Goal: Information Seeking & Learning: Learn about a topic

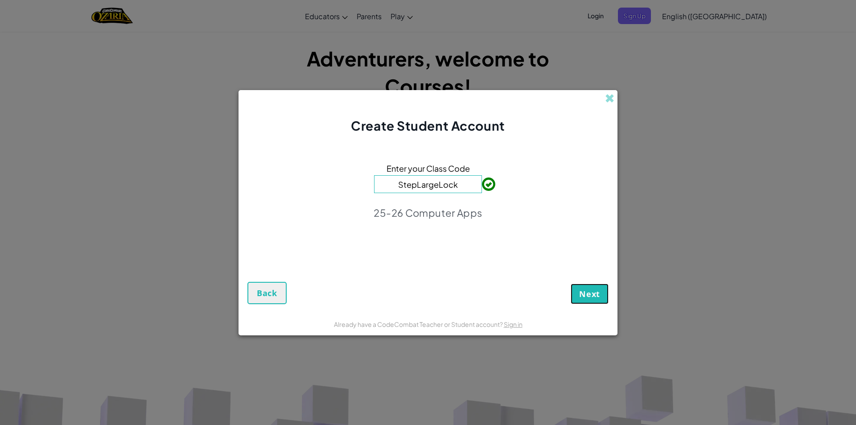
click at [591, 289] on span "Next" at bounding box center [589, 294] width 21 height 11
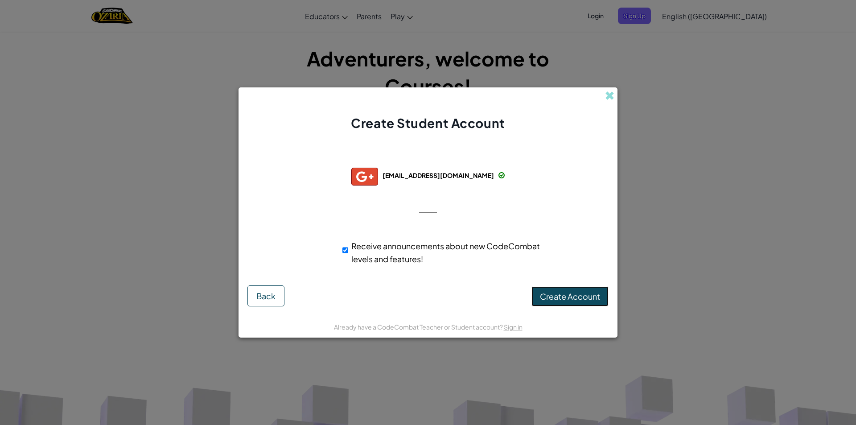
click at [578, 304] on button "Create Account" at bounding box center [570, 296] width 77 height 21
click at [561, 297] on button "Create Account" at bounding box center [570, 296] width 77 height 21
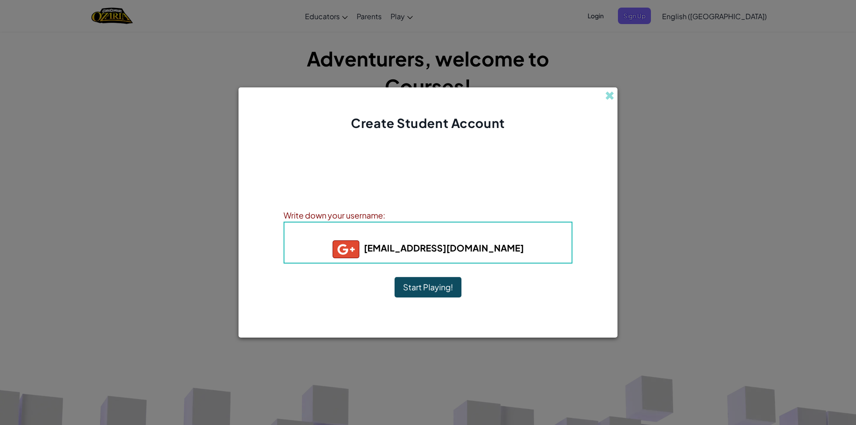
click at [426, 279] on button "Start Playing!" at bounding box center [428, 287] width 67 height 21
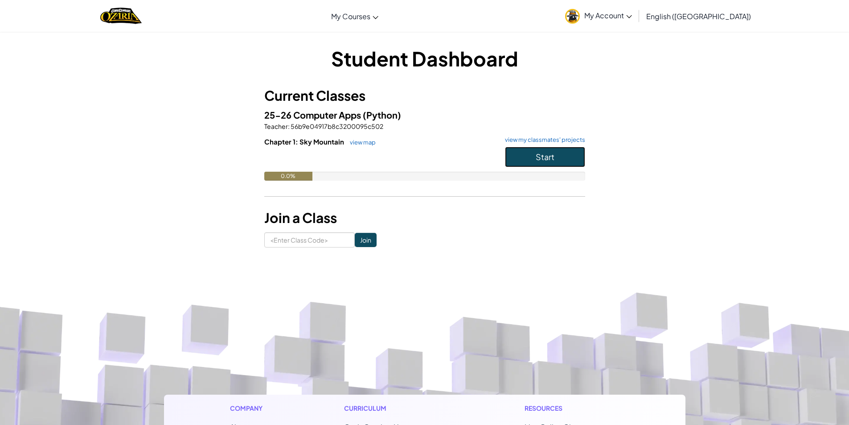
click at [549, 157] on span "Start" at bounding box center [545, 157] width 19 height 10
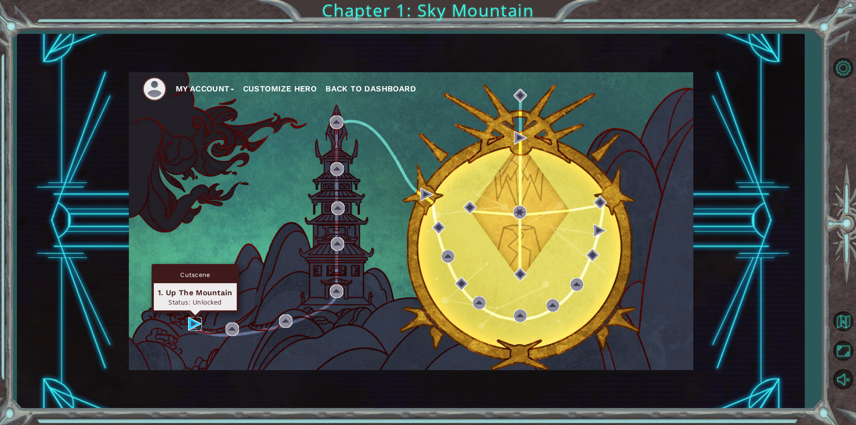
click at [193, 321] on img at bounding box center [194, 323] width 13 height 13
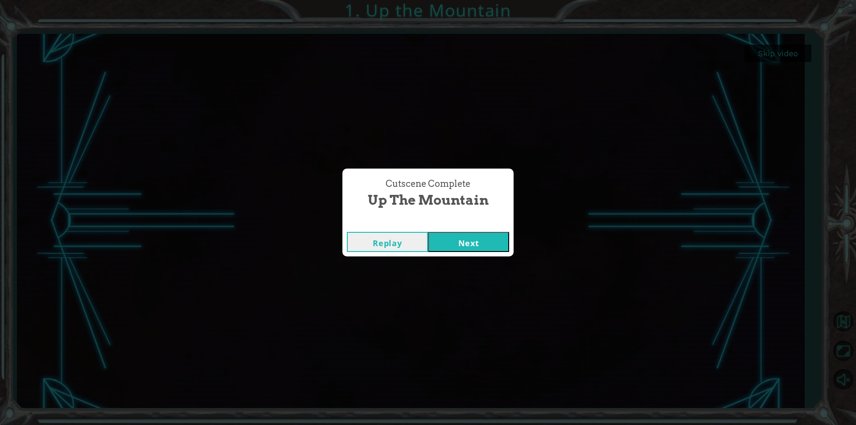
click at [485, 241] on button "Next" at bounding box center [468, 242] width 81 height 20
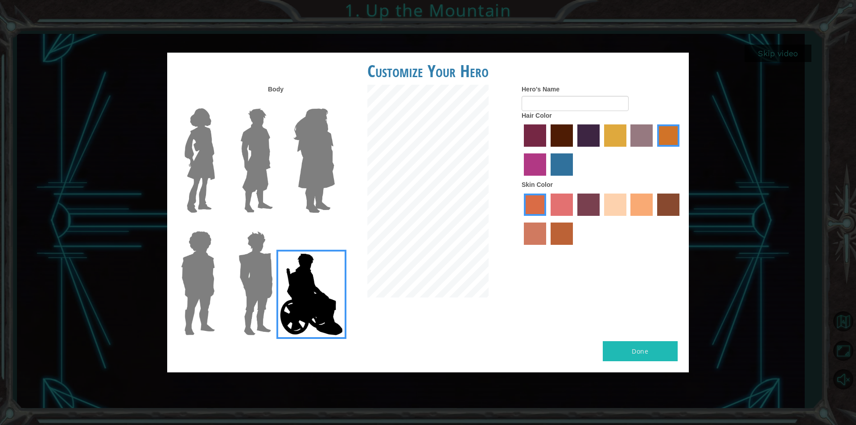
click at [309, 160] on img at bounding box center [314, 160] width 49 height 111
click at [334, 103] on input "Hero Amethyst" at bounding box center [334, 103] width 0 height 0
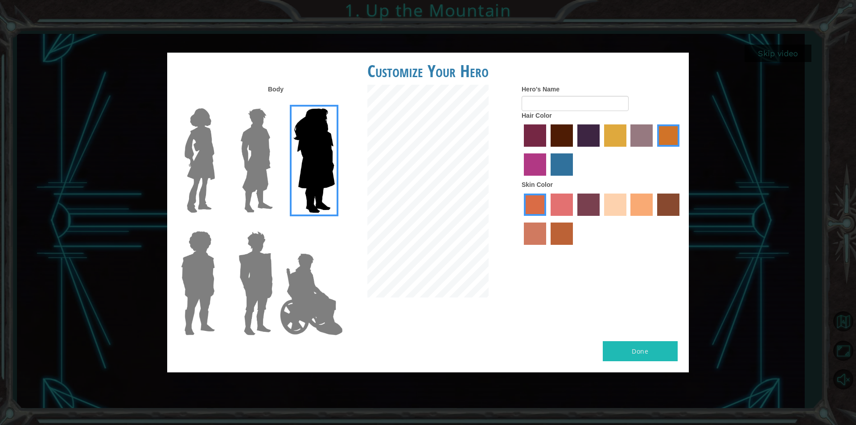
click at [256, 156] on img at bounding box center [257, 160] width 40 height 111
click at [276, 103] on input "Hero Lars" at bounding box center [276, 103] width 0 height 0
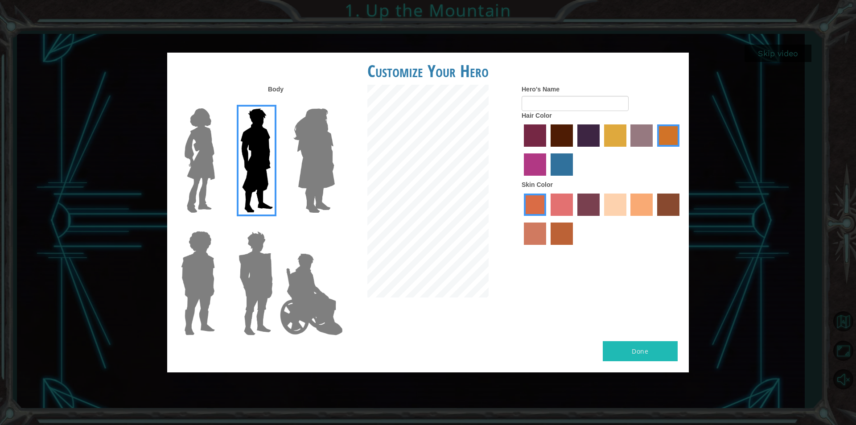
click at [210, 155] on img at bounding box center [199, 160] width 37 height 111
click at [219, 103] on input "Hero Connie" at bounding box center [219, 103] width 0 height 0
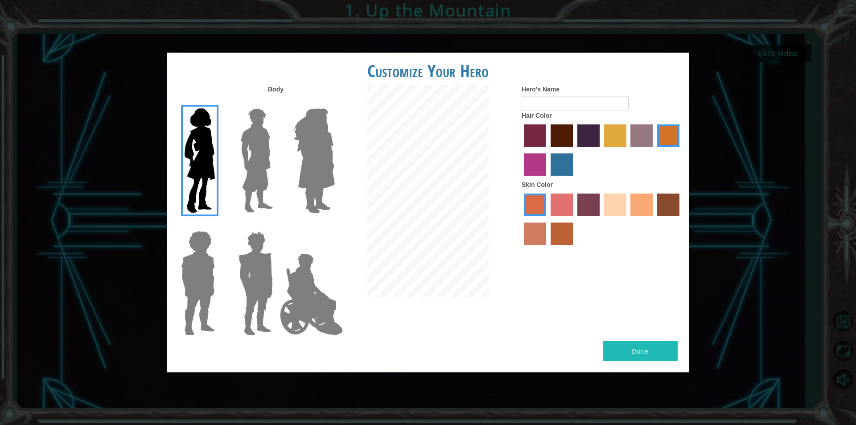
click at [195, 291] on img at bounding box center [197, 282] width 41 height 111
click at [219, 225] on input "Hero Steven" at bounding box center [219, 225] width 0 height 0
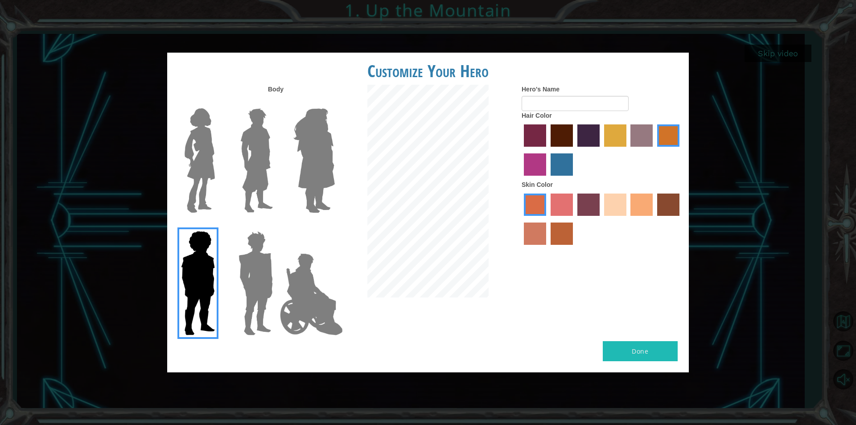
click at [253, 289] on img at bounding box center [255, 282] width 41 height 111
click at [276, 225] on input "Hero Garnet" at bounding box center [276, 225] width 0 height 0
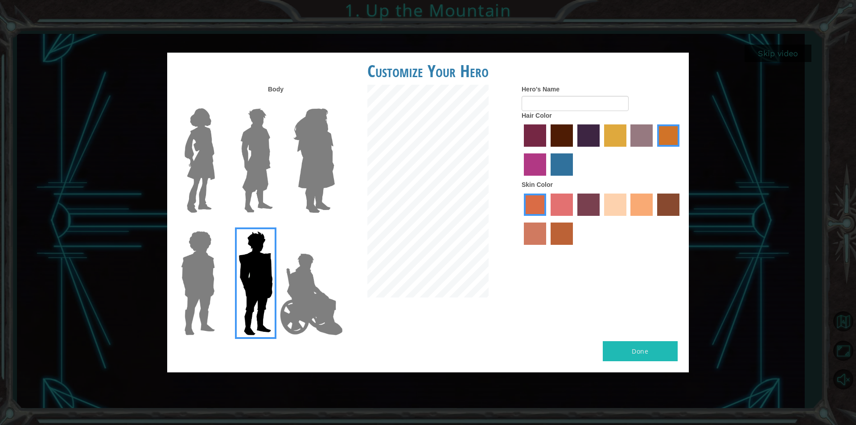
click at [193, 265] on img at bounding box center [197, 282] width 41 height 111
click at [219, 225] on input "Hero Steven" at bounding box center [219, 225] width 0 height 0
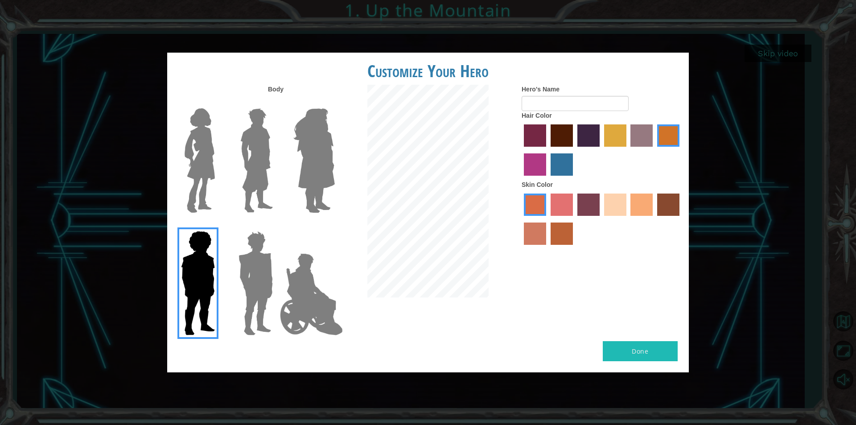
click at [640, 205] on label "tacao skin color" at bounding box center [642, 205] width 22 height 22
click at [628, 219] on input "tacao skin color" at bounding box center [628, 219] width 0 height 0
click at [644, 136] on label "bazaar hair color" at bounding box center [642, 135] width 22 height 22
click at [628, 150] on input "bazaar hair color" at bounding box center [628, 150] width 0 height 0
click at [579, 137] on label "hot purple hair color" at bounding box center [588, 135] width 22 height 22
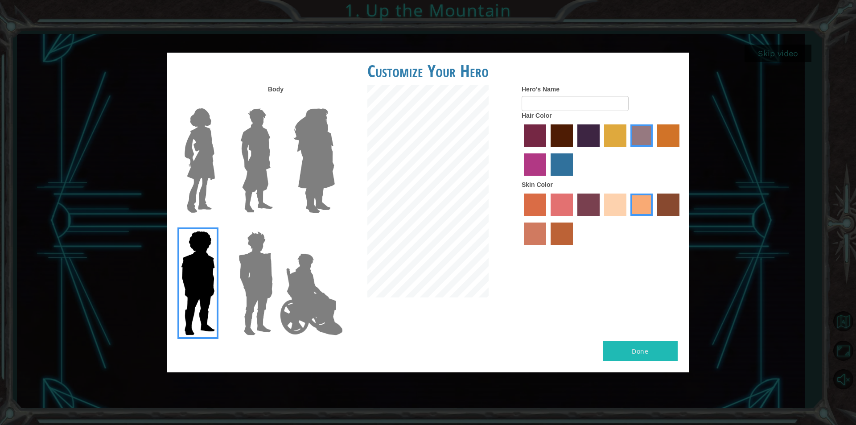
click at [574, 150] on input "hot purple hair color" at bounding box center [574, 150] width 0 height 0
click at [567, 107] on input "Hero's Name" at bounding box center [575, 103] width 107 height 15
type input "[PERSON_NAME]"
click at [627, 360] on button "Done" at bounding box center [640, 351] width 75 height 20
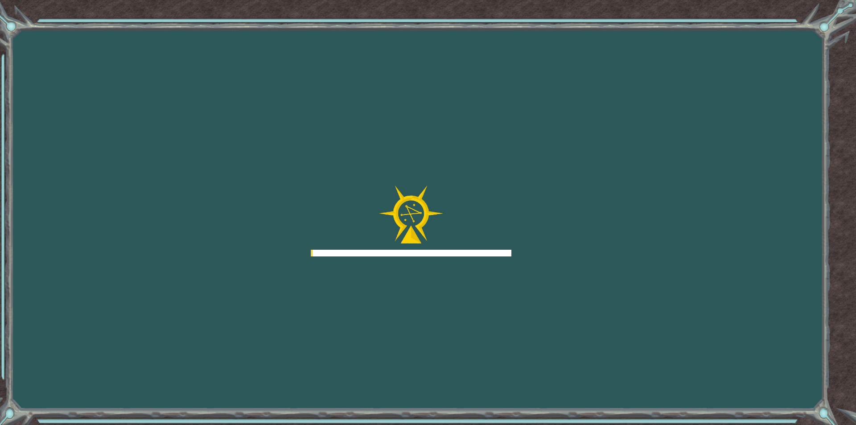
click at [627, 354] on div "Goals Error loading from server. Try refreshing the page. You'll need to join a…" at bounding box center [428, 212] width 856 height 425
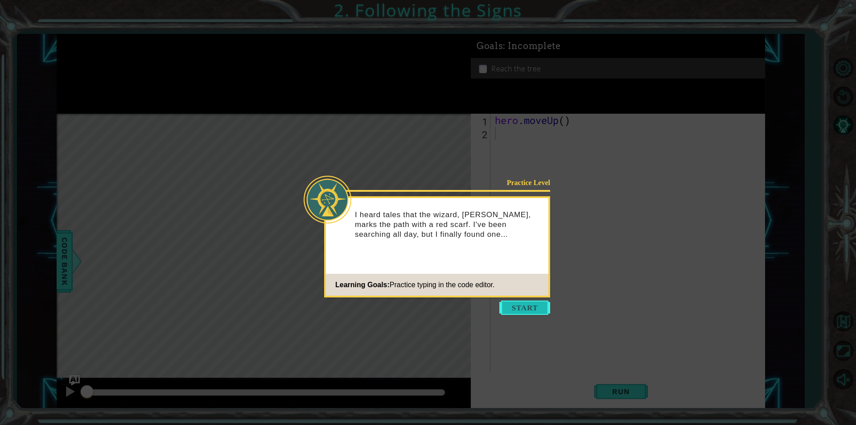
click at [517, 306] on button "Start" at bounding box center [524, 308] width 51 height 14
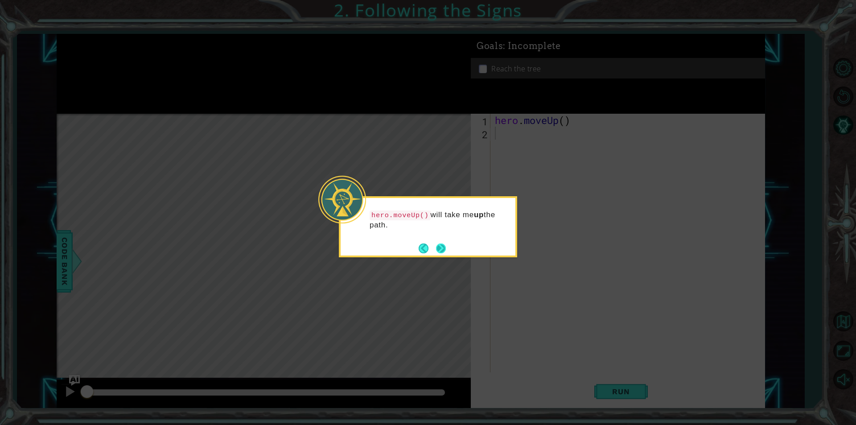
click at [443, 245] on button "Next" at bounding box center [441, 248] width 10 height 10
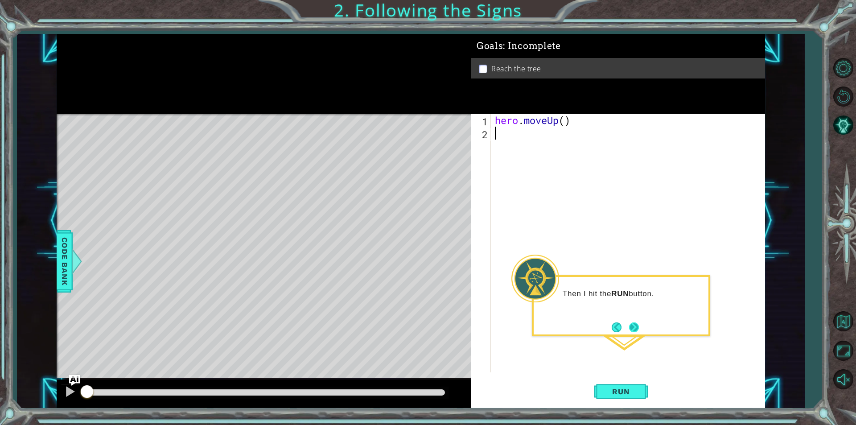
click at [631, 326] on button "Next" at bounding box center [634, 327] width 10 height 10
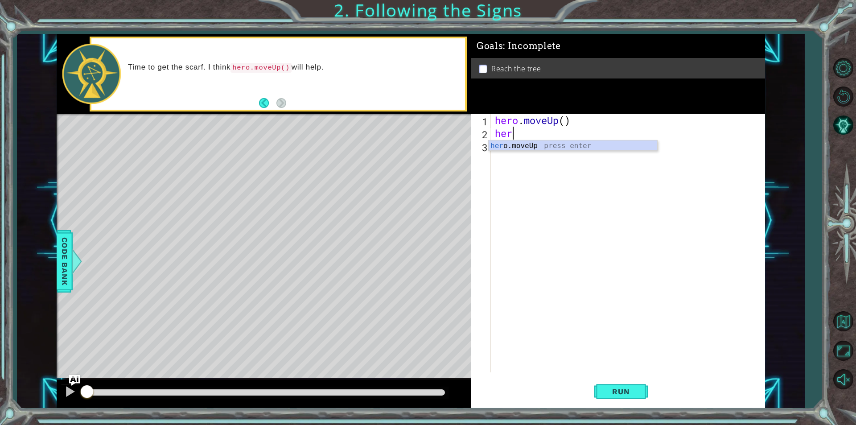
type textarea "hero"
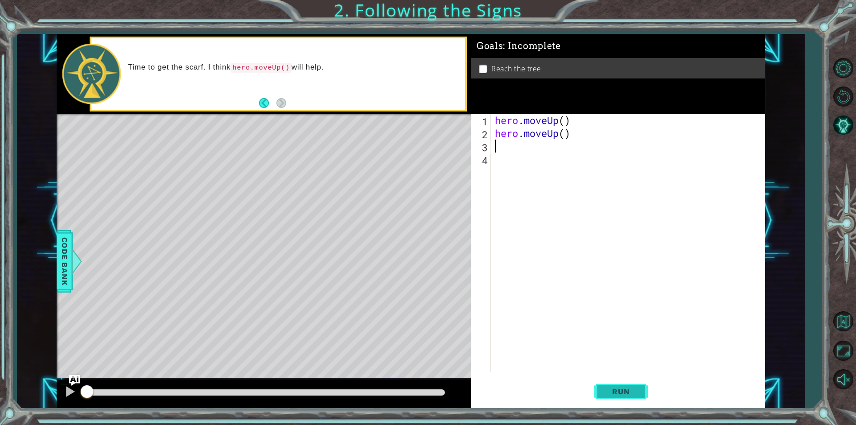
click at [607, 394] on span "Run" at bounding box center [620, 391] width 35 height 9
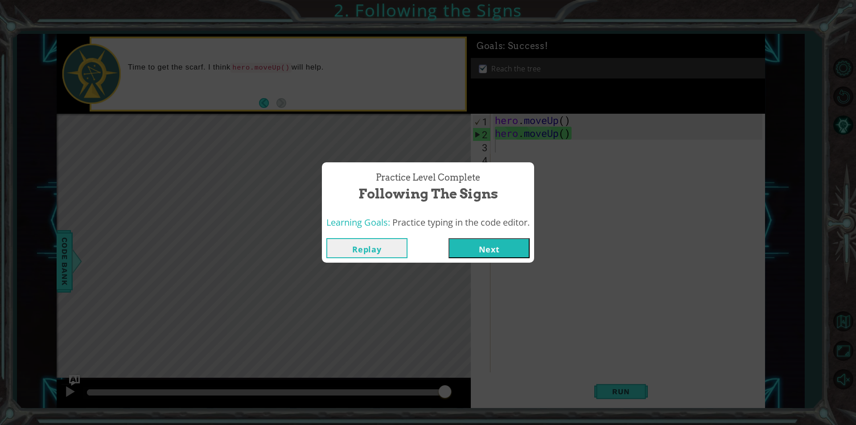
click at [471, 243] on button "Next" at bounding box center [489, 248] width 81 height 20
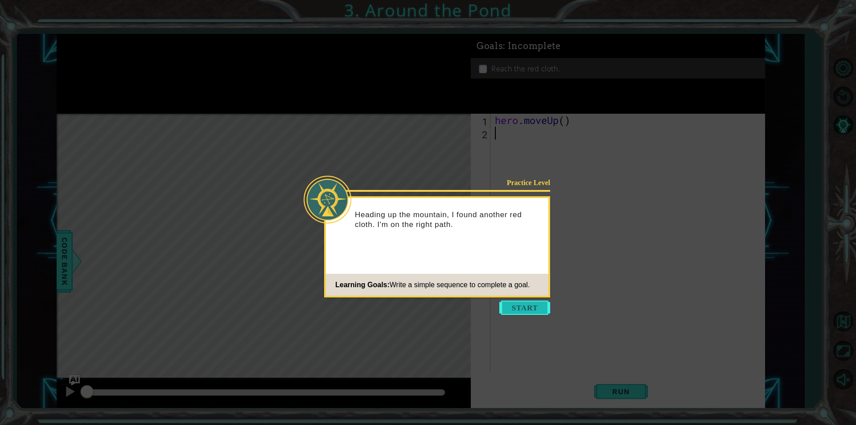
click at [501, 308] on button "Start" at bounding box center [524, 308] width 51 height 14
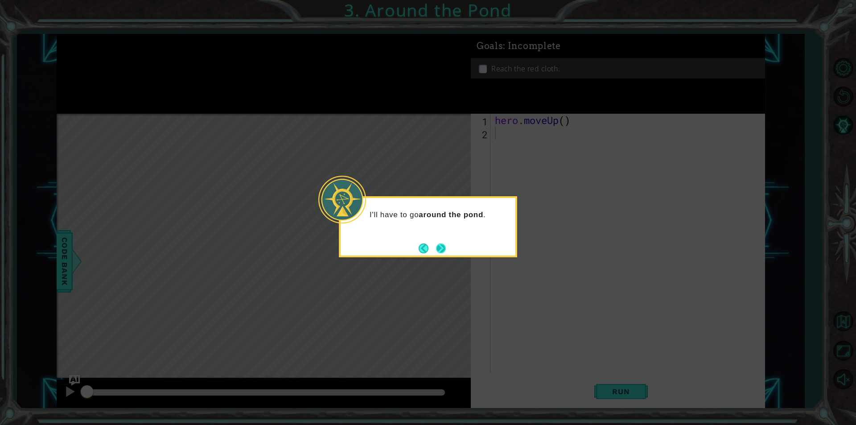
click at [438, 247] on button "Next" at bounding box center [441, 248] width 10 height 10
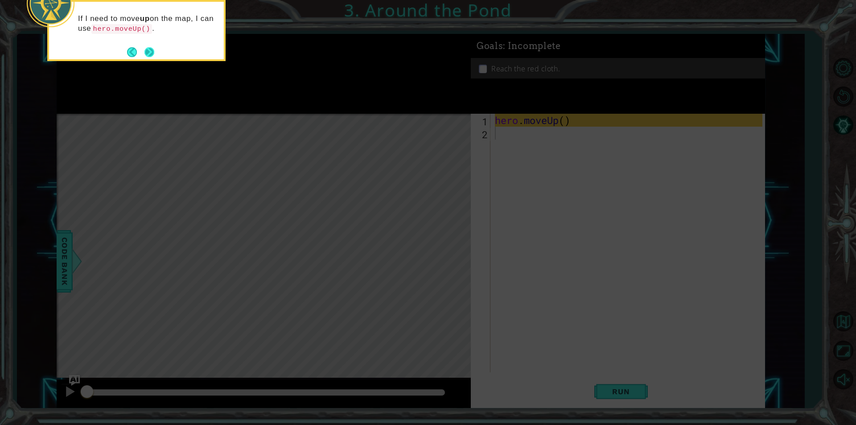
click at [148, 51] on button "Next" at bounding box center [149, 52] width 10 height 10
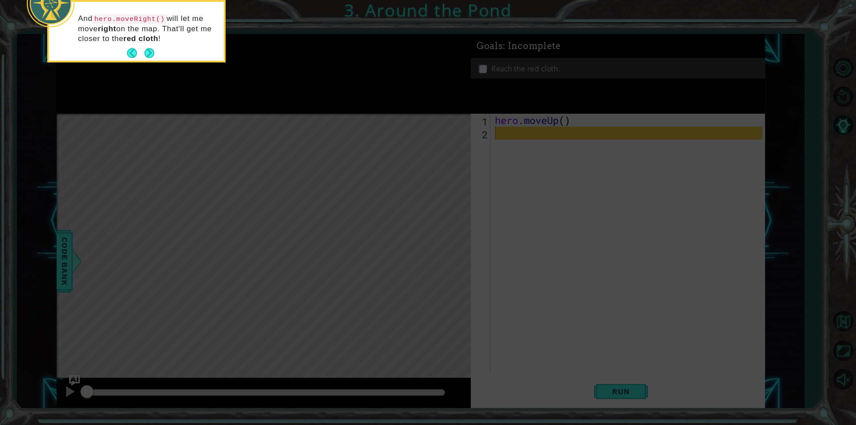
click at [148, 51] on button "Next" at bounding box center [149, 53] width 10 height 10
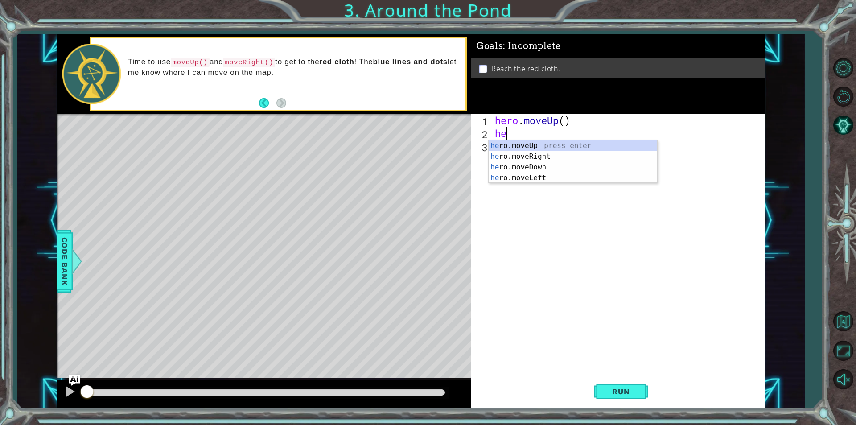
type textarea "her"
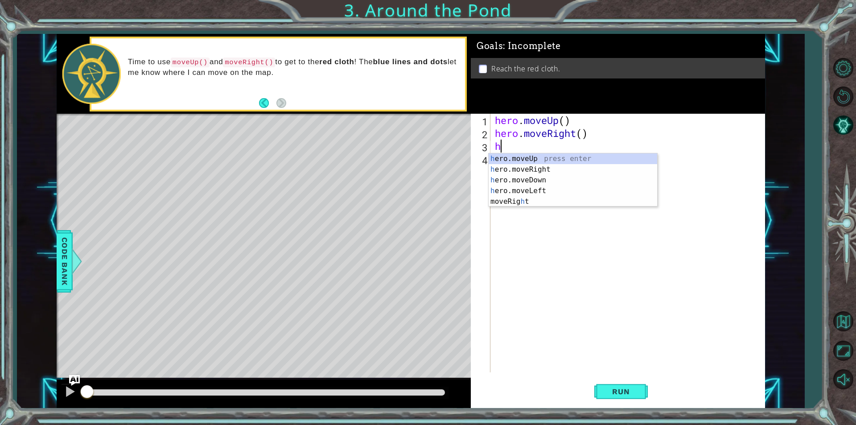
type textarea "he"
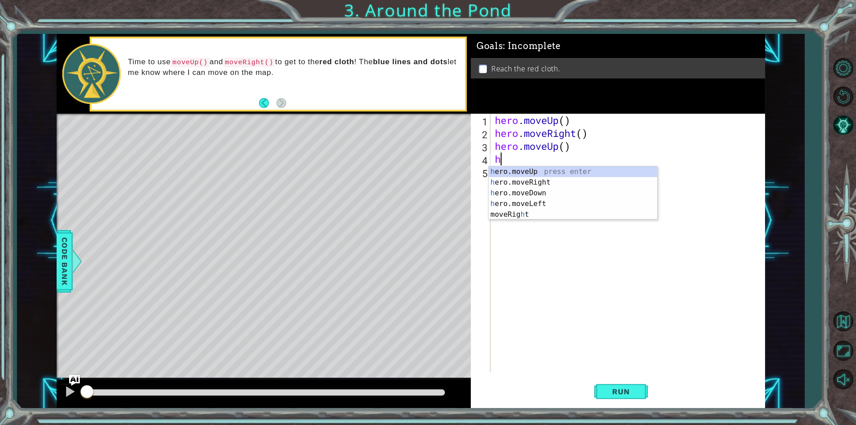
type textarea "he"
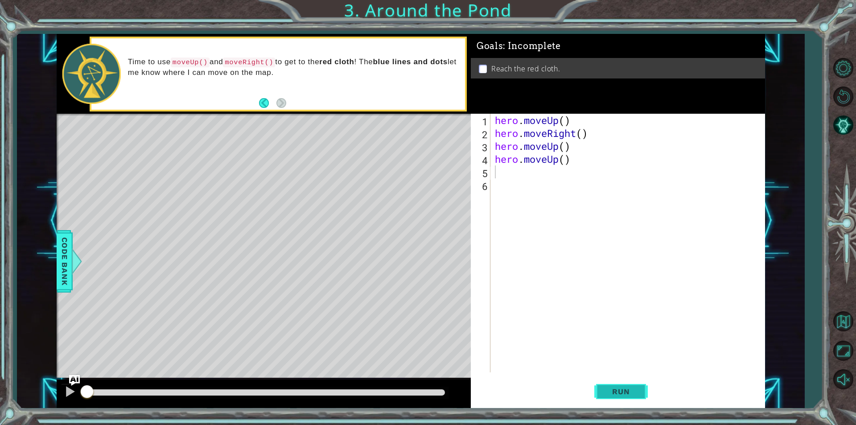
click at [616, 397] on button "Run" at bounding box center [621, 391] width 54 height 29
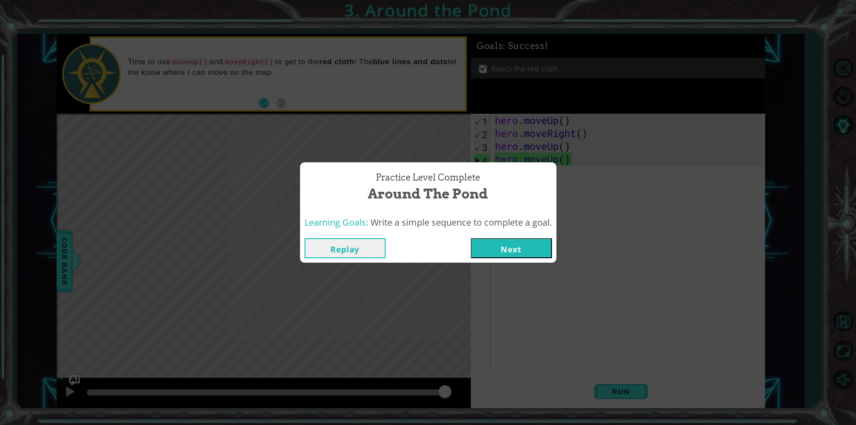
click at [499, 247] on button "Next" at bounding box center [511, 248] width 81 height 20
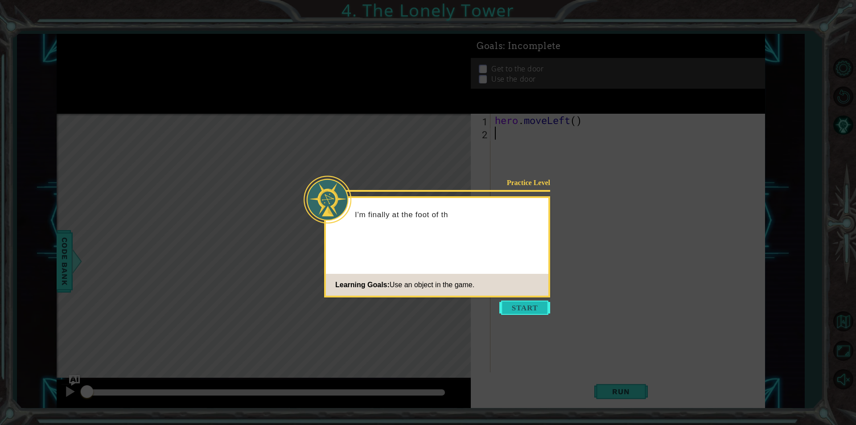
click at [516, 301] on button "Start" at bounding box center [524, 308] width 51 height 14
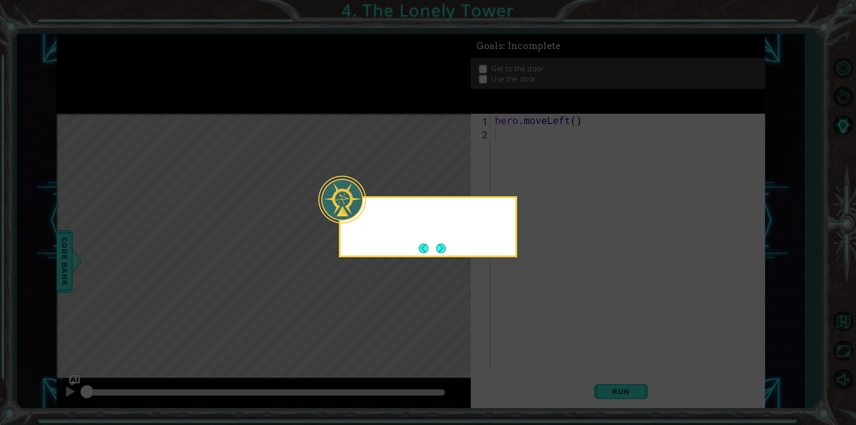
click at [516, 301] on icon at bounding box center [428, 212] width 856 height 425
click at [433, 246] on button "Back" at bounding box center [427, 248] width 17 height 10
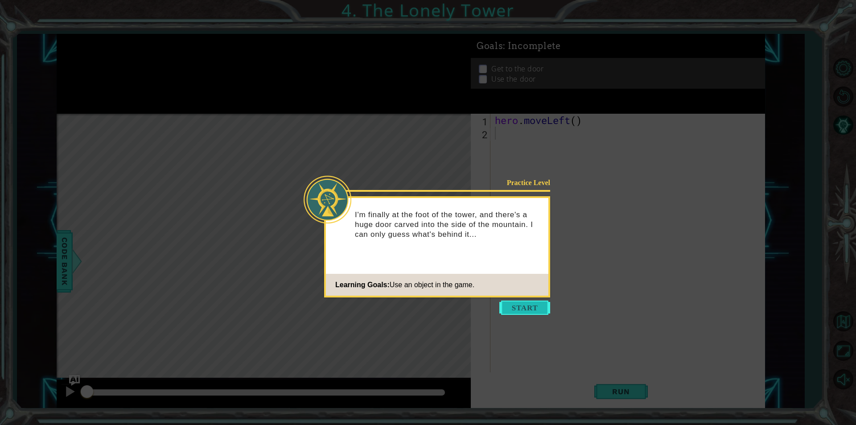
click at [520, 307] on button "Start" at bounding box center [524, 308] width 51 height 14
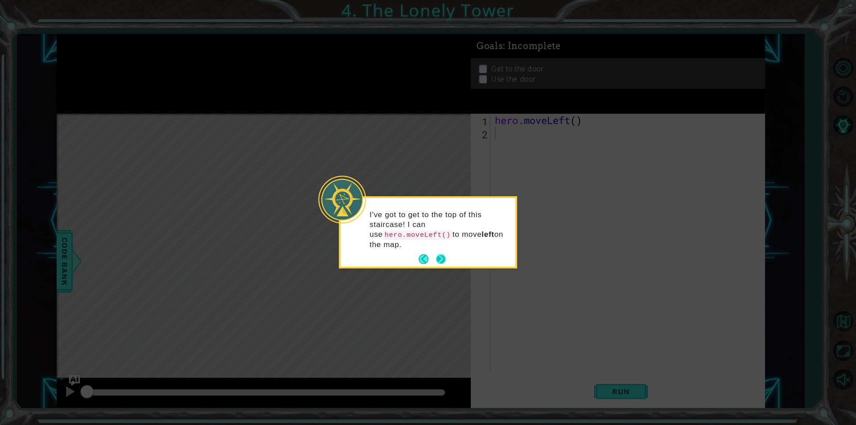
click at [442, 254] on button "Next" at bounding box center [441, 259] width 10 height 10
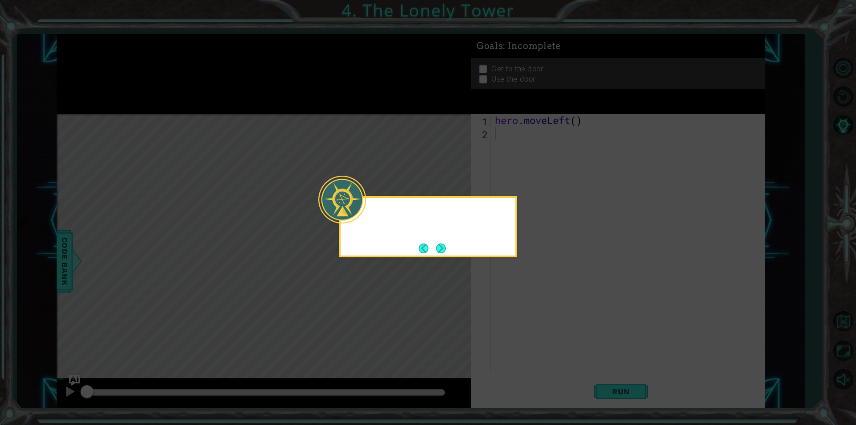
click at [442, 250] on button "Next" at bounding box center [441, 248] width 10 height 10
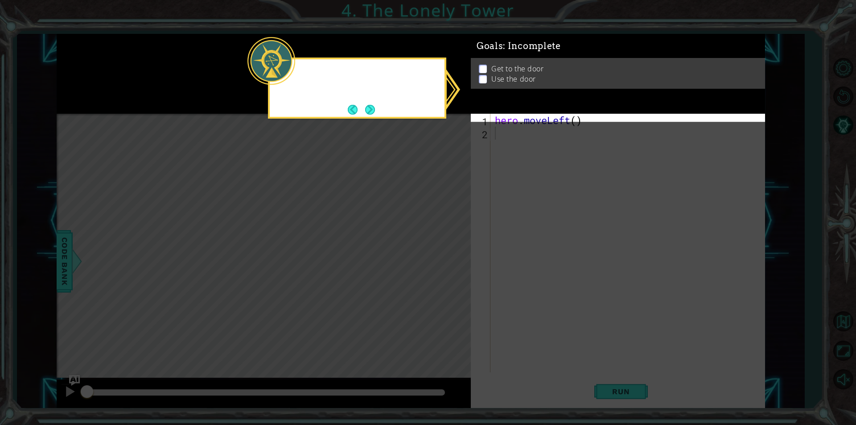
click at [442, 250] on icon at bounding box center [428, 212] width 856 height 425
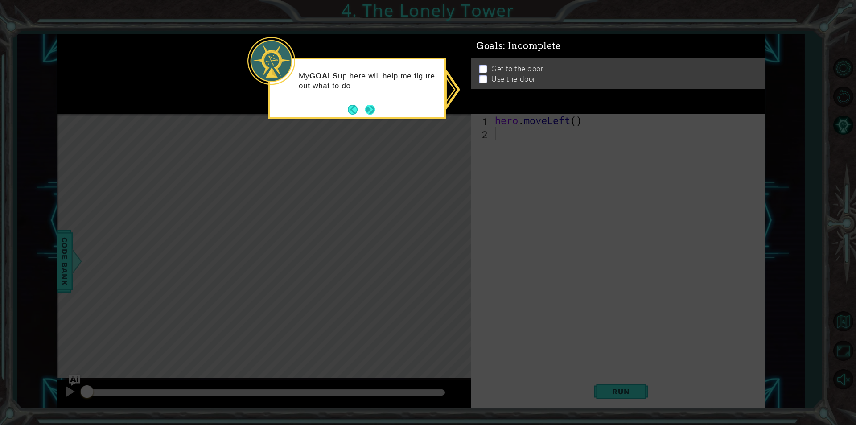
click at [375, 107] on button "Next" at bounding box center [370, 110] width 10 height 10
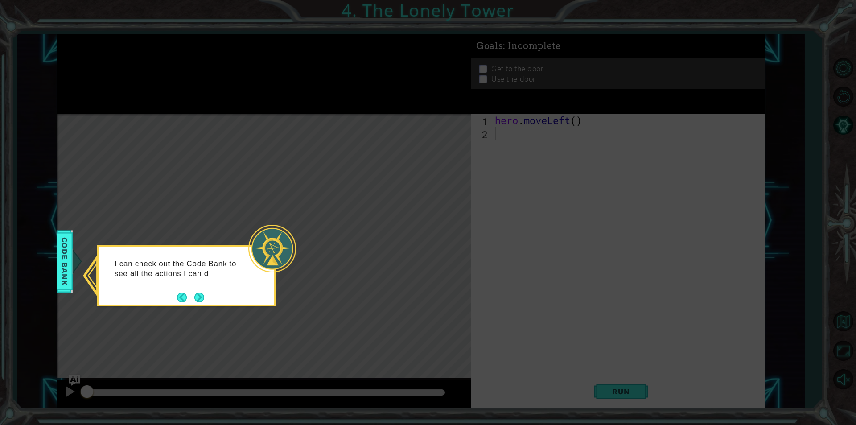
click at [206, 293] on div "I can check out the Code Bank to see all the actions I can d" at bounding box center [186, 273] width 175 height 45
drag, startPoint x: 189, startPoint y: 297, endPoint x: 194, endPoint y: 292, distance: 7.3
click at [190, 295] on button "Back" at bounding box center [185, 298] width 17 height 10
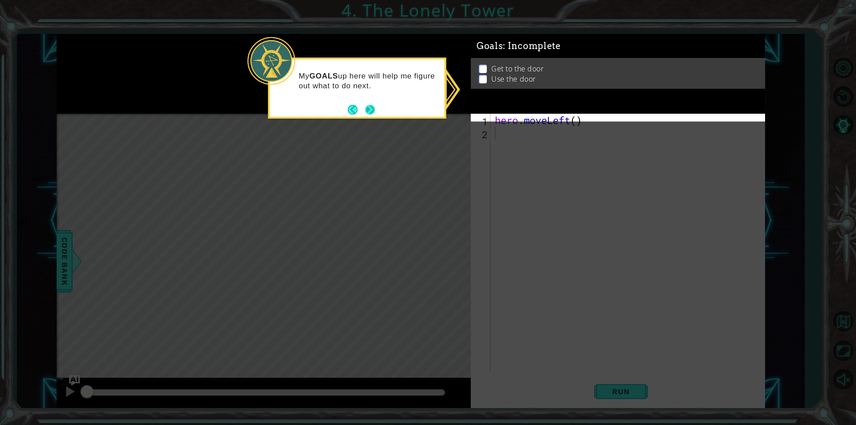
click at [375, 109] on button "Next" at bounding box center [370, 110] width 10 height 10
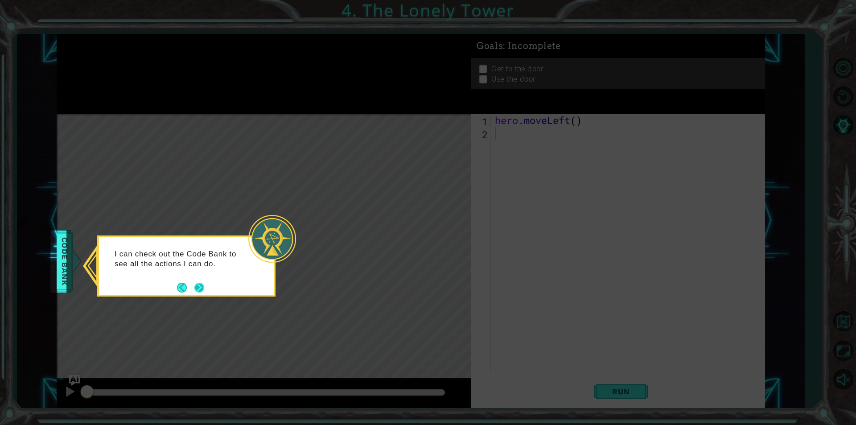
click at [200, 293] on button "Next" at bounding box center [199, 288] width 10 height 10
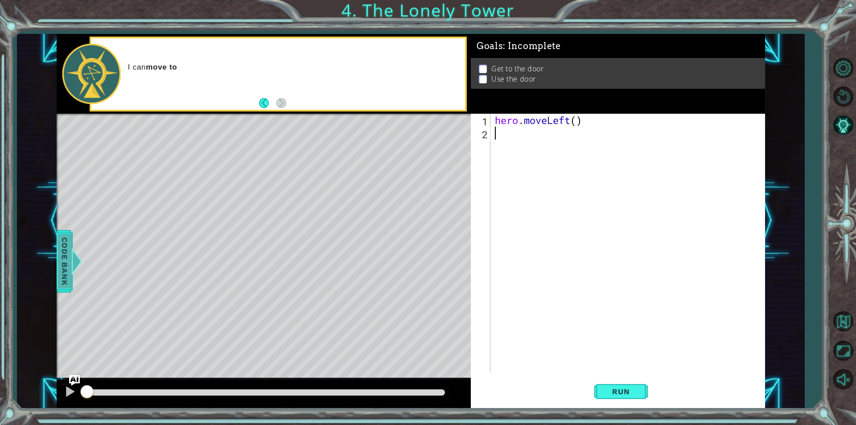
click at [66, 256] on span "Code Bank" at bounding box center [64, 261] width 14 height 54
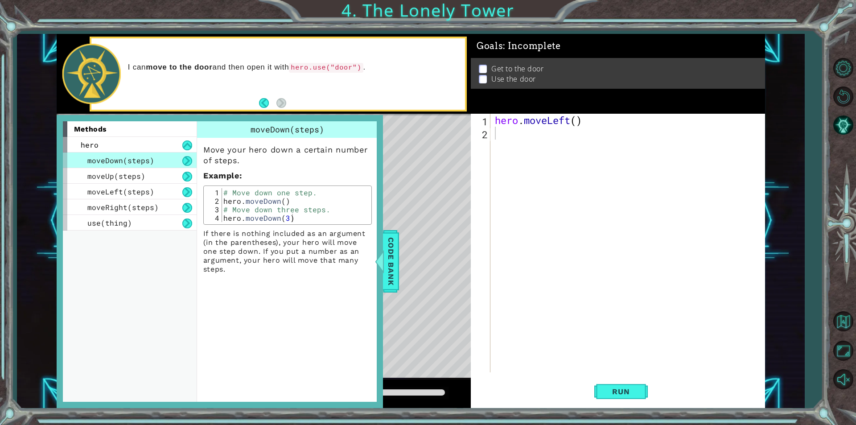
click at [380, 250] on div at bounding box center [379, 261] width 11 height 27
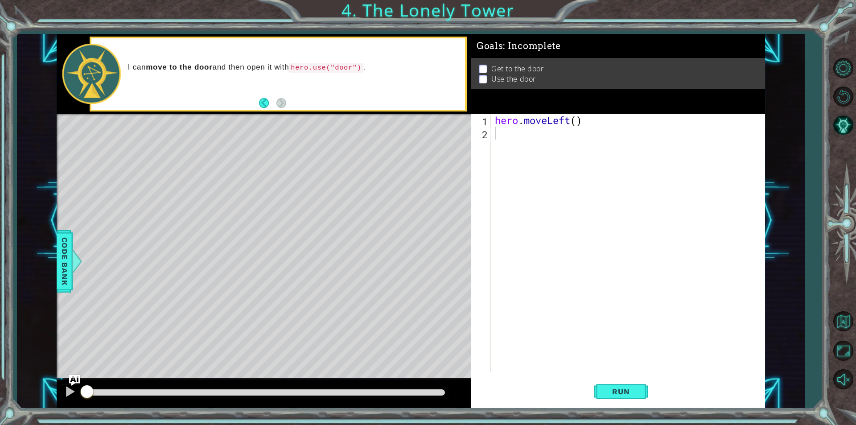
click at [532, 137] on div "hero . moveLeft ( )" at bounding box center [630, 256] width 274 height 284
type textarea "h"
click at [631, 401] on button "Run" at bounding box center [621, 391] width 54 height 29
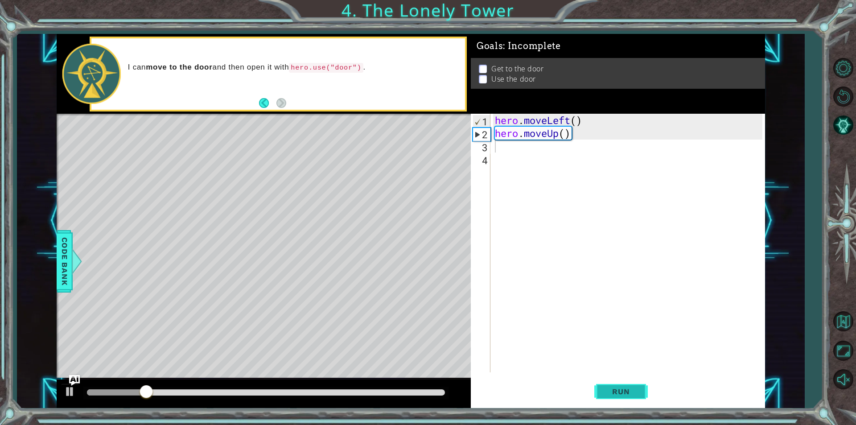
click at [626, 394] on span "Run" at bounding box center [620, 391] width 35 height 9
drag, startPoint x: 137, startPoint y: 395, endPoint x: 201, endPoint y: 389, distance: 64.1
click at [200, 389] on div at bounding box center [143, 392] width 113 height 6
click at [74, 392] on div at bounding box center [70, 392] width 12 height 12
click at [500, 145] on div "hero . moveLeft ( ) hero . moveUp ( )" at bounding box center [630, 256] width 274 height 284
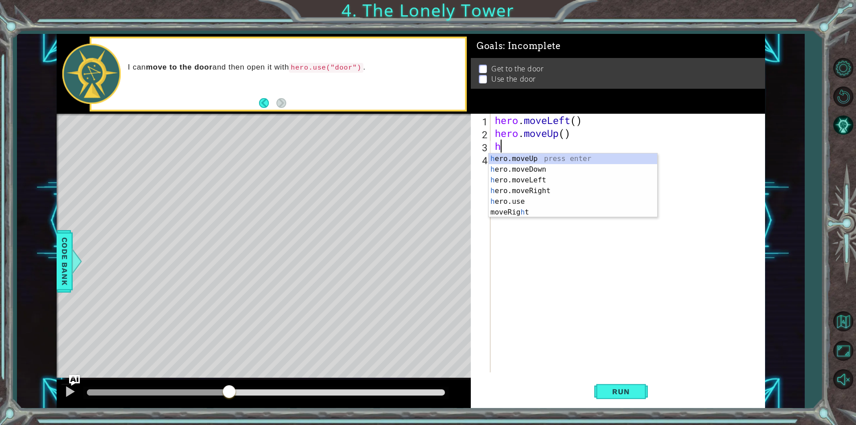
type textarea "he"
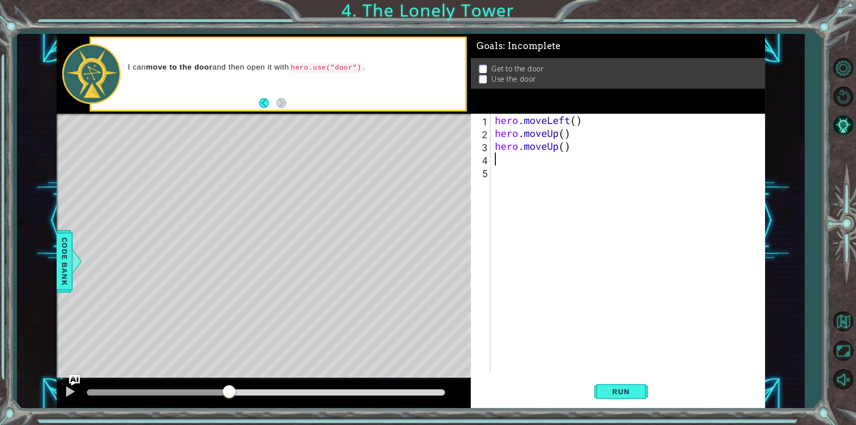
type textarea "h"
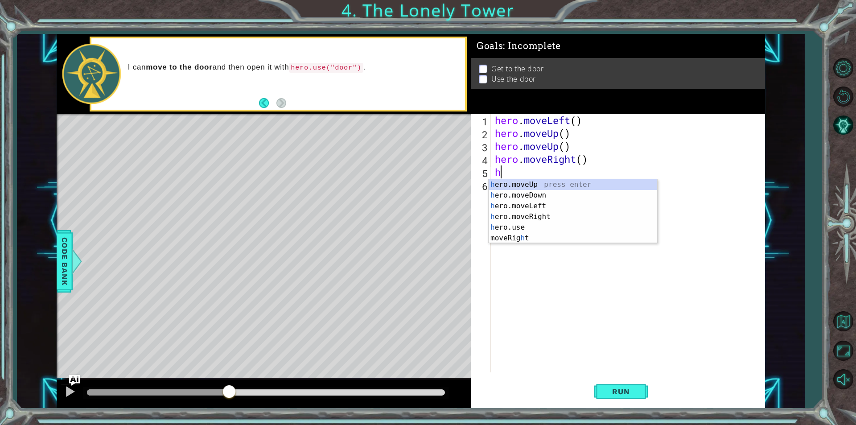
type textarea "he"
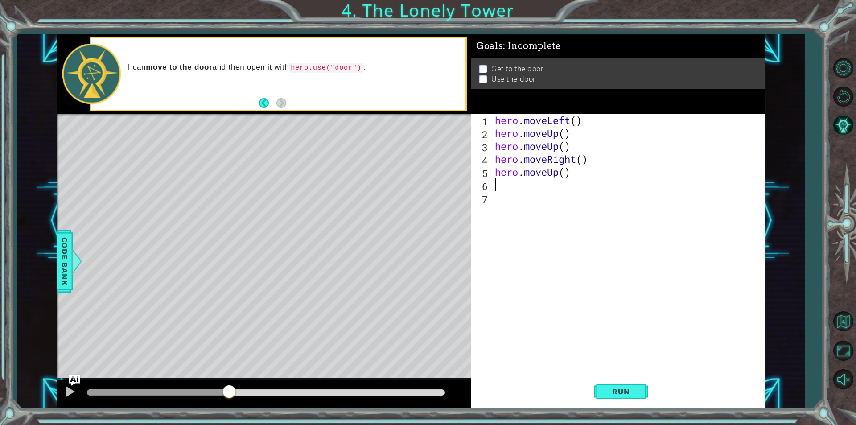
click at [567, 170] on div "hero . moveLeft ( ) hero . moveUp ( ) hero . moveUp ( ) hero . moveRight ( ) he…" at bounding box center [630, 256] width 274 height 284
click at [577, 152] on div "hero . moveLeft ( ) hero . moveUp ( ) hero . moveUp ( ) hero . moveRight ( ) he…" at bounding box center [630, 256] width 274 height 284
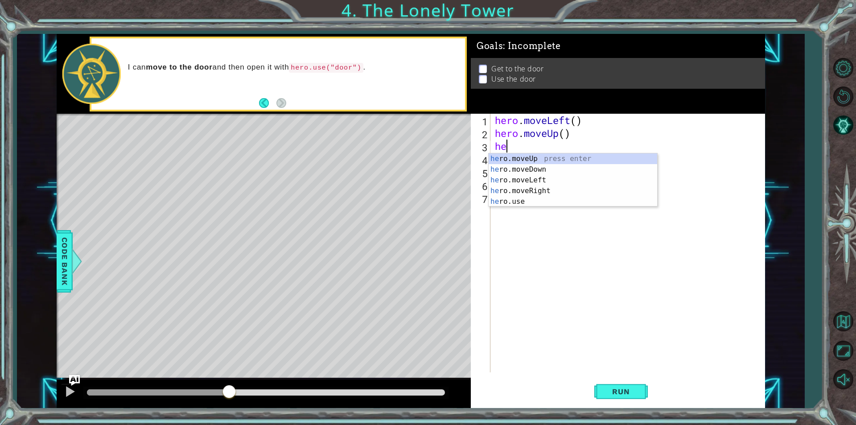
type textarea "h"
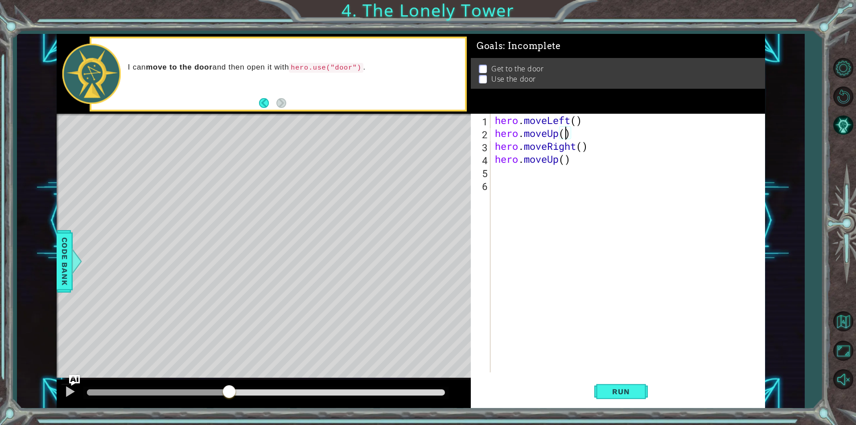
scroll to position [0, 3]
click at [565, 158] on div "hero . moveLeft ( ) hero . moveUp ( 2 ) hero . moveRight ( ) hero . moveUp ( )" at bounding box center [630, 256] width 274 height 284
type textarea "hero.moveUp(2)"
click at [546, 175] on div "hero . moveLeft ( ) hero . moveUp ( 2 ) hero . moveRight ( ) hero . moveUp ( 2 )" at bounding box center [630, 256] width 274 height 284
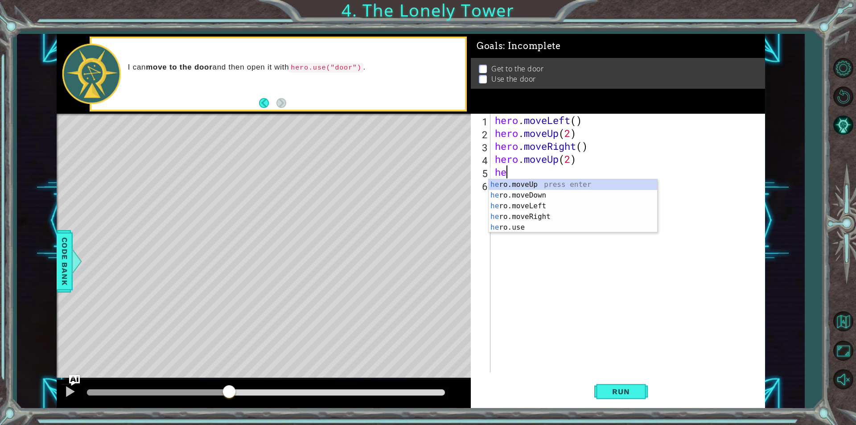
type textarea "her"
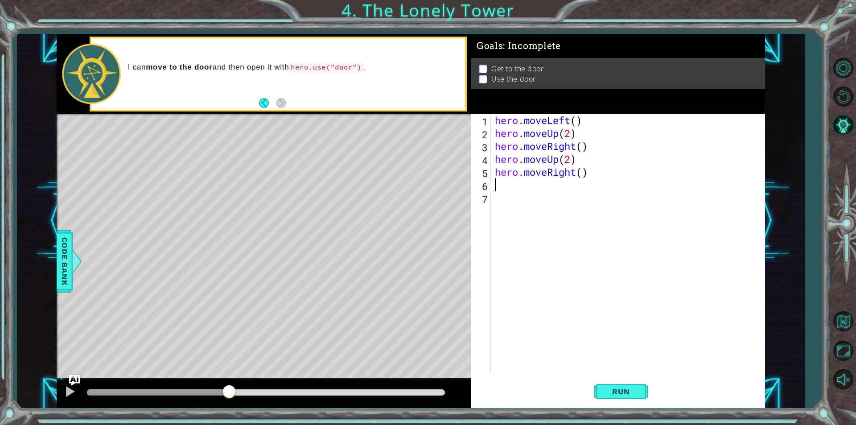
type textarea "h"
click at [567, 188] on div "hero . moveLeft ( ) hero . moveUp ( 2 ) hero . moveRight ( ) hero . moveUp ( 2 …" at bounding box center [630, 256] width 274 height 284
type textarea "hero.moveUp(2)"
click at [537, 210] on div "hero . moveLeft ( ) hero . moveUp ( 2 ) hero . moveRight ( ) hero . moveUp ( 2 …" at bounding box center [630, 256] width 274 height 284
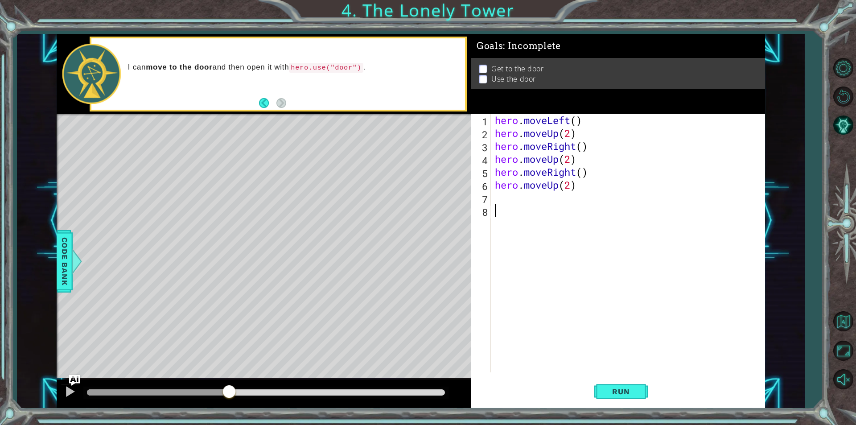
scroll to position [0, 0]
click at [529, 202] on div "hero . moveLeft ( ) hero . moveUp ( 2 ) hero . moveRight ( ) hero . moveUp ( 2 …" at bounding box center [630, 256] width 274 height 284
click at [616, 402] on button "Run" at bounding box center [621, 391] width 54 height 29
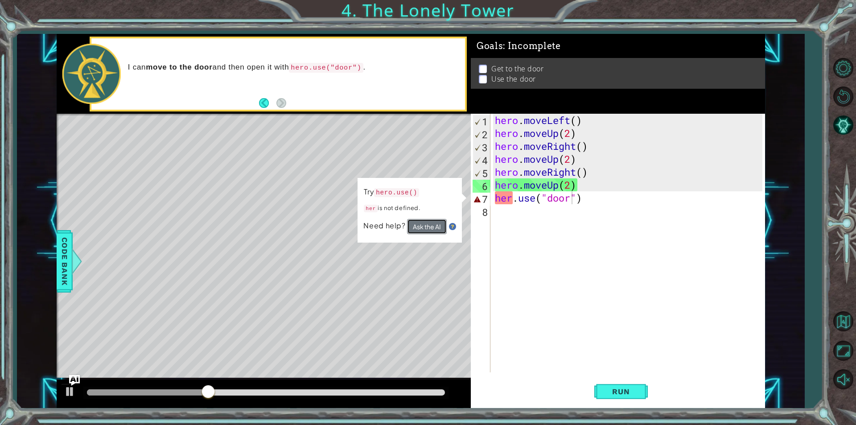
click at [441, 227] on button "Ask the AI" at bounding box center [427, 226] width 40 height 15
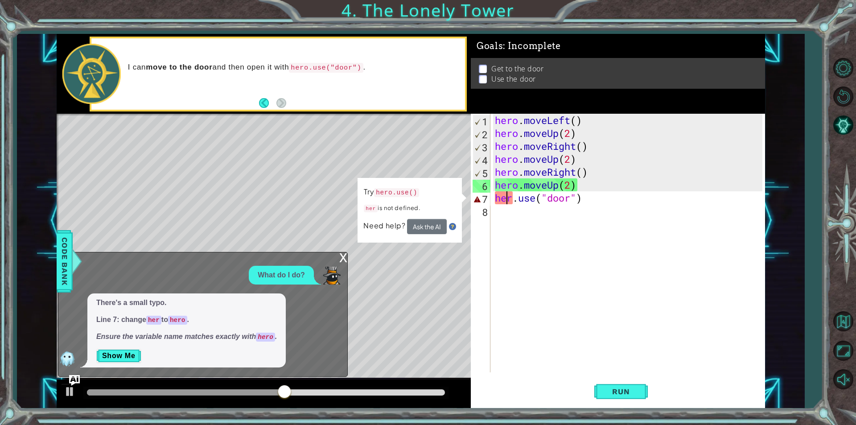
click at [509, 199] on div "hero . moveLeft ( ) hero . moveUp ( 2 ) hero . moveRight ( ) hero . moveUp ( 2 …" at bounding box center [630, 256] width 274 height 284
click at [511, 198] on div "hero . moveLeft ( ) hero . moveUp ( 2 ) hero . moveRight ( ) hero . moveUp ( 2 …" at bounding box center [630, 256] width 274 height 284
type textarea "hero.use("door")"
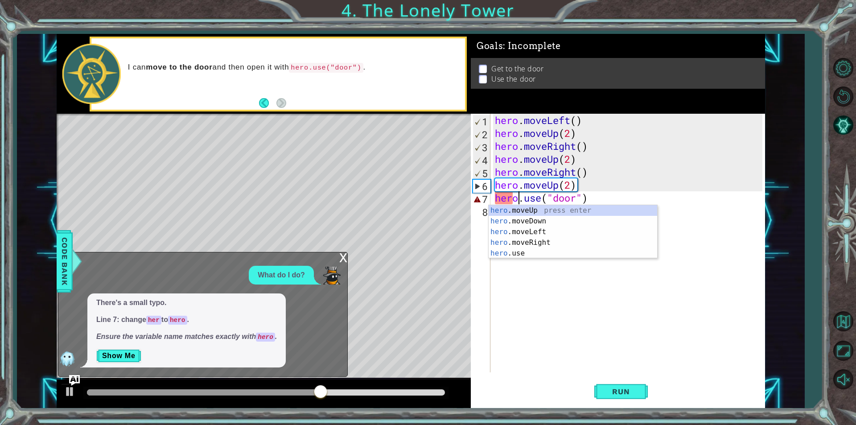
scroll to position [0, 1]
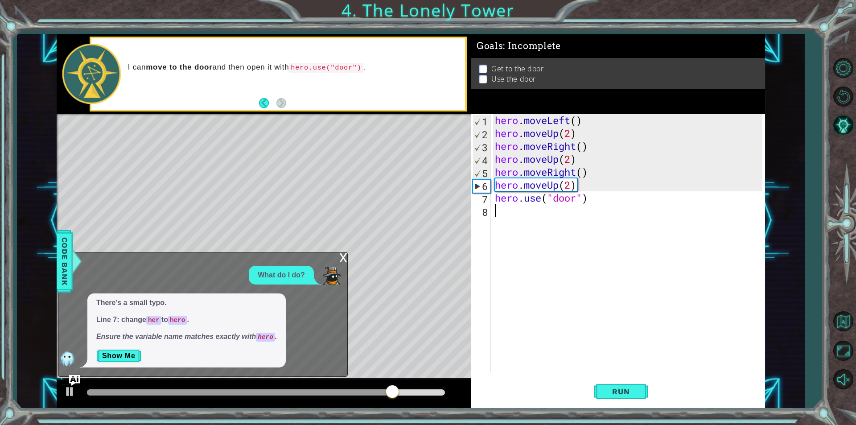
click at [546, 285] on div "hero . moveLeft ( ) hero . moveUp ( 2 ) hero . moveRight ( ) hero . moveUp ( 2 …" at bounding box center [630, 256] width 274 height 284
click at [114, 361] on button "Show Me" at bounding box center [118, 356] width 45 height 14
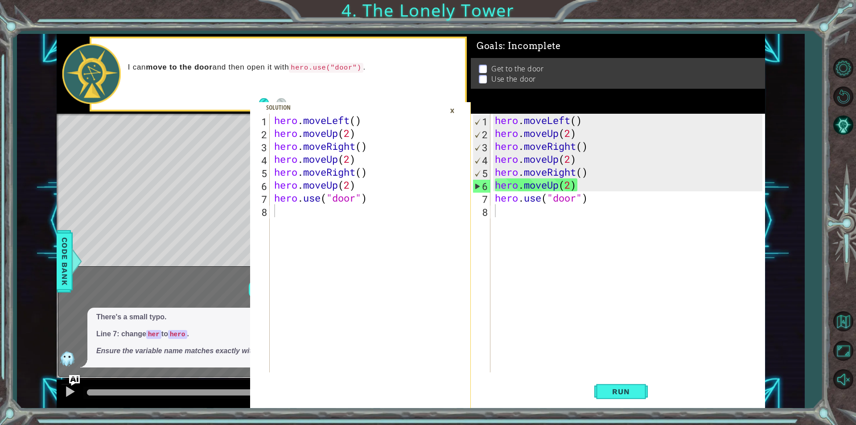
click at [449, 112] on div "×" at bounding box center [452, 110] width 14 height 15
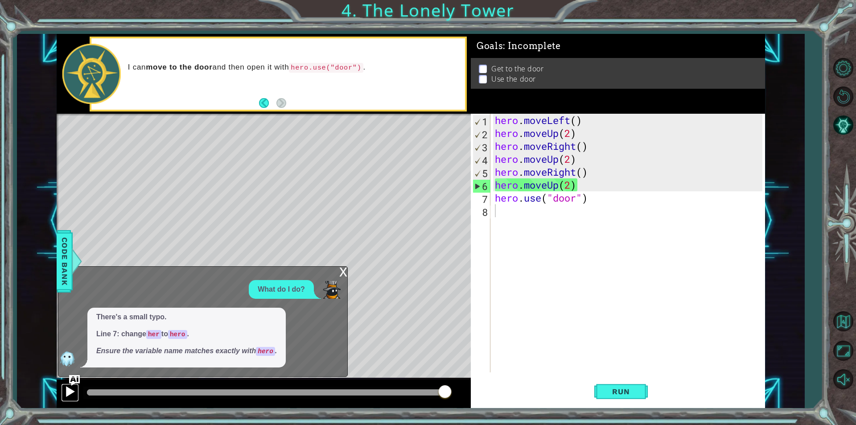
click at [66, 400] on button at bounding box center [70, 392] width 18 height 18
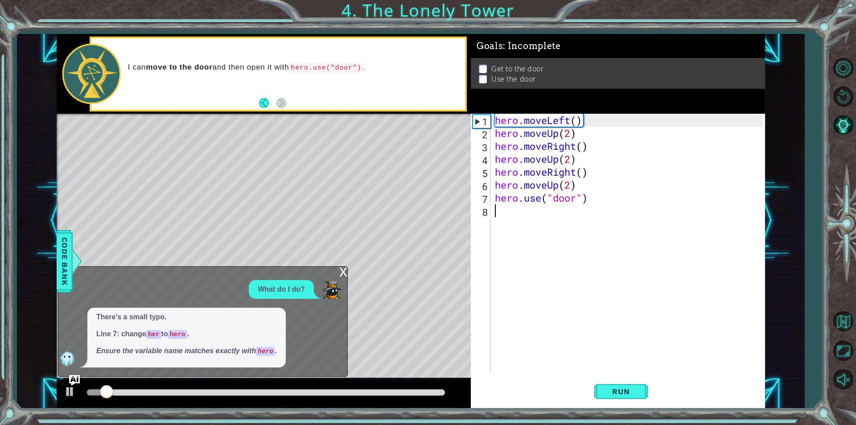
click at [338, 276] on div "x What do I do? There's a small typo. Line 7: change her to hero . Ensure the v…" at bounding box center [203, 321] width 290 height 111
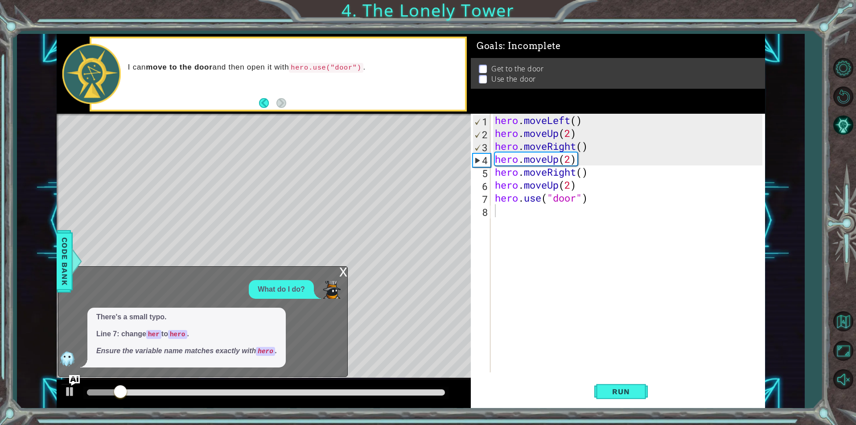
click at [341, 271] on div "x" at bounding box center [343, 271] width 8 height 9
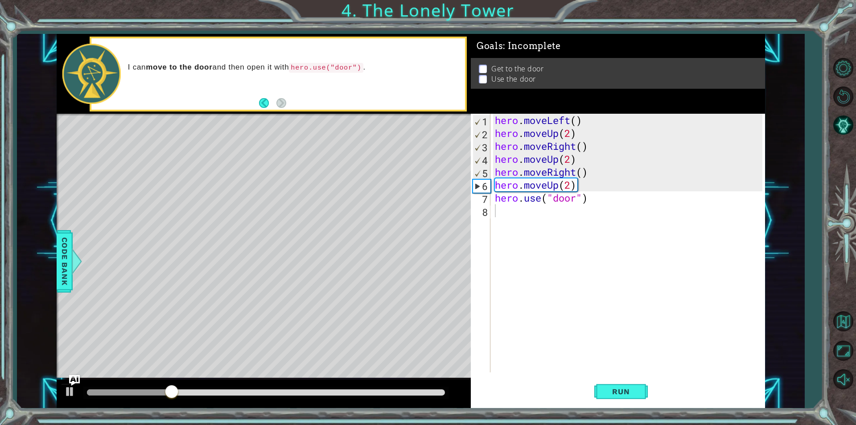
click at [582, 146] on div "hero . moveLeft ( ) hero . moveUp ( 2 ) hero . moveRight ( ) hero . moveUp ( 2 …" at bounding box center [630, 256] width 274 height 284
click at [582, 174] on div "hero . moveLeft ( ) hero . moveUp ( 2 ) hero . moveRight ( 1 ) hero . moveUp ( …" at bounding box center [630, 256] width 274 height 284
type textarea "hero.moveRight(1)"
click at [625, 392] on span "Run" at bounding box center [620, 391] width 35 height 9
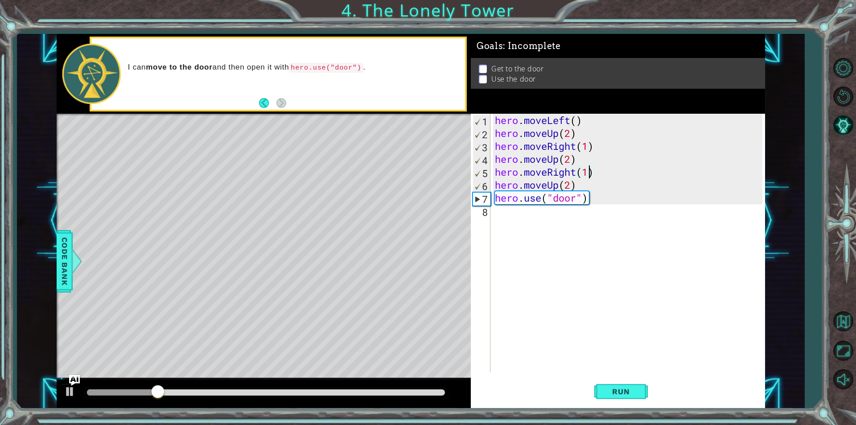
click at [615, 206] on div "hero . moveLeft ( ) hero . moveUp ( 2 ) hero . moveRight ( 1 ) hero . moveUp ( …" at bounding box center [630, 256] width 274 height 284
click at [570, 187] on div "hero . moveLeft ( ) hero . moveUp ( 2 ) hero . moveRight ( 1 ) hero . moveUp ( …" at bounding box center [630, 256] width 274 height 284
click at [587, 169] on div "hero . moveLeft ( ) hero . moveUp ( 2 ) hero . moveRight ( 1 ) hero . moveUp ( …" at bounding box center [630, 256] width 274 height 284
click at [566, 160] on div "hero . moveLeft ( ) hero . moveUp ( 2 ) hero . moveRight ( 1 ) hero . moveUp ( …" at bounding box center [630, 256] width 274 height 284
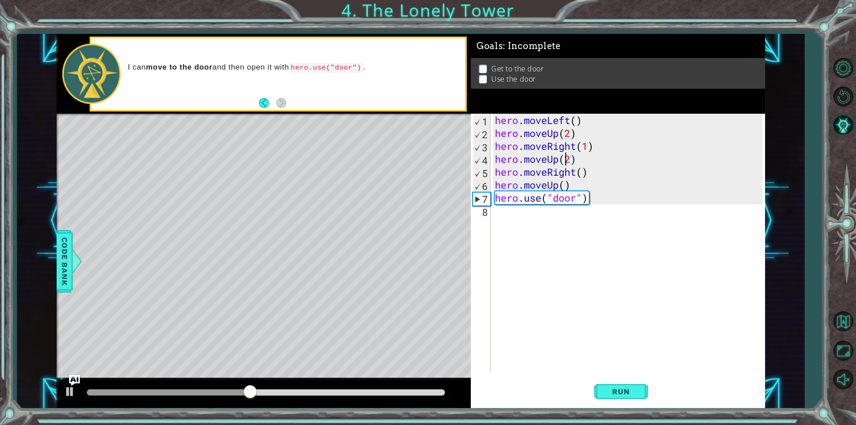
click at [567, 160] on div "hero . moveLeft ( ) hero . moveUp ( 2 ) hero . moveRight ( 1 ) hero . moveUp ( …" at bounding box center [630, 256] width 274 height 284
click at [569, 160] on div "hero . moveLeft ( ) hero . moveUp ( 2 ) hero . moveRight ( 1 ) hero . moveUp ( …" at bounding box center [630, 256] width 274 height 284
click at [586, 147] on div "hero . moveLeft ( ) hero . moveUp ( 2 ) hero . moveRight ( 1 ) hero . moveUp ( …" at bounding box center [630, 256] width 274 height 284
click at [567, 133] on div "hero . moveLeft ( ) hero . moveUp ( 2 ) hero . moveRight ( ) hero . moveUp ( ) …" at bounding box center [630, 256] width 274 height 284
click at [570, 137] on div "hero . moveLeft ( ) hero . moveUp ( 2 ) hero . moveRight ( ) hero . moveUp ( ) …" at bounding box center [630, 256] width 274 height 284
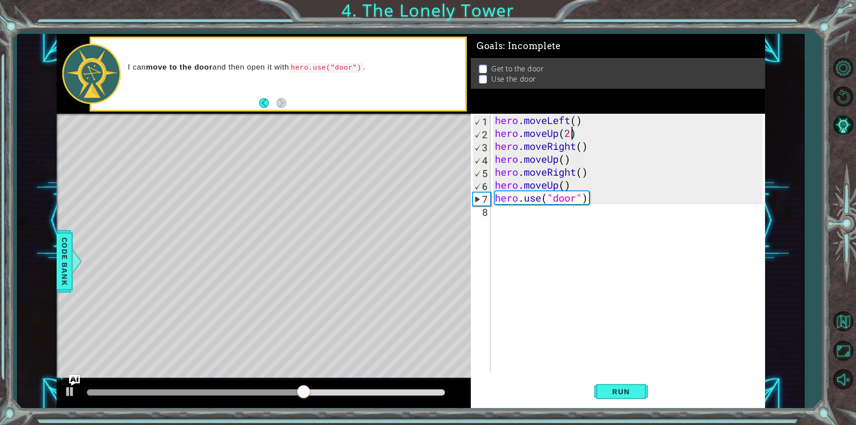
type textarea "hero.moveUp()"
click at [641, 398] on button "Run" at bounding box center [621, 391] width 54 height 29
click at [631, 204] on div "hero . moveLeft ( ) hero . moveUp ( ) hero . moveRight ( ) hero . moveUp ( ) he…" at bounding box center [630, 256] width 274 height 284
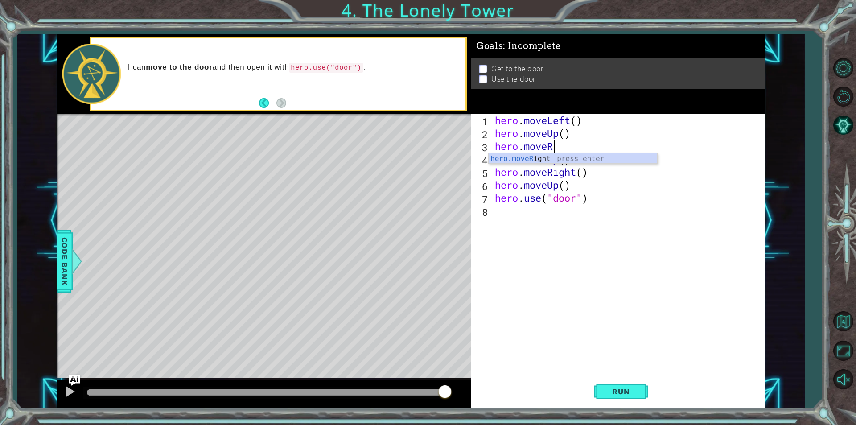
type textarea "hero.move"
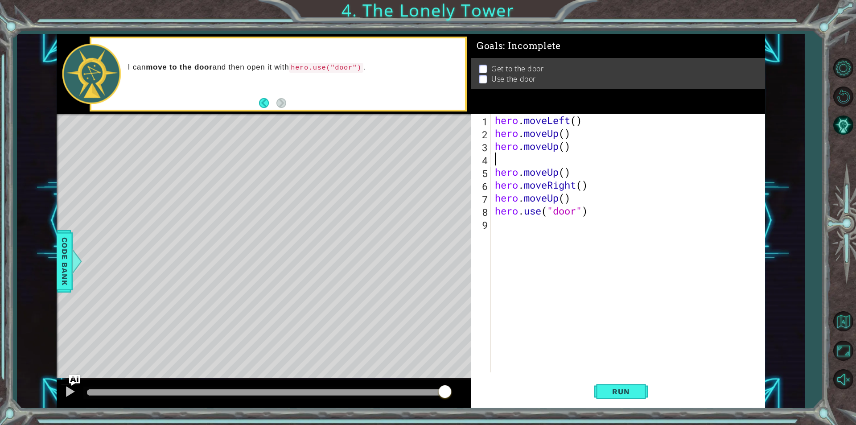
scroll to position [0, 0]
click at [613, 398] on button "Run" at bounding box center [621, 391] width 54 height 29
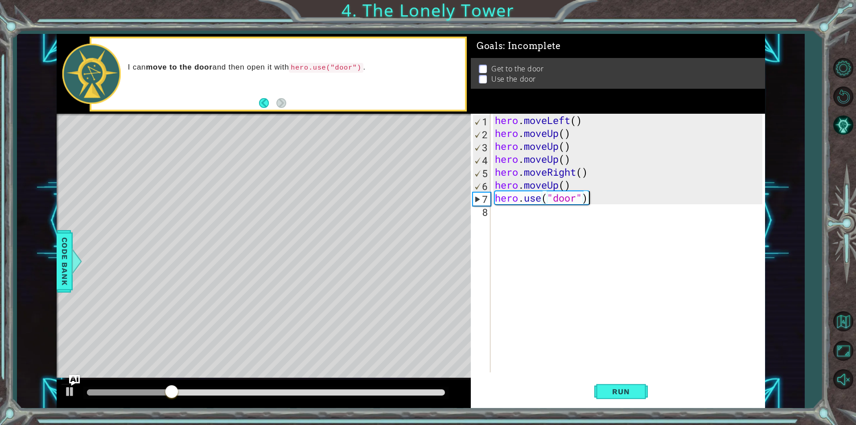
click at [605, 198] on div "hero . moveLeft ( ) hero . moveUp ( ) hero . moveUp ( ) hero . moveUp ( ) hero …" at bounding box center [630, 256] width 274 height 284
type textarea "hero"
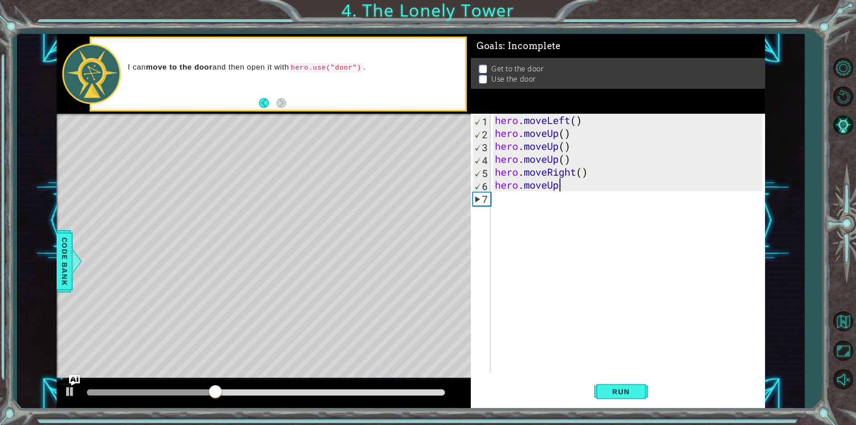
type textarea "hero"
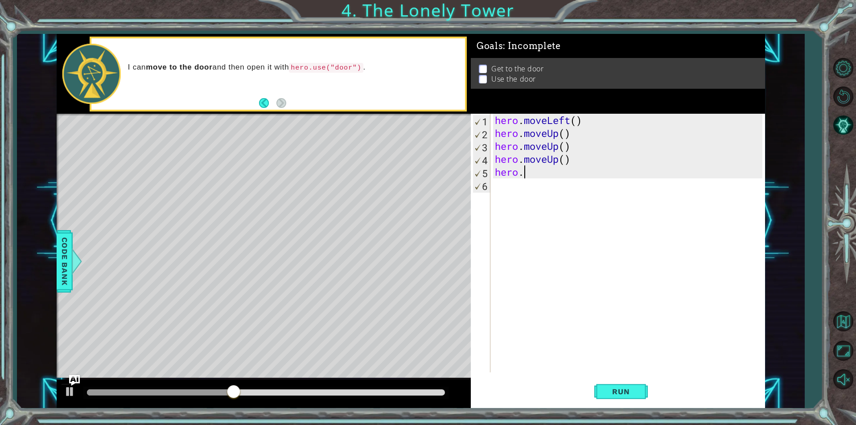
type textarea "hero"
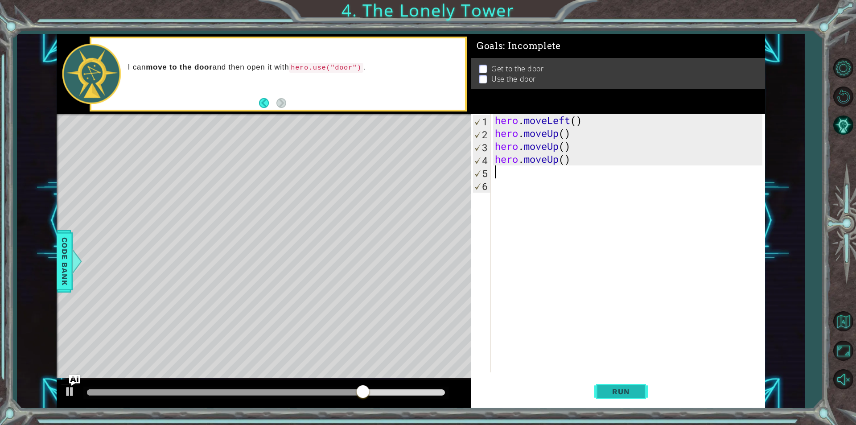
click at [634, 396] on button "Run" at bounding box center [621, 391] width 54 height 29
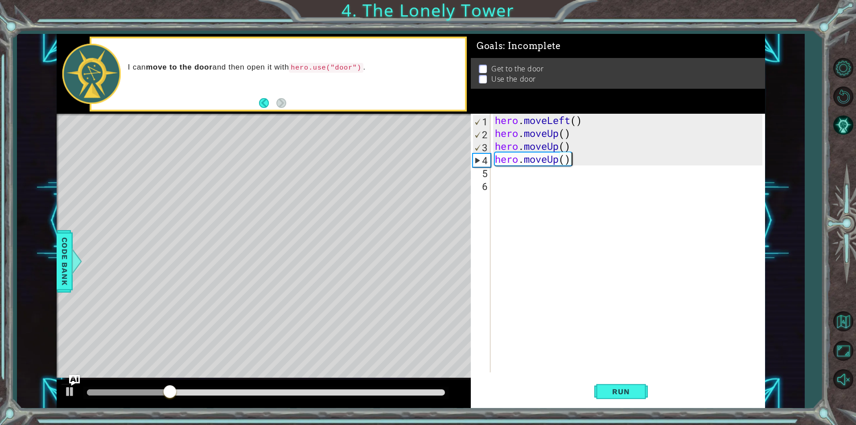
click at [590, 160] on div "hero . moveLeft ( ) hero . moveUp ( ) hero . moveUp ( ) hero . moveUp ( )" at bounding box center [630, 256] width 274 height 284
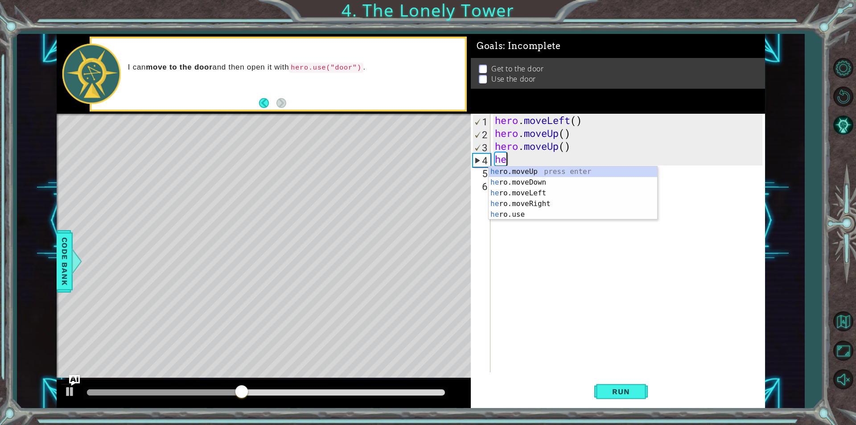
type textarea "h"
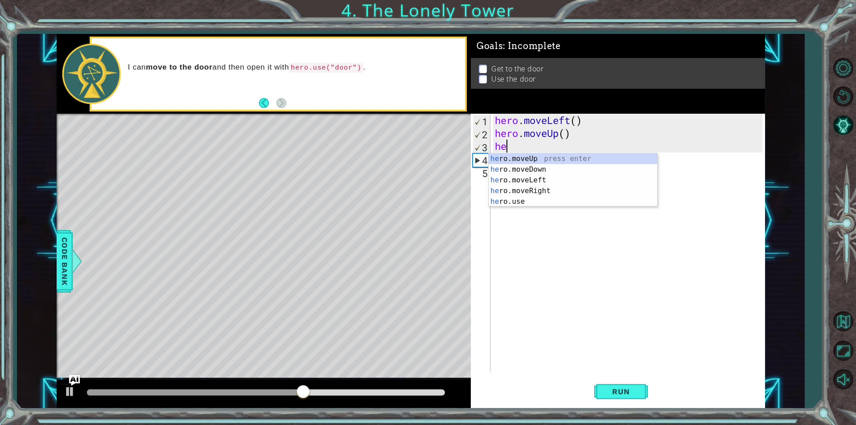
type textarea "h"
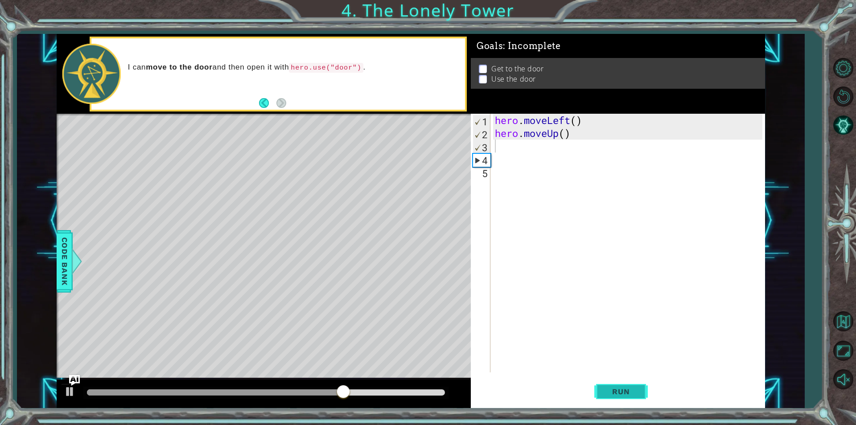
click at [620, 392] on span "Run" at bounding box center [620, 391] width 35 height 9
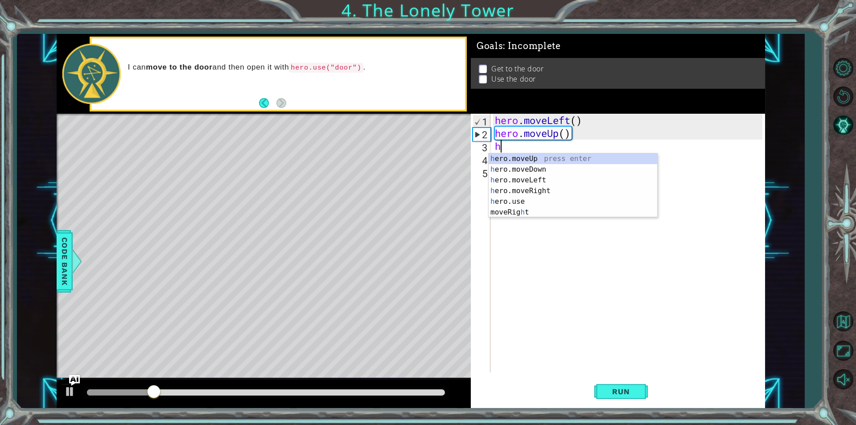
type textarea "he"
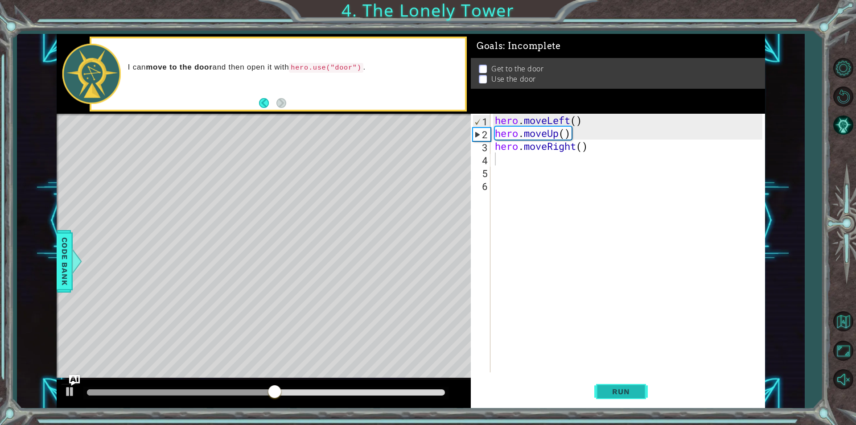
click at [611, 390] on span "Run" at bounding box center [620, 391] width 35 height 9
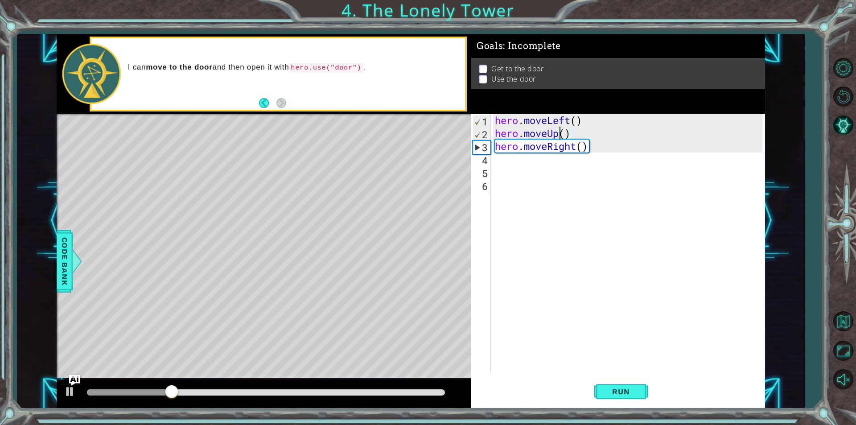
click at [557, 132] on div "hero . moveLeft ( ) hero . moveUp ( ) hero . moveRight ( )" at bounding box center [630, 256] width 274 height 284
click at [559, 132] on div "hero . moveLeft ( ) hero . moveUp ( ) hero . moveRight ( )" at bounding box center [630, 256] width 274 height 284
click at [565, 134] on div "hero . moveLeft ( ) hero . moveUp ( ) hero . moveRight ( )" at bounding box center [630, 256] width 274 height 284
click at [565, 134] on div "hero . moveLeft ( ) hero . moveUp ( ) hero . moveRight ( )" at bounding box center [627, 243] width 269 height 259
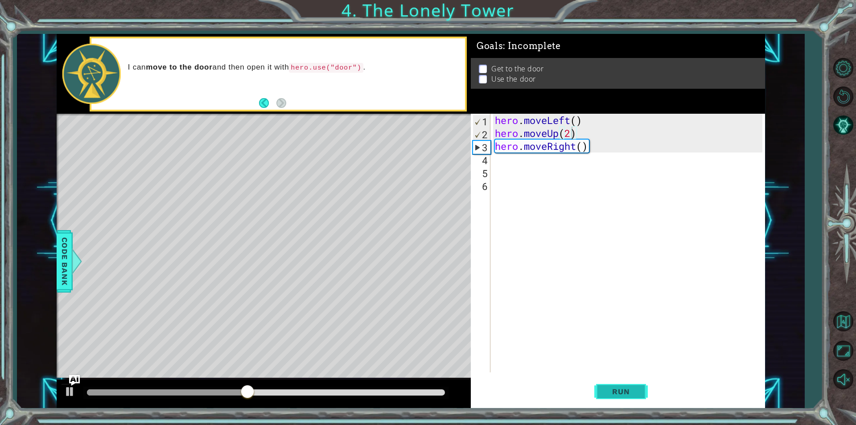
click at [628, 400] on button "Run" at bounding box center [621, 391] width 54 height 29
type textarea "hero.moveUp()"
click at [597, 153] on div "hero . moveLeft ( ) hero . moveUp ( ) hero . moveRight ( )" at bounding box center [630, 256] width 274 height 284
click at [592, 152] on div "hero . moveLeft ( ) hero . moveUp ( ) hero . moveRight ( )" at bounding box center [630, 256] width 274 height 284
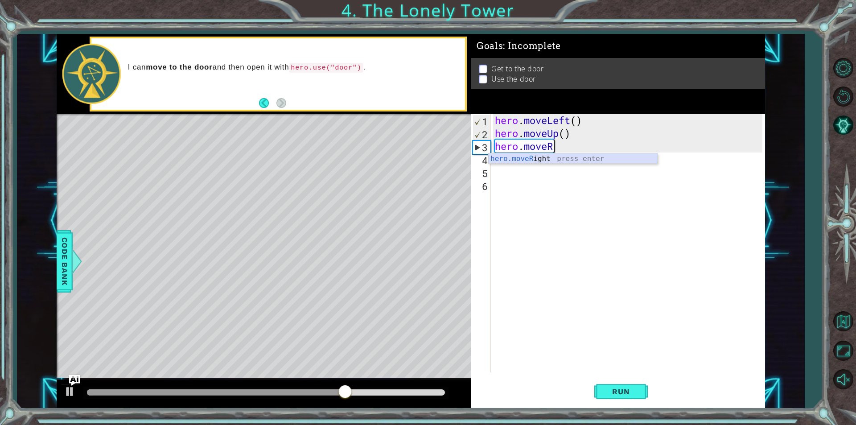
type textarea "hero.move"
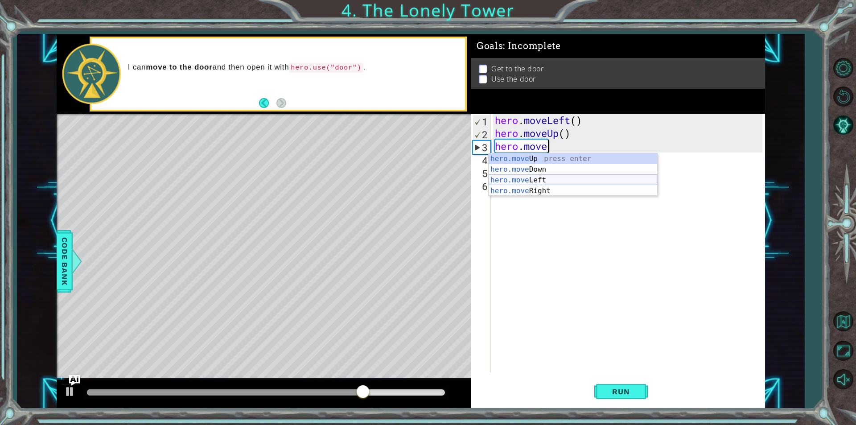
click at [597, 181] on div "hero.move Up press enter hero.move Down press enter hero.move Left press enter …" at bounding box center [573, 185] width 169 height 64
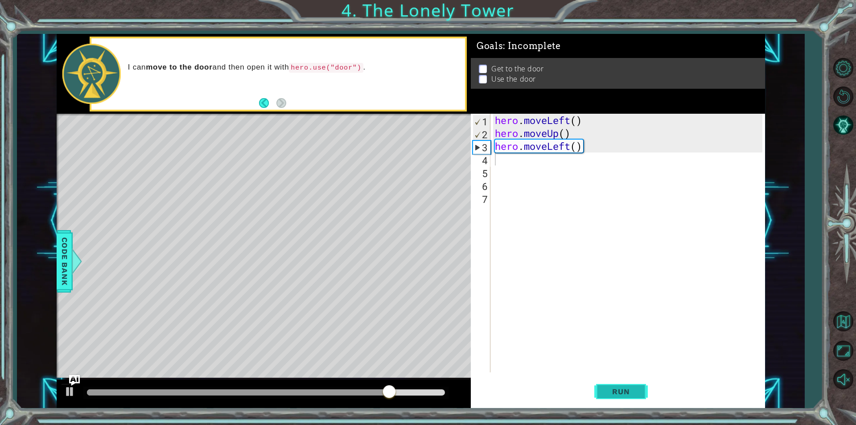
click at [609, 386] on button "Run" at bounding box center [621, 391] width 54 height 29
click at [598, 155] on div "hero . moveLeft ( ) hero . moveUp ( ) hero . moveLeft ( )" at bounding box center [630, 256] width 274 height 284
click at [597, 154] on div "hero . moveLeft ( ) hero . moveUp ( ) hero . moveLeft ( )" at bounding box center [630, 256] width 274 height 284
click at [587, 154] on div "hero . moveLeft ( ) hero . moveUp ( ) hero . moveLeft ( )" at bounding box center [630, 256] width 274 height 284
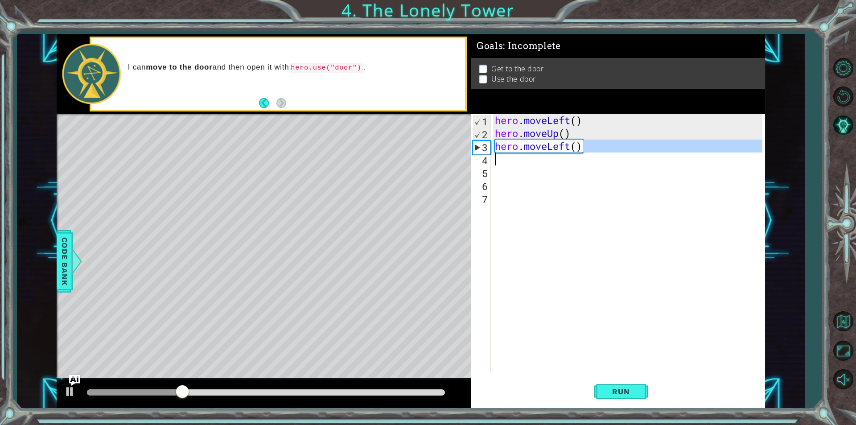
click at [589, 151] on div "hero . moveLeft ( ) hero . moveUp ( ) hero . moveLeft ( )" at bounding box center [627, 243] width 269 height 259
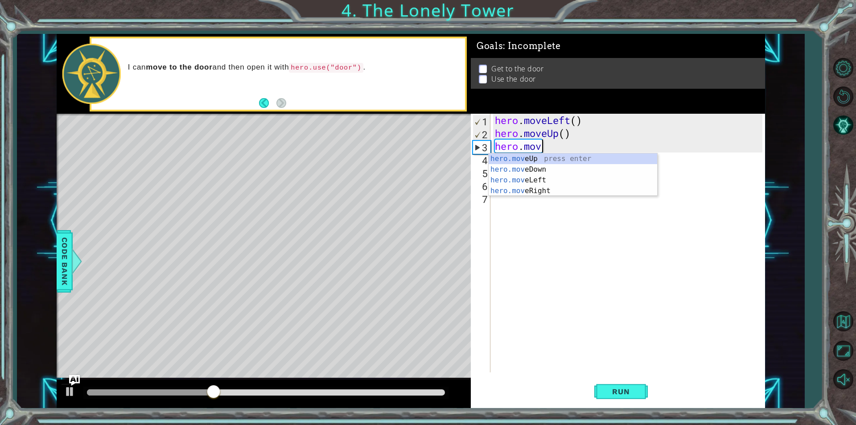
type textarea "[DOMAIN_NAME]"
click at [582, 160] on div "[DOMAIN_NAME] veUp press enter [DOMAIN_NAME] veDown press enter [DOMAIN_NAME] v…" at bounding box center [573, 185] width 169 height 64
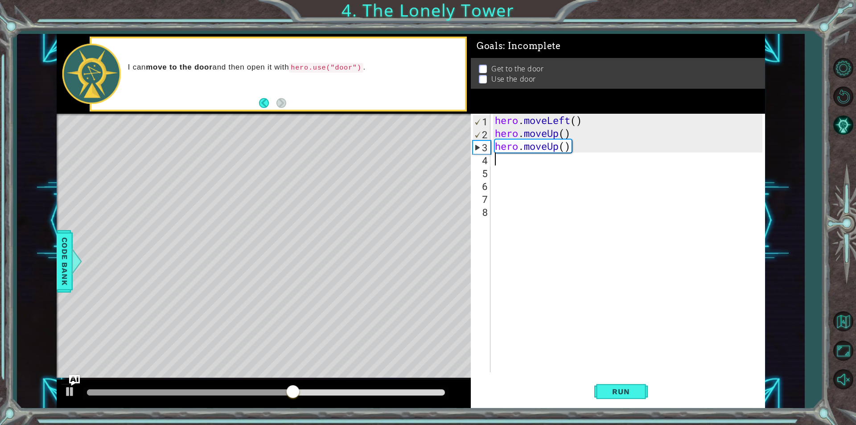
type textarea "h"
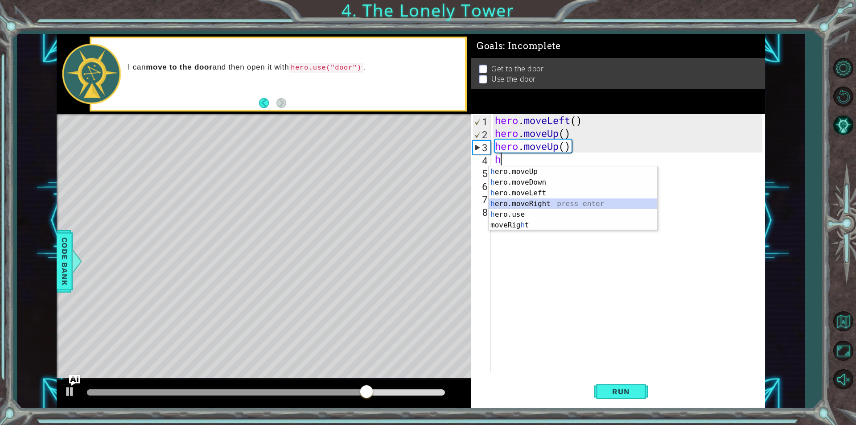
click at [560, 203] on div "h ero.moveUp press enter h ero.moveDown press enter h ero.moveLeft press enter …" at bounding box center [573, 209] width 169 height 86
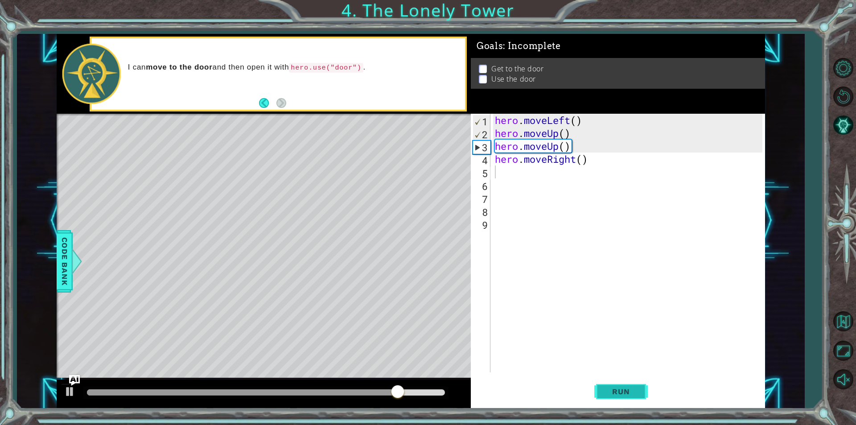
click at [624, 383] on button "Run" at bounding box center [621, 391] width 54 height 29
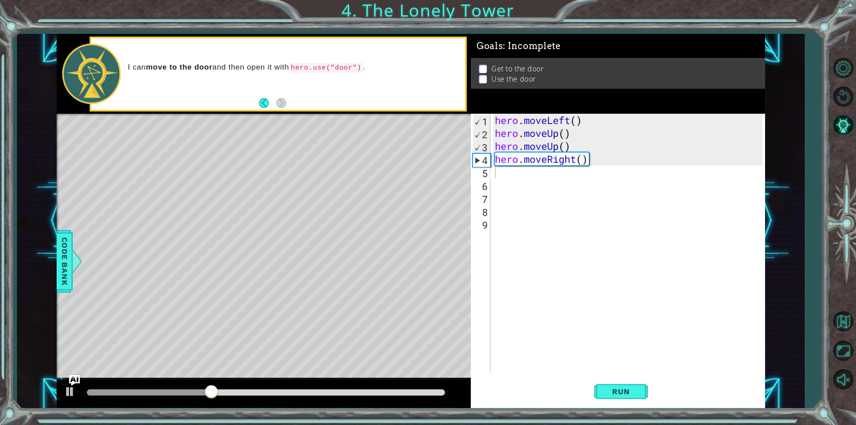
click at [355, 162] on div "Level Map" at bounding box center [263, 245] width 412 height 263
click at [351, 163] on div "Level Map" at bounding box center [263, 245] width 412 height 263
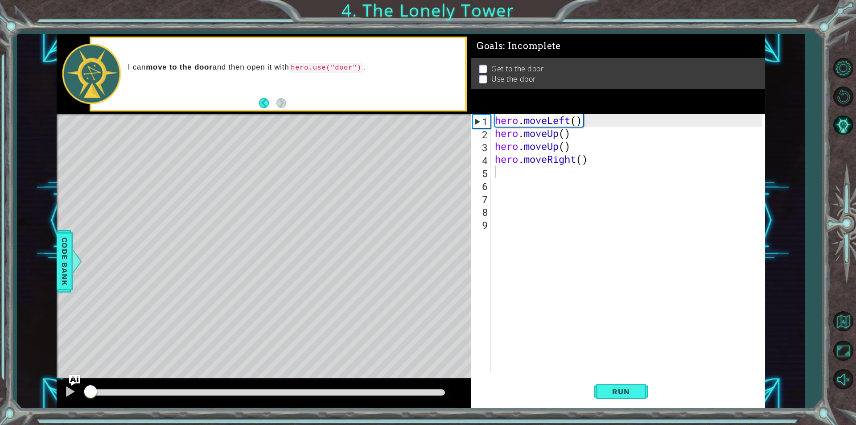
drag, startPoint x: 107, startPoint y: 392, endPoint x: 91, endPoint y: 398, distance: 17.9
click at [91, 396] on div at bounding box center [89, 392] width 4 height 6
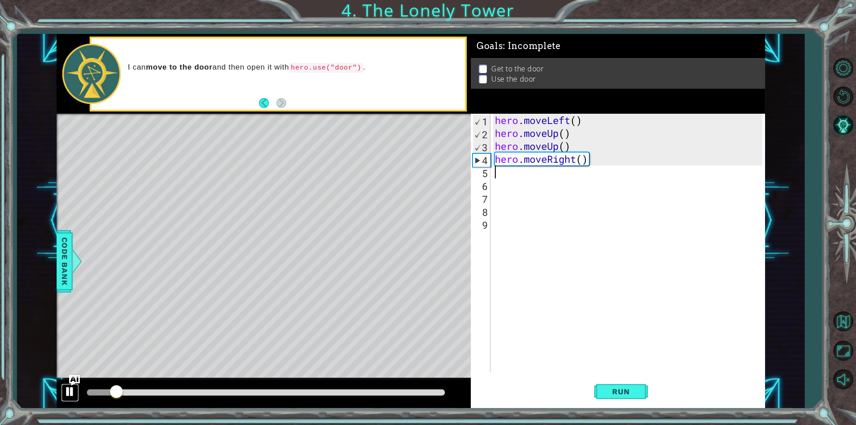
click at [78, 394] on button at bounding box center [70, 392] width 18 height 18
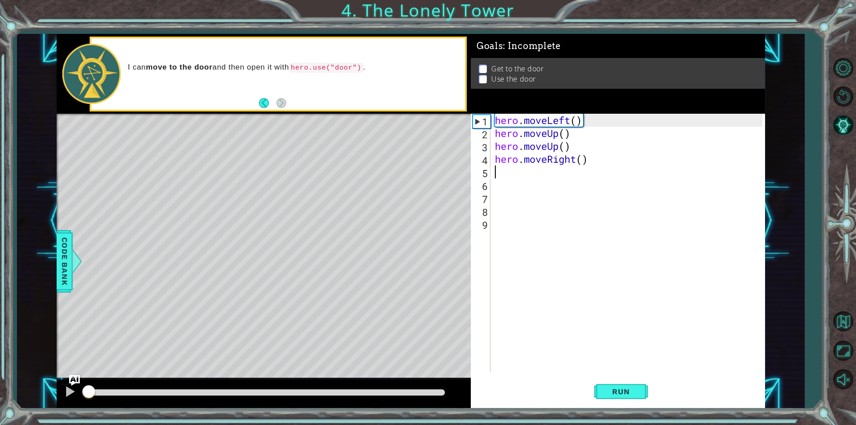
drag, startPoint x: 100, startPoint y: 391, endPoint x: 82, endPoint y: 395, distance: 18.7
click at [87, 395] on div at bounding box center [88, 392] width 2 height 6
click at [839, 121] on button "AI Hint" at bounding box center [843, 125] width 26 height 26
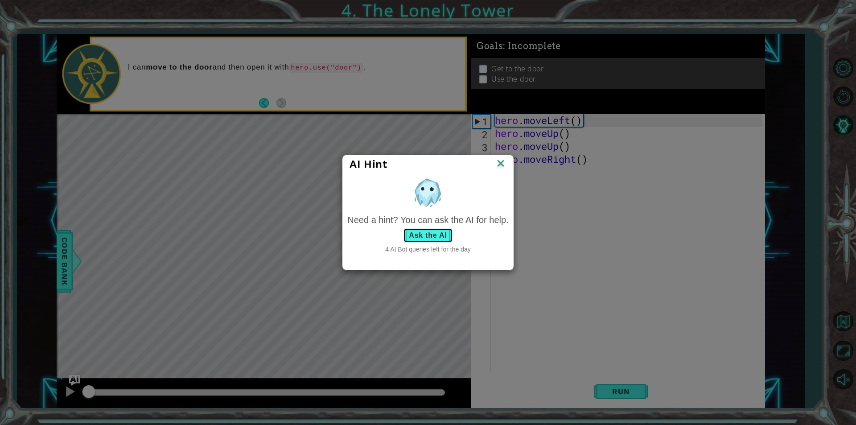
click at [426, 231] on button "Ask the AI" at bounding box center [427, 235] width 49 height 14
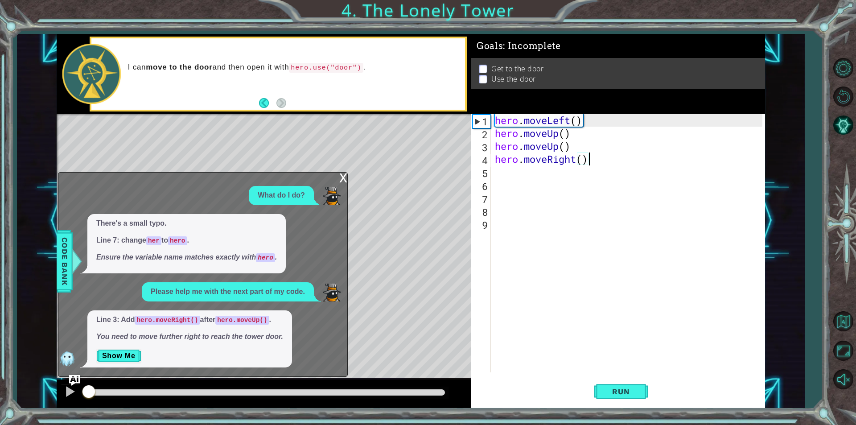
click at [596, 158] on div "hero . moveLeft ( ) hero . moveUp ( ) hero . moveUp ( ) hero . moveRight ( )" at bounding box center [630, 256] width 274 height 284
click at [594, 152] on div "hero . moveLeft ( ) hero . moveUp ( ) hero . moveUp ( ) hero . moveRight ( )" at bounding box center [630, 256] width 274 height 284
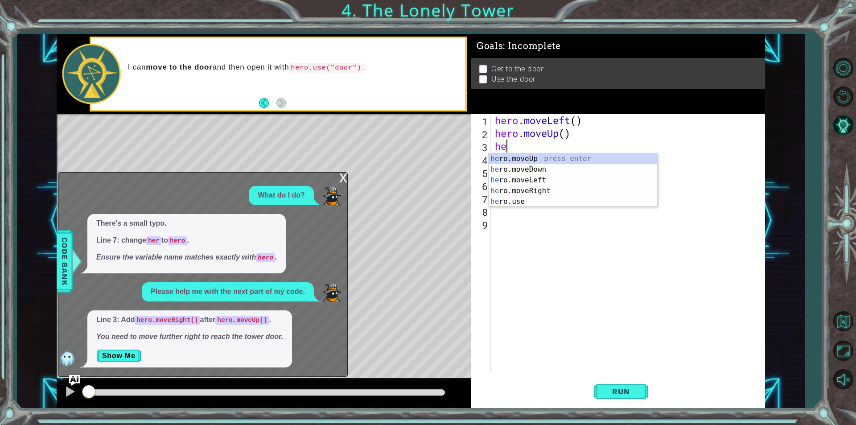
type textarea "h"
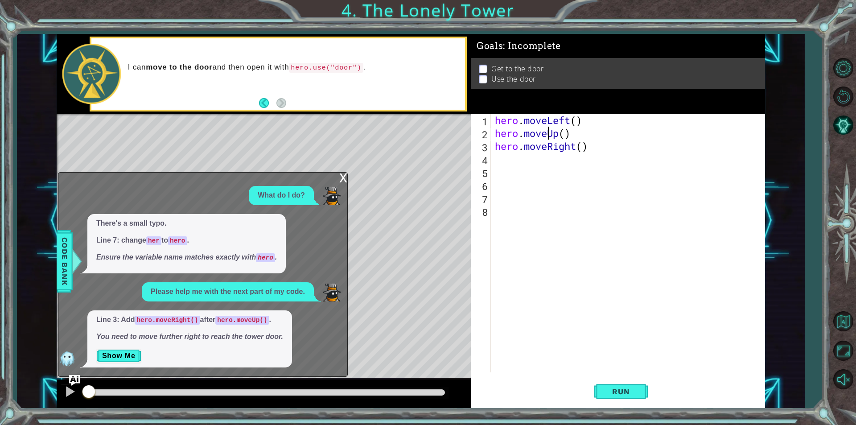
type textarea "hero.moveRight()"
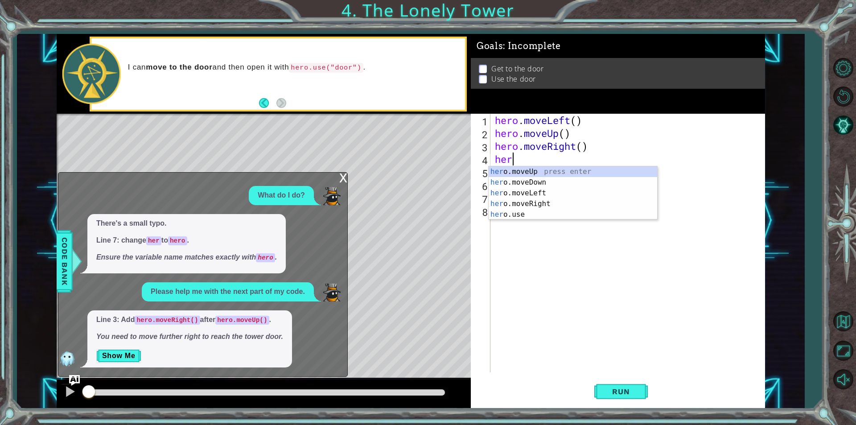
type textarea "hero"
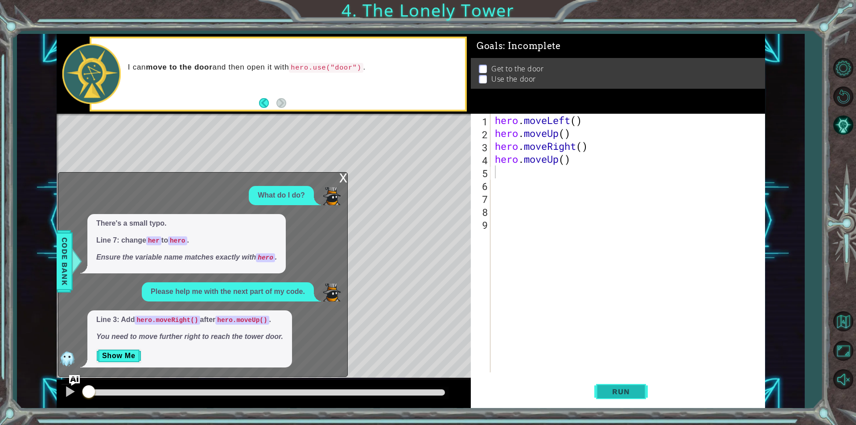
click at [628, 399] on button "Run" at bounding box center [621, 391] width 54 height 29
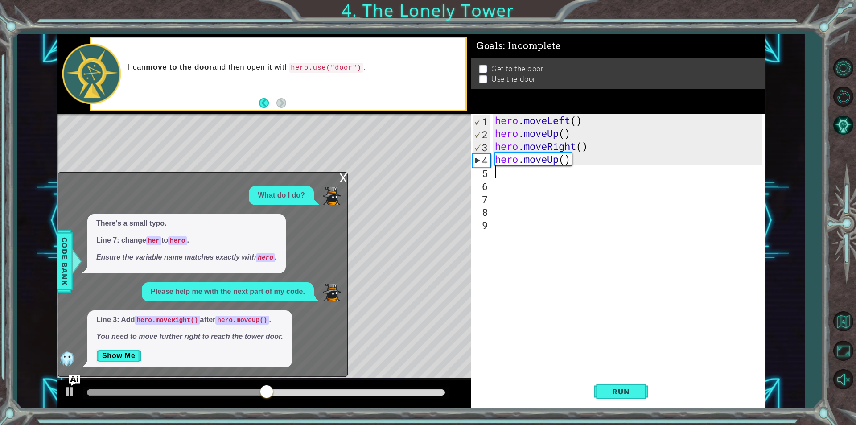
click at [598, 146] on div "hero . moveLeft ( ) hero . moveUp ( ) hero . moveRight ( ) hero . moveUp ( )" at bounding box center [630, 256] width 274 height 284
type textarea "hero.move"
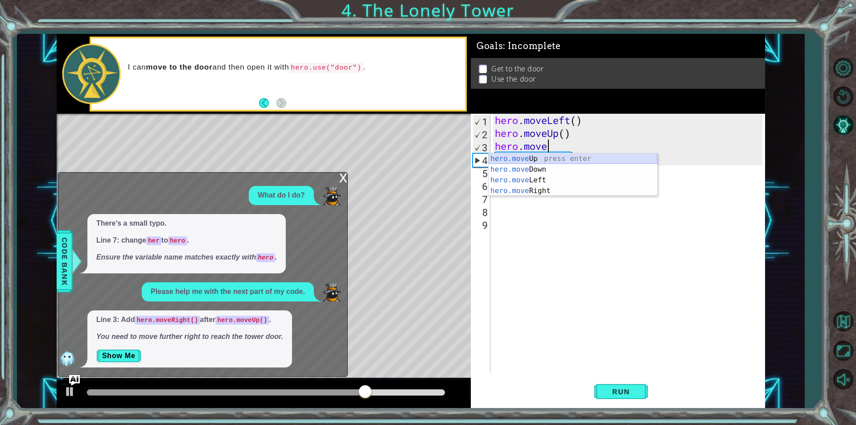
click at [550, 157] on div "hero.move Up press enter hero.move Down press enter hero.move Left press enter …" at bounding box center [573, 185] width 169 height 64
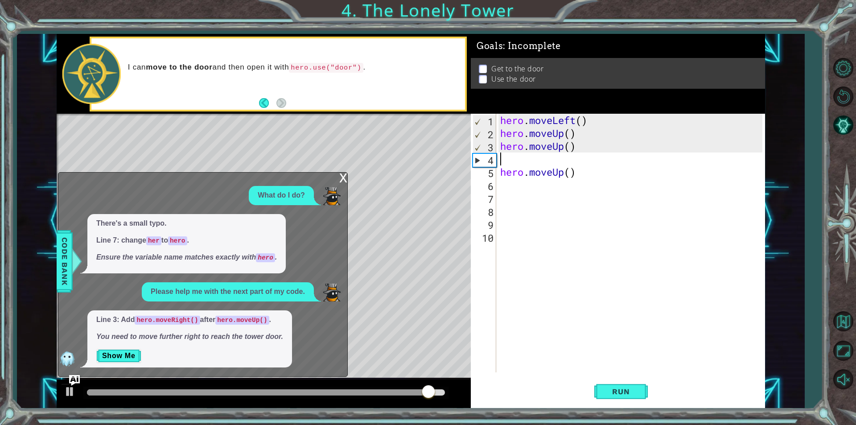
click at [499, 173] on div "hero . moveLeft ( ) hero . moveUp ( ) hero . moveUp ( ) hero . moveUp ( )" at bounding box center [633, 256] width 268 height 284
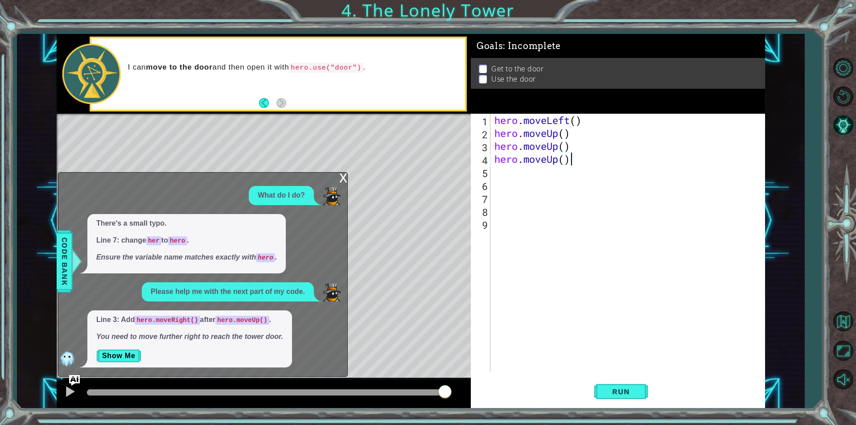
click at [606, 165] on div "hero . moveLeft ( ) hero . moveUp ( ) hero . moveUp ( ) hero . moveUp ( )" at bounding box center [630, 256] width 274 height 284
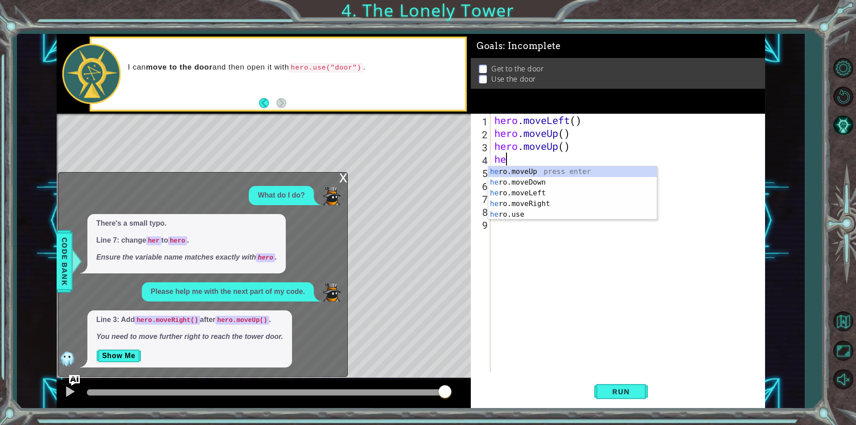
type textarea "h"
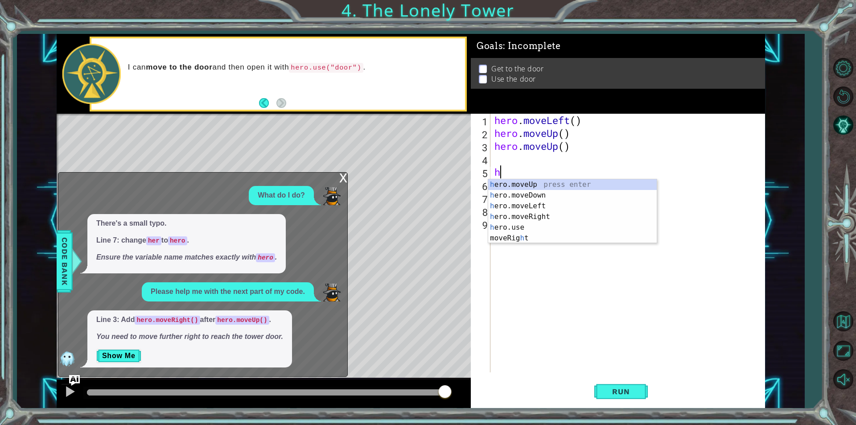
type textarea "hr"
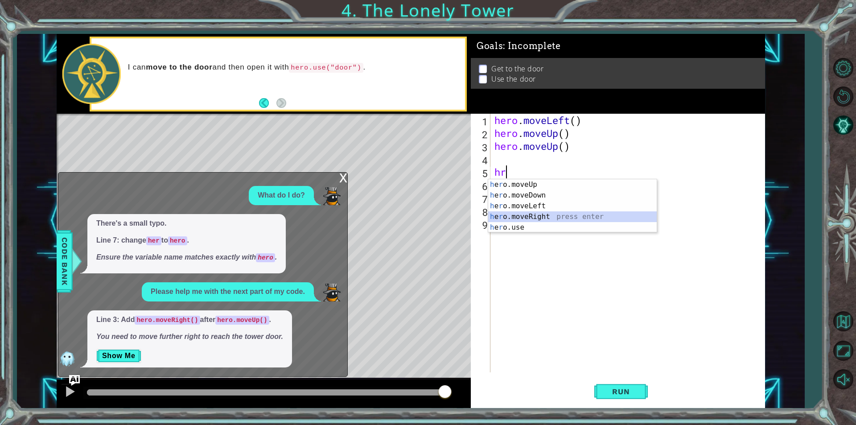
click at [536, 215] on div "h e r o.moveUp press enter h e r o.moveDown press enter h e r o.moveLeft press …" at bounding box center [572, 216] width 169 height 75
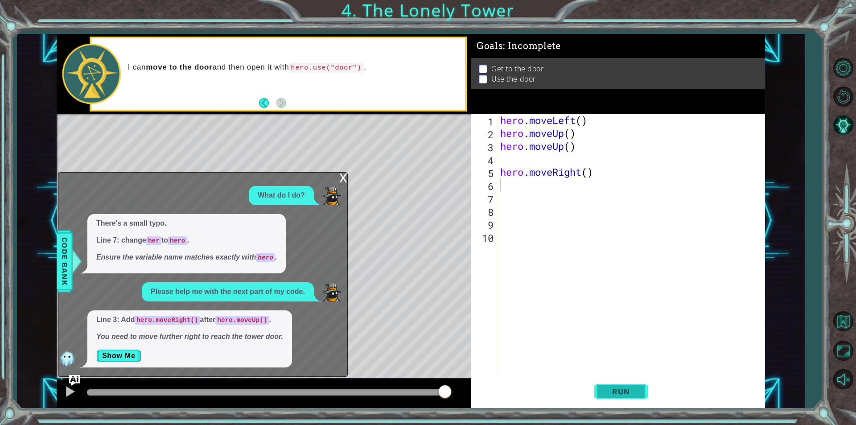
click at [628, 396] on button "Run" at bounding box center [621, 391] width 54 height 29
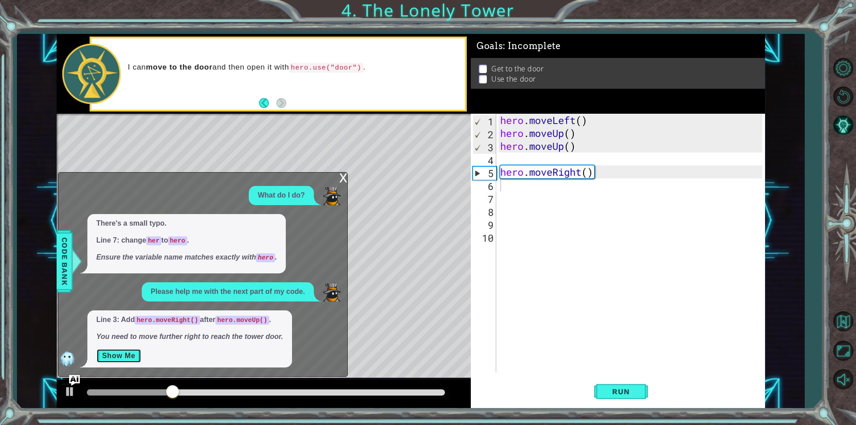
click at [127, 359] on button "Show Me" at bounding box center [118, 356] width 45 height 14
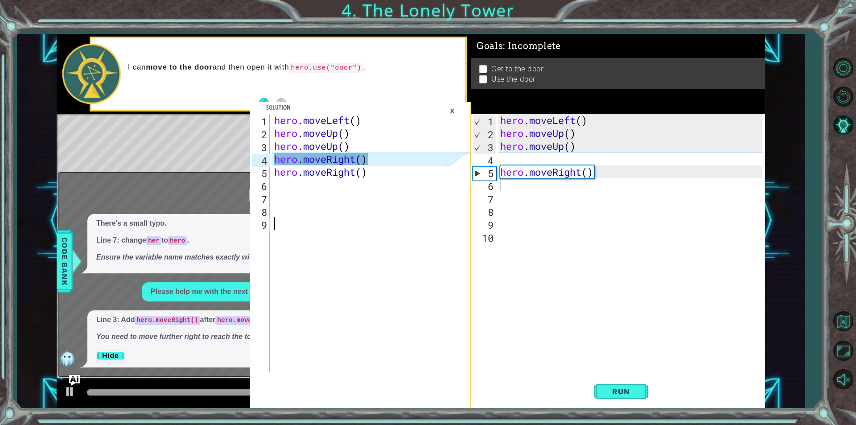
drag, startPoint x: 269, startPoint y: 120, endPoint x: 321, endPoint y: 135, distance: 53.9
click at [321, 135] on div "1 2 3 4 5 6 7 8 9 hero . moveLeft ( ) hero . moveUp ( ) hero . moveUp ( ) hero …" at bounding box center [347, 243] width 194 height 259
click at [622, 171] on div "hero . moveLeft ( ) hero . moveUp ( ) hero . moveUp ( ) hero . moveRight ( )" at bounding box center [633, 256] width 268 height 284
click at [619, 176] on div "hero . moveLeft ( ) hero . moveUp ( ) hero . moveUp ( ) hero . moveRight ( )" at bounding box center [633, 256] width 268 height 284
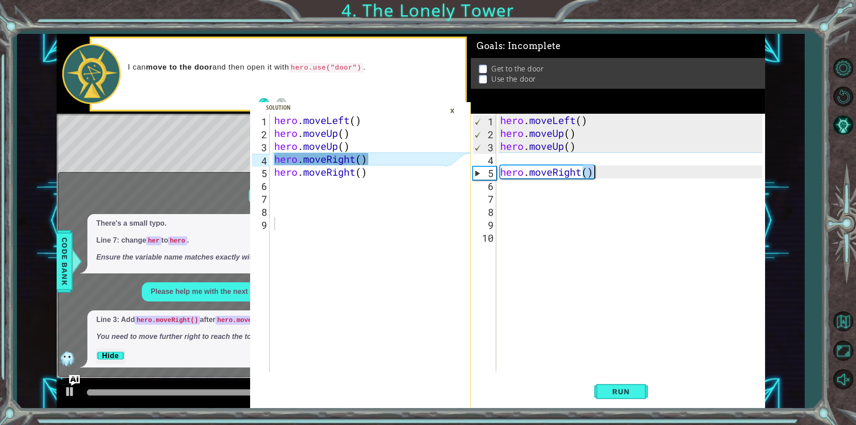
click at [613, 177] on div "hero . moveLeft ( ) hero . moveUp ( ) hero . moveUp ( ) hero . moveRight ( )" at bounding box center [631, 243] width 264 height 259
click at [612, 176] on div "hero . moveLeft ( ) hero . moveUp ( ) hero . moveUp ( ) hero . moveRight ( )" at bounding box center [633, 256] width 268 height 284
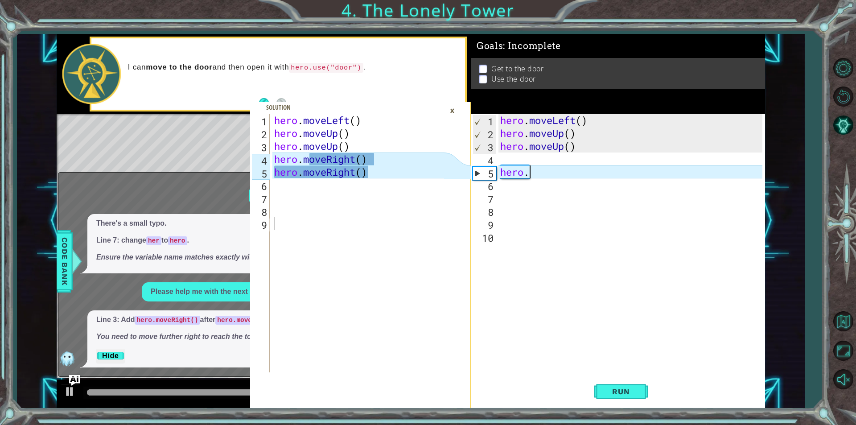
type textarea "hero"
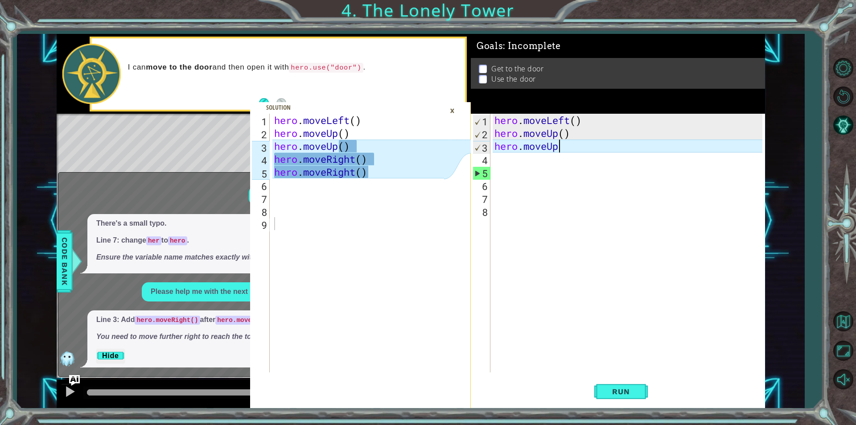
scroll to position [0, 3]
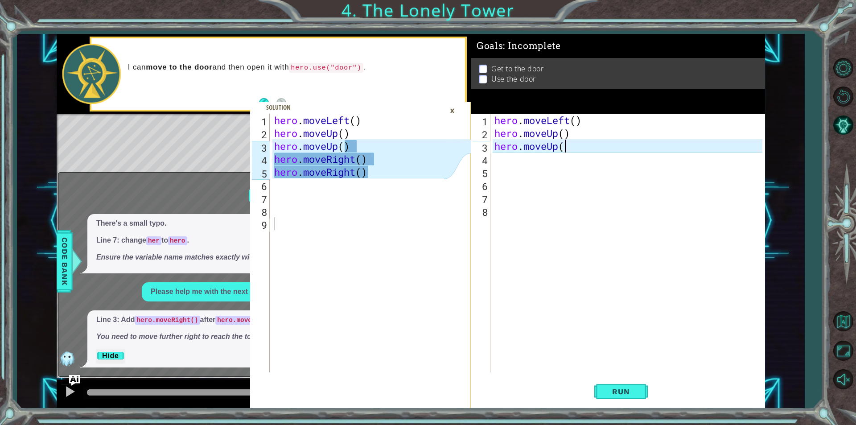
type textarea "hero.moveUp()"
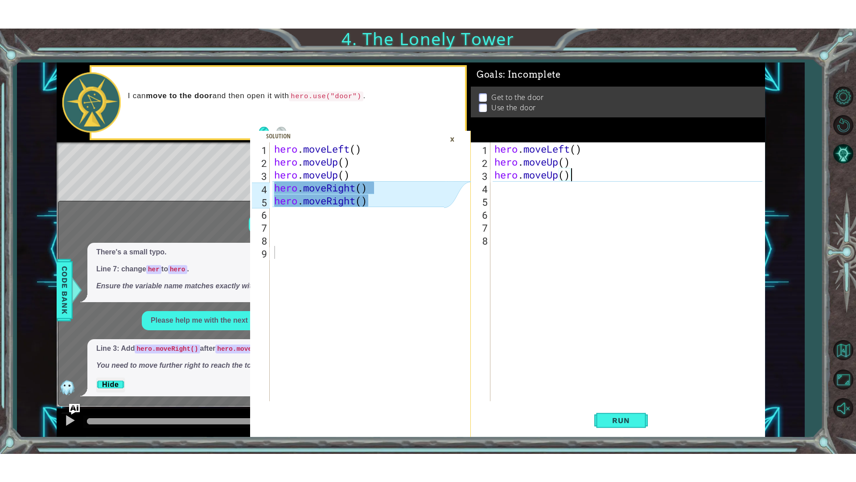
scroll to position [0, 0]
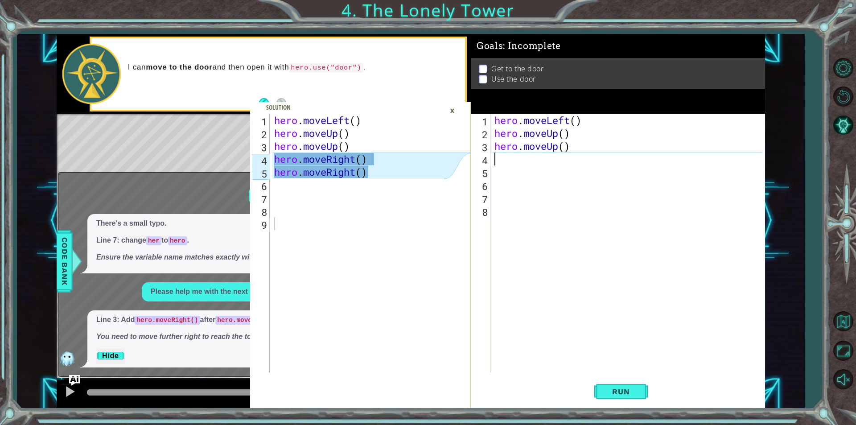
type textarea "h"
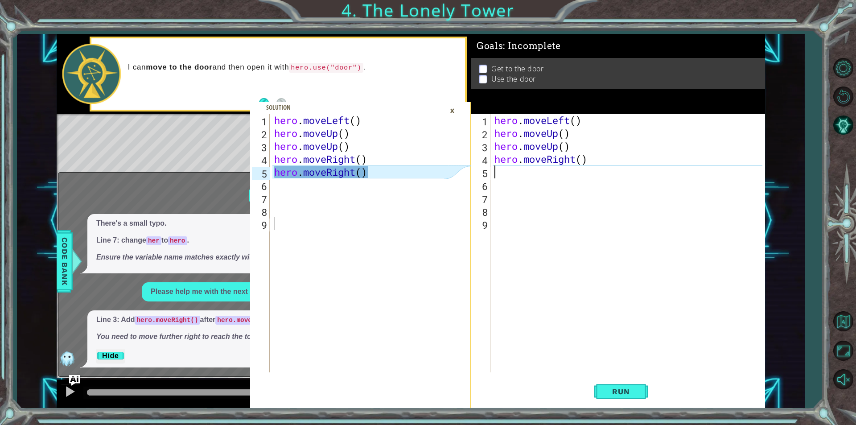
type textarea "h"
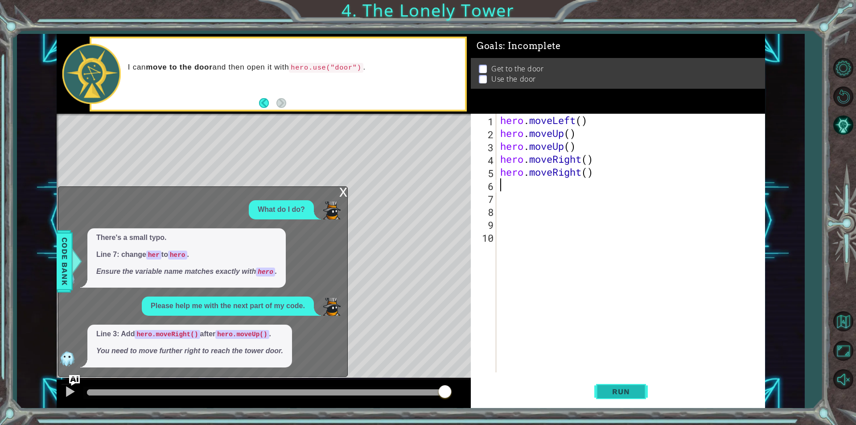
click at [605, 391] on span "Run" at bounding box center [620, 391] width 35 height 9
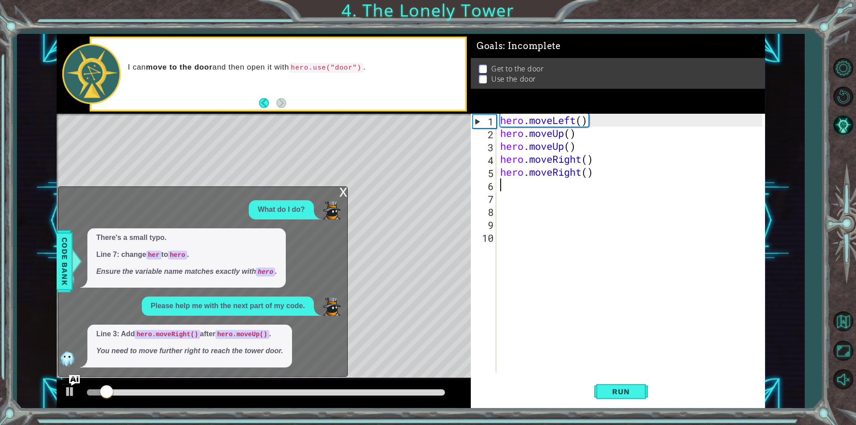
click at [340, 192] on div "x" at bounding box center [343, 191] width 8 height 9
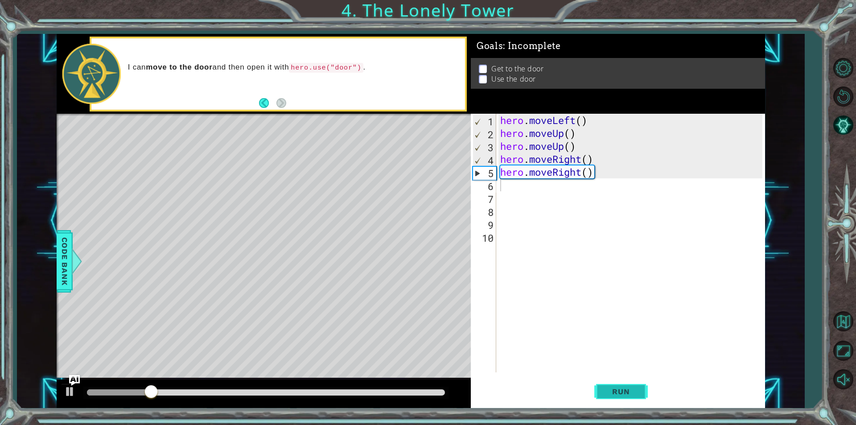
click at [635, 395] on span "Run" at bounding box center [620, 391] width 35 height 9
click at [642, 394] on button "Run" at bounding box center [621, 391] width 54 height 29
click at [243, 329] on div "Level Map" at bounding box center [263, 245] width 412 height 263
click at [259, 107] on div "I can move to the door and then open it with hero.use("door") ." at bounding box center [277, 73] width 373 height 71
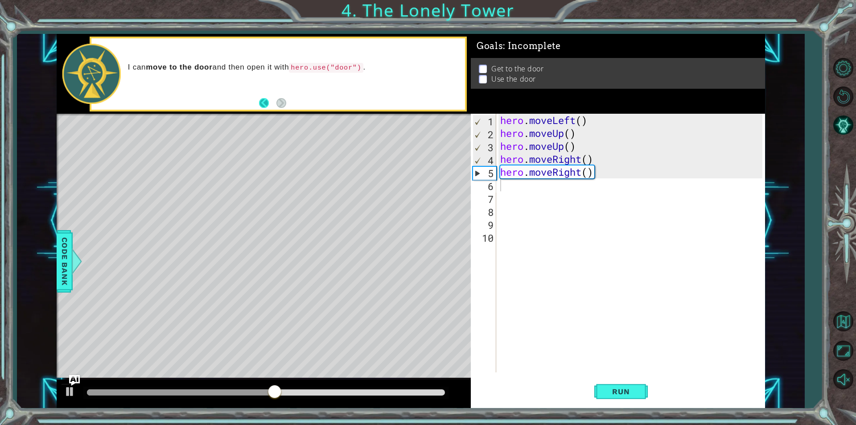
click at [260, 106] on button "Back" at bounding box center [267, 103] width 17 height 10
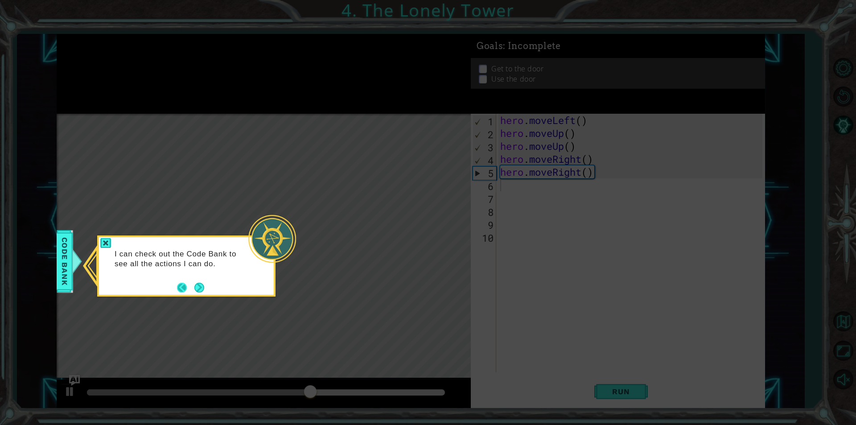
click at [190, 290] on button "Back" at bounding box center [185, 288] width 17 height 10
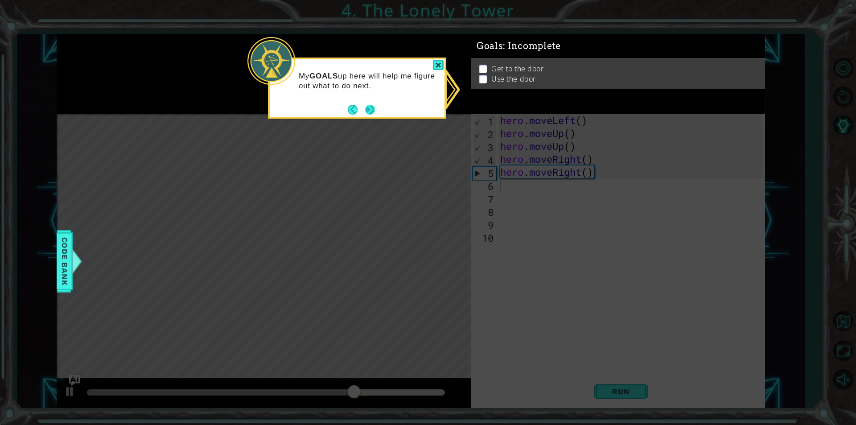
click at [375, 117] on div "My GOALS up here will help me figure out what to do next." at bounding box center [357, 88] width 178 height 61
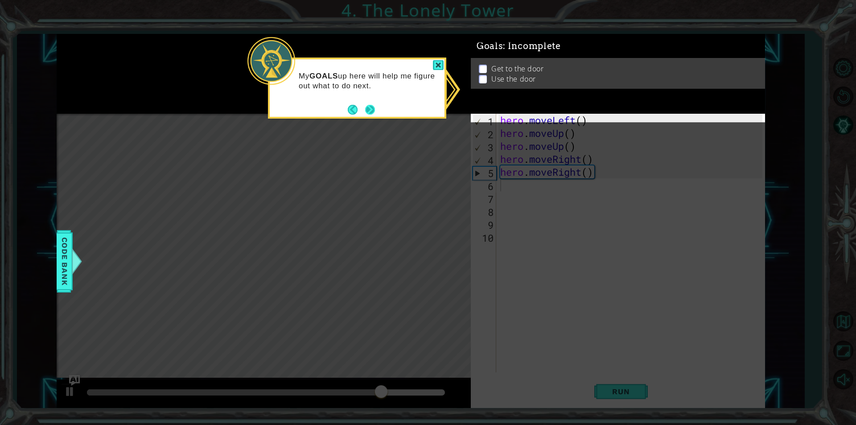
click at [375, 115] on button "Next" at bounding box center [370, 110] width 10 height 10
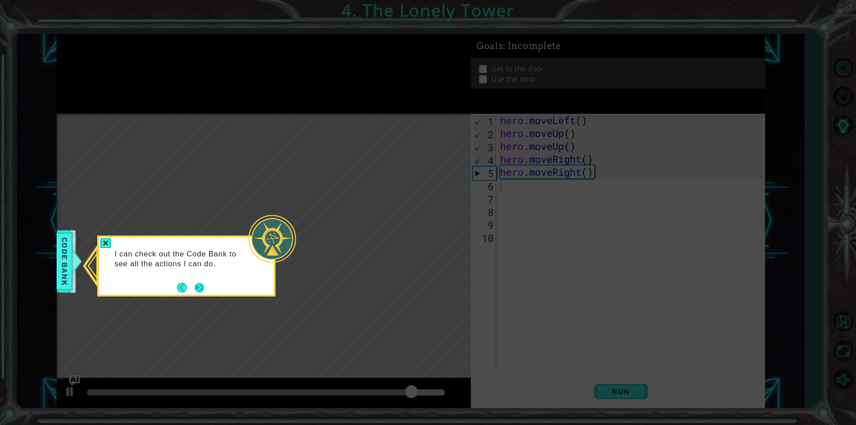
click at [204, 284] on button "Next" at bounding box center [199, 288] width 10 height 10
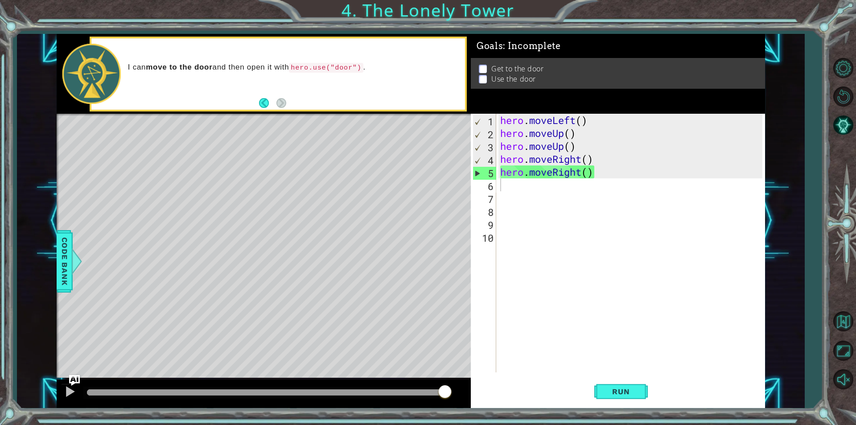
click at [117, 396] on div at bounding box center [265, 393] width 365 height 12
click at [68, 392] on div at bounding box center [70, 392] width 12 height 12
click at [69, 392] on div at bounding box center [70, 392] width 12 height 12
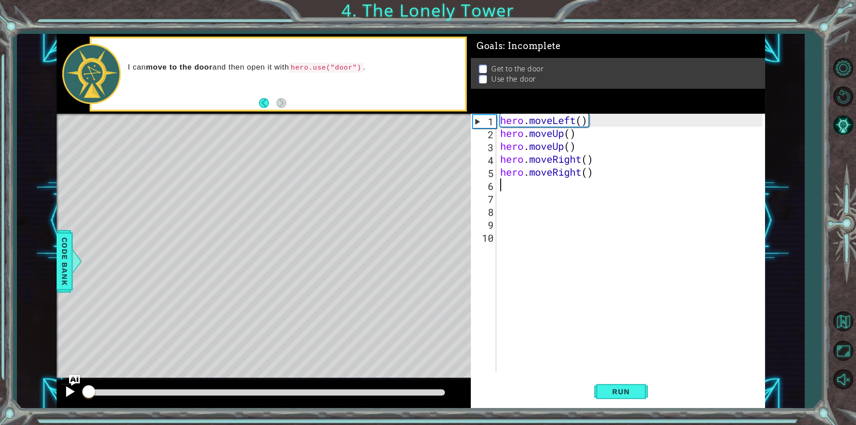
drag, startPoint x: 105, startPoint y: 395, endPoint x: 62, endPoint y: 391, distance: 43.0
click at [63, 391] on div at bounding box center [264, 393] width 414 height 29
click at [62, 393] on button at bounding box center [70, 392] width 18 height 18
drag, startPoint x: 96, startPoint y: 396, endPoint x: 88, endPoint y: 396, distance: 8.1
click at [88, 396] on div at bounding box center [89, 392] width 16 height 16
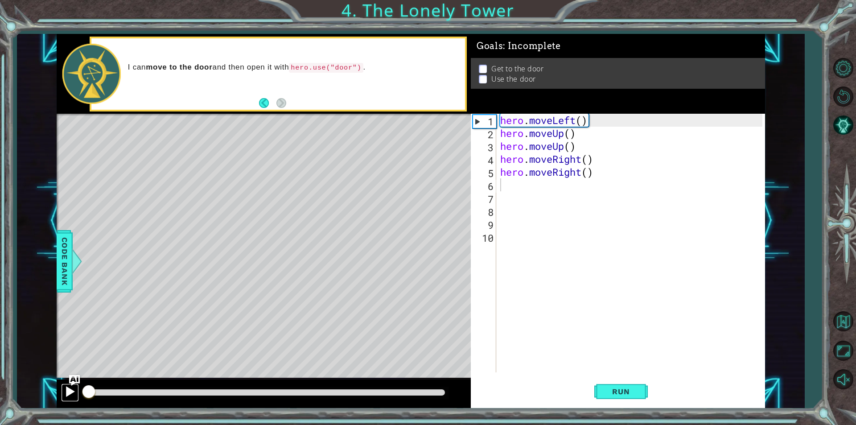
click at [70, 391] on div at bounding box center [70, 392] width 12 height 12
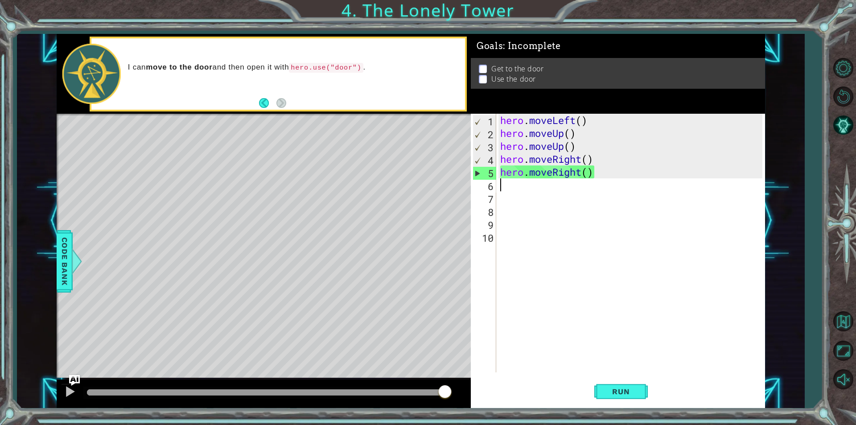
drag, startPoint x: 95, startPoint y: 399, endPoint x: 475, endPoint y: 406, distance: 379.5
click at [475, 406] on div "1 2 3 4 5 6 7 8 9 hero . moveLeft ( ) hero . moveUp ( ) hero . moveUp ( ) hero …" at bounding box center [411, 221] width 709 height 374
click at [582, 161] on div "hero . moveLeft ( ) hero . moveUp ( ) hero . moveUp ( ) hero . moveRight ( ) he…" at bounding box center [633, 256] width 268 height 284
click at [841, 63] on button "Level Options" at bounding box center [843, 68] width 26 height 26
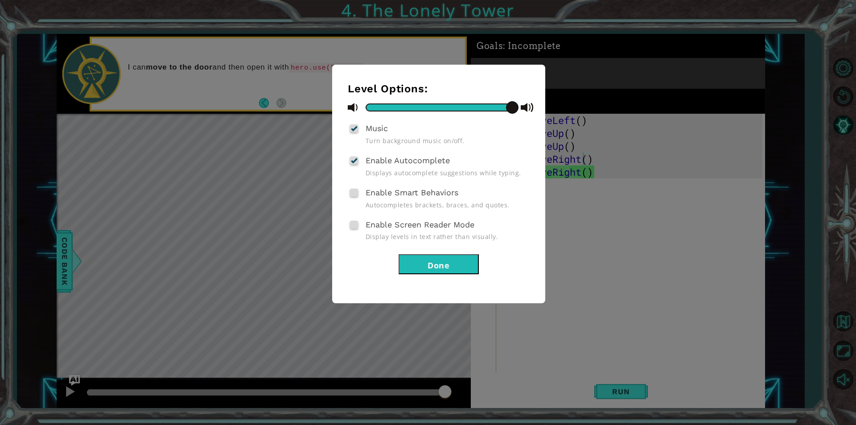
click at [419, 266] on button "Done" at bounding box center [439, 264] width 80 height 20
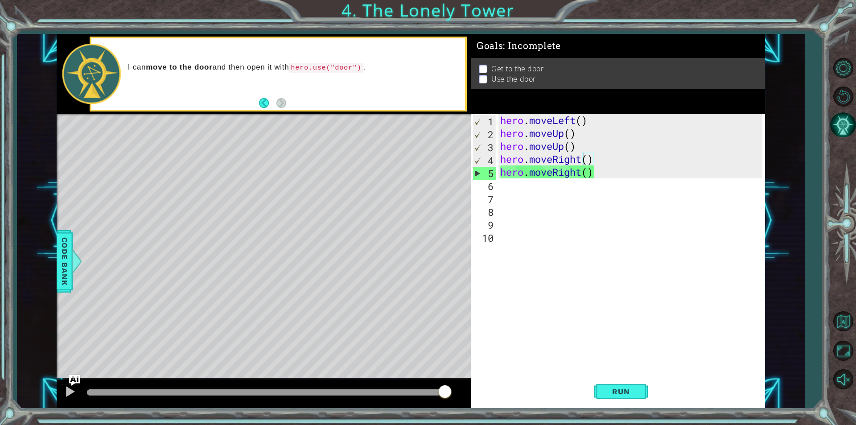
drag, startPoint x: 841, startPoint y: 95, endPoint x: 842, endPoint y: 128, distance: 33.5
click at [842, 128] on div at bounding box center [843, 224] width 26 height 340
click at [849, 347] on button "Maximize Browser" at bounding box center [843, 351] width 26 height 26
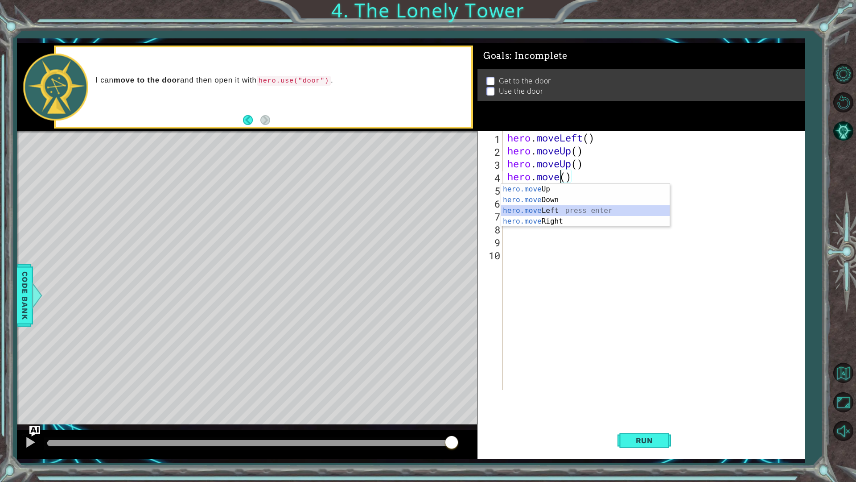
click at [548, 206] on div "hero.move Up press enter hero.move Down press enter hero.move Left press enter …" at bounding box center [585, 216] width 169 height 64
type textarea "hero.moveLeft()"
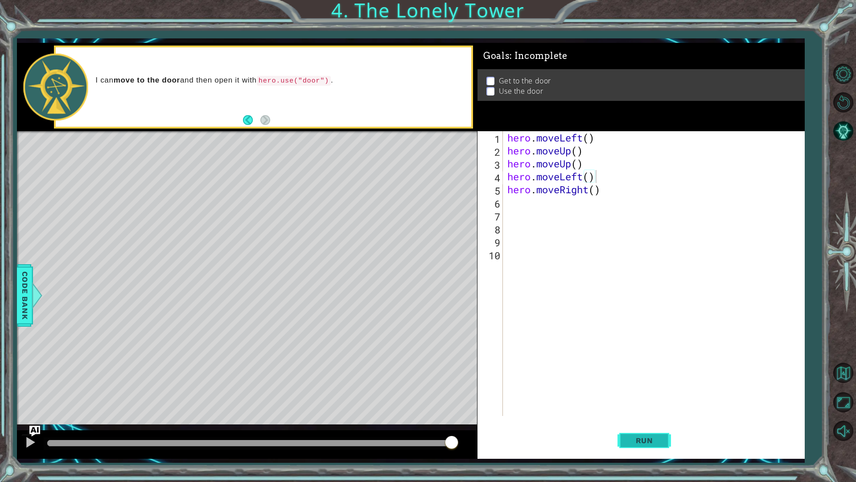
click at [635, 425] on span "Run" at bounding box center [644, 440] width 35 height 9
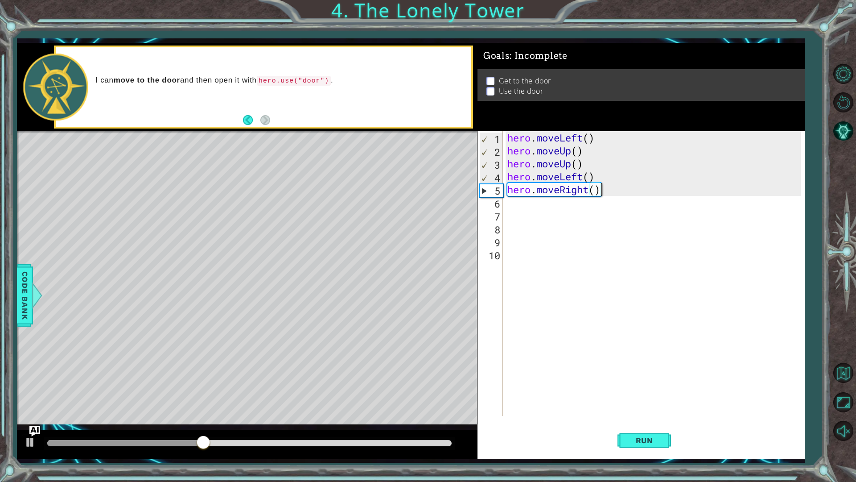
click at [606, 196] on div "hero . moveLeft ( ) hero . moveUp ( ) hero . moveUp ( ) hero . moveLeft ( ) her…" at bounding box center [656, 286] width 301 height 310
type textarea "hero.moveRight()"
click at [603, 188] on div "hero . moveLeft ( ) hero . moveUp ( ) hero . moveUp ( ) hero . moveLeft ( ) her…" at bounding box center [656, 286] width 301 height 310
click at [35, 425] on div at bounding box center [31, 442] width 12 height 12
click at [37, 425] on img "Ask AI" at bounding box center [35, 431] width 12 height 12
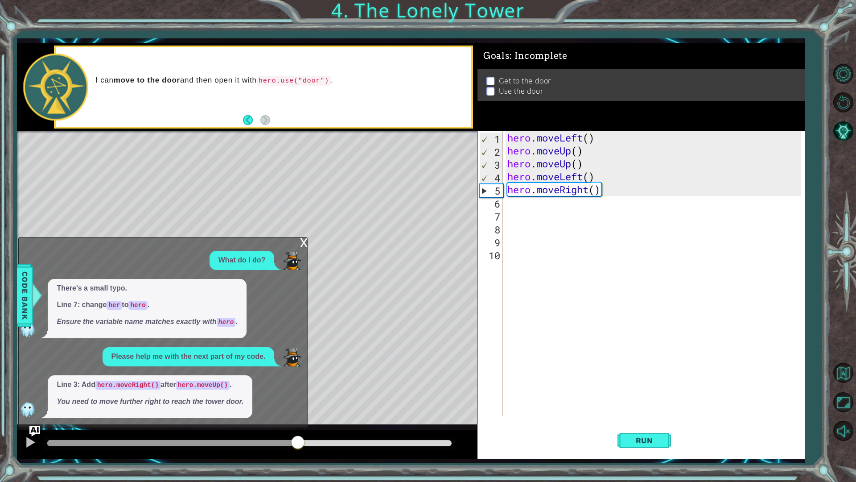
click at [153, 380] on code "hero.moveRight()" at bounding box center [127, 384] width 65 height 9
click at [37, 425] on img "Ask AI" at bounding box center [35, 431] width 12 height 12
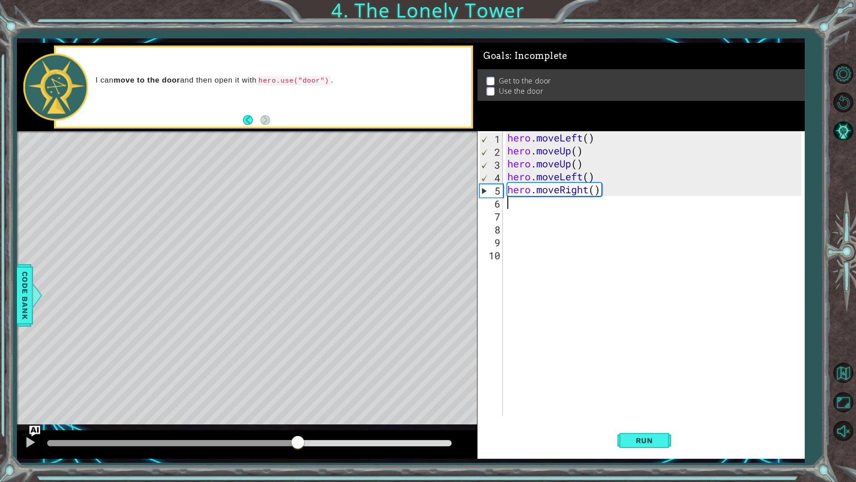
click at [642, 198] on div "hero . moveLeft ( ) hero . moveUp ( ) hero . moveUp ( ) hero . moveLeft ( ) her…" at bounding box center [656, 286] width 301 height 310
type textarea "h"
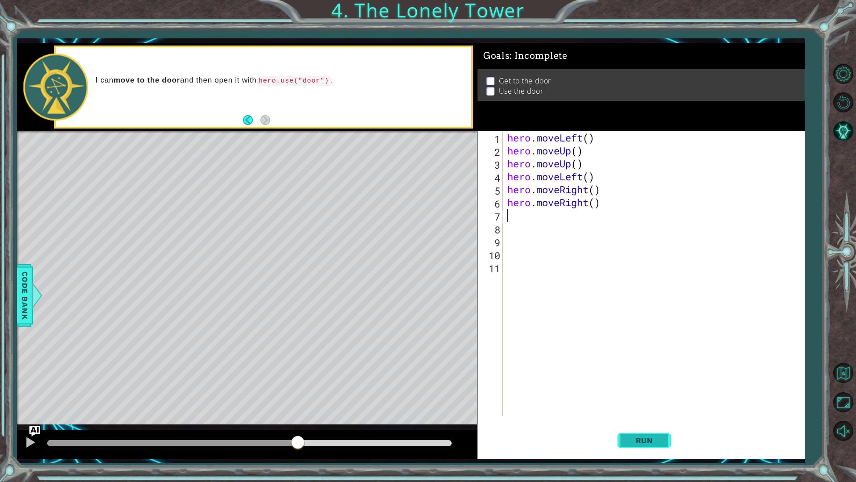
click at [655, 425] on button "Run" at bounding box center [645, 440] width 54 height 33
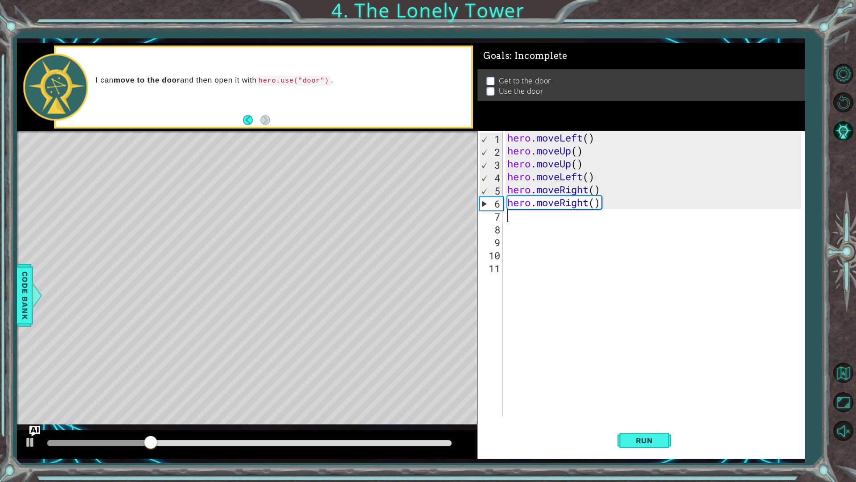
click at [620, 203] on div "hero . moveLeft ( ) hero . moveUp ( ) hero . moveUp ( ) hero . moveLeft ( ) her…" at bounding box center [656, 286] width 301 height 310
click at [590, 204] on div "hero . moveLeft ( ) hero . moveUp ( ) hero . moveUp ( ) hero . moveLeft ( ) her…" at bounding box center [656, 286] width 301 height 310
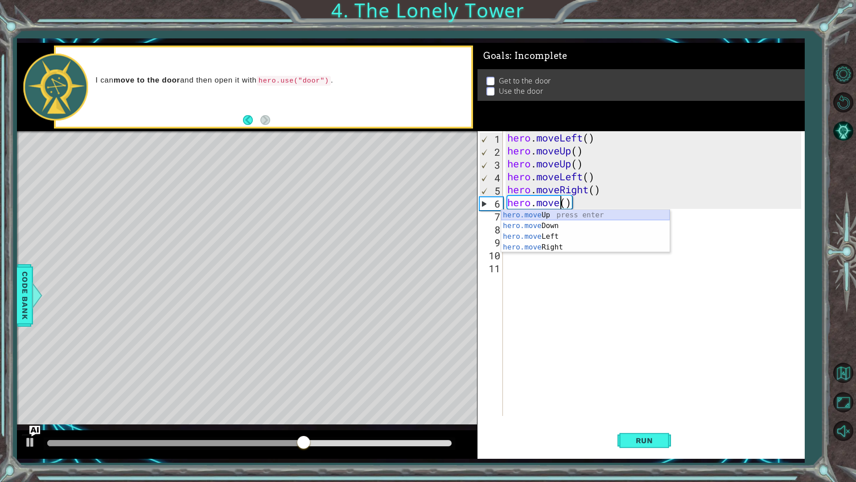
click at [580, 215] on div "hero.move Up press enter hero.move Down press enter hero.move Left press enter …" at bounding box center [585, 242] width 169 height 64
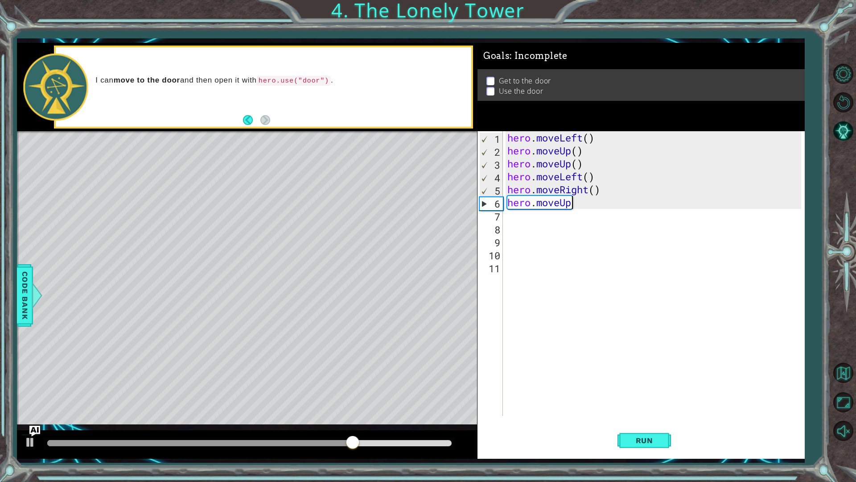
click at [576, 202] on div "hero . moveLeft ( ) hero . moveUp ( ) hero . moveUp ( ) hero . moveLeft ( ) her…" at bounding box center [656, 286] width 301 height 310
click at [578, 202] on div "hero . moveLeft ( ) hero . moveUp ( ) hero . moveUp ( ) hero . moveLeft ( ) her…" at bounding box center [656, 286] width 301 height 310
type textarea "hero.move"
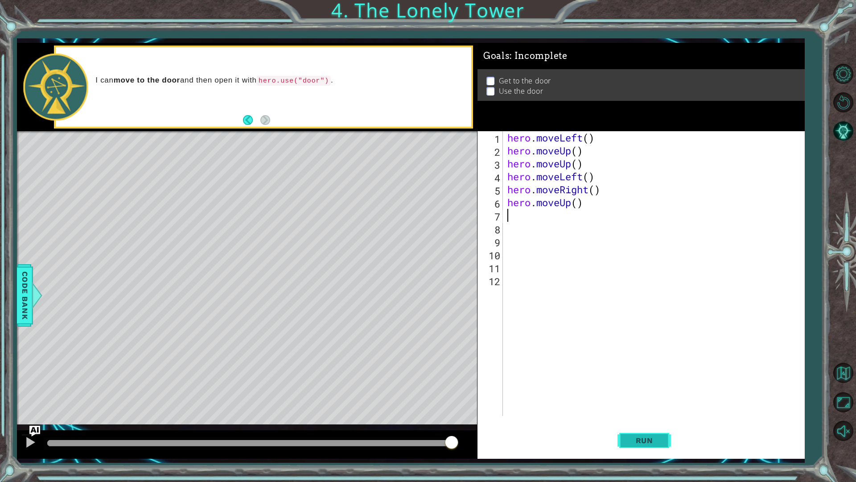
click at [643, 425] on button "Run" at bounding box center [645, 440] width 54 height 33
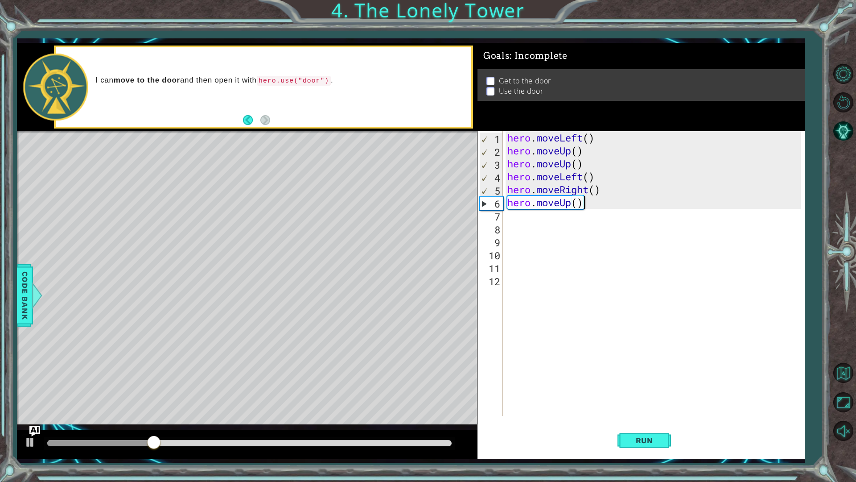
click at [613, 208] on div "hero . moveLeft ( ) hero . moveUp ( ) hero . moveUp ( ) hero . moveLeft ( ) her…" at bounding box center [656, 286] width 301 height 310
click at [593, 204] on div "hero . moveLeft ( ) hero . moveUp ( ) hero . moveUp ( ) hero . moveLeft ( ) her…" at bounding box center [656, 286] width 301 height 310
click at [573, 203] on div "hero . moveLeft ( ) hero . moveUp ( ) hero . moveUp ( ) hero . moveLeft ( ) her…" at bounding box center [656, 286] width 301 height 310
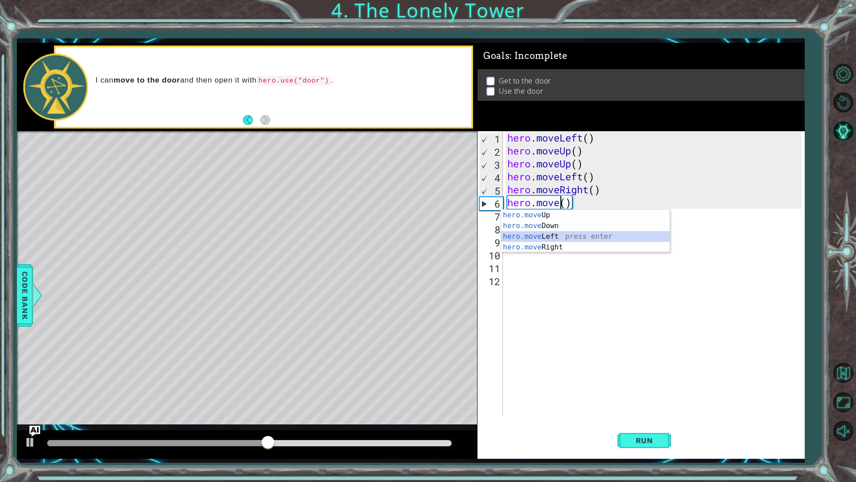
click at [571, 235] on div "hero.move Up press enter hero.move Down press enter hero.move Left press enter …" at bounding box center [585, 242] width 169 height 64
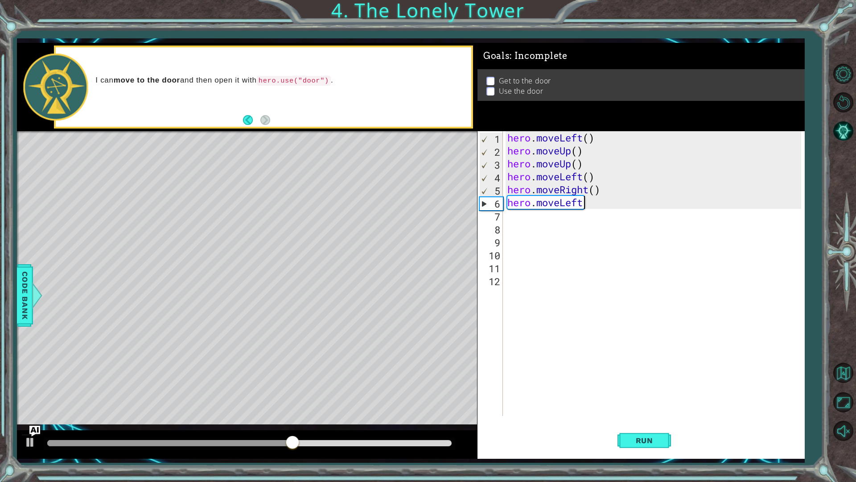
click at [591, 205] on div "hero . moveLeft ( ) hero . moveUp ( ) hero . moveUp ( ) hero . moveLeft ( ) her…" at bounding box center [656, 286] width 301 height 310
click at [595, 203] on div "hero . moveLeft ( ) hero . moveUp ( ) hero . moveUp ( ) hero . moveLeft ( ) her…" at bounding box center [656, 286] width 301 height 310
type textarea "hero.moveLeft"
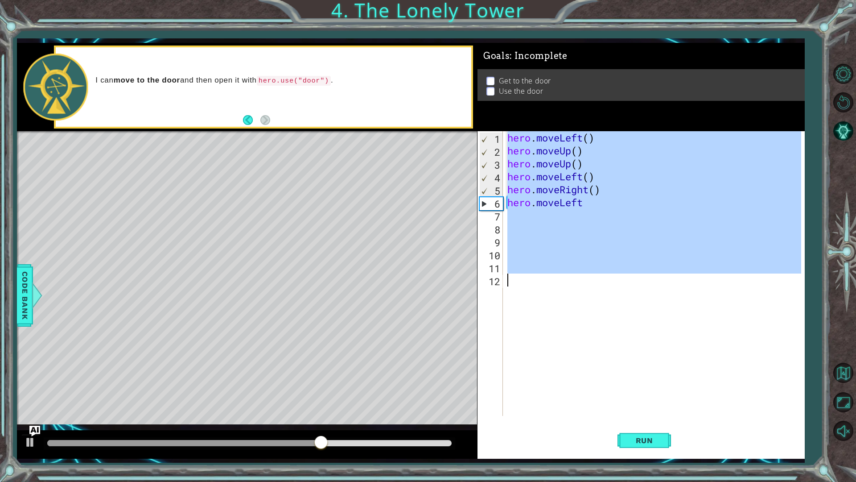
click at [595, 203] on div "hero . moveLeft ( ) hero . moveUp ( ) hero . moveUp ( ) hero . moveLeft ( ) her…" at bounding box center [656, 286] width 301 height 310
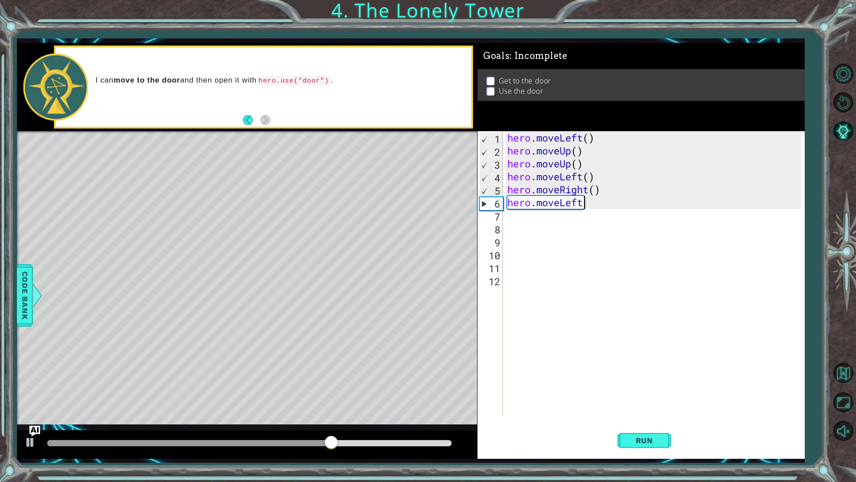
click at [595, 203] on div "hero . moveLeft ( ) hero . moveUp ( ) hero . moveUp ( ) hero . moveLeft ( ) her…" at bounding box center [656, 286] width 301 height 310
click at [596, 203] on div "hero . moveLeft ( ) hero . moveUp ( ) hero . moveUp ( ) hero . moveLeft ( ) her…" at bounding box center [656, 286] width 301 height 310
type textarea "hero.moveLeft()"
click at [653, 425] on button "Run" at bounding box center [645, 440] width 54 height 33
click at [633, 212] on div "hero . moveLeft ( ) hero . moveUp ( ) hero . moveUp ( ) hero . moveLeft ( ) her…" at bounding box center [656, 286] width 301 height 310
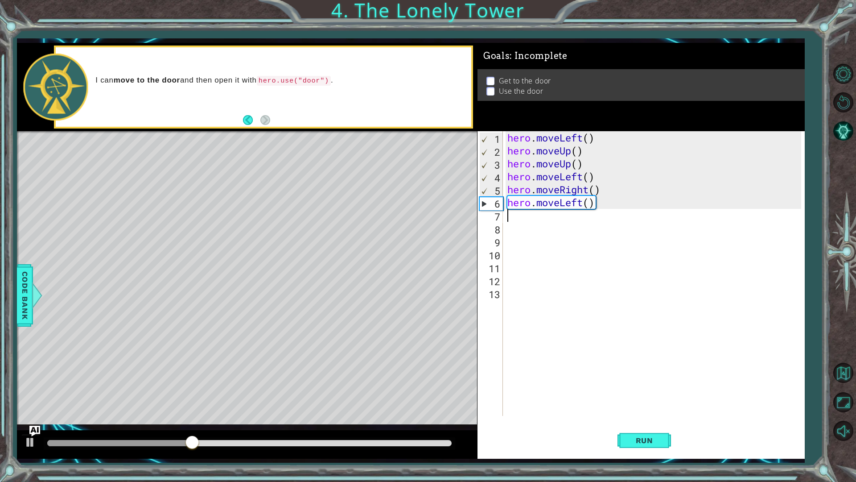
drag, startPoint x: 626, startPoint y: 213, endPoint x: 626, endPoint y: 208, distance: 5.4
click at [626, 211] on div "hero . moveLeft ( ) hero . moveUp ( ) hero . moveUp ( ) hero . moveLeft ( ) her…" at bounding box center [656, 286] width 301 height 310
click at [625, 206] on div "hero . moveLeft ( ) hero . moveUp ( ) hero . moveUp ( ) hero . moveLeft ( ) her…" at bounding box center [656, 286] width 301 height 310
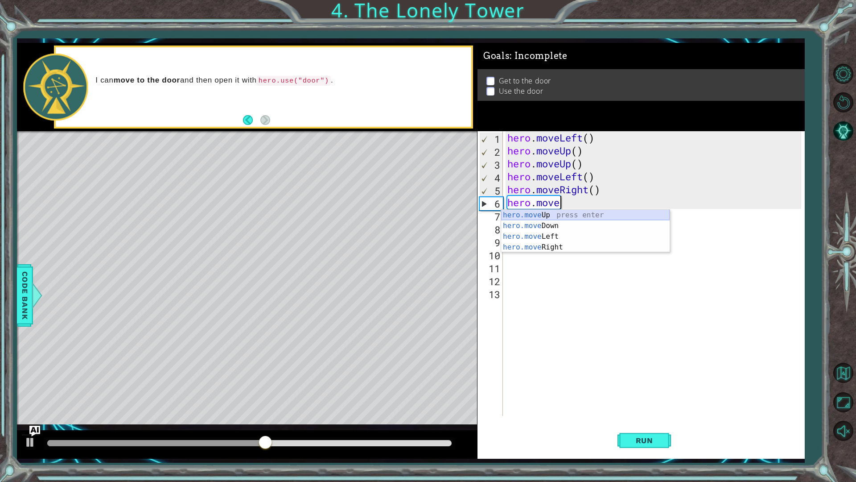
type textarea "hero.mov"
click at [584, 225] on div "hero.mov eUp press enter hero.mov eDown press enter hero.mov eLeft press enter …" at bounding box center [585, 242] width 169 height 64
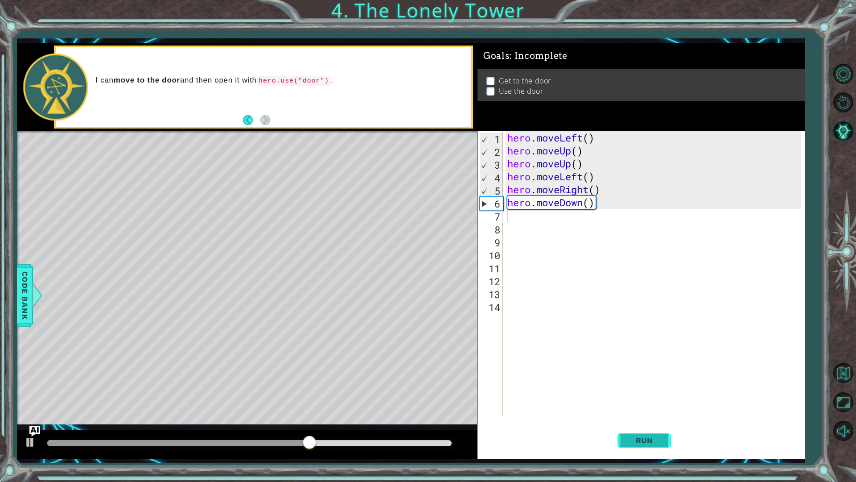
click at [646, 425] on span "Run" at bounding box center [644, 440] width 35 height 9
click at [586, 206] on div "hero . moveLeft ( ) hero . moveUp ( ) hero . moveUp ( ) hero . moveLeft ( ) her…" at bounding box center [656, 286] width 301 height 310
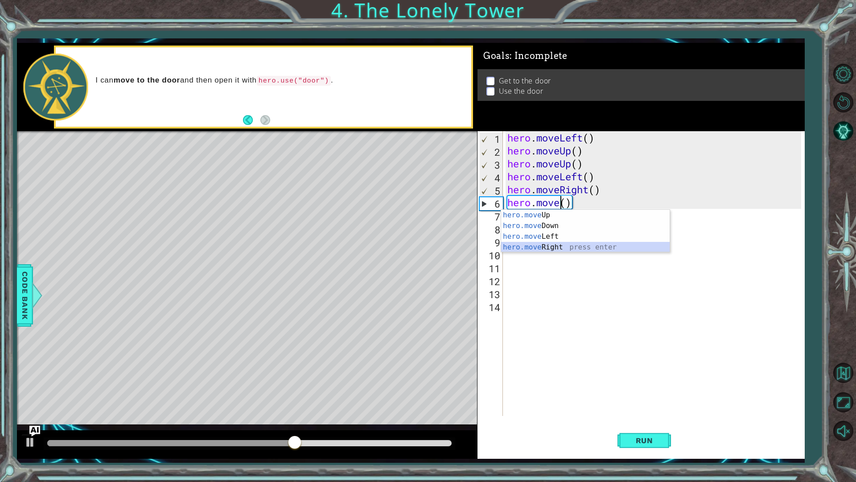
click at [574, 247] on div "hero.move Up press enter hero.move Down press enter hero.move Left press enter …" at bounding box center [585, 242] width 169 height 64
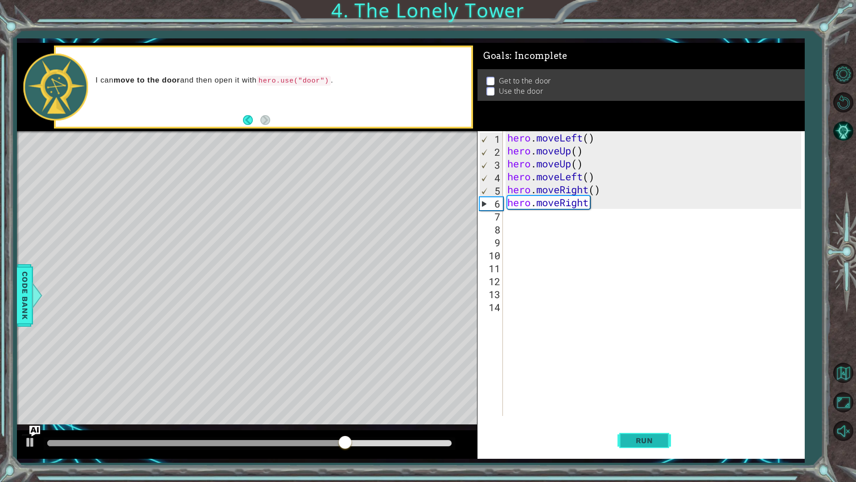
click at [665, 425] on button "Run" at bounding box center [645, 440] width 54 height 33
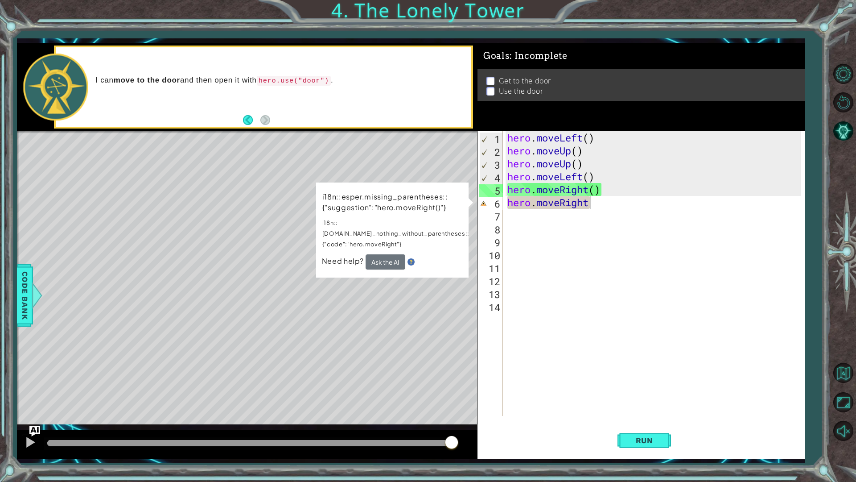
click at [412, 258] on img at bounding box center [411, 261] width 7 height 7
click at [411, 258] on img at bounding box center [411, 261] width 7 height 7
click at [353, 256] on span "Need help?" at bounding box center [344, 260] width 44 height 9
click at [351, 256] on span "Need help?" at bounding box center [344, 260] width 44 height 9
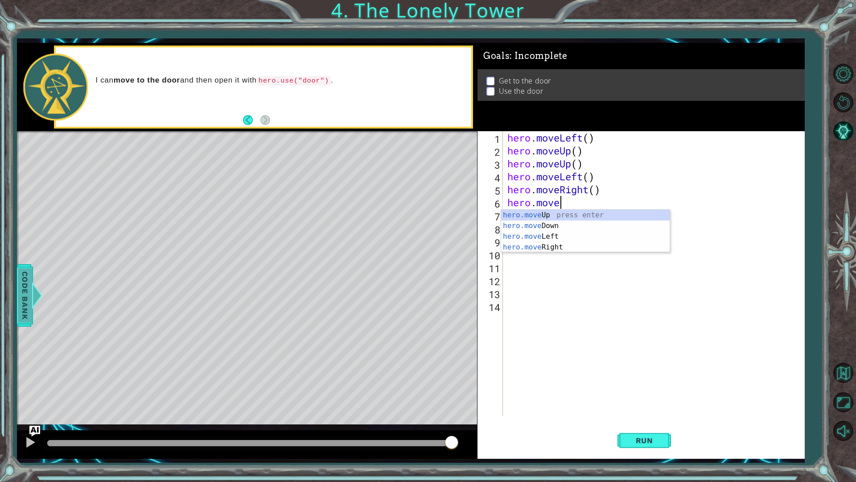
click at [25, 300] on span "Code Bank" at bounding box center [24, 295] width 14 height 54
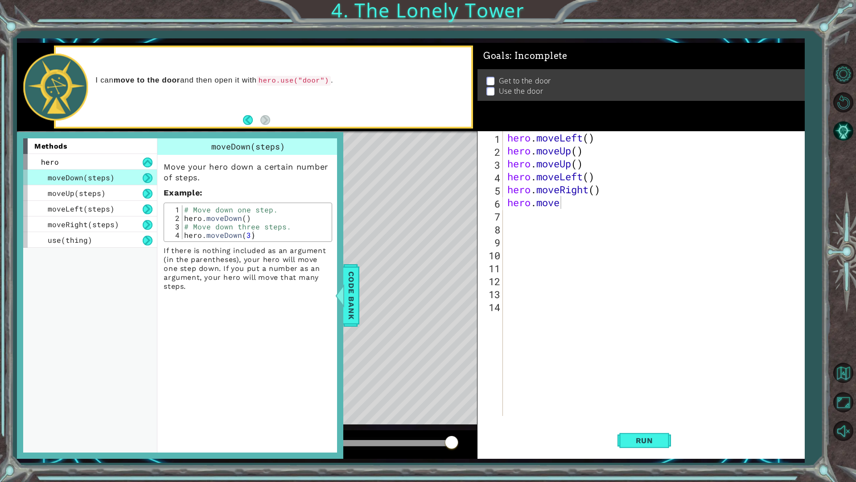
click at [142, 180] on div "moveDown(steps)" at bounding box center [90, 177] width 134 height 16
click at [144, 179] on button at bounding box center [148, 178] width 10 height 10
click at [585, 163] on div "hero . moveLeft ( ) hero . moveUp ( ) hero . moveUp ( ) hero . moveLeft ( ) her…" at bounding box center [656, 286] width 301 height 310
type textarea "hero"
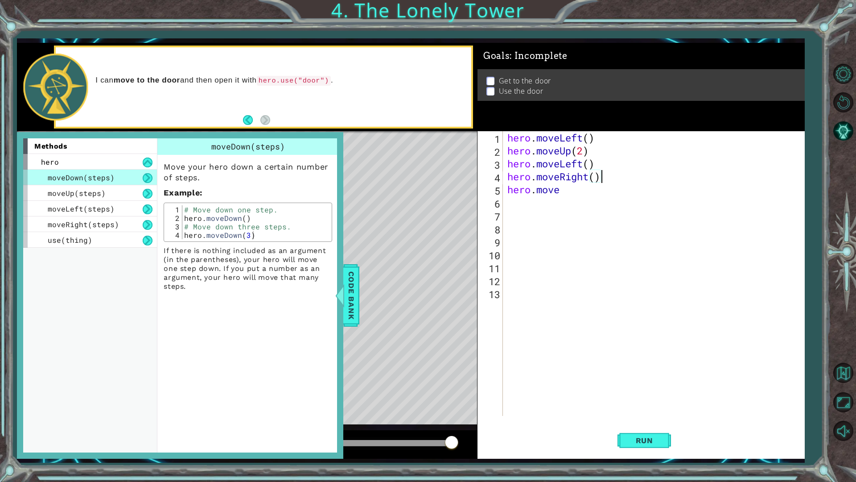
drag, startPoint x: 599, startPoint y: 177, endPoint x: 604, endPoint y: 182, distance: 6.3
click at [602, 180] on div "hero . moveLeft ( ) hero . moveUp ( 2 ) hero . moveLeft ( ) hero . moveRight ( …" at bounding box center [656, 286] width 301 height 310
drag, startPoint x: 600, startPoint y: 194, endPoint x: 599, endPoint y: 206, distance: 12.9
click at [600, 197] on div "hero . moveLeft ( ) hero . moveUp ( 2 ) hero . moveLeft ( ) hero . moveRight ( …" at bounding box center [656, 286] width 301 height 310
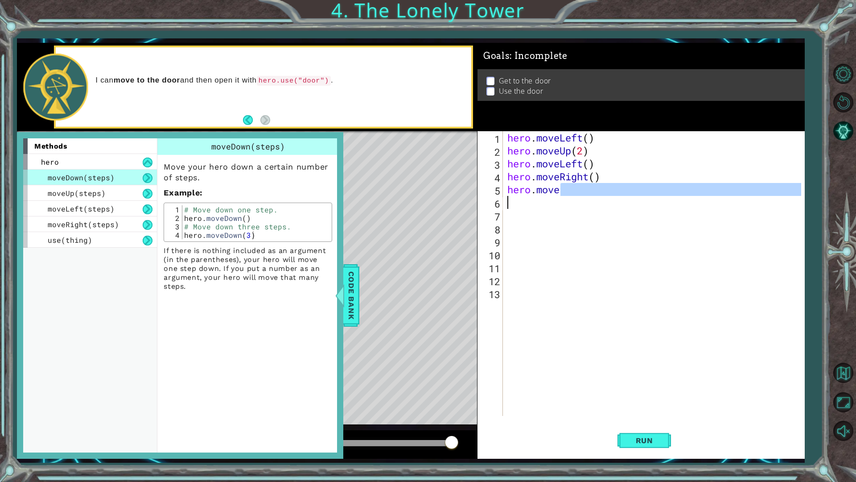
click at [590, 188] on div "hero . moveLeft ( ) hero . moveUp ( 2 ) hero . moveLeft ( ) hero . moveRight ( …" at bounding box center [654, 273] width 296 height 284
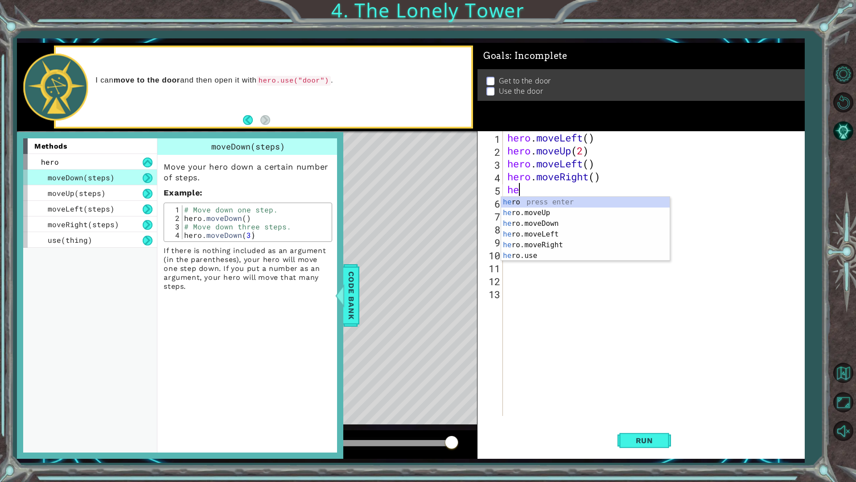
scroll to position [0, 0]
type textarea "h"
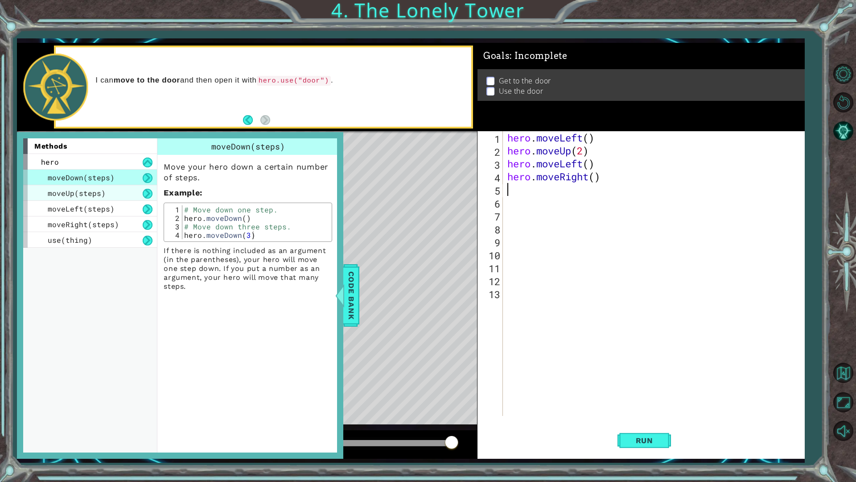
click at [126, 187] on div "moveUp(steps)" at bounding box center [90, 193] width 134 height 16
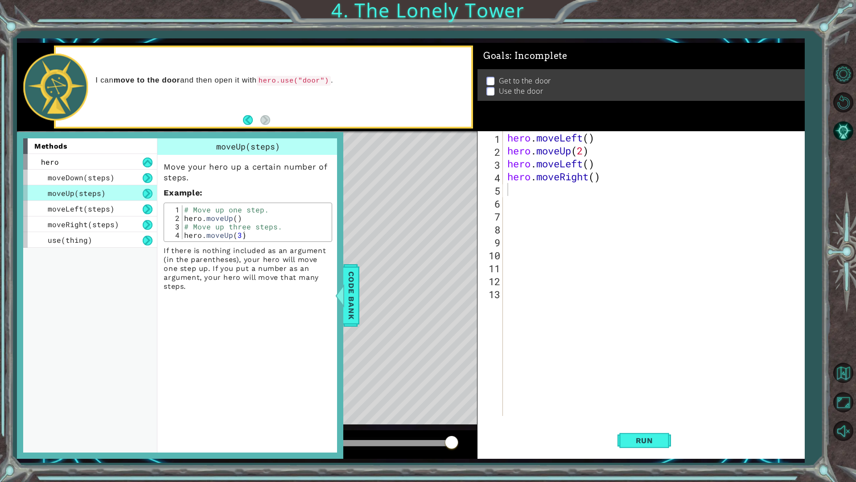
click at [131, 197] on div "moveUp(steps)" at bounding box center [90, 193] width 134 height 16
click at [130, 208] on div "moveLeft(steps)" at bounding box center [90, 209] width 134 height 16
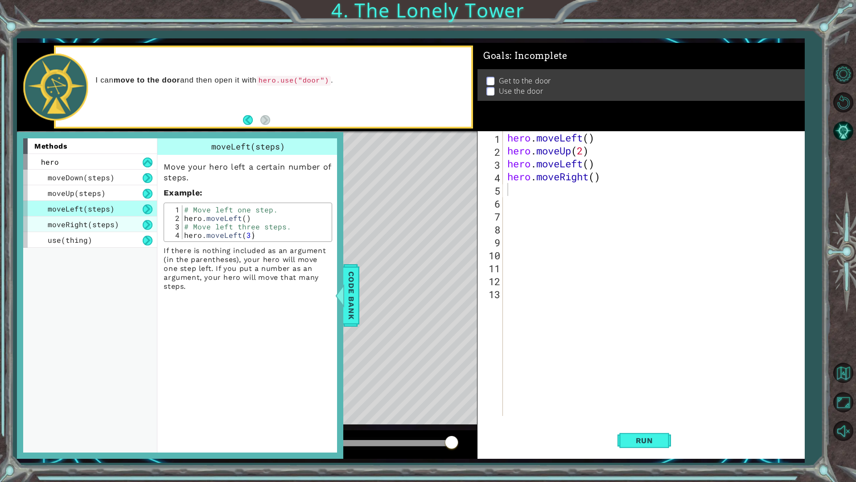
click at [129, 220] on div "moveRight(steps)" at bounding box center [90, 224] width 134 height 16
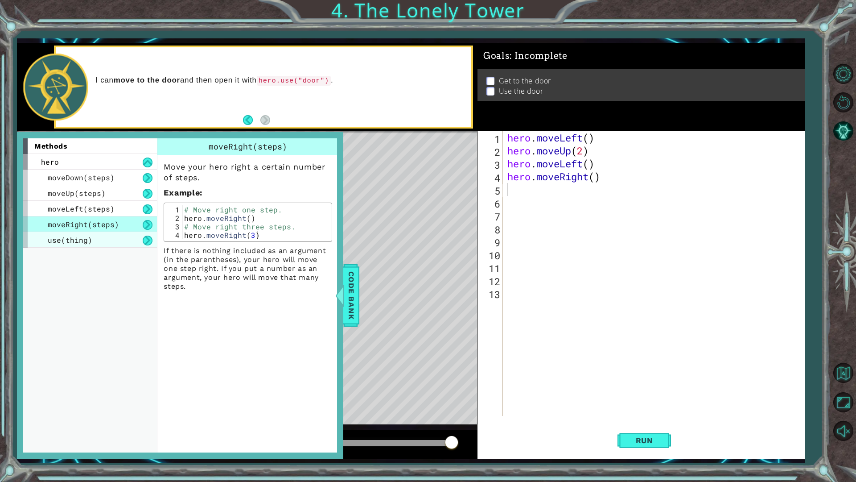
click at [130, 235] on div "use(thing)" at bounding box center [90, 240] width 134 height 16
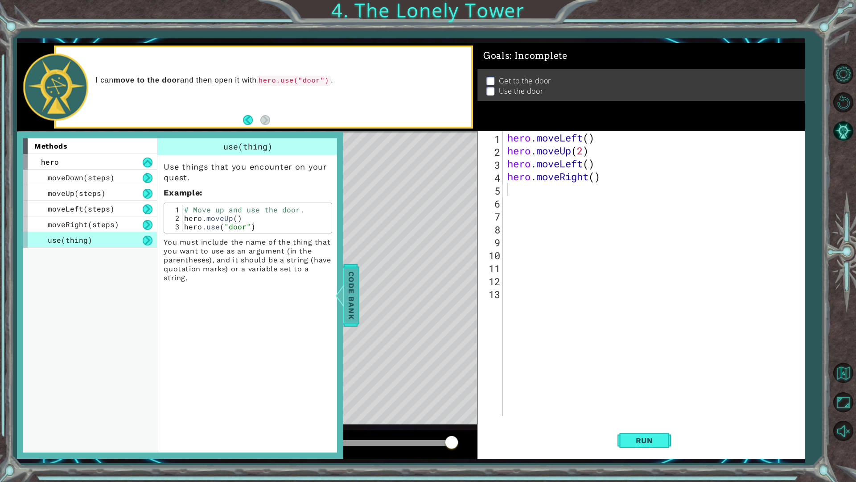
click at [352, 300] on span "Code Bank" at bounding box center [351, 295] width 14 height 54
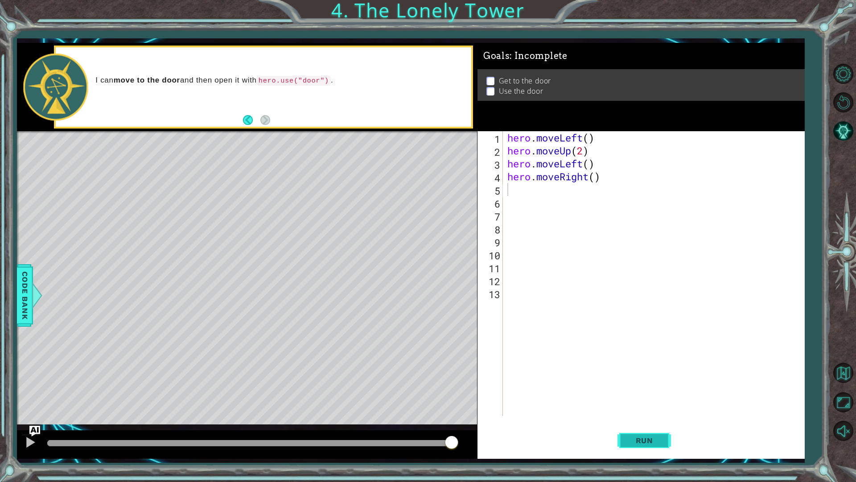
click at [654, 425] on button "Run" at bounding box center [645, 440] width 54 height 33
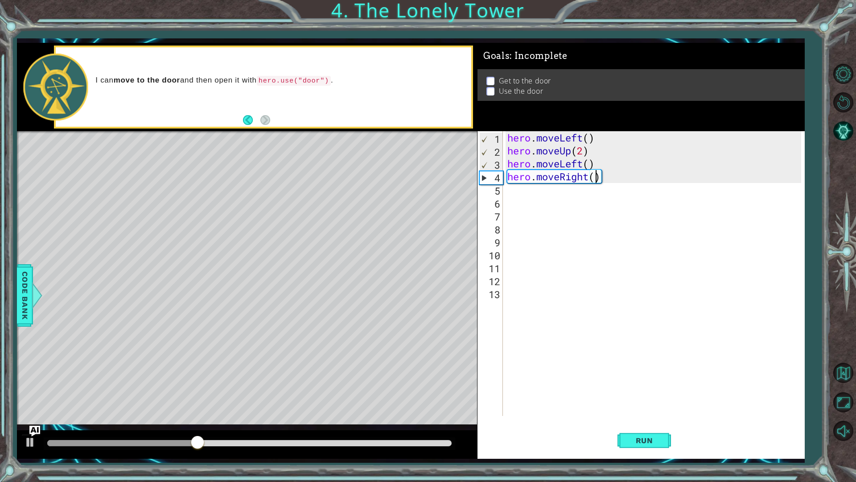
click at [593, 175] on div "hero . moveLeft ( ) hero . moveUp ( 2 ) hero . moveLeft ( ) hero . moveRight ( )" at bounding box center [656, 286] width 301 height 310
click at [655, 425] on span "Run" at bounding box center [644, 440] width 35 height 9
click at [654, 425] on button "Run" at bounding box center [645, 440] width 54 height 33
type textarea "hero.moveRight()"
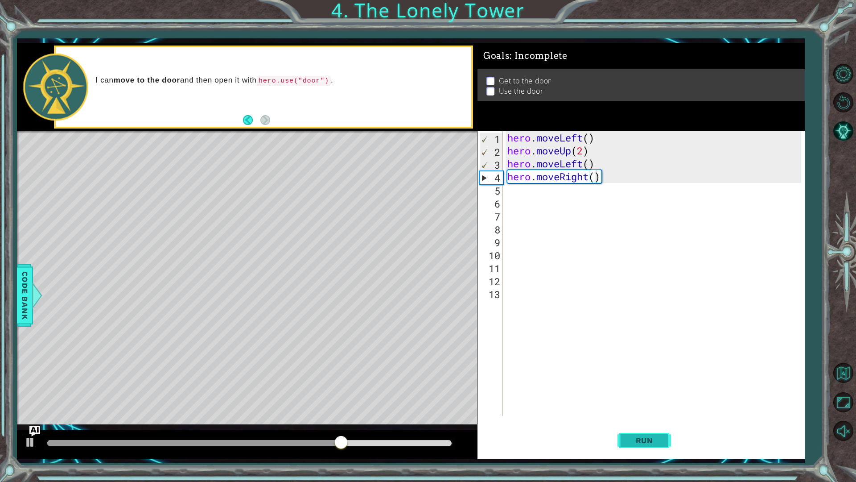
click at [654, 425] on span "Run" at bounding box center [644, 440] width 35 height 9
click at [552, 203] on div "hero . moveLeft ( ) hero . moveUp ( 2 ) hero . moveLeft ( ) hero . moveRight ( )" at bounding box center [656, 286] width 301 height 310
click at [538, 194] on div "hero . moveLeft ( ) hero . moveUp ( 2 ) hero . moveLeft ( ) hero . moveRight ( )" at bounding box center [656, 286] width 301 height 310
click at [847, 246] on div at bounding box center [843, 251] width 26 height 213
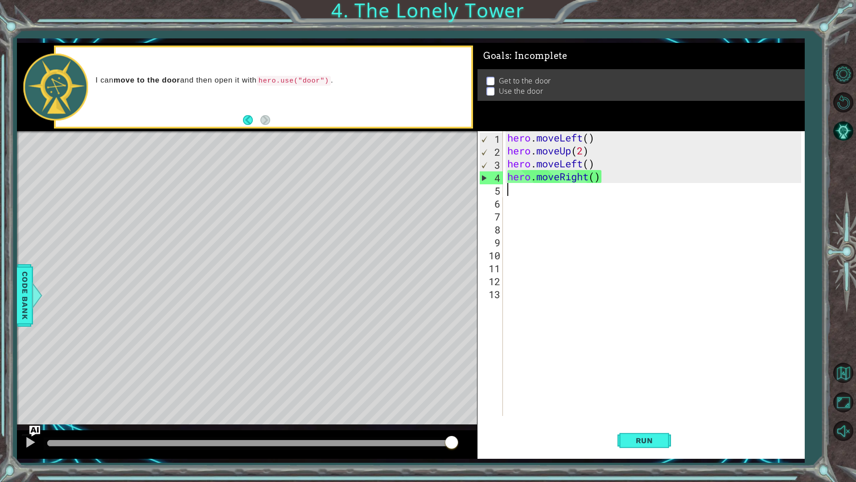
type textarea "h"
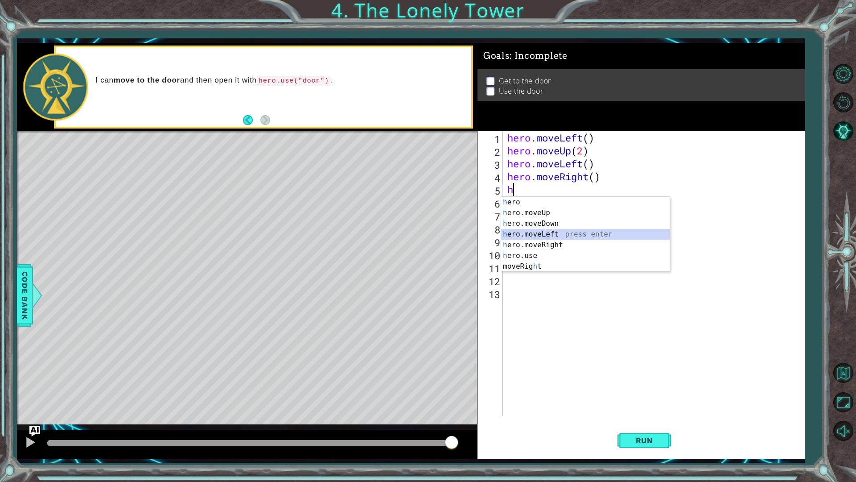
click at [553, 236] on div "h ero press enter h ero.moveUp press enter h ero.moveDown press enter h ero.mov…" at bounding box center [585, 245] width 169 height 96
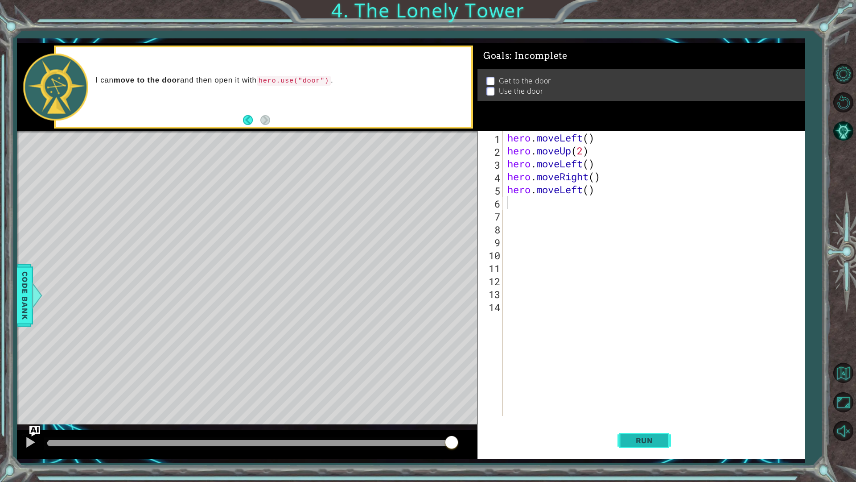
click at [653, 425] on button "Run" at bounding box center [645, 440] width 54 height 33
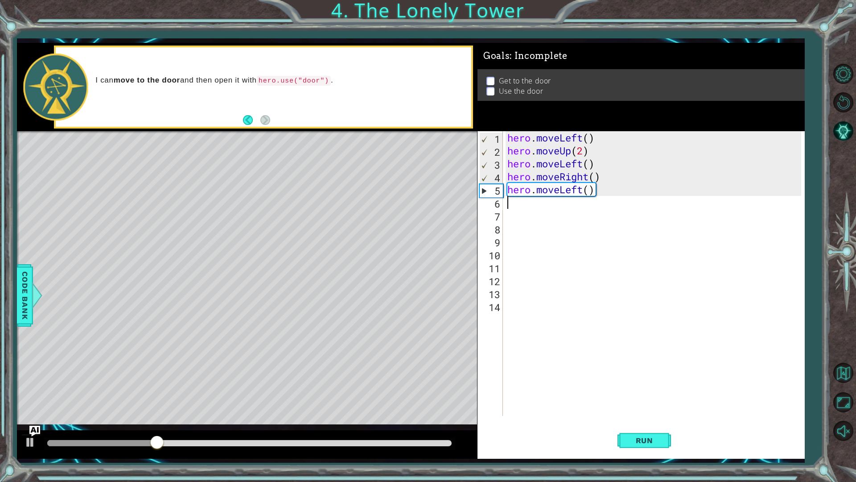
click at [584, 190] on div "hero . moveLeft ( ) hero . moveUp ( 2 ) hero . moveLeft ( ) hero . moveRight ( …" at bounding box center [656, 286] width 301 height 310
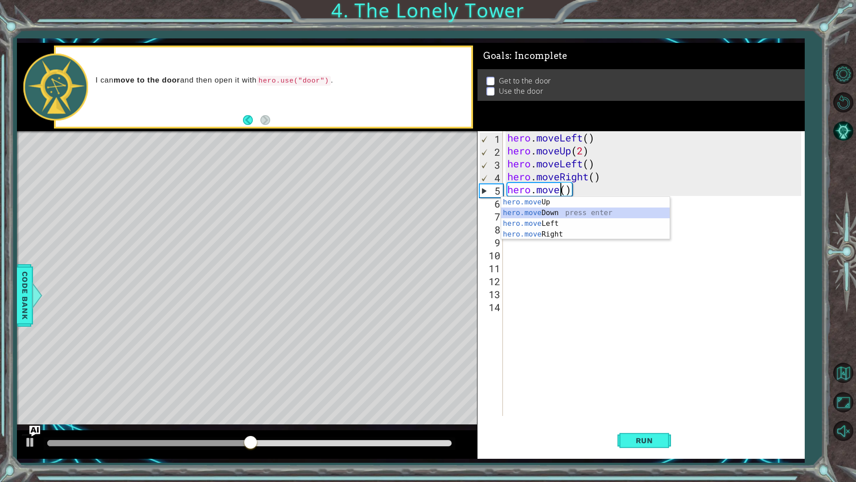
click at [561, 217] on div "hero.move Up press enter hero.move Down press enter hero.move Left press enter …" at bounding box center [585, 229] width 169 height 64
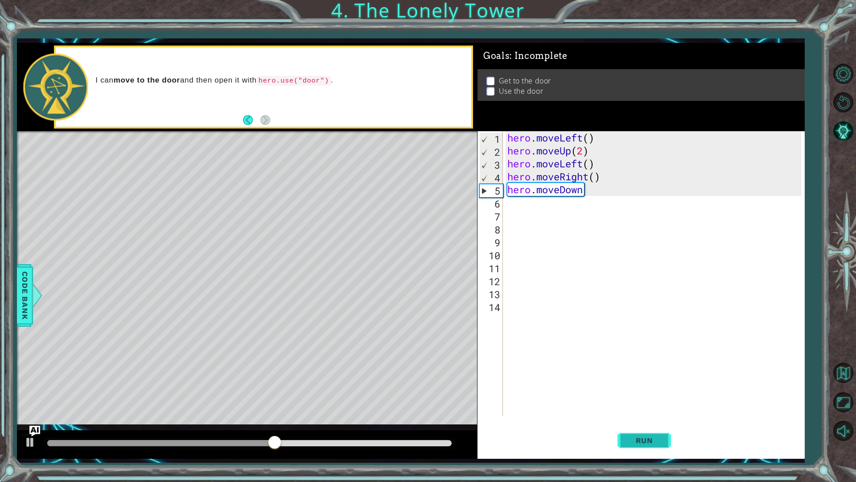
click at [647, 425] on span "Run" at bounding box center [644, 440] width 35 height 9
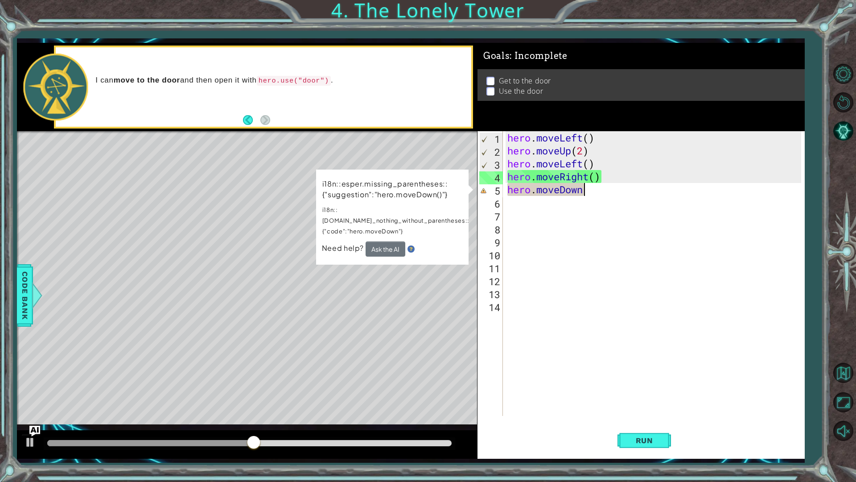
type textarea "hero.moveDow"
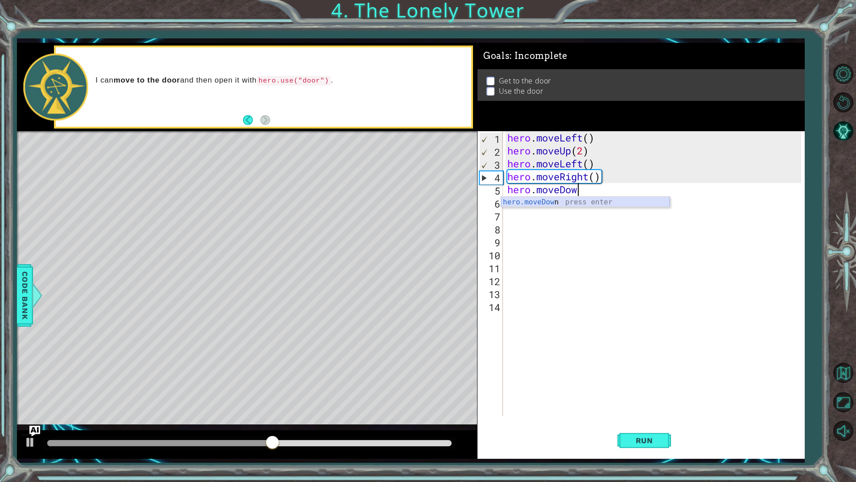
click at [593, 206] on div "hero.moveDow n press enter" at bounding box center [585, 213] width 169 height 32
click at [647, 425] on button "Run" at bounding box center [645, 440] width 54 height 33
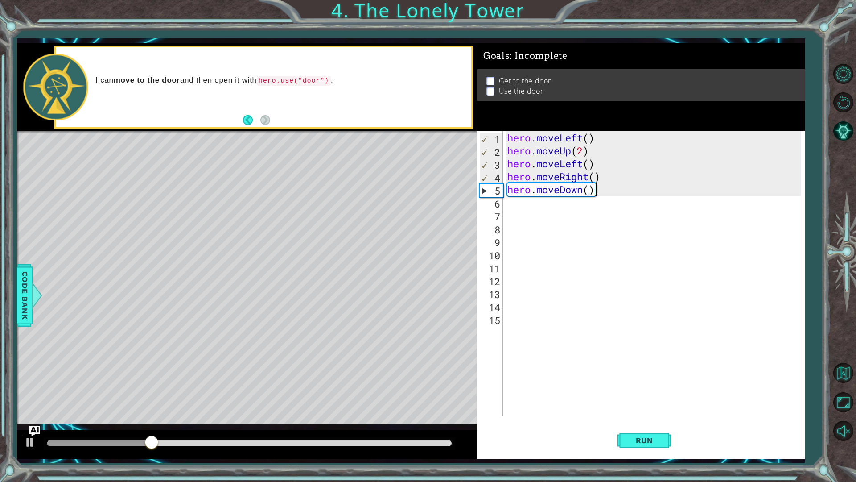
click at [605, 191] on div "hero . moveLeft ( ) hero . moveUp ( 2 ) hero . moveLeft ( ) hero . moveRight ( …" at bounding box center [656, 286] width 301 height 310
type textarea "hero.move"
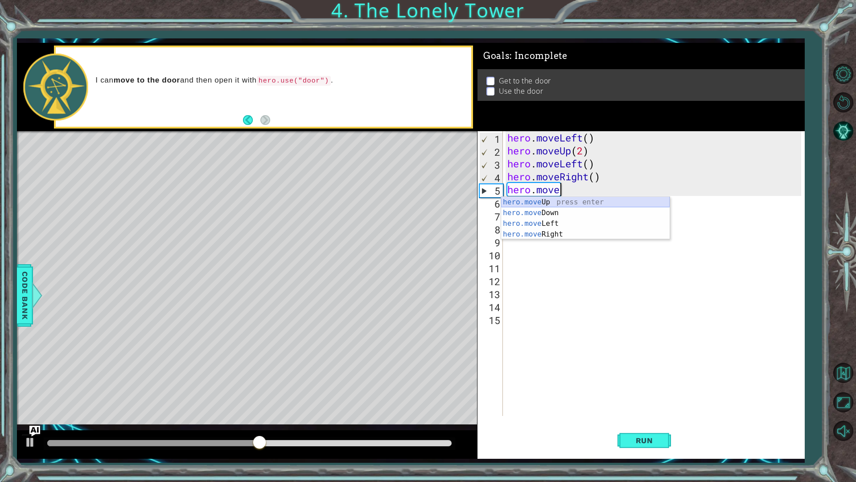
click at [581, 202] on div "hero.move Up press enter hero.move Down press enter hero.move Left press enter …" at bounding box center [585, 229] width 169 height 64
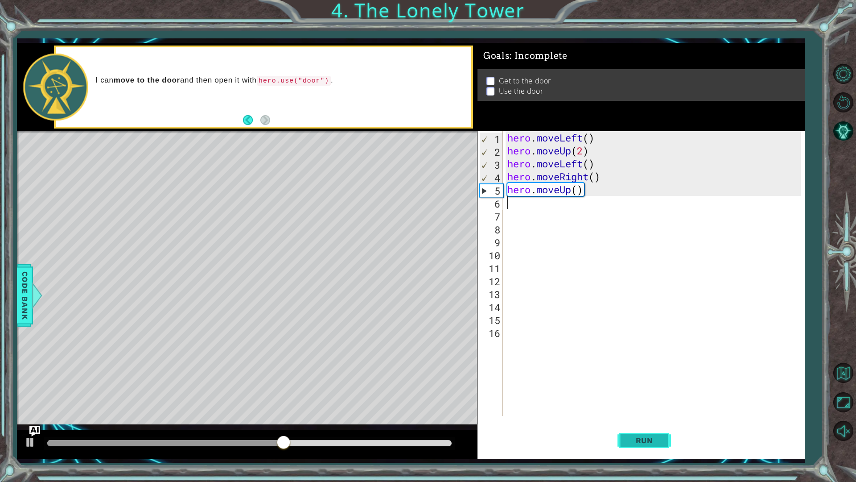
click at [645, 425] on button "Run" at bounding box center [645, 440] width 54 height 33
click at [598, 186] on div "hero . moveLeft ( ) hero . moveUp ( 2 ) hero . moveLeft ( ) hero . moveRight ( …" at bounding box center [656, 286] width 301 height 310
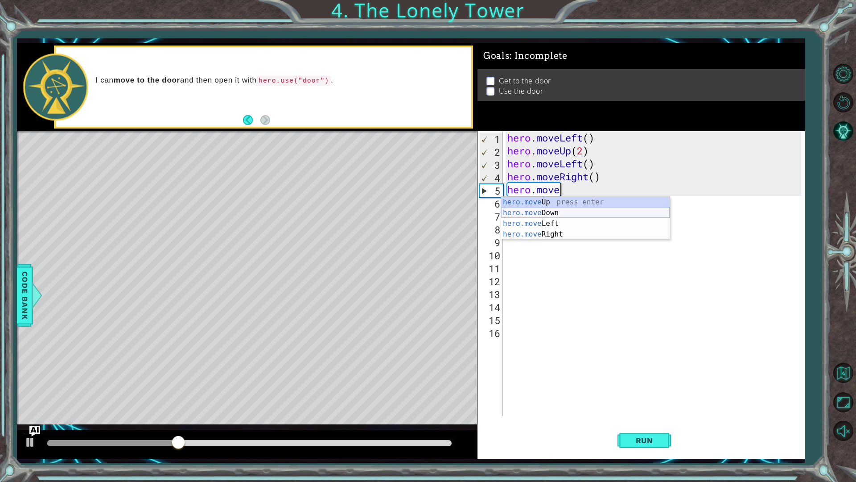
type textarea "hero.mov"
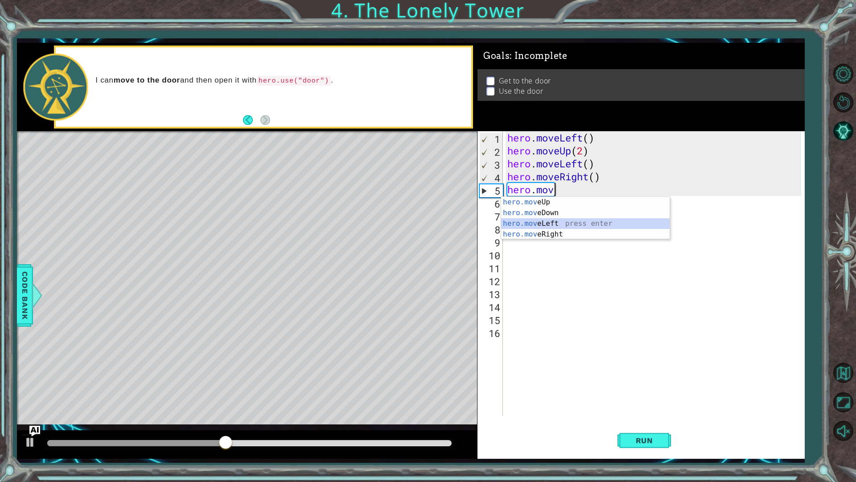
click at [588, 222] on div "hero.mov eUp press enter hero.mov eDown press enter hero.mov eLeft press enter …" at bounding box center [585, 229] width 169 height 64
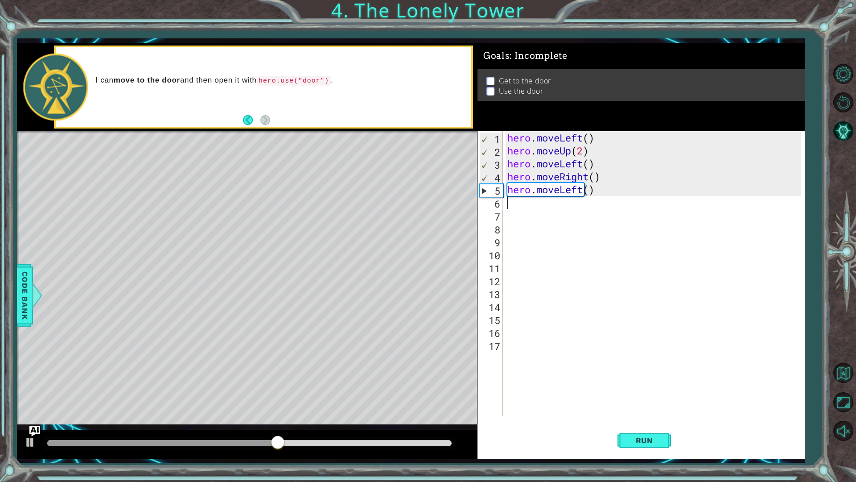
type textarea "m"
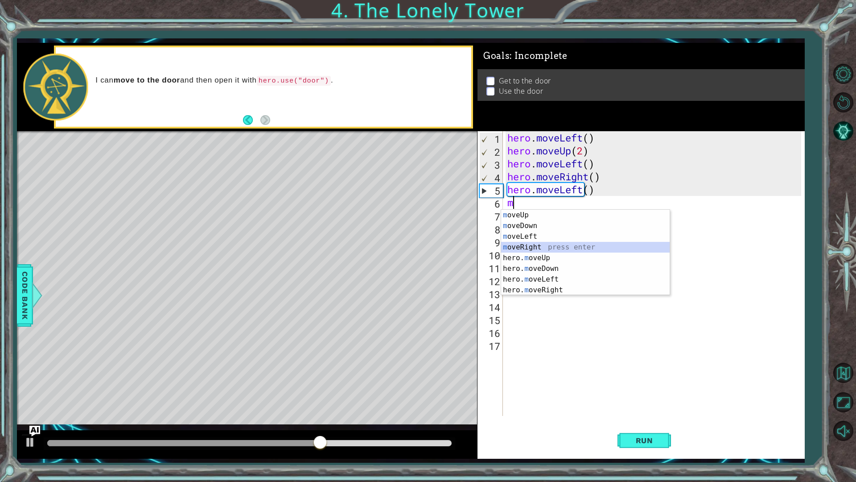
click at [545, 245] on div "m oveUp press enter m oveDown press enter m oveLeft press enter m oveRight pres…" at bounding box center [585, 263] width 169 height 107
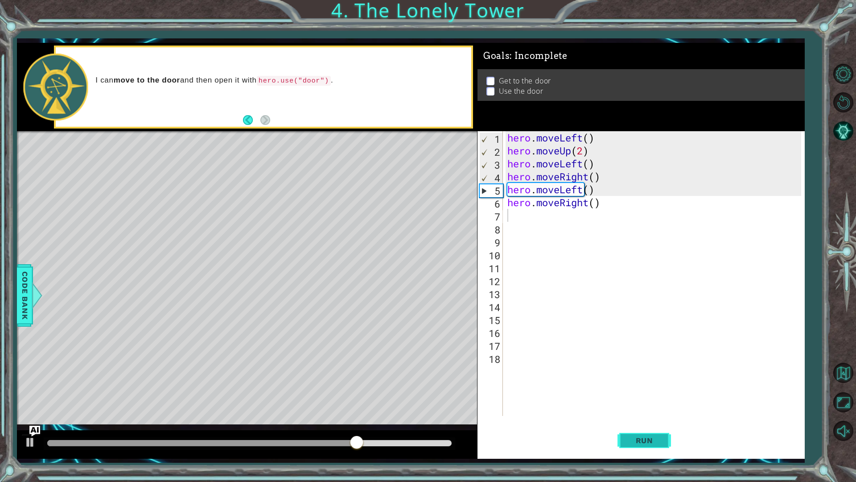
click at [638, 425] on button "Run" at bounding box center [645, 440] width 54 height 33
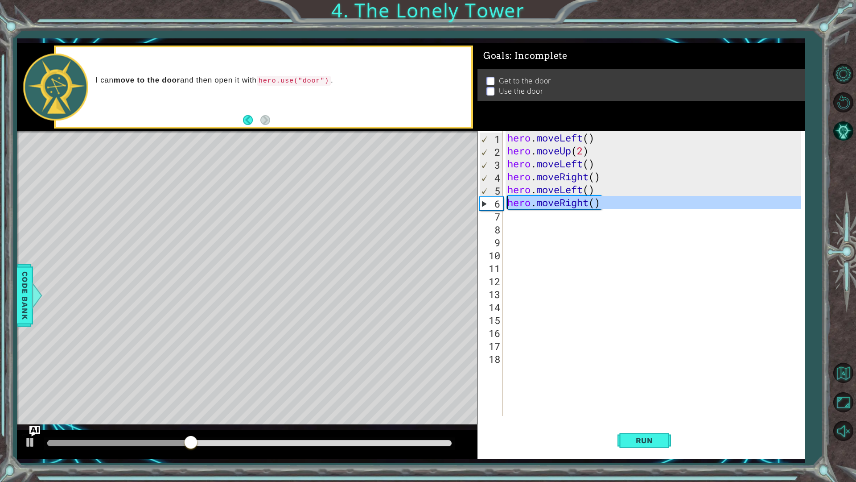
click at [482, 206] on div "6" at bounding box center [491, 203] width 23 height 13
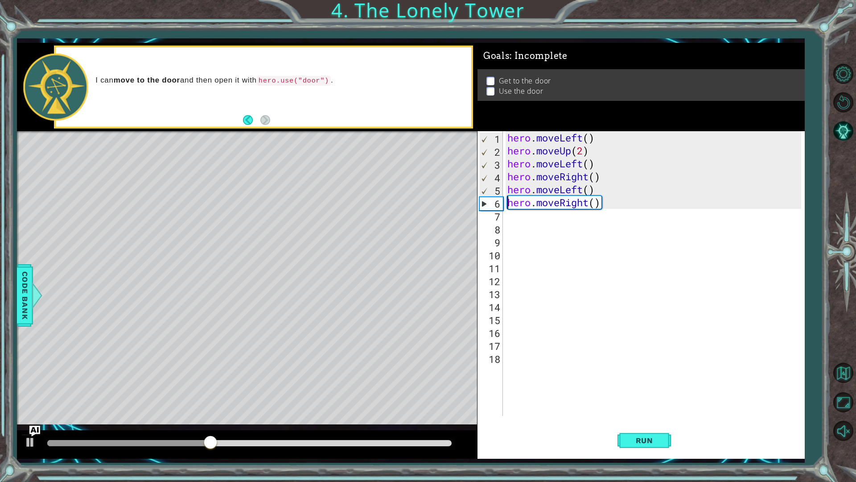
click at [482, 206] on div "6" at bounding box center [491, 203] width 23 height 13
click at [482, 200] on div "6" at bounding box center [491, 203] width 23 height 13
click at [499, 206] on div "6" at bounding box center [491, 203] width 23 height 13
click at [494, 183] on div "4" at bounding box center [491, 177] width 23 height 13
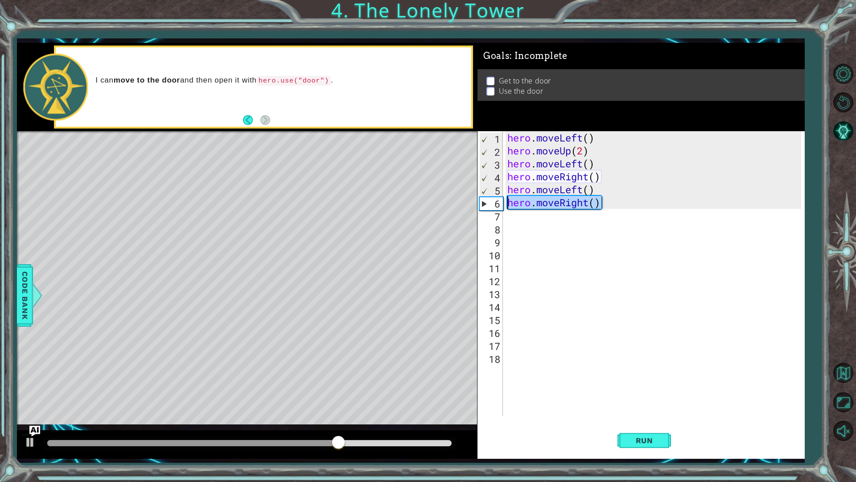
drag, startPoint x: 618, startPoint y: 205, endPoint x: 501, endPoint y: 202, distance: 116.4
click at [501, 202] on div "hero.moveLeft() 1 2 3 4 5 6 7 8 9 10 11 12 13 14 15 16 17 18 hero . moveLeft ( …" at bounding box center [640, 273] width 324 height 284
type textarea "hero.moveRight()"
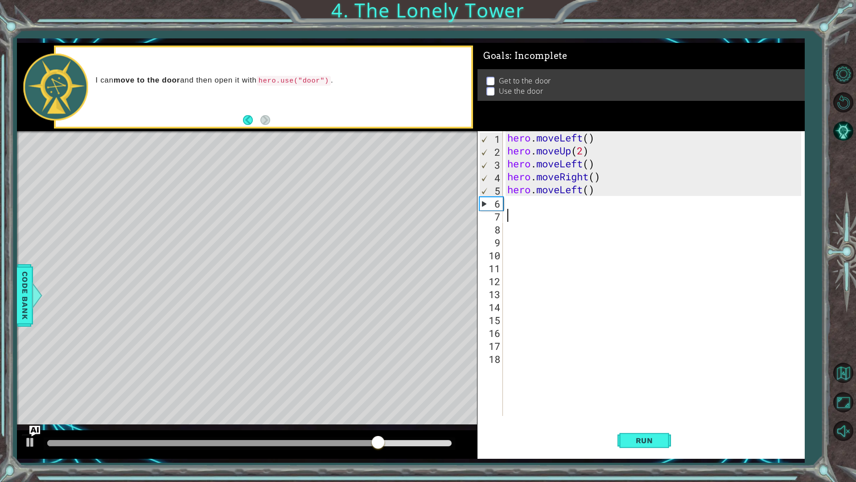
click at [528, 210] on div "hero . moveLeft ( ) hero . moveUp ( 2 ) hero . moveLeft ( ) hero . moveRight ( …" at bounding box center [656, 286] width 301 height 310
click at [601, 194] on div "hero . moveLeft ( ) hero . moveUp ( 2 ) hero . moveLeft ( ) hero . moveRight ( …" at bounding box center [656, 286] width 301 height 310
click at [666, 425] on button "Run" at bounding box center [645, 440] width 54 height 33
click at [600, 191] on div "hero . moveLeft ( ) hero . moveUp ( 2 ) hero . moveLeft ( ) hero . moveRight ( …" at bounding box center [656, 286] width 301 height 310
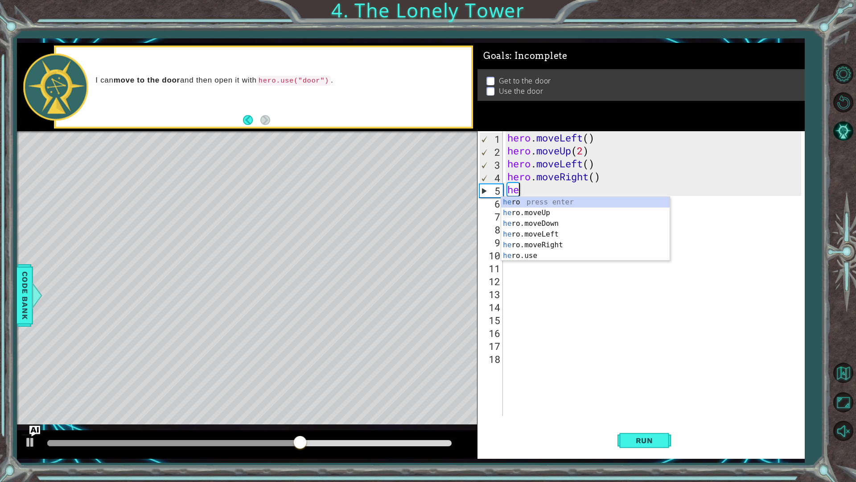
type textarea "h"
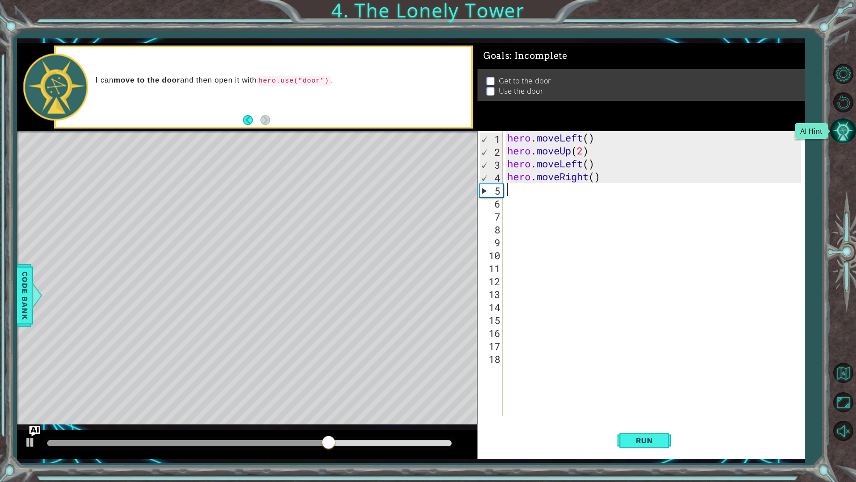
click at [840, 140] on button "AI Hint" at bounding box center [843, 131] width 26 height 26
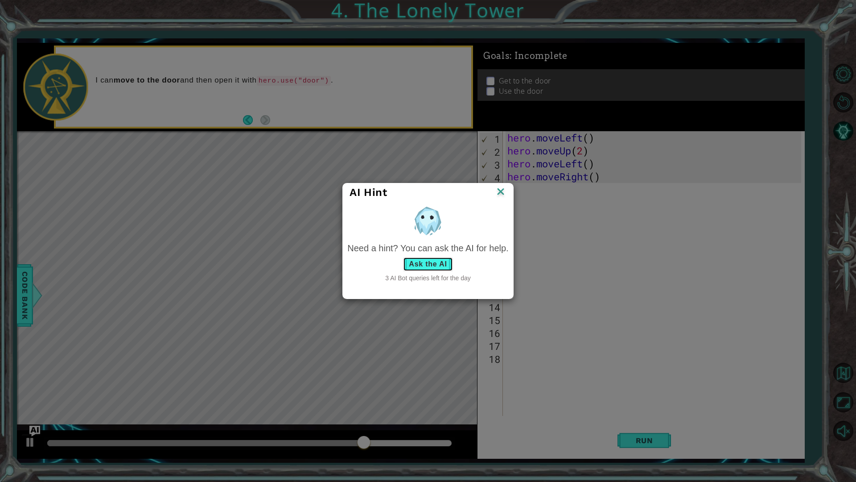
click at [441, 263] on button "Ask the AI" at bounding box center [427, 264] width 49 height 14
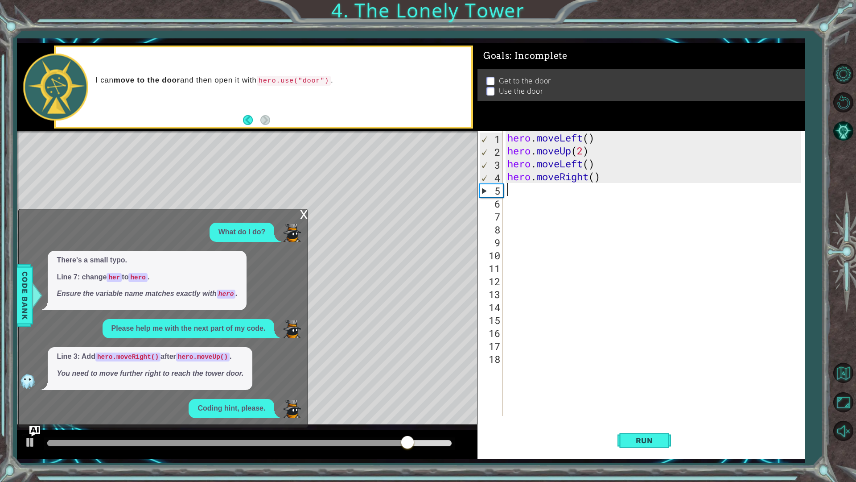
scroll to position [16, 0]
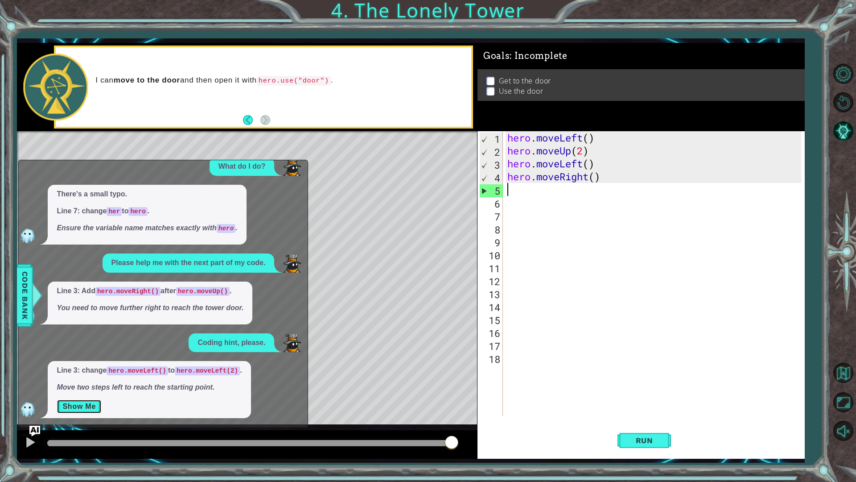
click at [84, 408] on button "Show Me" at bounding box center [79, 406] width 45 height 14
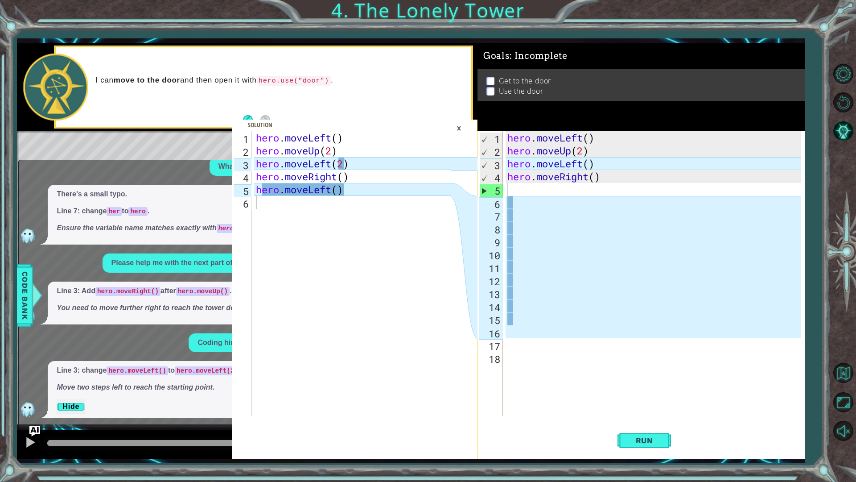
click at [528, 193] on div "hero . moveLeft ( ) hero . moveUp ( 2 ) hero . moveLeft ( ) hero . moveRight ( )" at bounding box center [656, 286] width 301 height 310
click at [590, 164] on div "hero . moveLeft ( ) hero . moveUp ( 2 ) hero . moveLeft ( ) hero . moveRight ( )" at bounding box center [656, 286] width 301 height 310
type textarea "hero.moveLeft(2)"
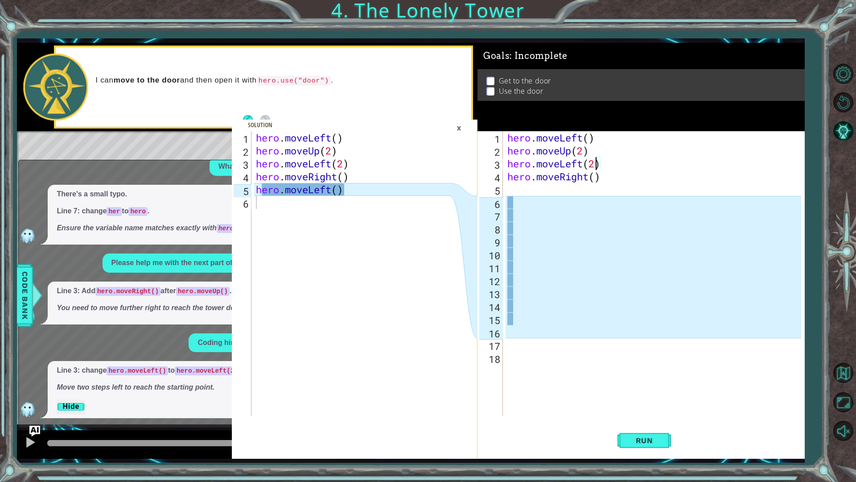
click at [534, 186] on div "hero . moveLeft ( ) hero . moveUp ( 2 ) hero . moveLeft ( 2 ) hero . moveRight …" at bounding box center [656, 286] width 301 height 310
type textarea "h"
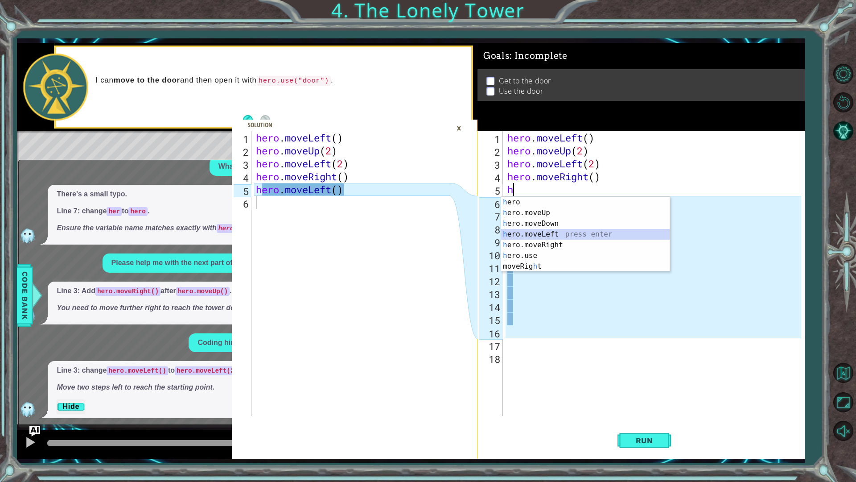
click at [547, 234] on div "h ero press enter h ero.moveUp press enter h ero.moveDown press enter h ero.mov…" at bounding box center [585, 245] width 169 height 96
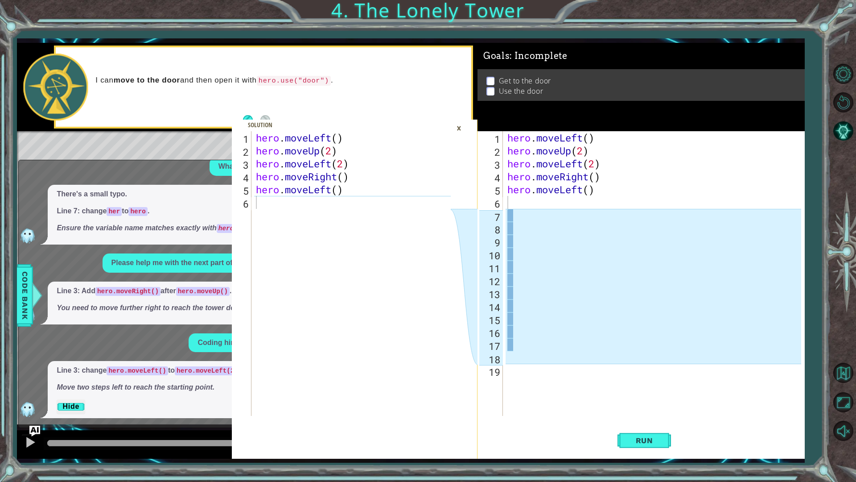
drag, startPoint x: 477, startPoint y: 216, endPoint x: 480, endPoint y: 235, distance: 18.5
click at [480, 235] on div "1 2 3 4 5 6 hero . moveLeft ( ) hero . moveUp ( 2 ) hero . moveLeft ( 2 ) hero …" at bounding box center [411, 251] width 788 height 416
drag, startPoint x: 426, startPoint y: 114, endPoint x: 421, endPoint y: 123, distance: 11.0
click at [421, 123] on div "1 2 3 4 5 6 hero . moveLeft ( ) hero . moveUp ( 2 ) hero . moveLeft ( 2 ) hero …" at bounding box center [354, 251] width 245 height 416
click at [421, 123] on span at bounding box center [354, 289] width 245 height 339
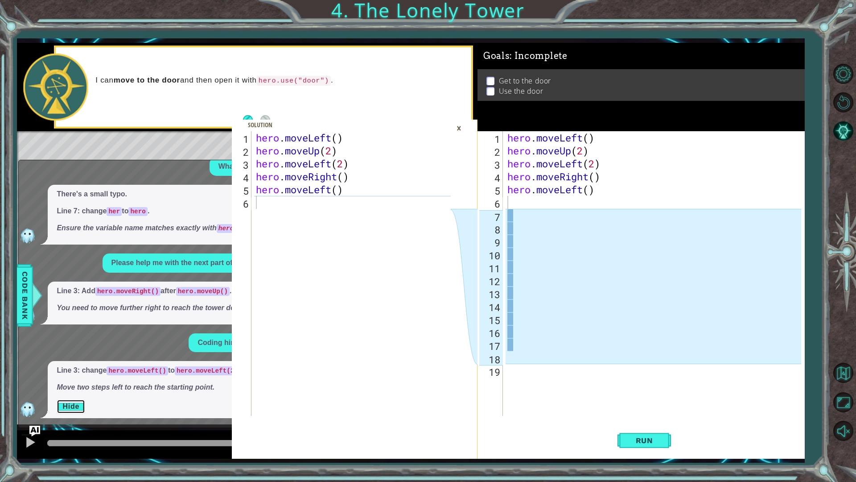
click at [81, 402] on button "Hide" at bounding box center [71, 406] width 29 height 14
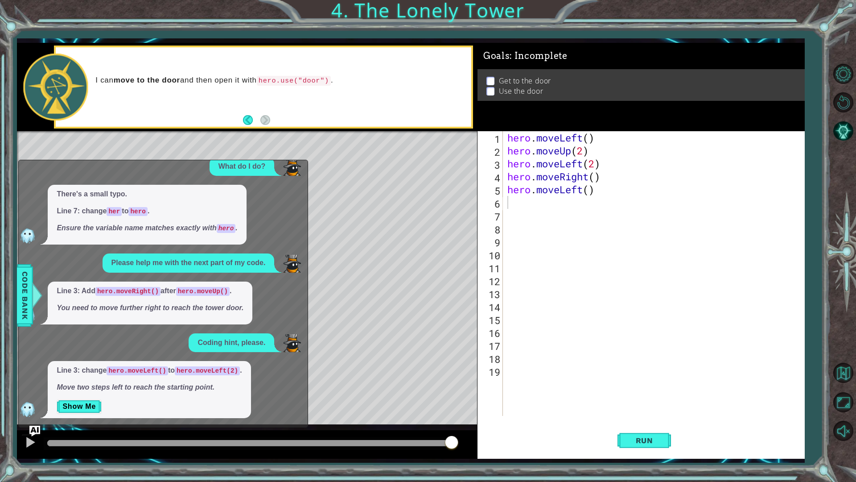
click at [29, 425] on div at bounding box center [247, 444] width 460 height 29
drag, startPoint x: 31, startPoint y: 427, endPoint x: 31, endPoint y: 432, distance: 4.5
click at [31, 425] on img "Ask AI" at bounding box center [35, 431] width 12 height 12
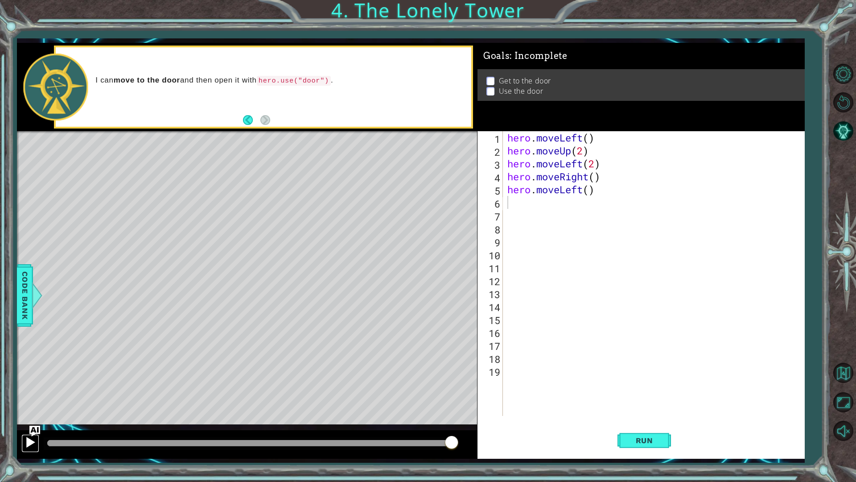
click at [31, 425] on div at bounding box center [31, 442] width 12 height 12
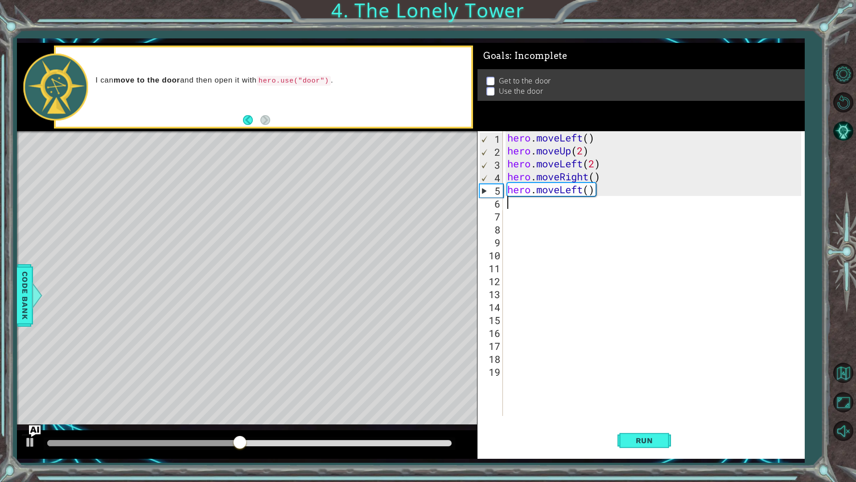
click at [30, 425] on img "Ask AI" at bounding box center [35, 431] width 12 height 12
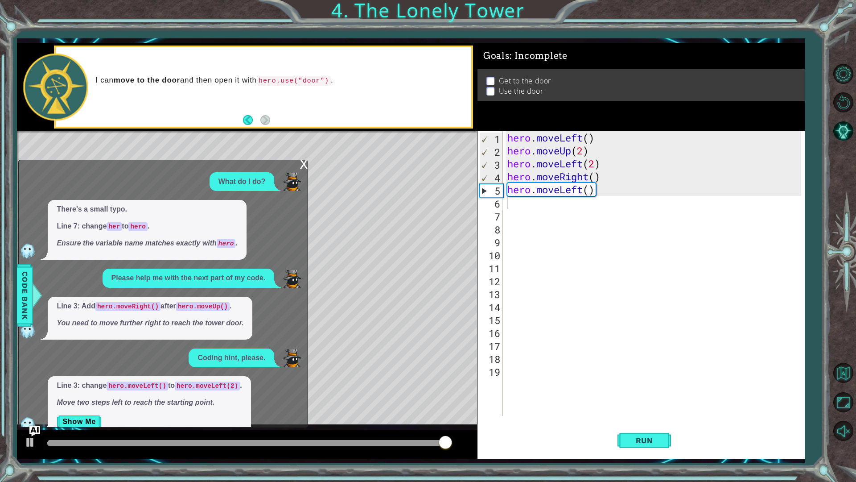
scroll to position [3, 0]
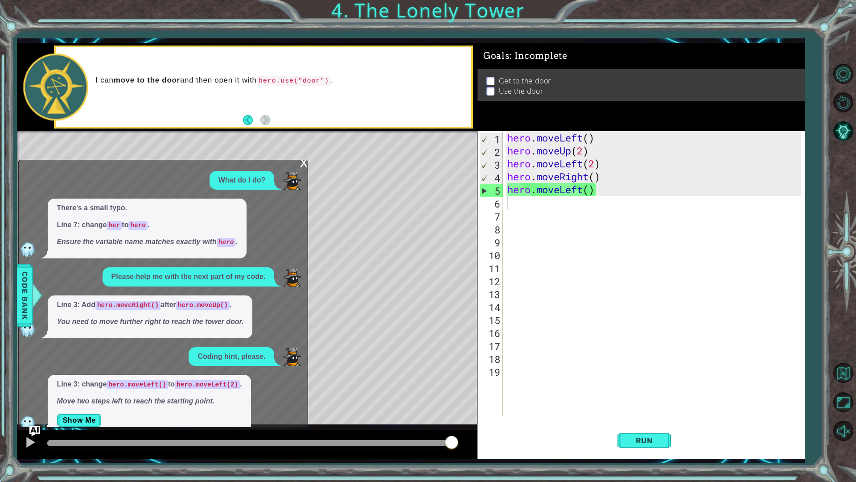
click at [190, 302] on code "hero.moveUp()" at bounding box center [203, 305] width 54 height 9
click at [149, 306] on code "hero.moveRight()" at bounding box center [127, 305] width 65 height 9
drag, startPoint x: 222, startPoint y: 380, endPoint x: 214, endPoint y: 385, distance: 9.2
click at [214, 385] on code "hero.moveLeft(2)" at bounding box center [207, 384] width 65 height 9
click at [210, 381] on code "hero.moveLeft(2)" at bounding box center [207, 384] width 65 height 9
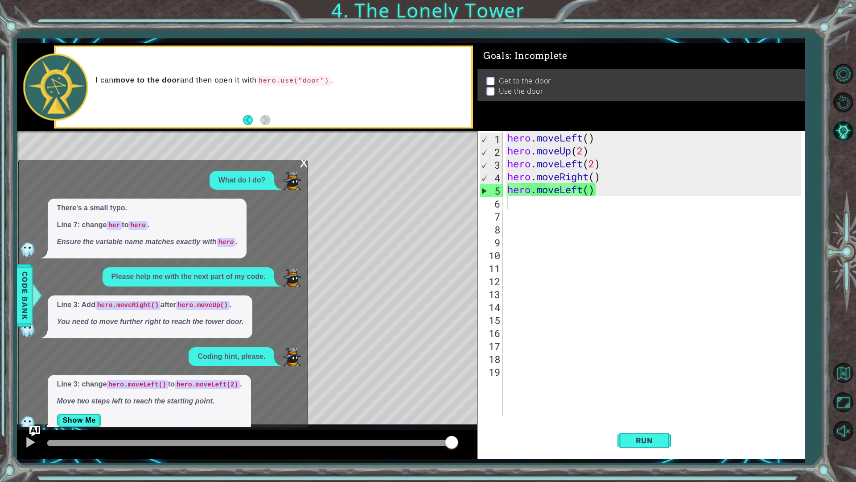
drag, startPoint x: 210, startPoint y: 381, endPoint x: 192, endPoint y: 371, distance: 21.6
click at [192, 371] on div "What do I do? There's a small typo. Line 7: change her to hero . Ensure the var…" at bounding box center [161, 301] width 284 height 261
drag, startPoint x: 154, startPoint y: 379, endPoint x: 186, endPoint y: 364, distance: 34.3
click at [183, 365] on div "What do I do? There's a small typo. Line 7: change her to hero . Ensure the var…" at bounding box center [161, 301] width 284 height 261
drag, startPoint x: 210, startPoint y: 360, endPoint x: 202, endPoint y: 346, distance: 16.4
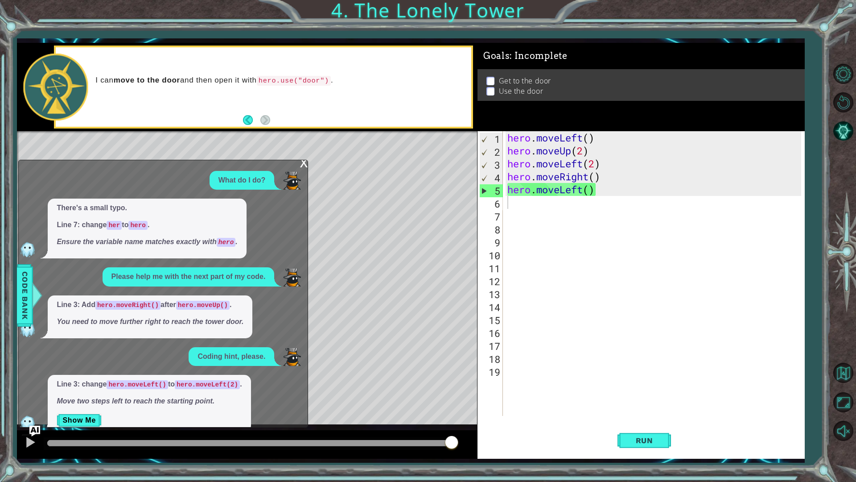
click at [204, 349] on div "Coding hint, please." at bounding box center [232, 356] width 86 height 19
drag, startPoint x: 180, startPoint y: 314, endPoint x: 182, endPoint y: 305, distance: 9.2
click at [182, 305] on span "Line 3: Add hero.moveRight() after hero.moveUp() . You need to move further rig…" at bounding box center [150, 313] width 187 height 27
click at [185, 303] on code "hero.moveUp()" at bounding box center [203, 305] width 54 height 9
click at [189, 303] on code "hero.moveUp()" at bounding box center [203, 305] width 54 height 9
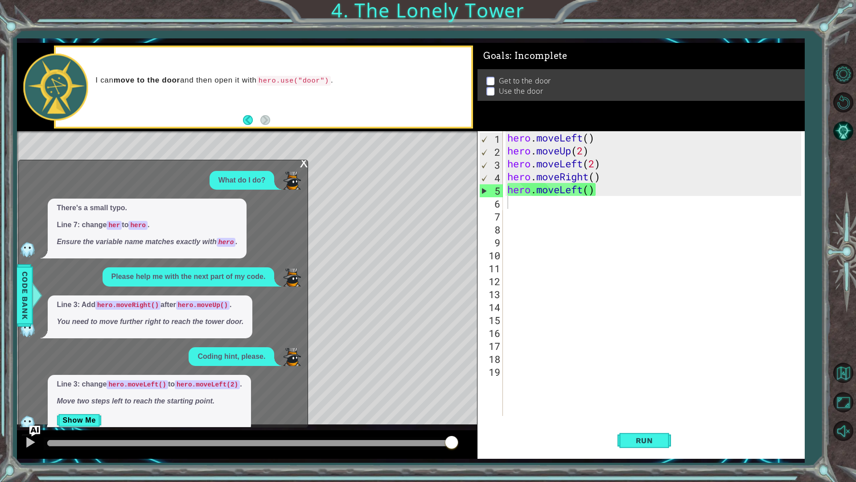
click at [189, 303] on code "hero.moveUp()" at bounding box center [203, 305] width 54 height 9
drag, startPoint x: 191, startPoint y: 304, endPoint x: 193, endPoint y: 324, distance: 20.1
click at [193, 324] on span "Line 3: Add hero.moveRight() after hero.moveUp() . You need to move further rig…" at bounding box center [150, 313] width 187 height 27
drag, startPoint x: 214, startPoint y: 200, endPoint x: 248, endPoint y: 274, distance: 81.2
click at [248, 274] on div "What do I do? There's a small typo. Line 7: change her to hero . Ensure the var…" at bounding box center [161, 301] width 284 height 261
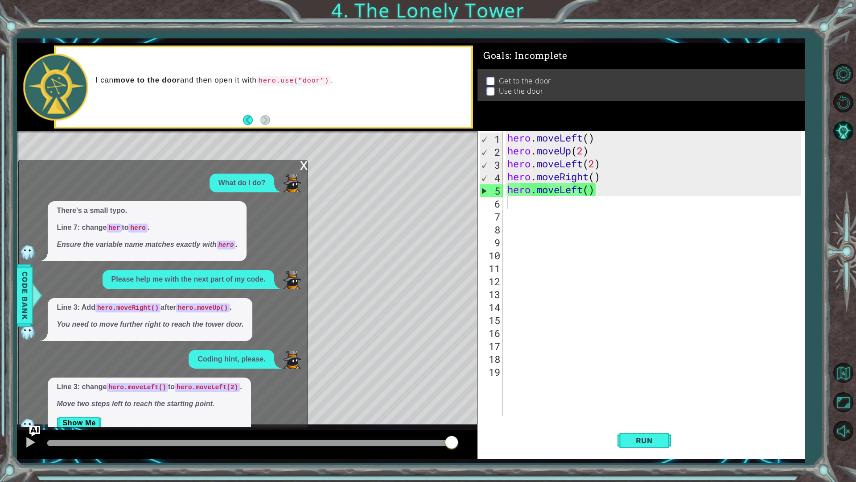
scroll to position [16, 0]
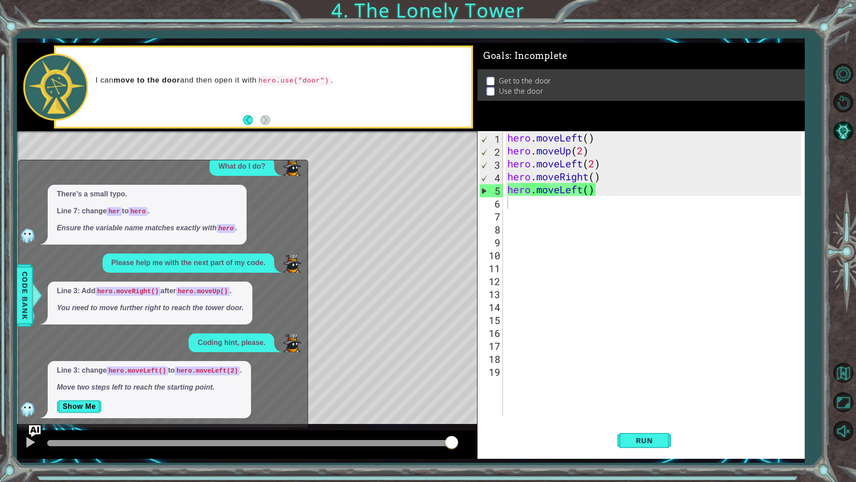
click at [29, 425] on img "Ask AI" at bounding box center [35, 431] width 12 height 12
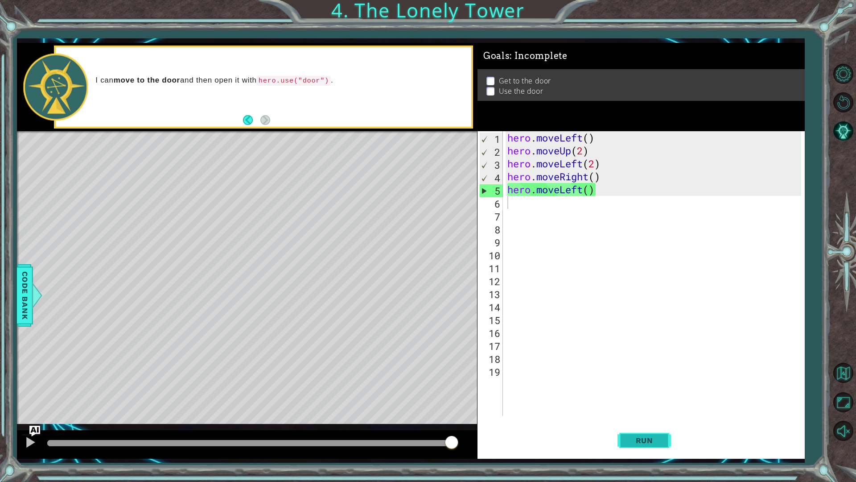
click at [640, 425] on button "Run" at bounding box center [645, 440] width 54 height 33
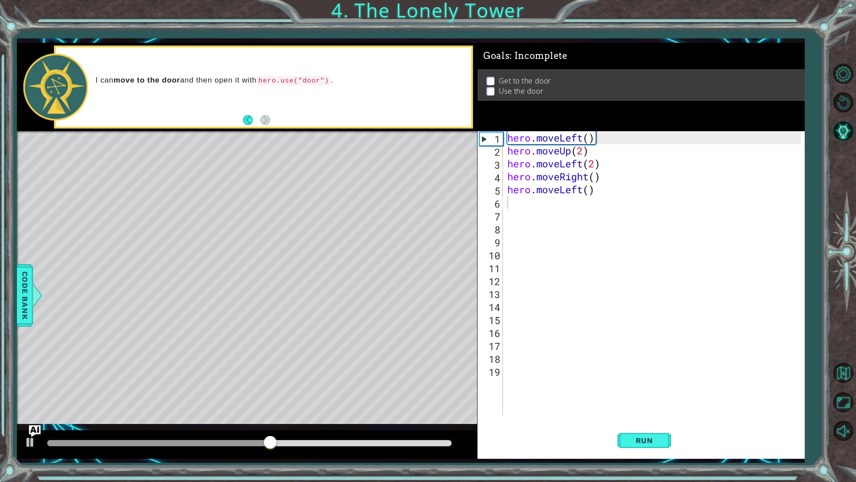
click at [39, 425] on img "Ask AI" at bounding box center [35, 431] width 12 height 12
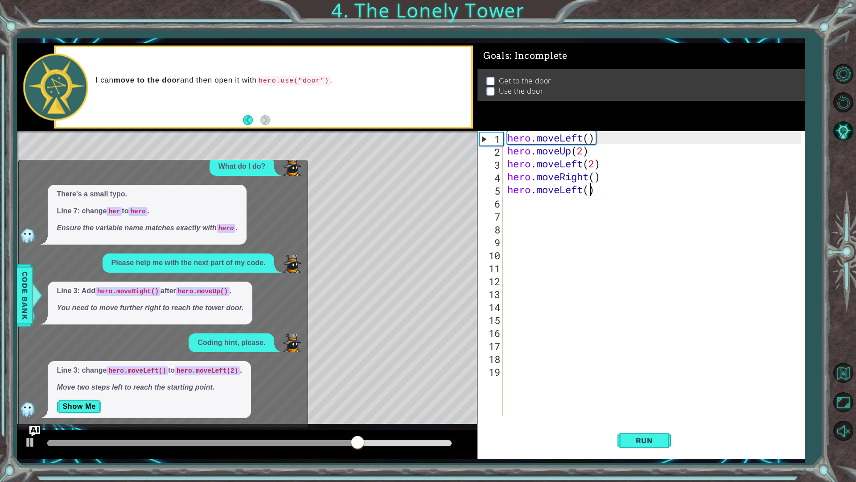
click at [587, 193] on div "hero . moveLeft ( ) hero . moveUp ( 2 ) hero . moveLeft ( 2 ) hero . moveRight …" at bounding box center [656, 286] width 301 height 310
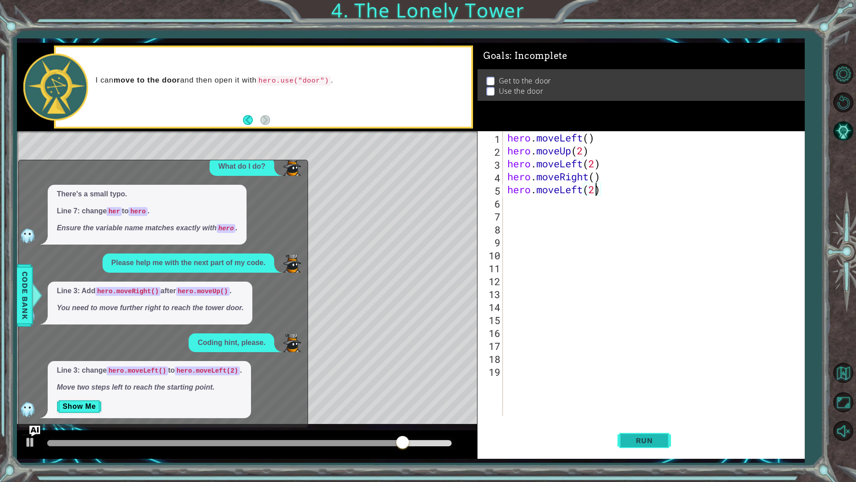
type textarea "hero.moveLeft(2)"
click at [634, 425] on span "Run" at bounding box center [644, 440] width 35 height 9
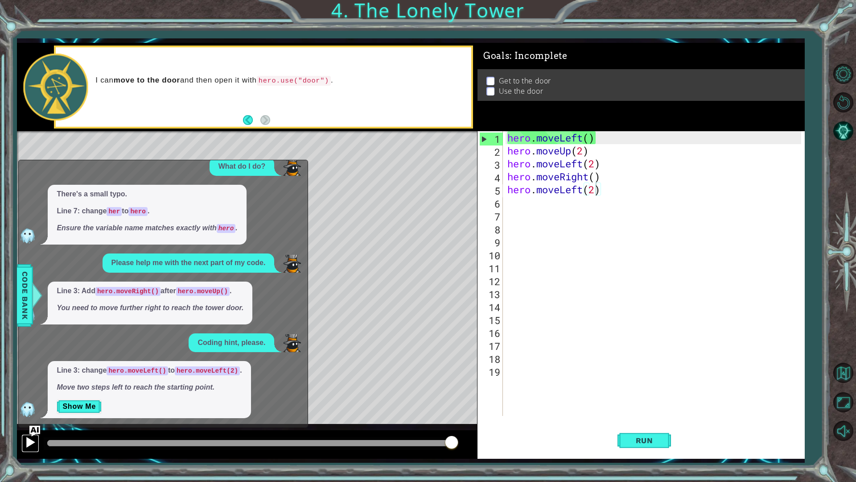
click at [31, 425] on div at bounding box center [31, 442] width 12 height 12
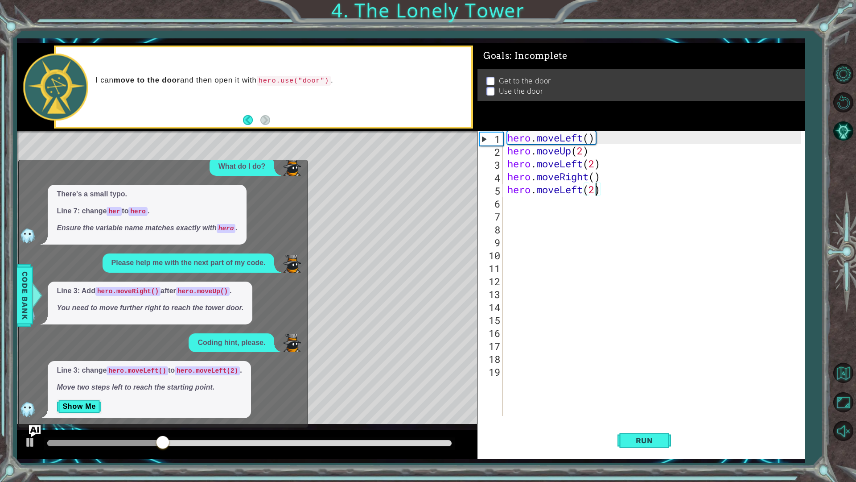
click at [38, 425] on img "Ask AI" at bounding box center [35, 431] width 12 height 12
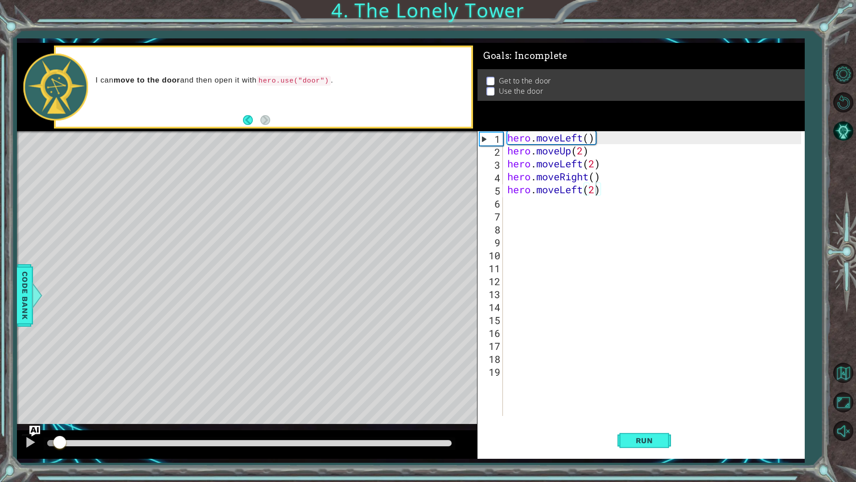
click at [58, 425] on div at bounding box center [53, 443] width 12 height 6
drag, startPoint x: 58, startPoint y: 444, endPoint x: 45, endPoint y: 444, distance: 12.9
drag, startPoint x: 49, startPoint y: 443, endPoint x: 82, endPoint y: 451, distance: 33.9
click at [82, 425] on div at bounding box center [247, 444] width 460 height 29
click at [511, 201] on div "hero . moveLeft ( ) hero . moveUp ( 2 ) hero . moveLeft ( 2 ) hero . moveRight …" at bounding box center [656, 286] width 301 height 310
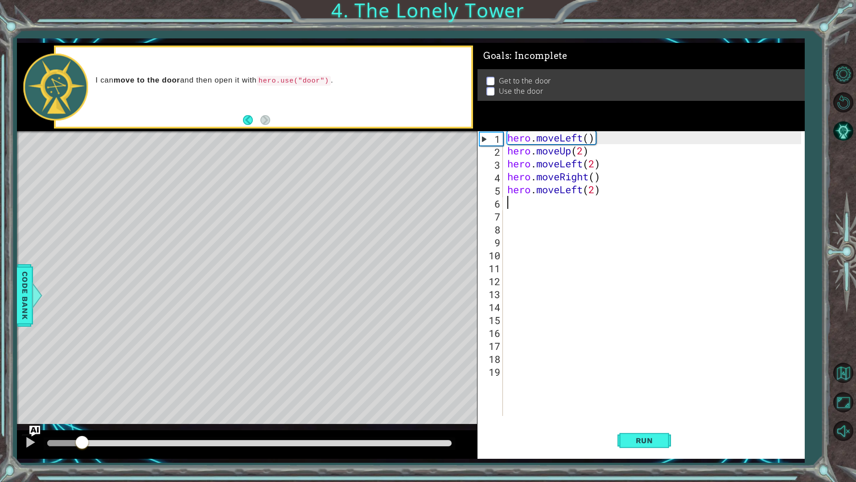
scroll to position [0, 0]
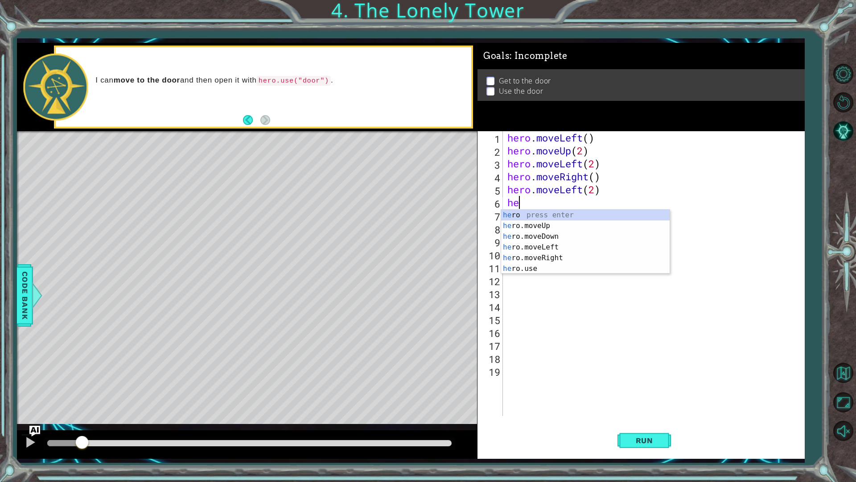
type textarea "her"
click at [543, 236] on div "her o press enter her o.moveUp press enter her o.moveDown press enter her o.mov…" at bounding box center [585, 253] width 169 height 86
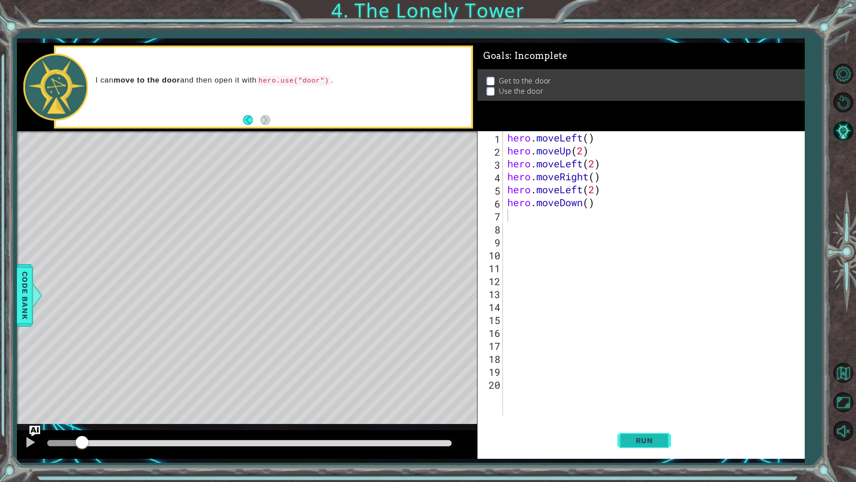
click at [636, 425] on button "Run" at bounding box center [645, 440] width 54 height 33
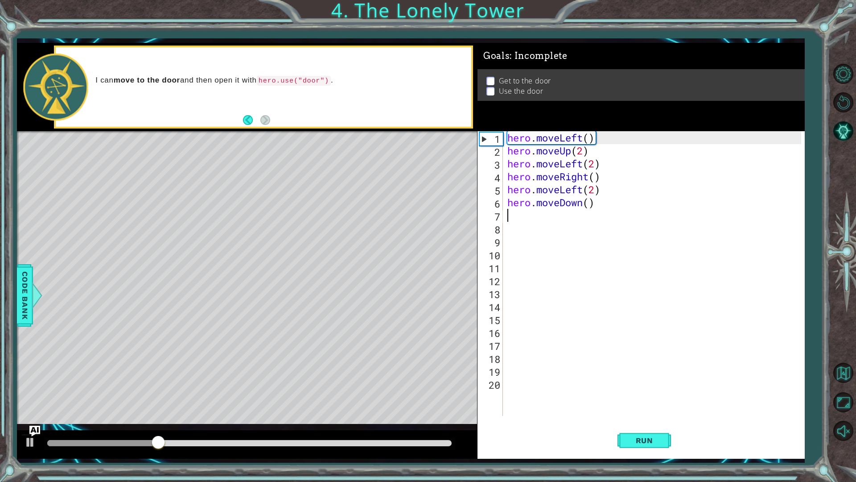
click at [585, 203] on div "hero . moveLeft ( ) hero . moveUp ( 2 ) hero . moveLeft ( 2 ) hero . moveRight …" at bounding box center [656, 286] width 301 height 310
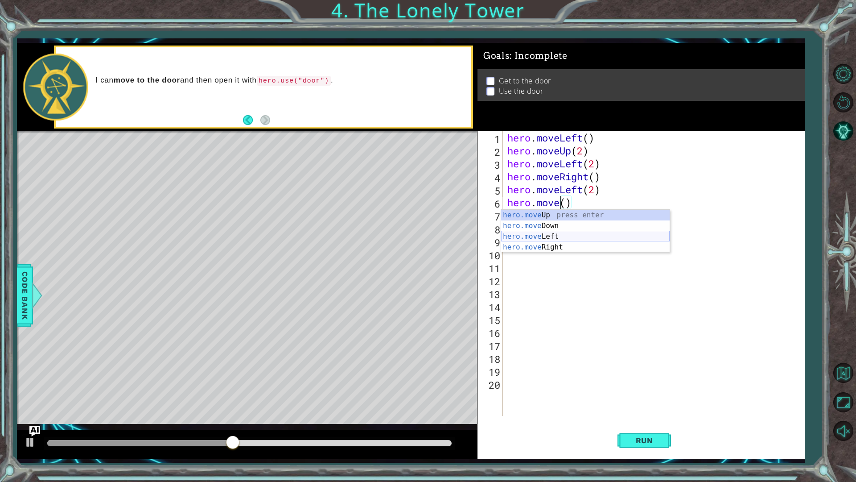
click at [572, 236] on div "hero.move Up press enter hero.move Down press enter hero.move Left press enter …" at bounding box center [585, 242] width 169 height 64
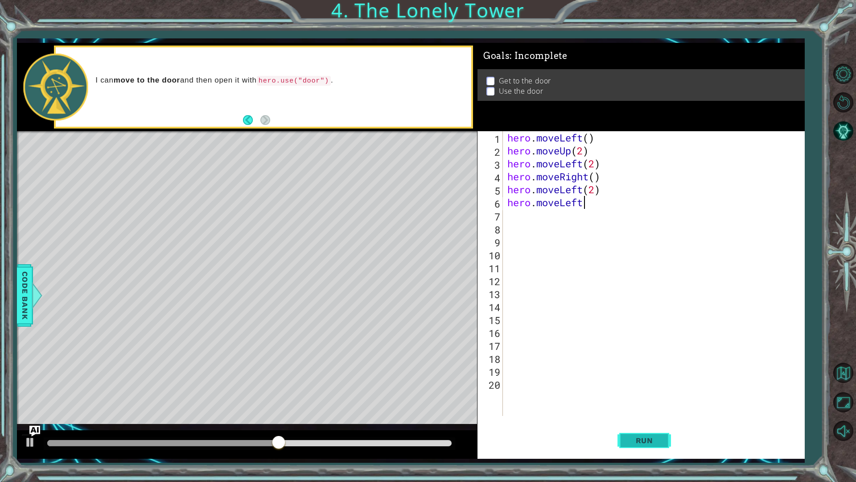
click at [635, 425] on span "Run" at bounding box center [644, 440] width 35 height 9
type textarea "hero.moveLeft()"
click at [635, 425] on span "Run" at bounding box center [644, 440] width 35 height 9
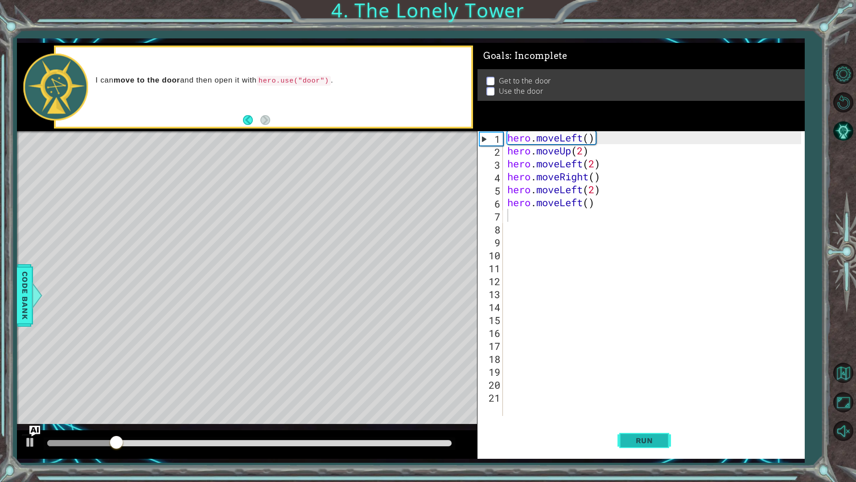
click at [635, 425] on span "Run" at bounding box center [644, 440] width 35 height 9
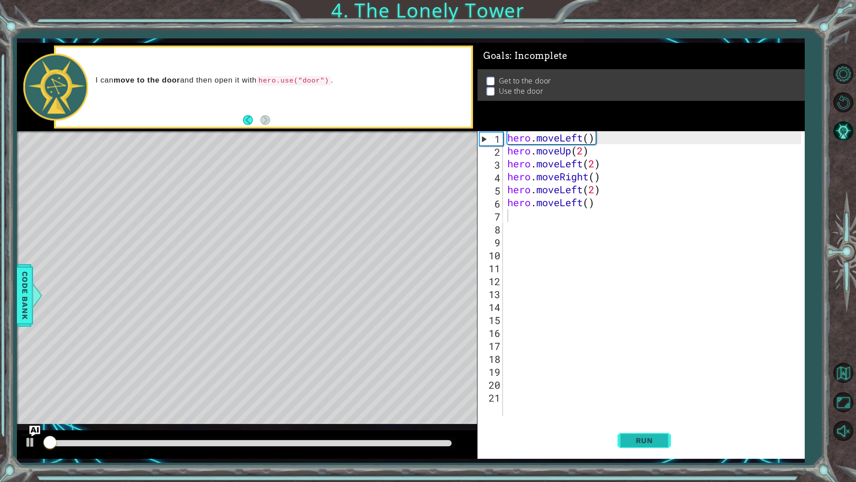
click at [635, 425] on span "Run" at bounding box center [644, 440] width 35 height 9
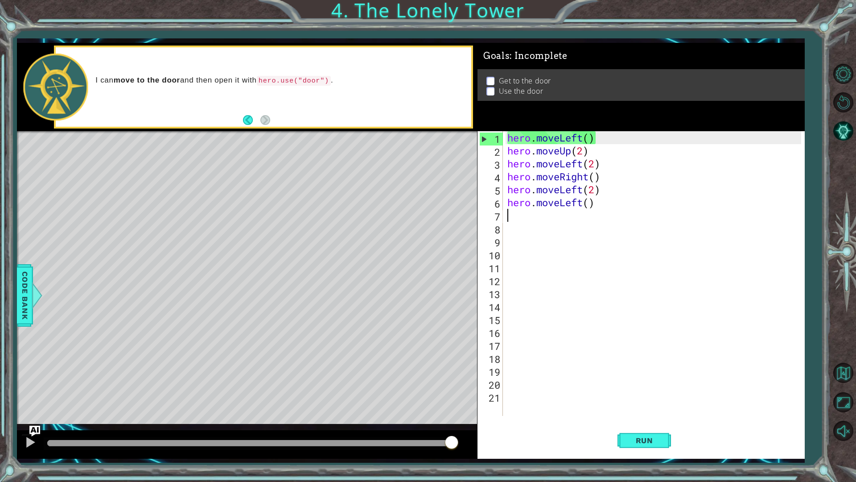
drag, startPoint x: 219, startPoint y: 443, endPoint x: 528, endPoint y: 437, distance: 308.2
click at [520, 425] on div "1 2 3 4 5 6 hero . moveLeft ( ) hero . moveUp ( 2 ) hero . moveLeft ( 2 ) hero …" at bounding box center [411, 251] width 788 height 416
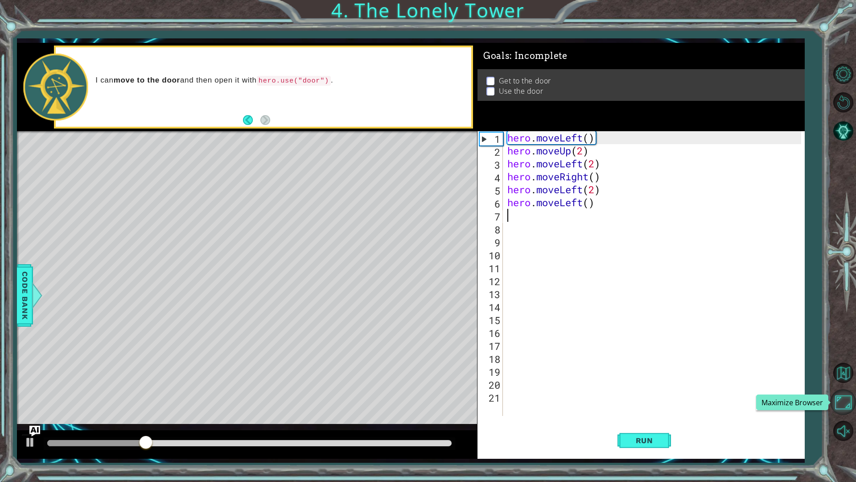
click at [849, 396] on button "Maximize Browser" at bounding box center [843, 402] width 26 height 26
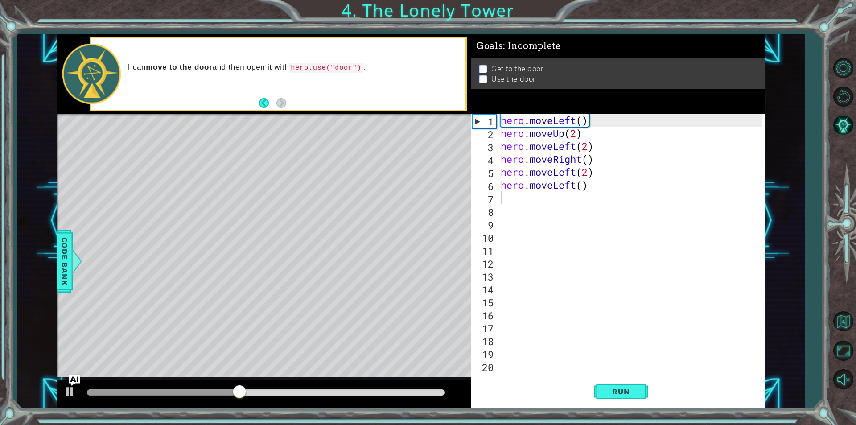
drag, startPoint x: 87, startPoint y: 68, endPoint x: 157, endPoint y: 104, distance: 78.2
click at [157, 104] on div "I can move to the door and then open it with hero.use("door") ." at bounding box center [277, 73] width 373 height 71
drag, startPoint x: 88, startPoint y: 56, endPoint x: 127, endPoint y: 104, distance: 62.5
drag, startPoint x: 127, startPoint y: 104, endPoint x: 220, endPoint y: 74, distance: 97.4
click at [223, 71] on p "I can move to the door and then open it with hero.use("door") ." at bounding box center [293, 67] width 331 height 10
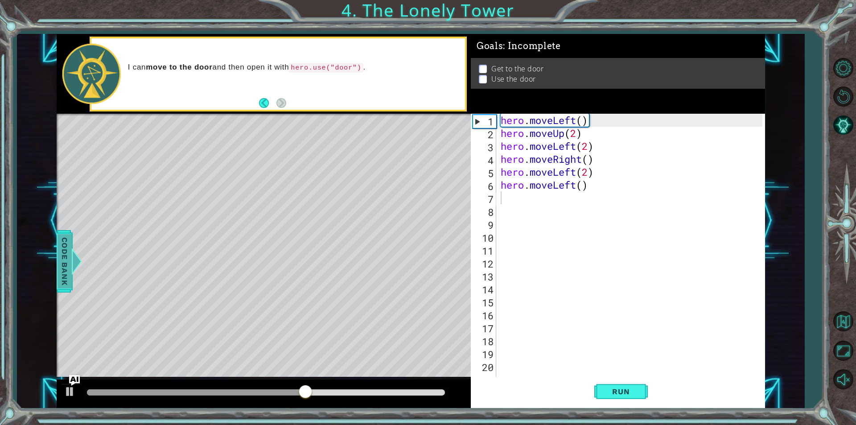
click at [74, 264] on div at bounding box center [75, 261] width 11 height 27
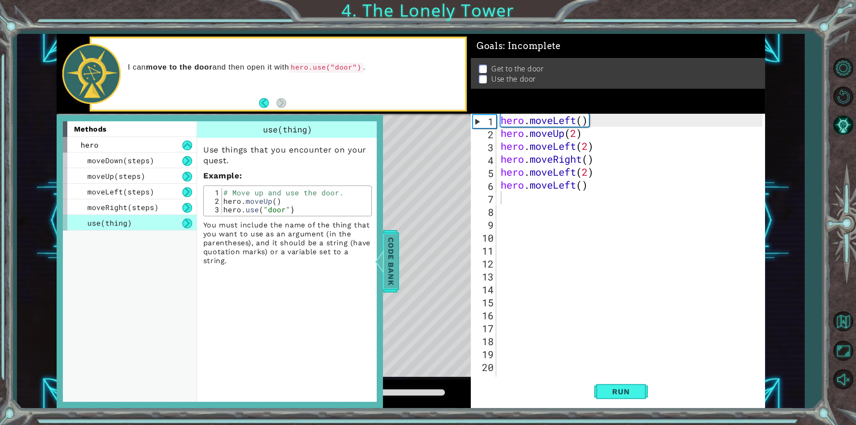
click at [378, 253] on div at bounding box center [378, 261] width 11 height 27
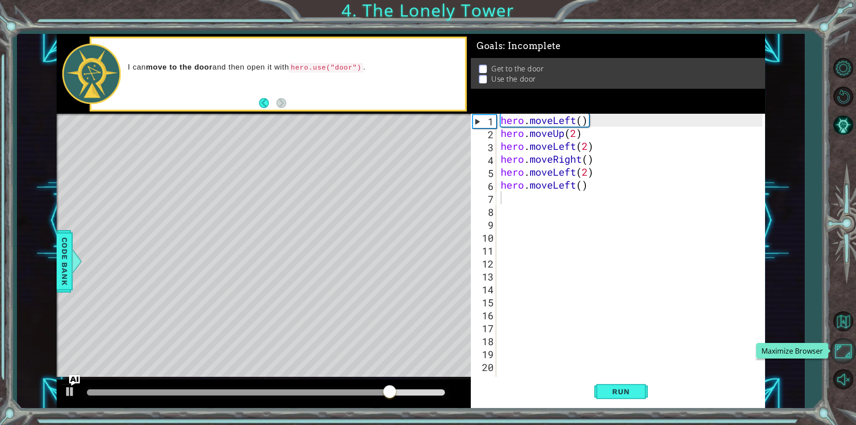
click at [835, 354] on button "Maximize Browser" at bounding box center [843, 351] width 26 height 26
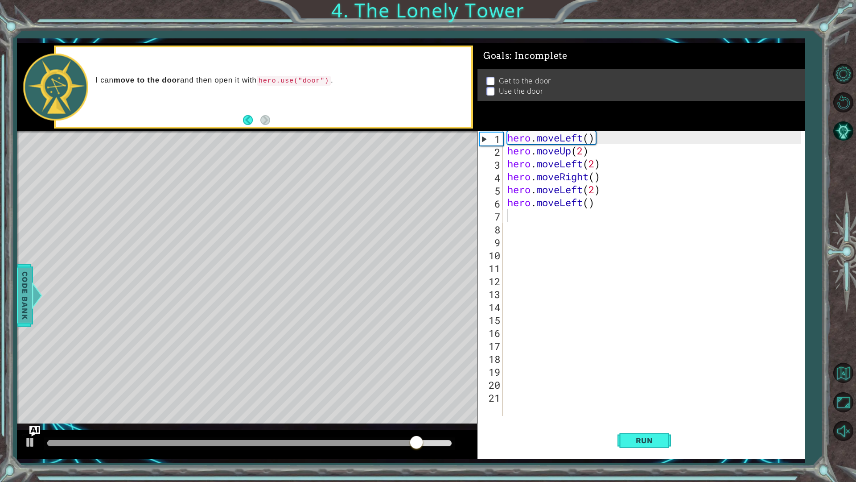
click at [21, 311] on span "Code Bank" at bounding box center [24, 295] width 14 height 54
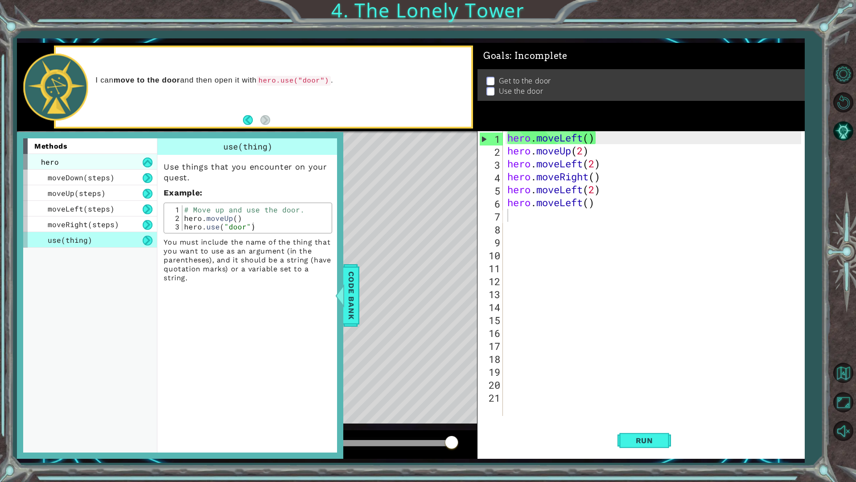
click at [109, 167] on div "hero" at bounding box center [90, 162] width 134 height 16
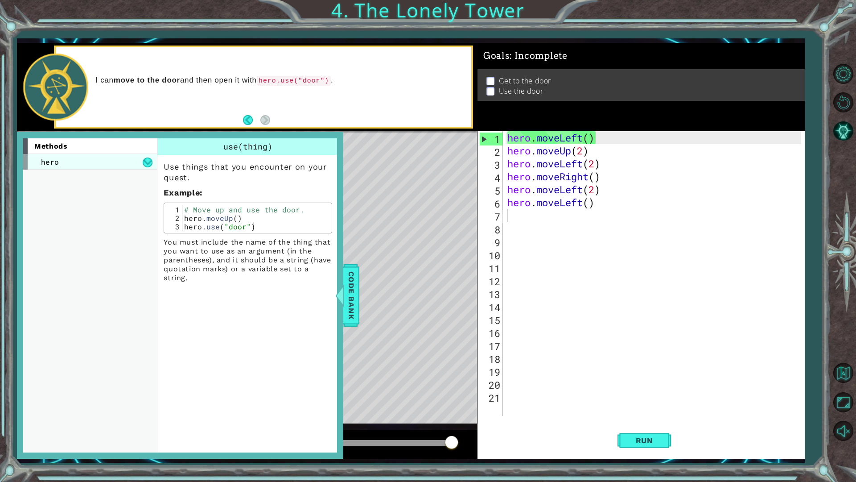
click at [120, 165] on div "hero" at bounding box center [90, 162] width 134 height 16
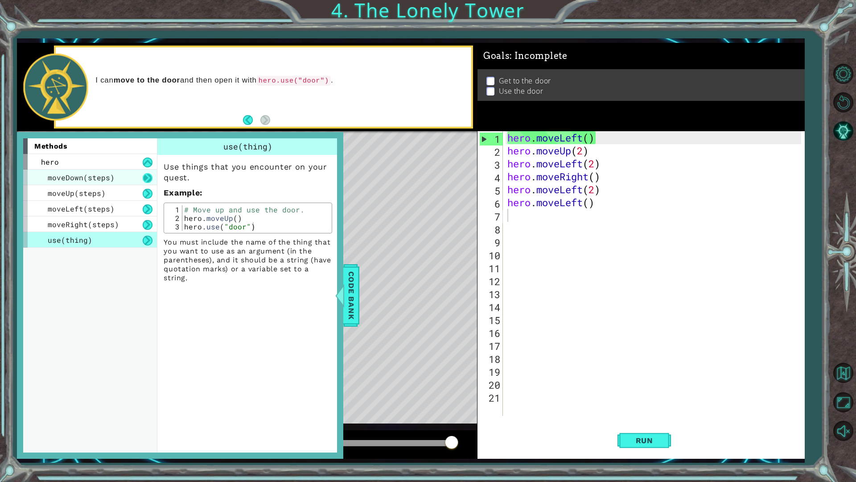
click at [149, 177] on button at bounding box center [148, 178] width 10 height 10
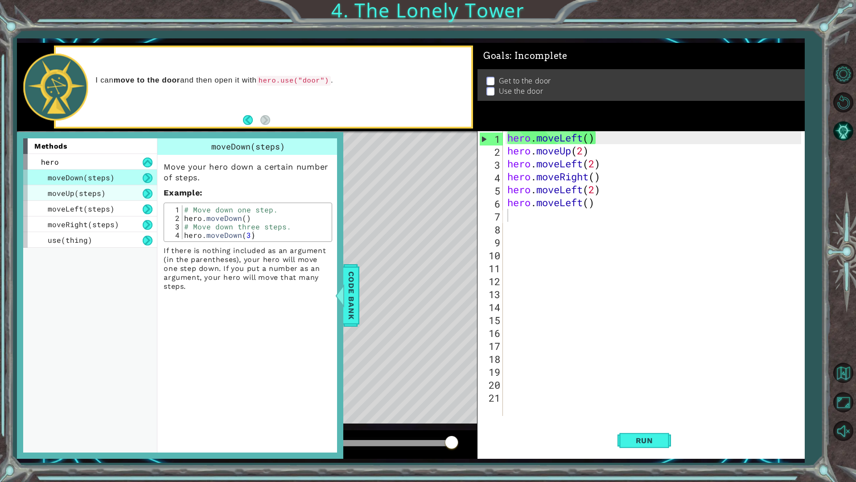
click at [137, 193] on div "moveUp(steps)" at bounding box center [90, 193] width 134 height 16
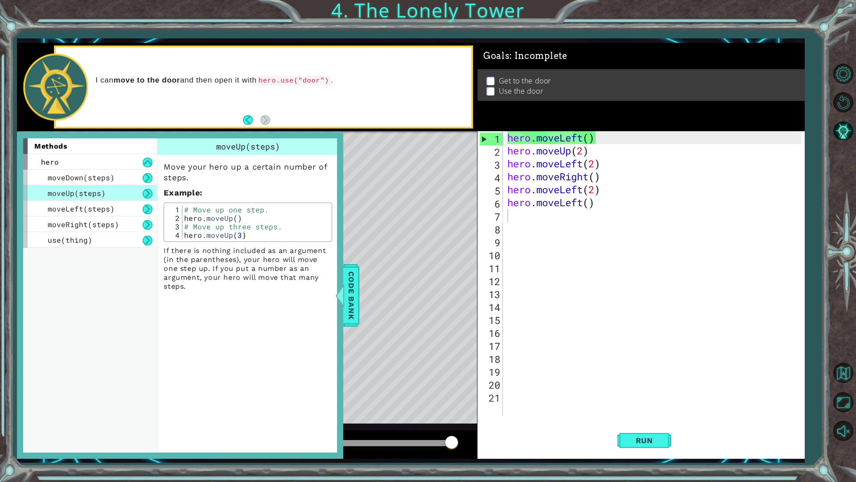
click at [147, 193] on button at bounding box center [148, 194] width 10 height 10
click at [146, 179] on button at bounding box center [148, 178] width 10 height 10
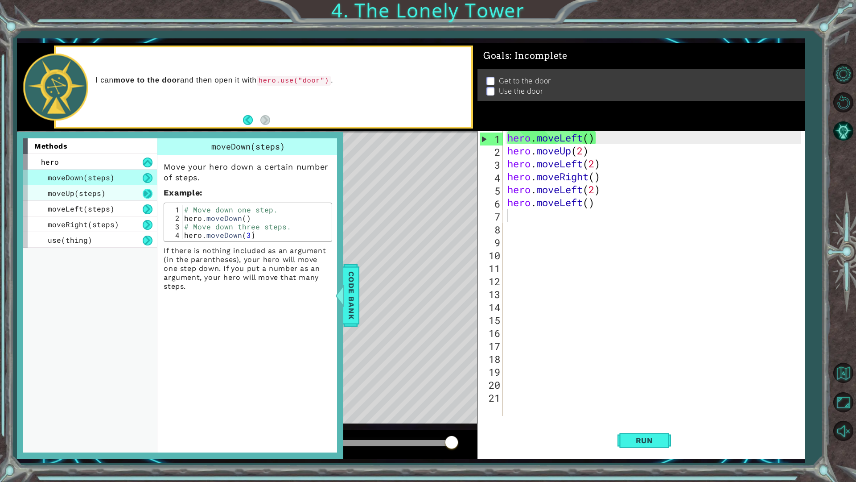
click at [151, 194] on button at bounding box center [148, 194] width 10 height 10
click at [112, 178] on span "moveDown(steps)" at bounding box center [81, 177] width 67 height 9
click at [124, 198] on div "moveUp(steps)" at bounding box center [90, 193] width 134 height 16
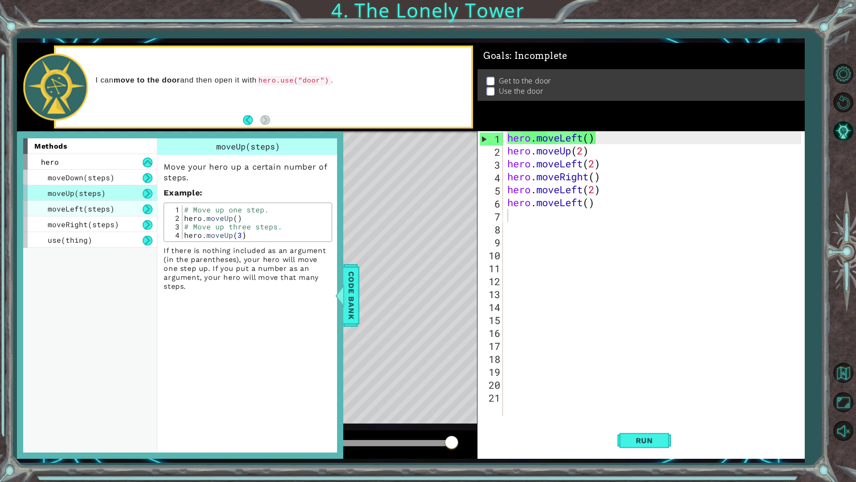
click at [96, 210] on span "moveLeft(steps)" at bounding box center [81, 208] width 67 height 9
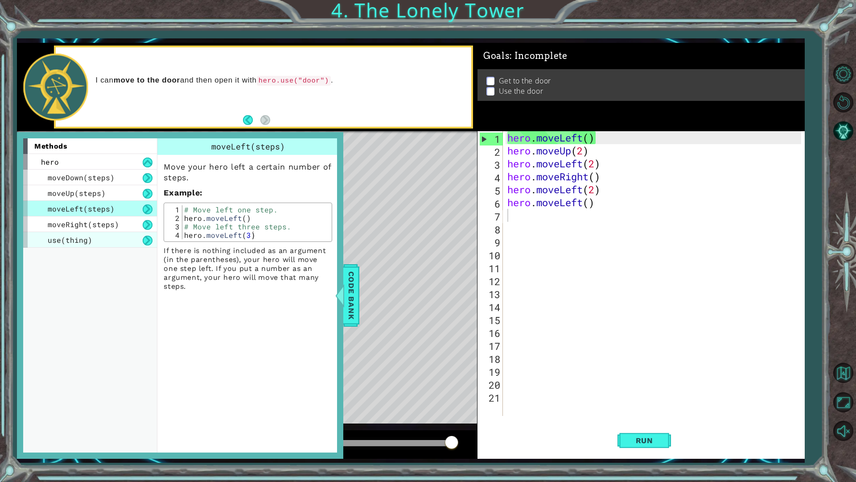
click at [112, 238] on div "use(thing)" at bounding box center [90, 240] width 134 height 16
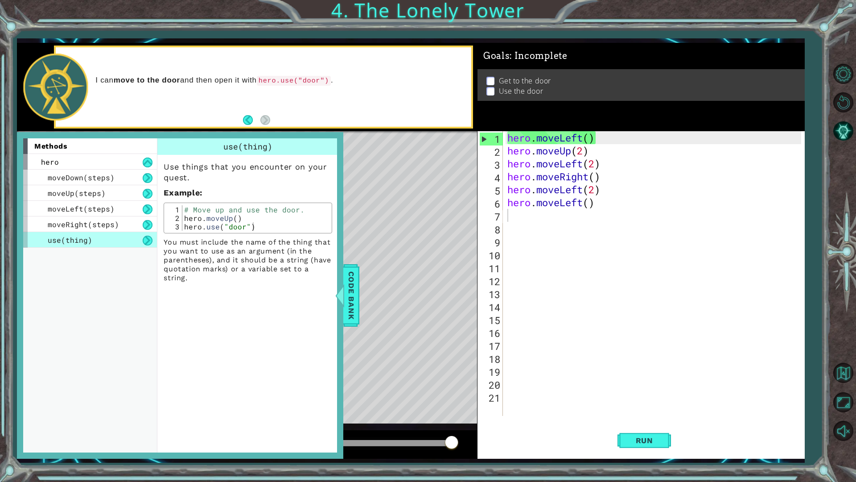
click at [214, 218] on div "# Move up and use the door. hero . moveUp ( ) hero . use ( "door" )" at bounding box center [255, 226] width 147 height 42
drag, startPoint x: 261, startPoint y: 217, endPoint x: 302, endPoint y: 249, distance: 51.5
click at [302, 249] on div "Use things that you encounter on your quest. Example : hero.moveUp() 1 2 3 # Mo…" at bounding box center [247, 219] width 181 height 128
click at [260, 211] on div "# Move up and use the door. hero . moveUp ( ) hero . use ( "door" )" at bounding box center [255, 226] width 147 height 42
drag, startPoint x: 269, startPoint y: 218, endPoint x: 266, endPoint y: 227, distance: 9.9
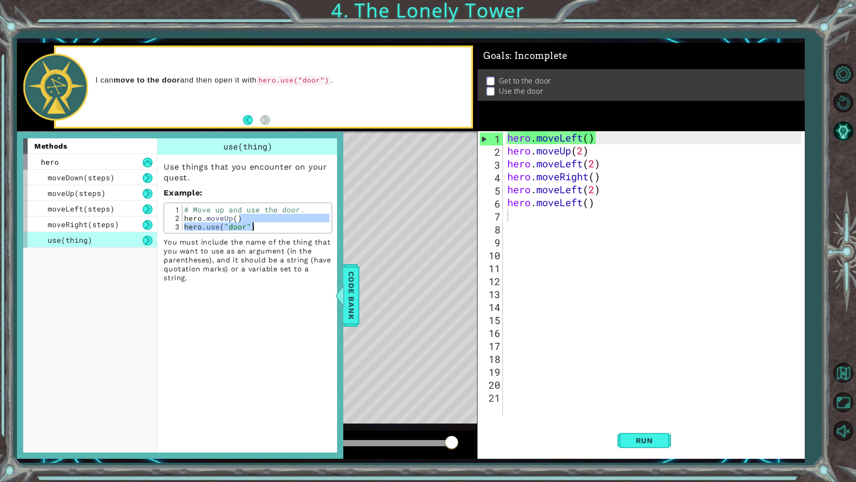
click at [266, 226] on div "# Move up and use the door. hero . moveUp ( ) hero . use ( "door" )" at bounding box center [255, 226] width 147 height 42
click at [266, 228] on div "# Move up and use the door. hero . moveUp ( ) hero . use ( "door" )" at bounding box center [255, 217] width 147 height 25
drag, startPoint x: 264, startPoint y: 226, endPoint x: 249, endPoint y: 200, distance: 30.1
click at [249, 200] on div "Use things that you encounter on your quest. Example : hero.use("door") 1 2 3 #…" at bounding box center [247, 219] width 181 height 128
drag, startPoint x: 227, startPoint y: 183, endPoint x: 196, endPoint y: 179, distance: 31.1
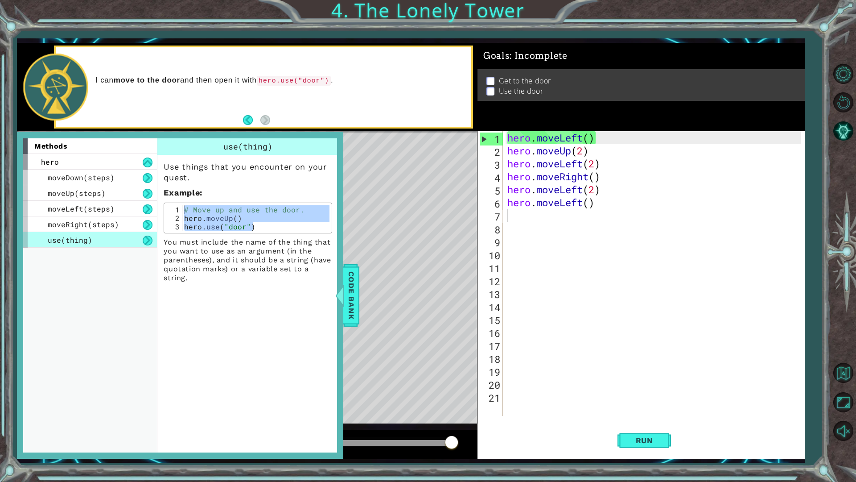
click at [226, 184] on div "Use things that you encounter on your quest. Example : # Move up and use the do…" at bounding box center [247, 219] width 181 height 128
drag, startPoint x: 320, startPoint y: 262, endPoint x: 306, endPoint y: 275, distance: 19.3
click at [306, 275] on p "You must include the name of the thing that you want to use as an argument (in …" at bounding box center [248, 260] width 169 height 45
drag, startPoint x: 283, startPoint y: 279, endPoint x: 210, endPoint y: 261, distance: 74.4
click at [265, 276] on p "You must include the name of the thing that you want to use as an argument (in …" at bounding box center [248, 260] width 169 height 45
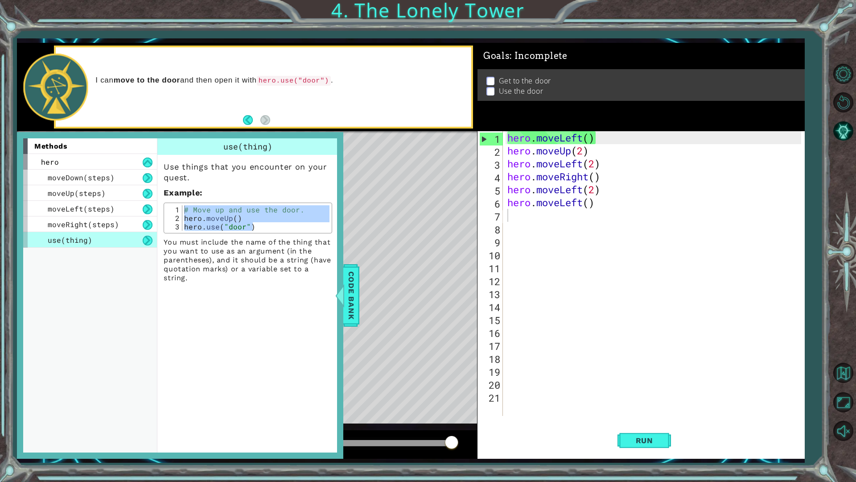
drag, startPoint x: 210, startPoint y: 261, endPoint x: 179, endPoint y: 279, distance: 36.3
click at [179, 279] on p "You must include the name of the thing that you want to use as an argument (in …" at bounding box center [248, 260] width 169 height 45
click at [191, 205] on div "# Move up and use the door. hero . moveUp ( ) hero . use ( "door" )" at bounding box center [255, 217] width 147 height 25
click at [207, 214] on div "# Move up and use the door. hero . moveUp ( ) hero . use ( "door" )" at bounding box center [255, 226] width 147 height 42
click at [256, 225] on div "# Move up and use the door. hero . moveUp ( ) hero . use ( "door" )" at bounding box center [255, 226] width 147 height 42
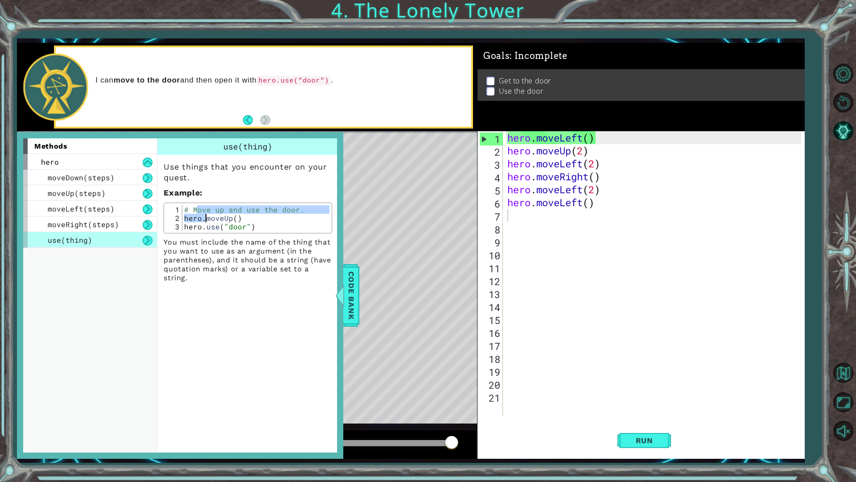
type textarea "hero.use("door")"
drag, startPoint x: 129, startPoint y: 225, endPoint x: 130, endPoint y: 214, distance: 11.2
click at [129, 222] on div "moveRight(steps)" at bounding box center [90, 224] width 134 height 16
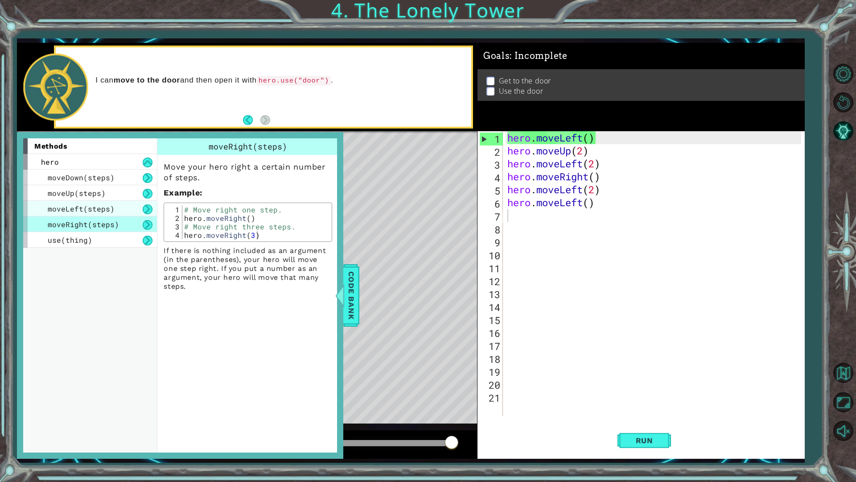
click at [128, 202] on div "moveLeft(steps)" at bounding box center [90, 209] width 134 height 16
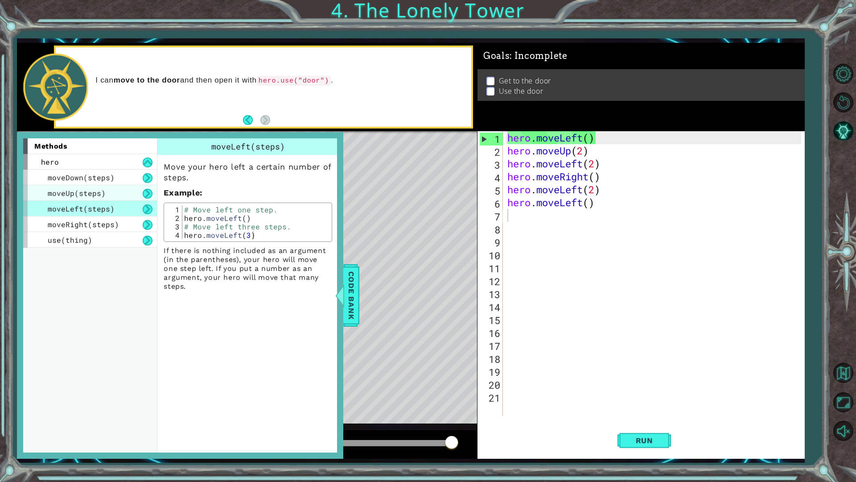
drag, startPoint x: 130, startPoint y: 198, endPoint x: 128, endPoint y: 192, distance: 6.5
click at [129, 195] on div "moveUp(steps)" at bounding box center [90, 193] width 134 height 16
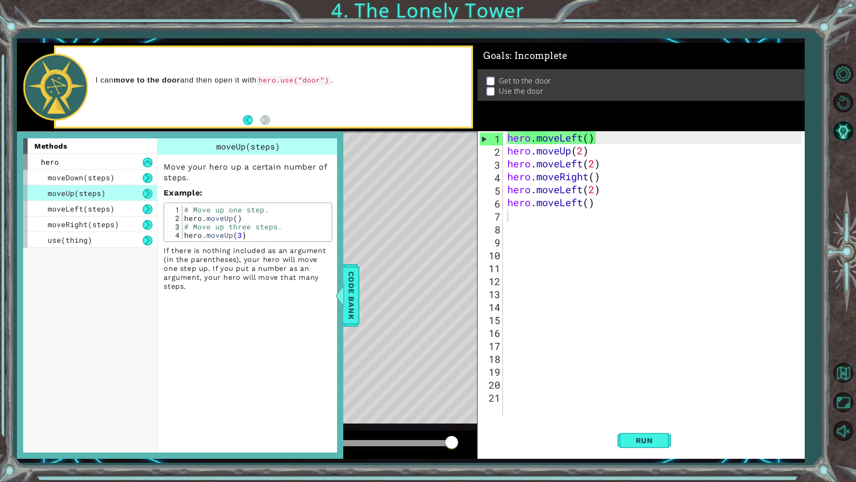
click at [128, 190] on div "moveUp(steps)" at bounding box center [90, 193] width 134 height 16
click at [121, 216] on div "moveRight(steps)" at bounding box center [90, 224] width 134 height 16
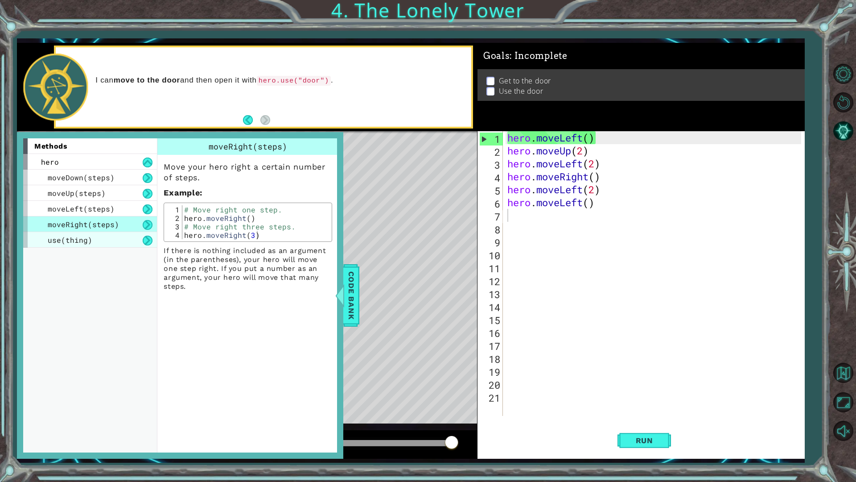
click at [123, 232] on div "use(thing)" at bounding box center [90, 240] width 134 height 16
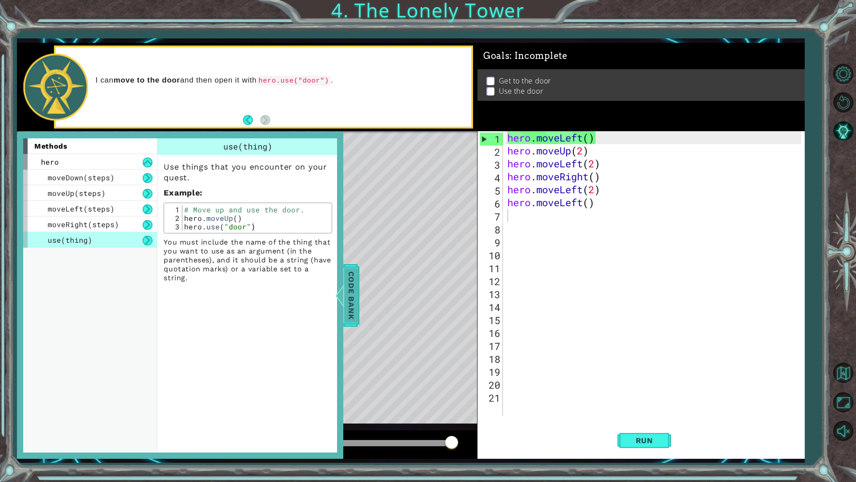
click at [348, 310] on span "Code Bank" at bounding box center [351, 295] width 14 height 54
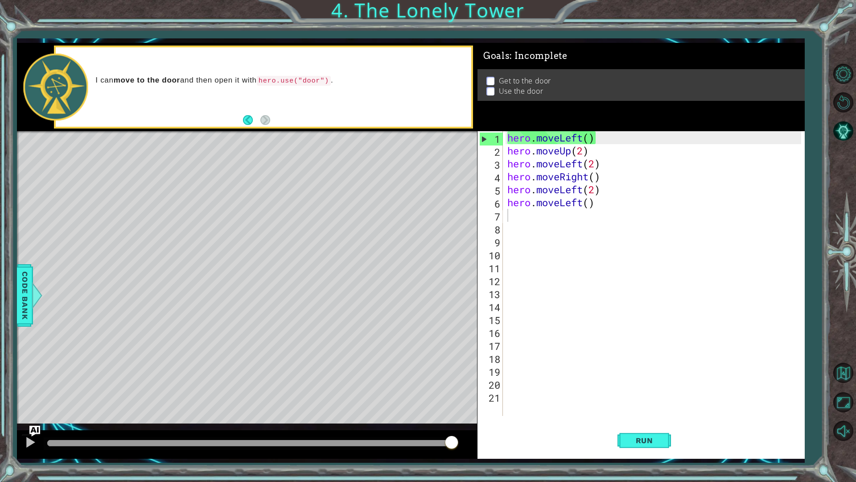
click at [598, 191] on div "hero . moveLeft ( ) hero . moveUp ( 2 ) hero . moveLeft ( 2 ) hero . moveRight …" at bounding box center [656, 286] width 301 height 310
click at [595, 163] on div "hero . moveLeft ( ) hero . moveUp ( 2 ) hero . moveLeft ( 2 ) hero . moveRight …" at bounding box center [656, 286] width 301 height 310
click at [581, 150] on div "hero . moveLeft ( ) hero . moveUp ( 2 ) hero . moveLeft ( ) hero . moveRight ( …" at bounding box center [656, 286] width 301 height 310
click at [590, 165] on div "hero . moveLeft ( ) hero . moveUp ( 2 ) hero . moveLeft ( ) hero . moveRight ( …" at bounding box center [656, 286] width 301 height 310
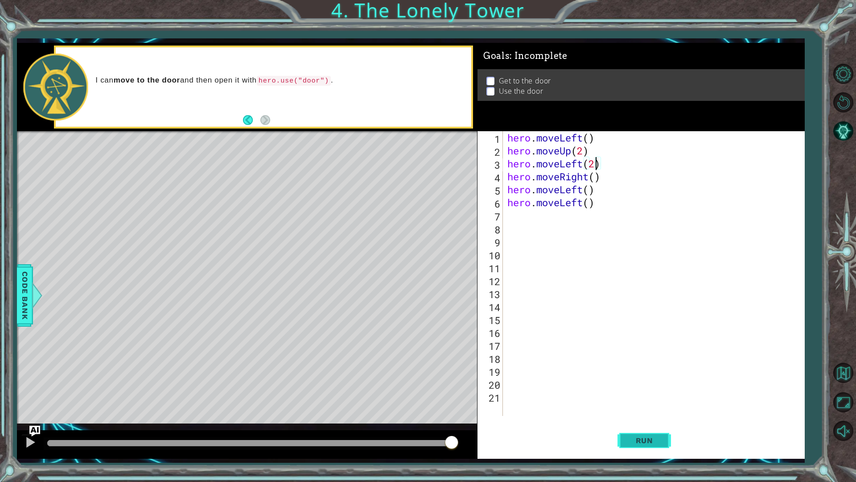
click at [658, 425] on button "Run" at bounding box center [645, 440] width 54 height 33
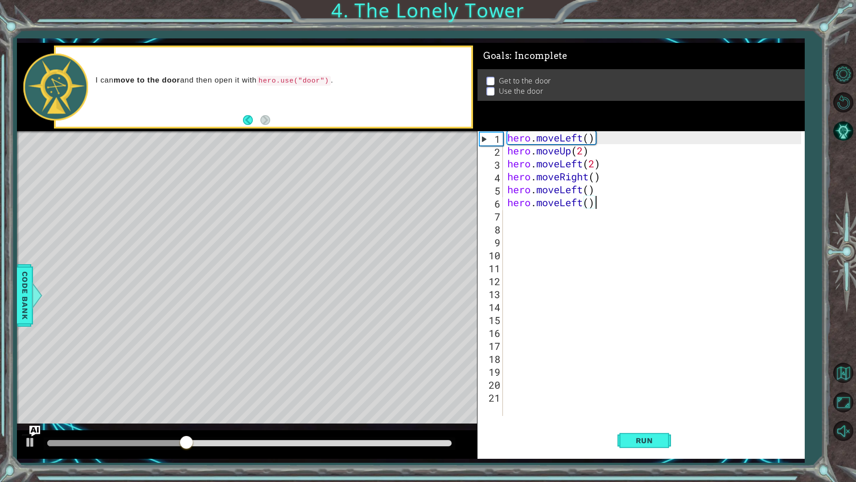
click at [603, 207] on div "hero . moveLeft ( ) hero . moveUp ( 2 ) hero . moveLeft ( 2 ) hero . moveRight …" at bounding box center [656, 286] width 301 height 310
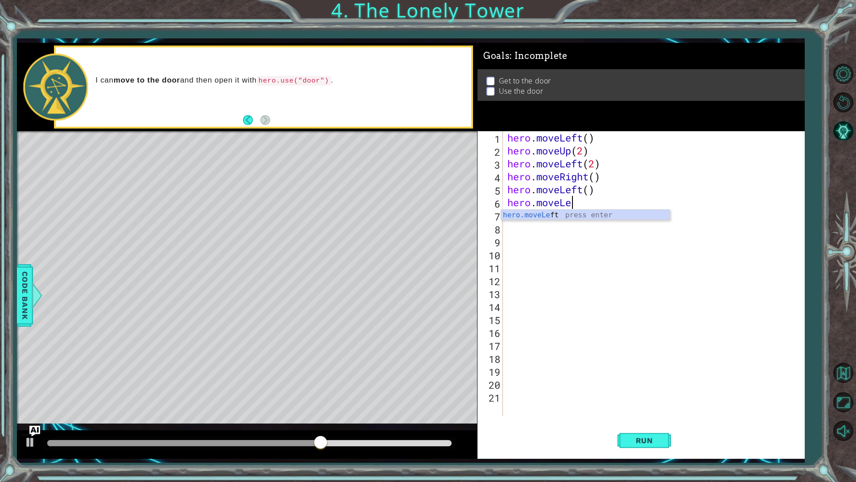
scroll to position [0, 2]
type textarea "hero.move"
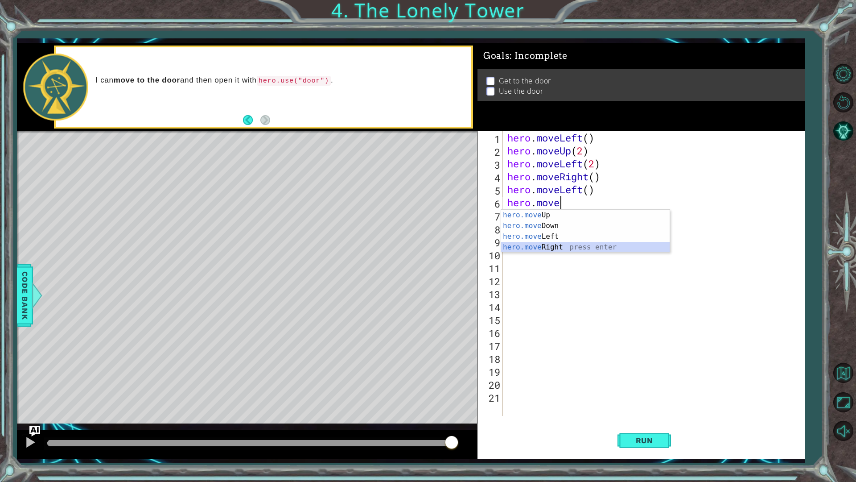
click at [544, 246] on div "hero.move Up press enter hero.move Down press enter hero.move Left press enter …" at bounding box center [585, 242] width 169 height 64
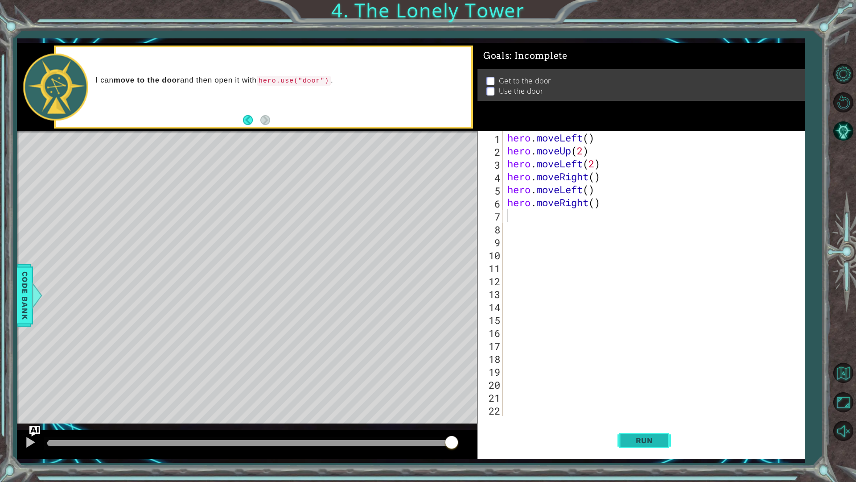
click at [656, 425] on button "Run" at bounding box center [645, 440] width 54 height 33
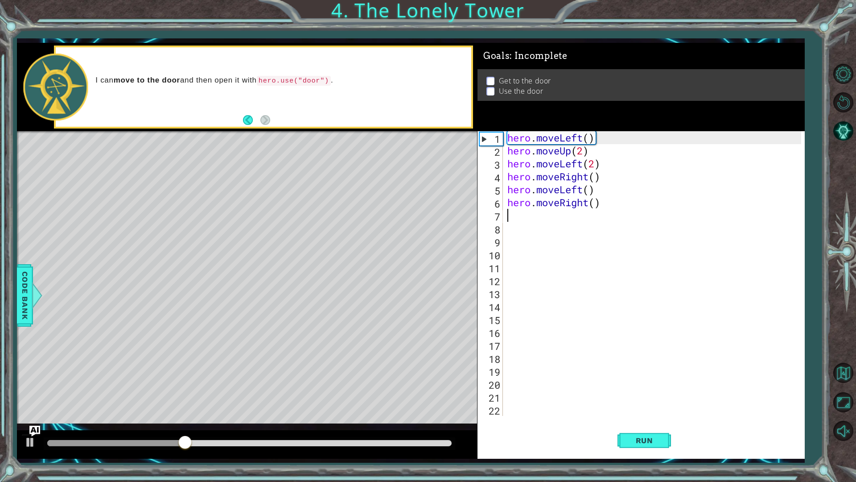
type textarea "h"
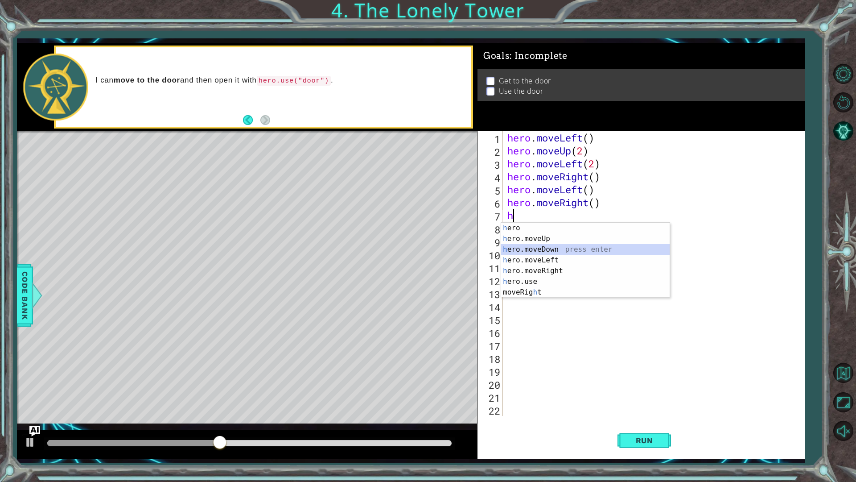
click at [564, 249] on div "h ero press enter h ero.moveUp press enter h ero.moveDown press enter h ero.mov…" at bounding box center [585, 271] width 169 height 96
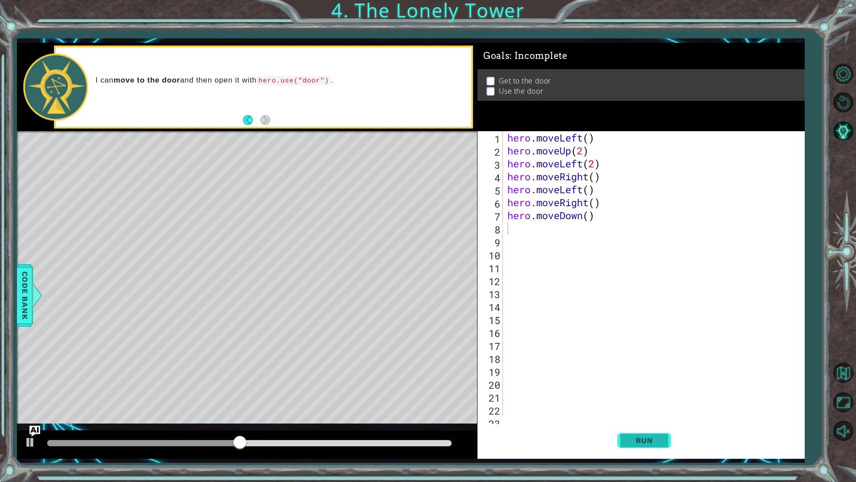
click at [646, 425] on button "Run" at bounding box center [645, 440] width 54 height 33
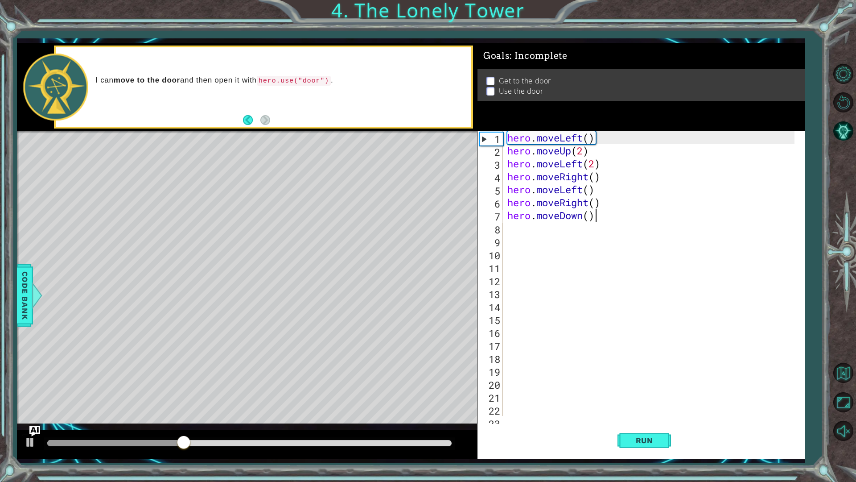
click at [594, 220] on div "hero . moveLeft ( ) hero . moveUp ( 2 ) hero . moveLeft ( 2 ) hero . moveRight …" at bounding box center [653, 286] width 294 height 310
click at [586, 215] on div "hero . moveLeft ( ) hero . moveUp ( 2 ) hero . moveLeft ( 2 ) hero . moveRight …" at bounding box center [653, 286] width 294 height 310
click at [588, 217] on div "hero . moveLeft ( ) hero . moveUp ( 2 ) hero . moveLeft ( 2 ) hero . moveRight …" at bounding box center [653, 286] width 294 height 310
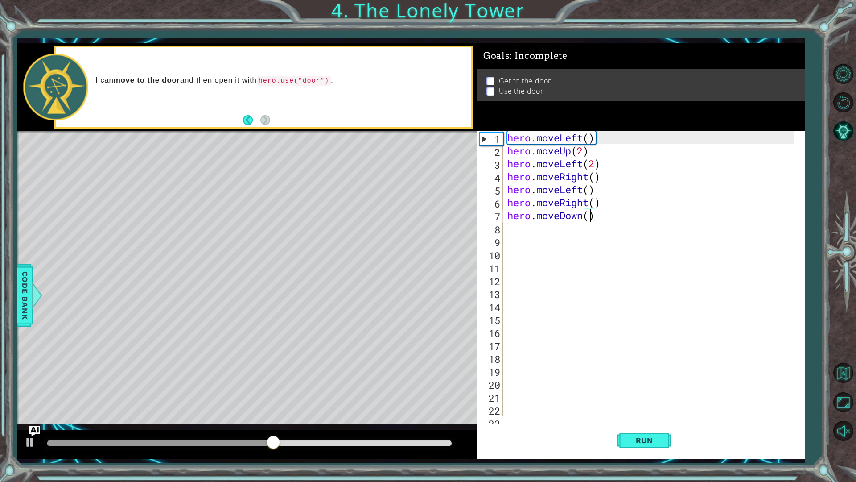
scroll to position [0, 4]
click at [643, 425] on span "Run" at bounding box center [644, 440] width 35 height 9
click at [606, 208] on div "hero . moveLeft ( ) hero . moveUp ( 2 ) hero . moveLeft ( 2 ) hero . moveRight …" at bounding box center [653, 286] width 294 height 310
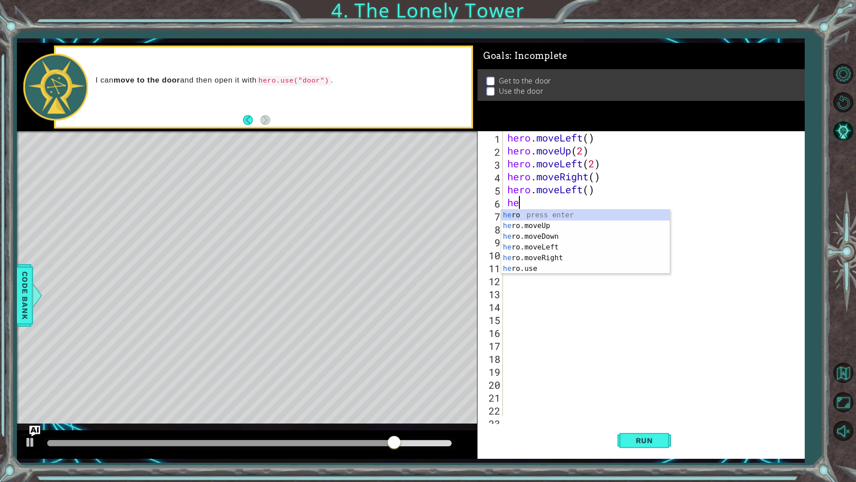
scroll to position [0, 0]
type textarea "h"
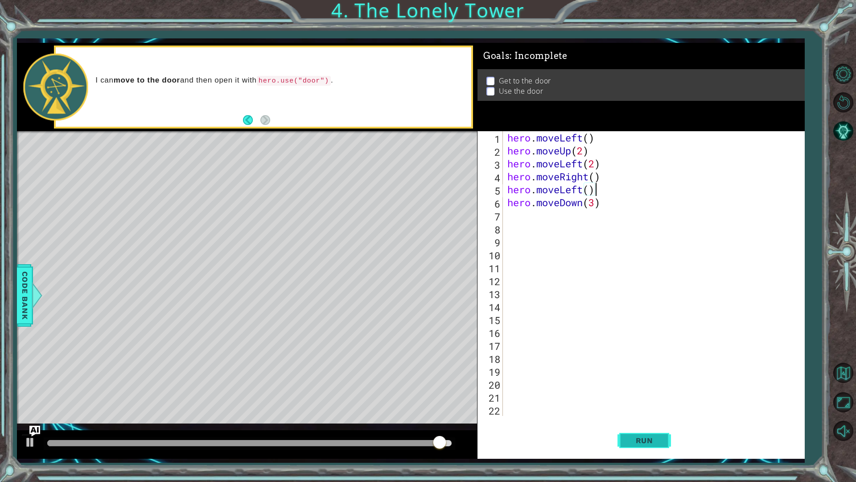
click at [644, 425] on button "Run" at bounding box center [645, 440] width 54 height 33
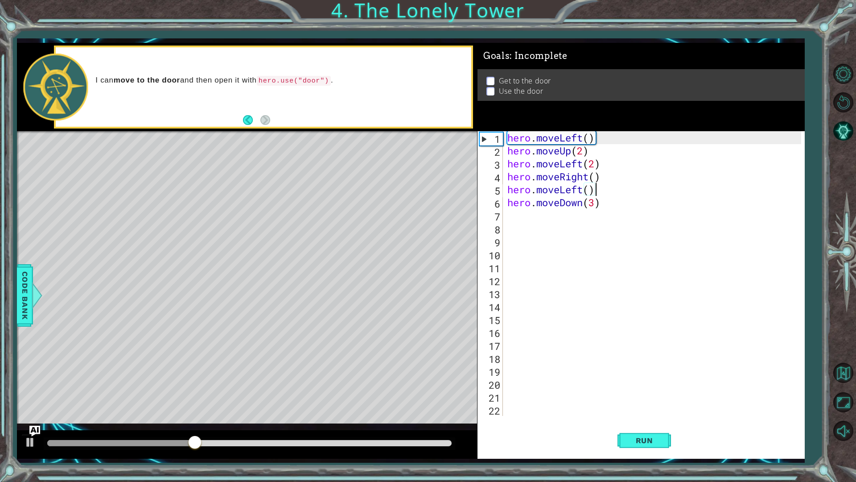
click at [605, 206] on div "hero . moveLeft ( ) hero . moveUp ( 2 ) hero . moveLeft ( 2 ) hero . moveRight …" at bounding box center [656, 286] width 301 height 310
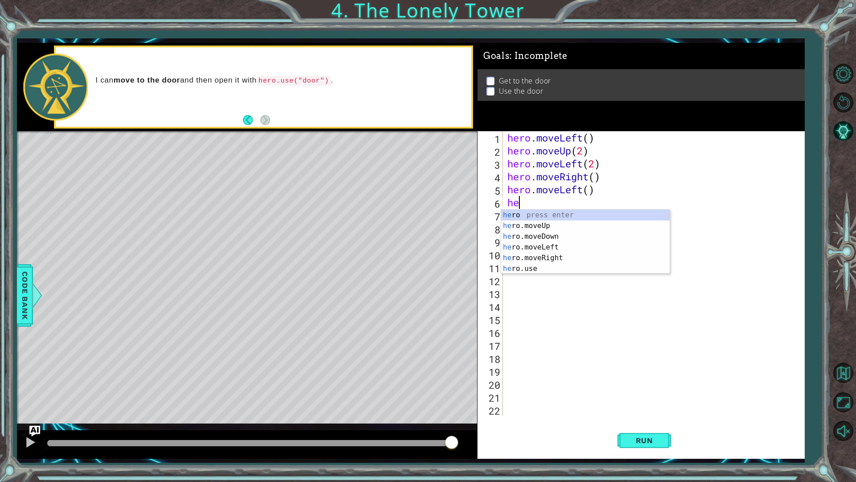
type textarea "h"
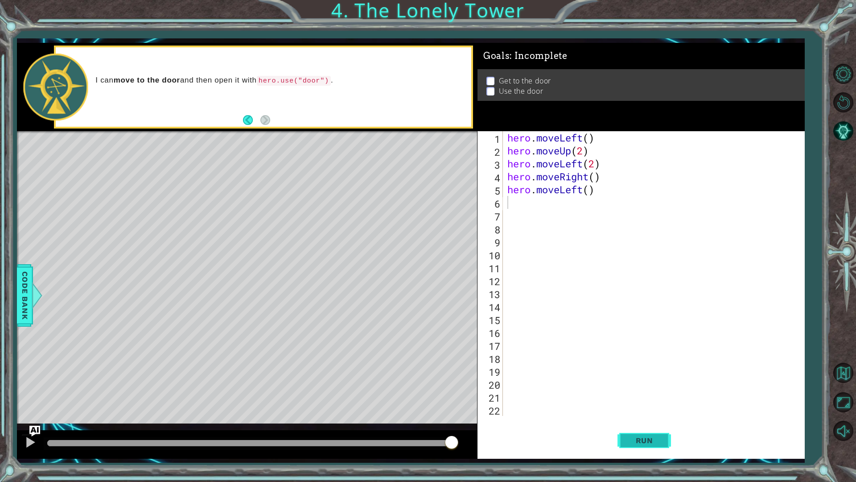
click at [645, 425] on span "Run" at bounding box center [644, 440] width 35 height 9
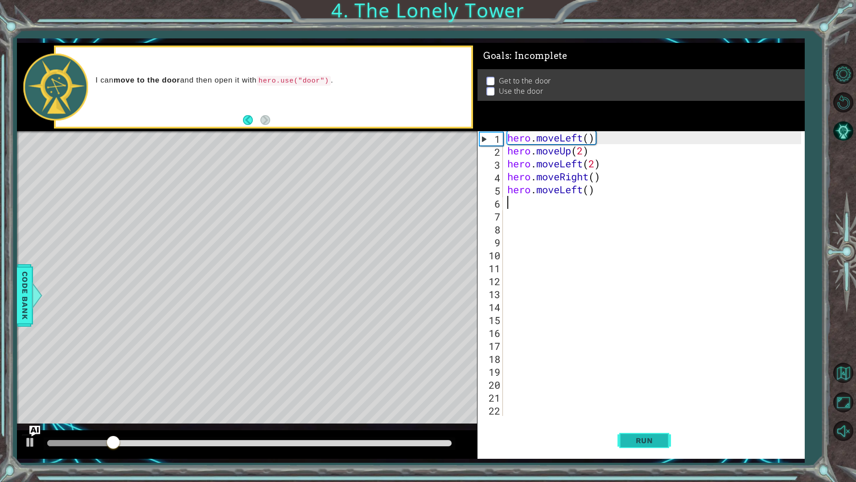
click at [646, 425] on span "Run" at bounding box center [644, 440] width 35 height 9
click at [647, 425] on span "Run" at bounding box center [644, 440] width 35 height 9
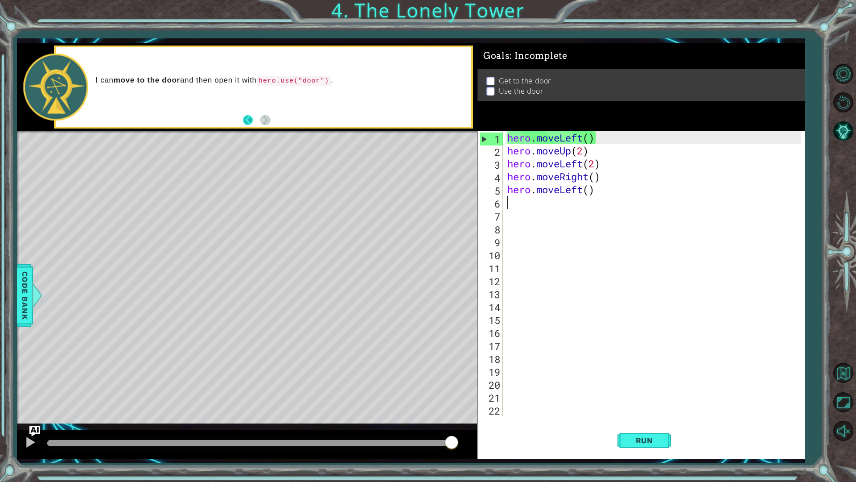
click at [254, 124] on button "Back" at bounding box center [251, 120] width 17 height 10
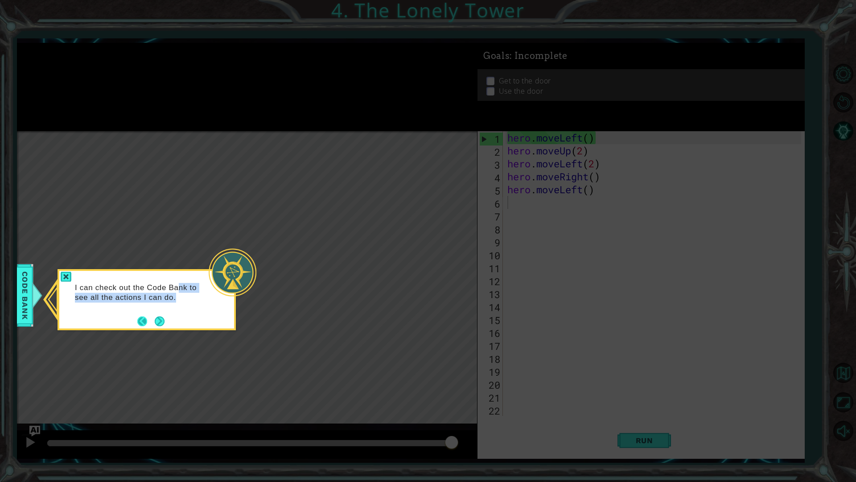
drag, startPoint x: 178, startPoint y: 293, endPoint x: 138, endPoint y: 319, distance: 48.1
click at [138, 319] on div "I can check out the Code Bank to see all the actions I can do." at bounding box center [146, 295] width 175 height 49
drag, startPoint x: 149, startPoint y: 294, endPoint x: 153, endPoint y: 290, distance: 5.0
drag, startPoint x: 153, startPoint y: 290, endPoint x: 70, endPoint y: 181, distance: 136.8
click at [68, 182] on icon at bounding box center [428, 241] width 856 height 482
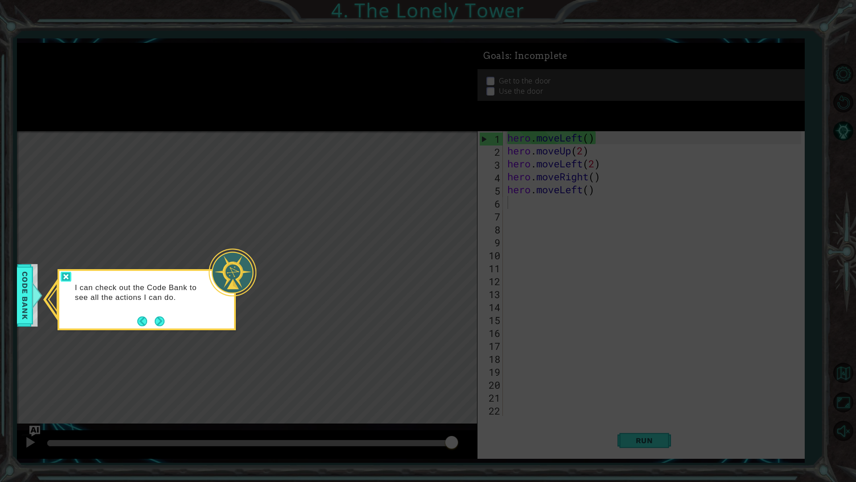
click at [67, 273] on div at bounding box center [66, 277] width 11 height 10
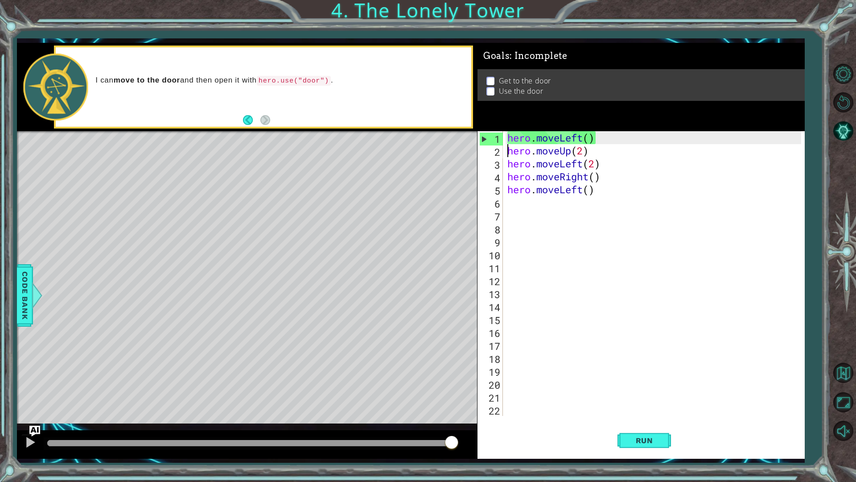
click at [506, 150] on div "hero . moveLeft ( ) hero . moveUp ( 2 ) hero . moveLeft ( 2 ) hero . moveRight …" at bounding box center [656, 286] width 301 height 310
type textarea "hero.moveUp(2)"
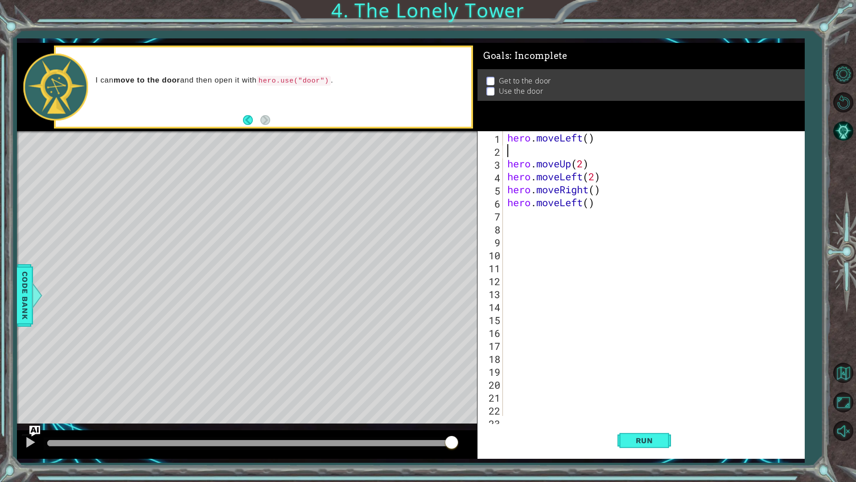
type textarea "h"
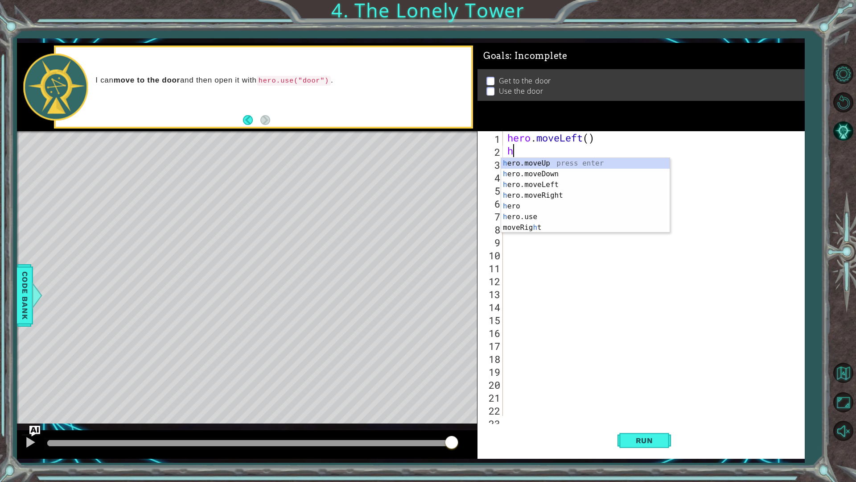
click at [529, 183] on div "h ero.moveUp press enter h ero.moveDown press enter h ero.moveLeft press enter …" at bounding box center [585, 206] width 169 height 96
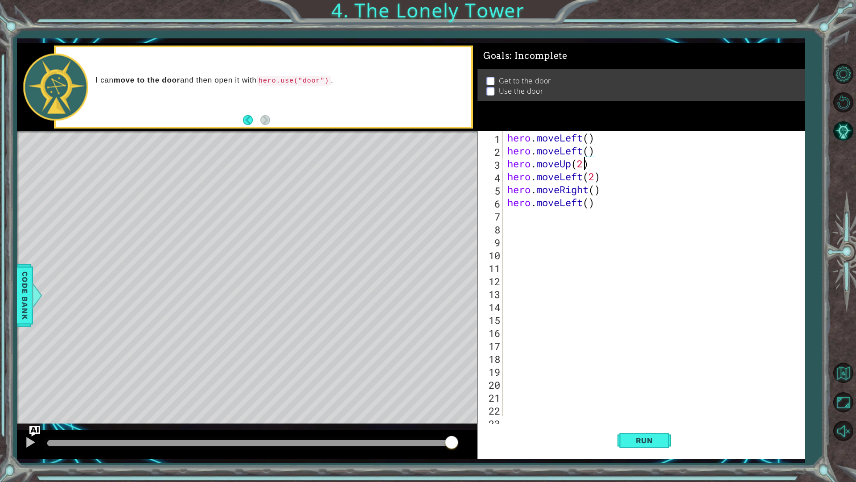
click at [581, 164] on div "hero . moveLeft ( ) hero . moveLeft ( ) hero . moveUp ( 2 ) hero . moveLeft ( 2…" at bounding box center [653, 286] width 294 height 310
click at [599, 177] on div "hero . moveLeft ( ) hero . moveLeft ( ) hero . moveUp ( 2 ) hero . moveLeft ( 2…" at bounding box center [653, 286] width 294 height 310
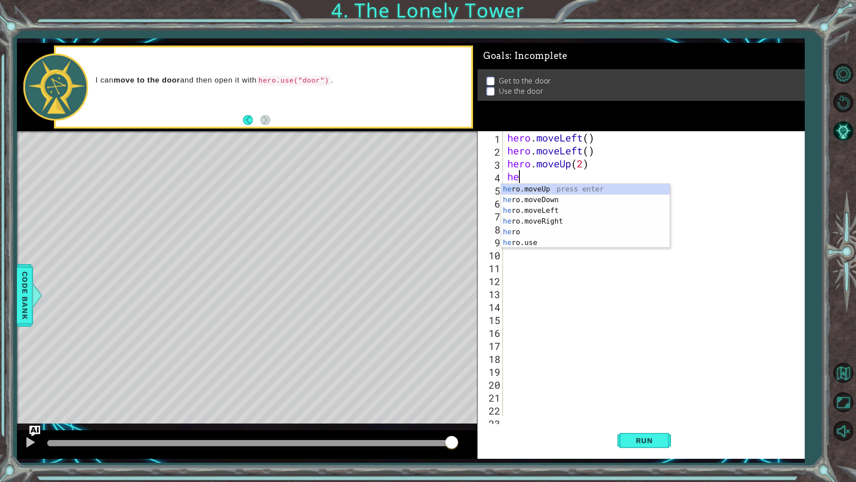
type textarea "h"
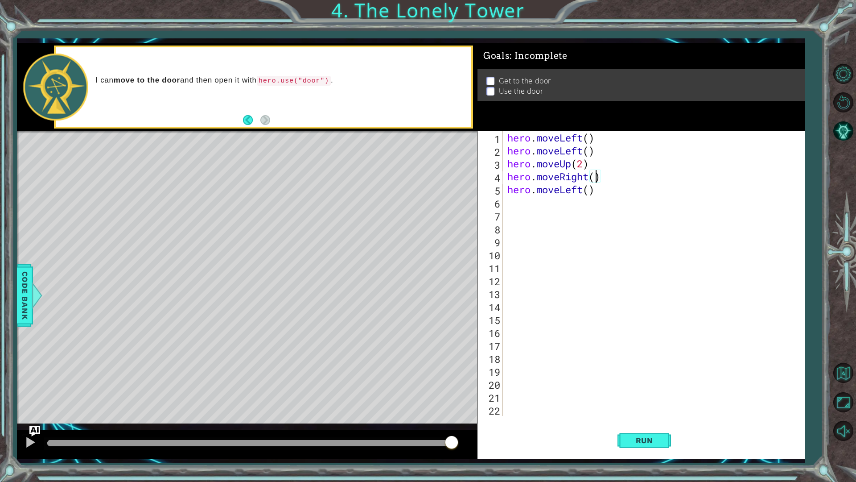
click at [597, 178] on div "hero . moveLeft ( ) hero . moveLeft ( ) hero . moveUp ( 2 ) hero . moveRight ( …" at bounding box center [656, 286] width 301 height 310
click at [589, 191] on div "hero . moveLeft ( ) hero . moveLeft ( ) hero . moveUp ( 2 ) hero . moveRight ( …" at bounding box center [656, 286] width 301 height 310
click at [597, 189] on div "hero . moveLeft ( ) hero . moveLeft ( ) hero . moveUp ( 2 ) hero . moveRight ( …" at bounding box center [656, 286] width 301 height 310
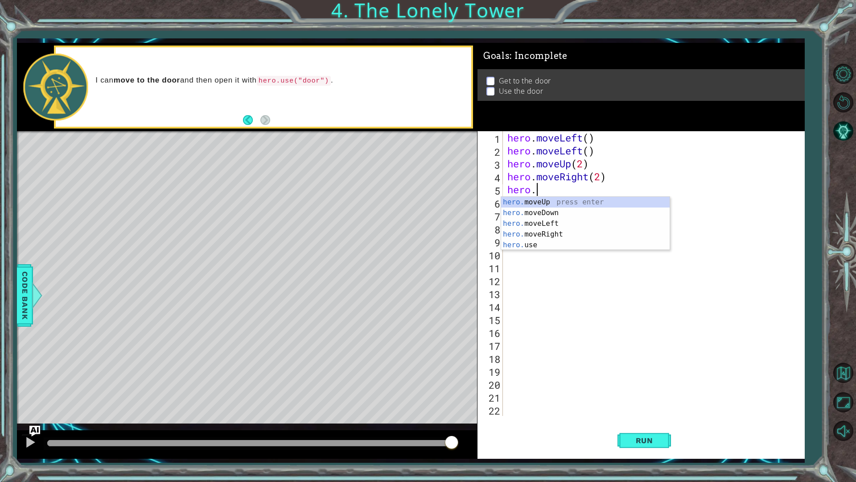
scroll to position [0, 1]
click at [607, 243] on div "hero. moveUp press enter hero. moveDown press enter hero. moveLeft press enter …" at bounding box center [585, 234] width 169 height 75
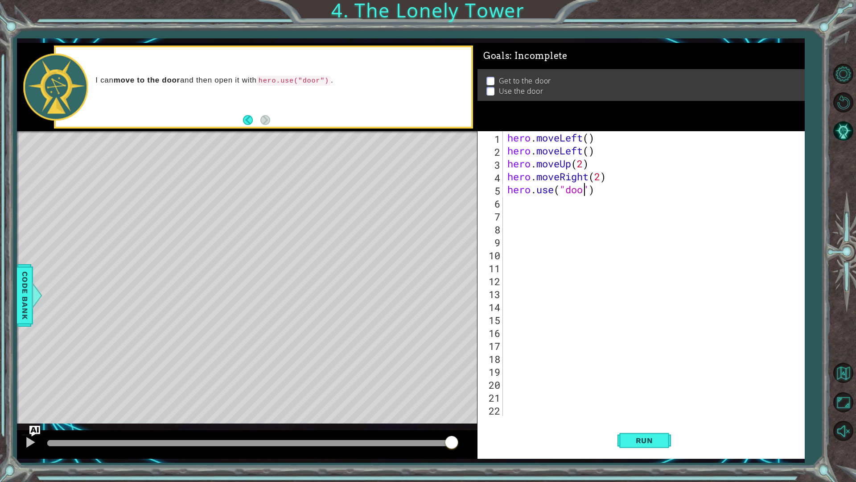
scroll to position [0, 4]
type textarea "hero.use("door")"
click at [636, 425] on span "Run" at bounding box center [644, 440] width 35 height 9
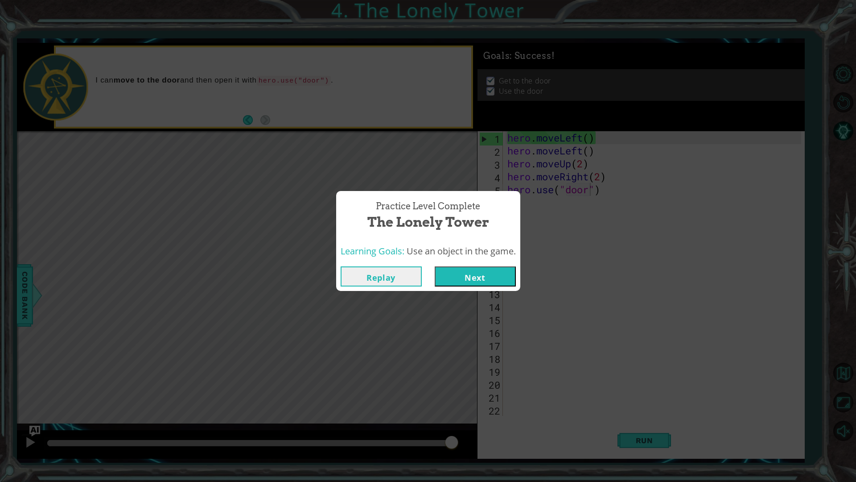
click at [475, 274] on button "Next" at bounding box center [475, 276] width 81 height 20
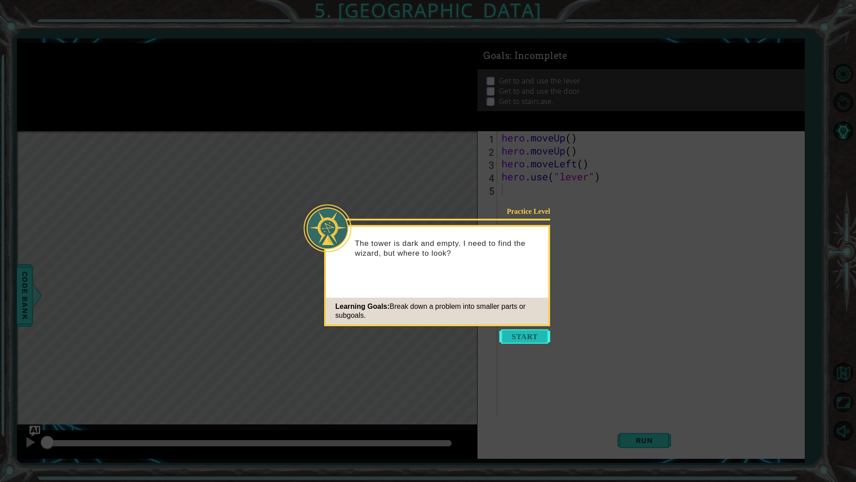
click at [517, 334] on button "Start" at bounding box center [524, 336] width 51 height 14
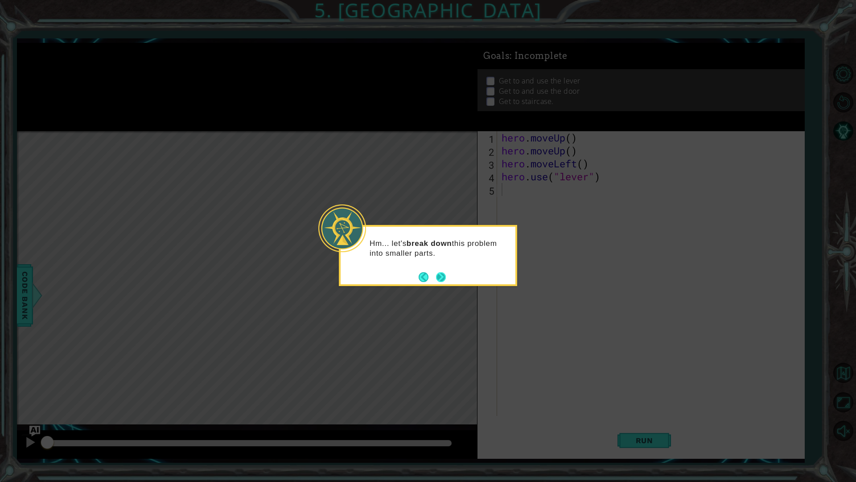
click at [444, 277] on button "Next" at bounding box center [441, 277] width 10 height 10
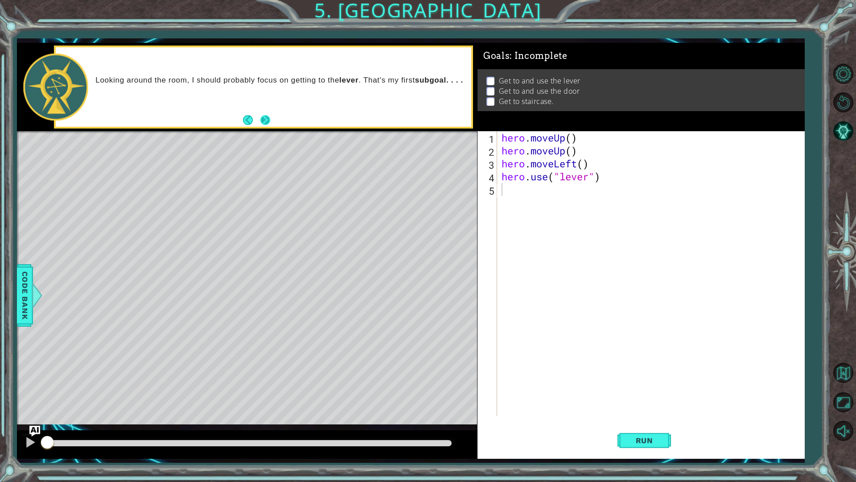
click at [260, 122] on button "Next" at bounding box center [265, 120] width 10 height 10
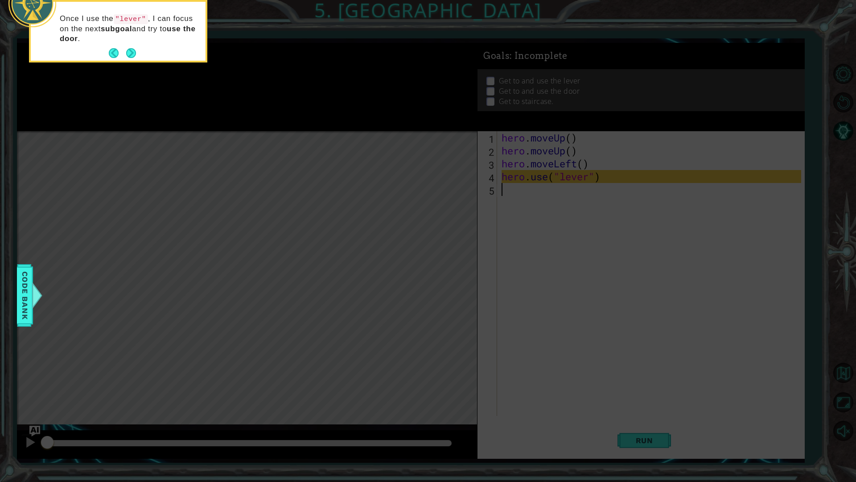
click at [133, 61] on div "Once I use the "lever" , I can focus on the next subgoal and try to use the doo…" at bounding box center [118, 31] width 178 height 62
click at [126, 50] on button "Next" at bounding box center [131, 53] width 10 height 10
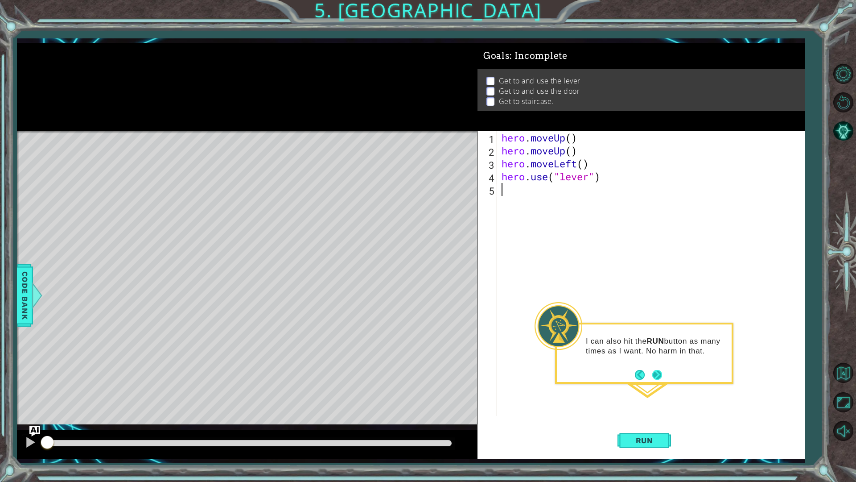
click at [657, 370] on button "Next" at bounding box center [657, 375] width 10 height 10
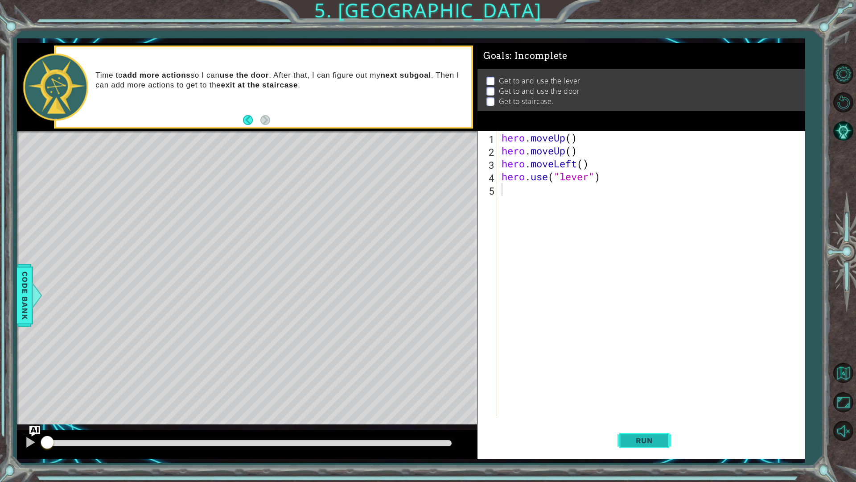
click at [630, 425] on button "Run" at bounding box center [645, 440] width 54 height 33
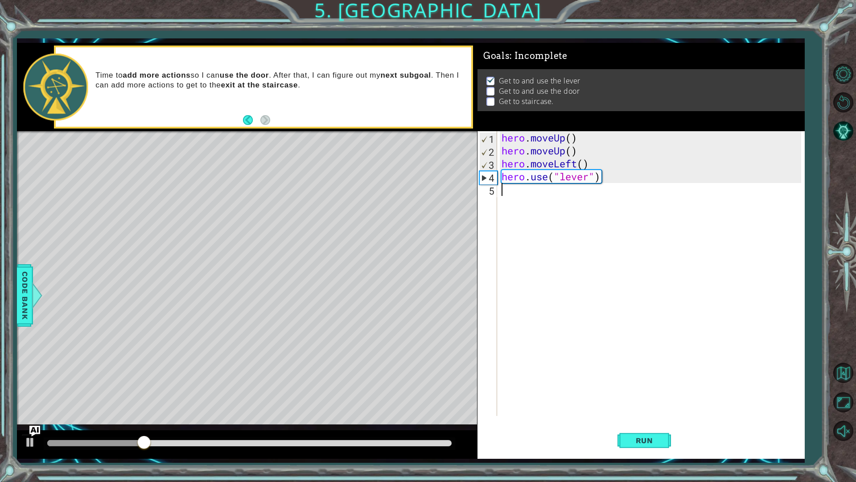
click at [557, 197] on div "hero . moveUp ( ) hero . moveUp ( ) hero . moveLeft ( ) hero . use ( "lever" )" at bounding box center [653, 286] width 306 height 310
click at [513, 193] on div "hero . moveUp ( ) hero . moveUp ( ) hero . moveLeft ( ) hero . use ( "lever" )" at bounding box center [653, 286] width 306 height 310
click at [512, 194] on div "hero . moveUp ( ) hero . moveUp ( ) hero . moveLeft ( ) hero . use ( "lever" )" at bounding box center [653, 286] width 306 height 310
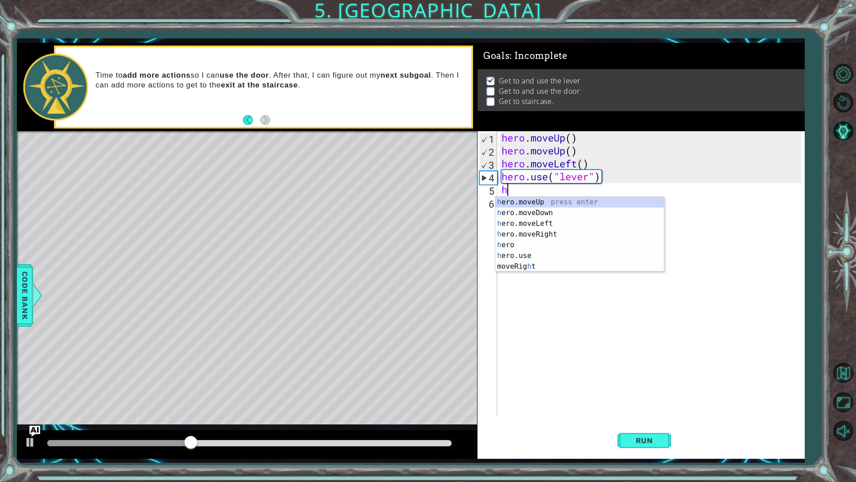
type textarea "he"
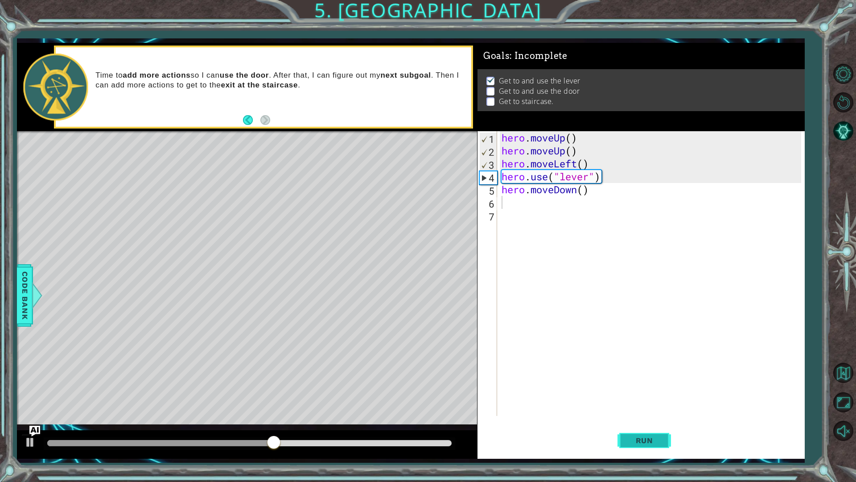
click at [637, 425] on button "Run" at bounding box center [645, 440] width 54 height 33
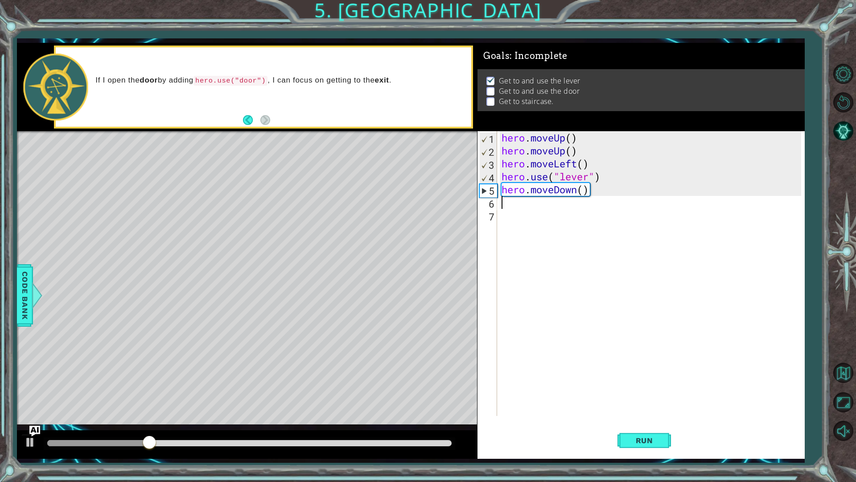
click at [581, 194] on div "hero . moveUp ( ) hero . moveUp ( ) hero . moveLeft ( ) hero . use ( "lever" ) …" at bounding box center [653, 286] width 306 height 310
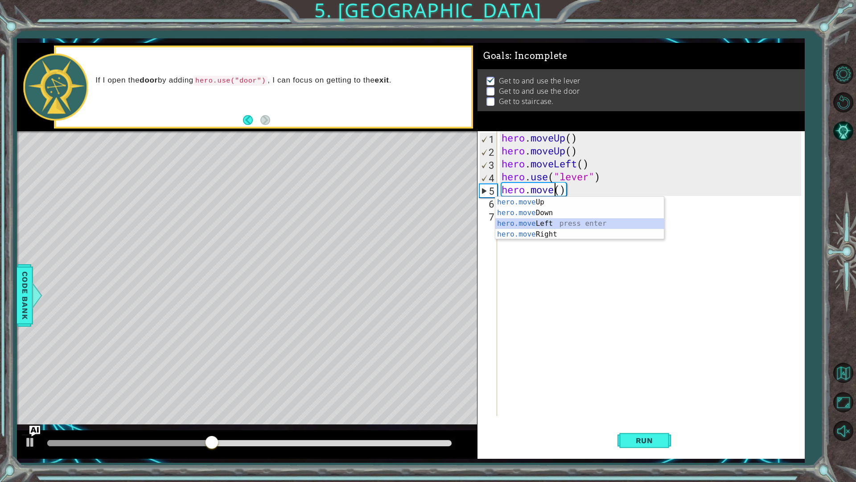
click at [565, 221] on div "hero.move Up press enter hero.move Down press enter hero.move Left press enter …" at bounding box center [579, 229] width 169 height 64
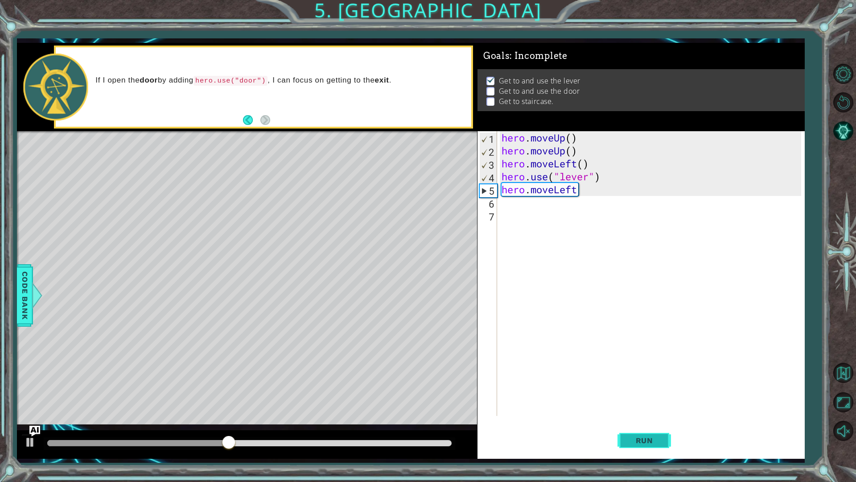
click at [636, 425] on span "Run" at bounding box center [644, 440] width 35 height 9
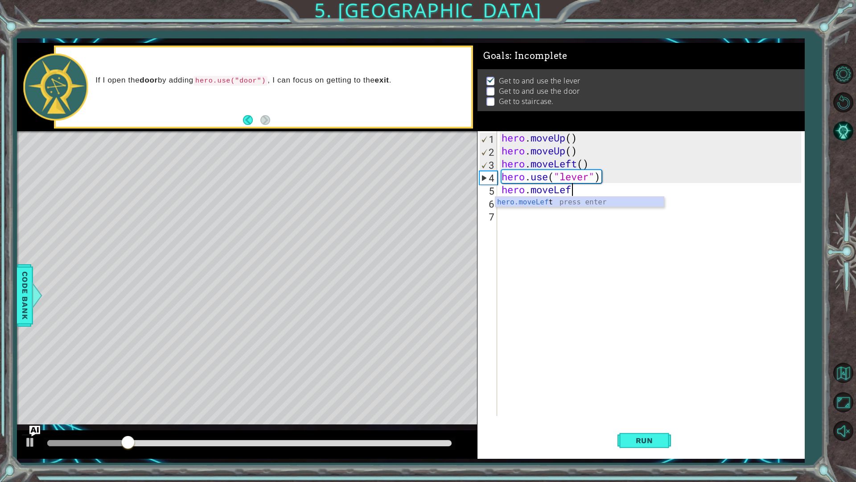
click at [578, 191] on div "hero . moveUp ( ) hero . moveUp ( ) hero . moveLeft ( ) hero . use ( "lever" ) …" at bounding box center [653, 286] width 306 height 310
type textarea "hero.move"
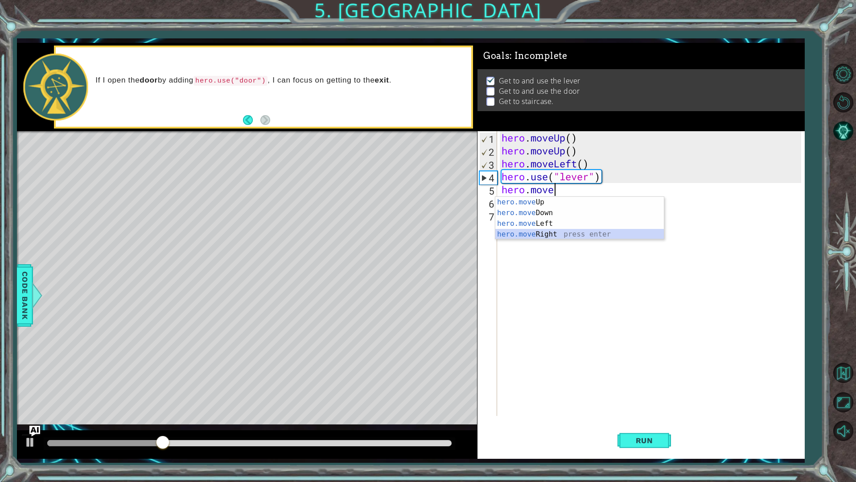
click at [556, 231] on div "hero.move Up press enter hero.move Down press enter hero.move Left press enter …" at bounding box center [579, 229] width 169 height 64
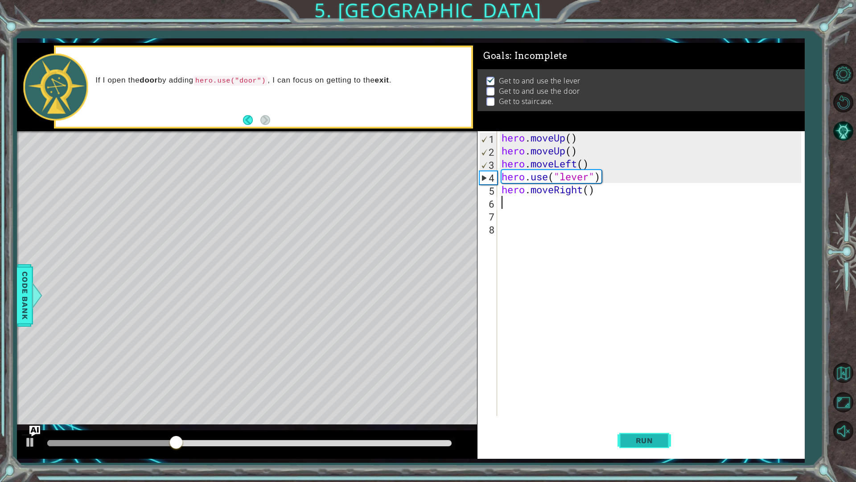
click at [637, 425] on button "Run" at bounding box center [645, 440] width 54 height 33
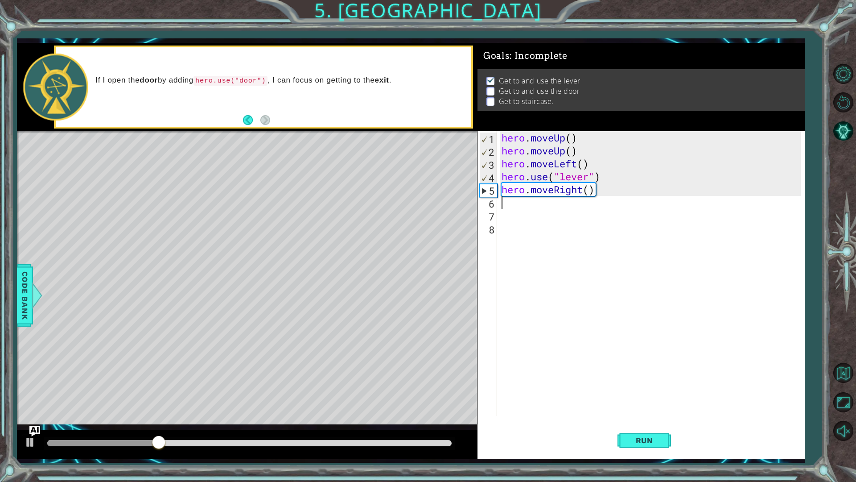
type textarea "h"
click at [591, 191] on div "hero . moveUp ( ) hero . moveUp ( ) hero . moveLeft ( ) hero . use ( "lever" ) …" at bounding box center [653, 286] width 306 height 310
click at [644, 425] on span "Run" at bounding box center [644, 440] width 35 height 9
type textarea "hero.moveRight(3)"
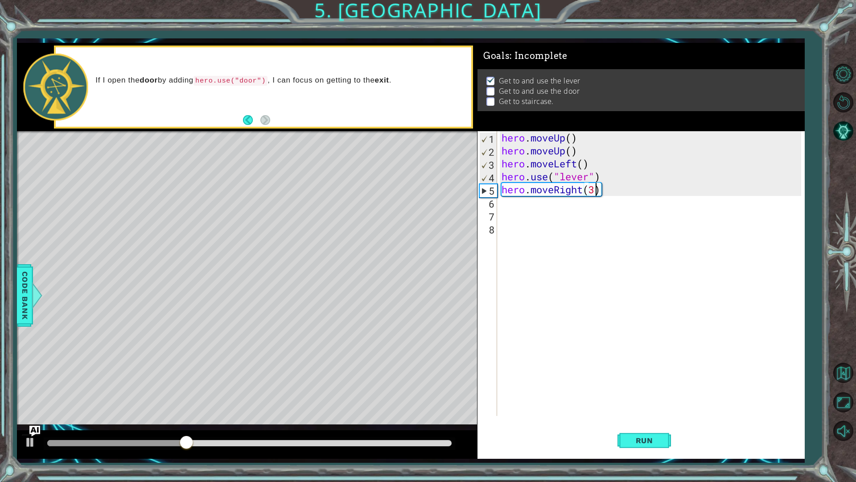
click at [563, 223] on div "hero . moveUp ( ) hero . moveUp ( ) hero . moveLeft ( ) hero . use ( "lever" ) …" at bounding box center [653, 286] width 306 height 310
click at [540, 204] on div "hero . moveUp ( ) hero . moveUp ( ) hero . moveLeft ( ) hero . use ( "lever" ) …" at bounding box center [653, 286] width 306 height 310
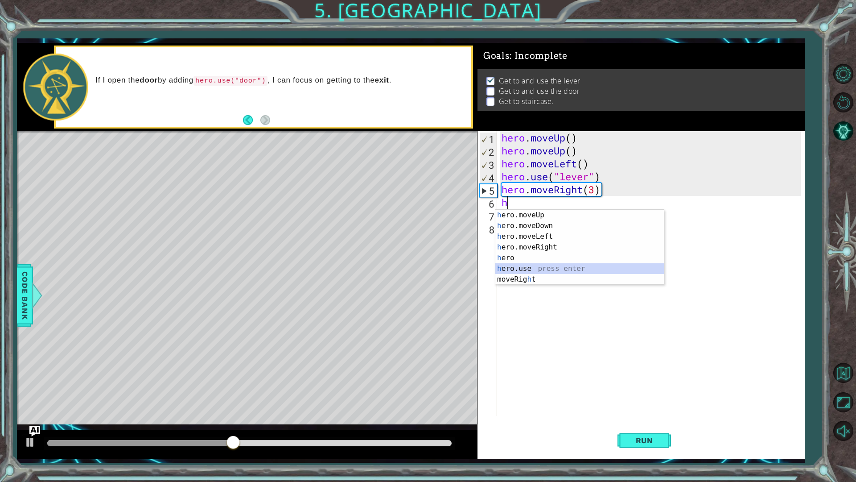
click at [545, 265] on div "h ero.moveUp press enter h ero.moveDown press enter h ero.moveLeft press enter …" at bounding box center [579, 258] width 169 height 96
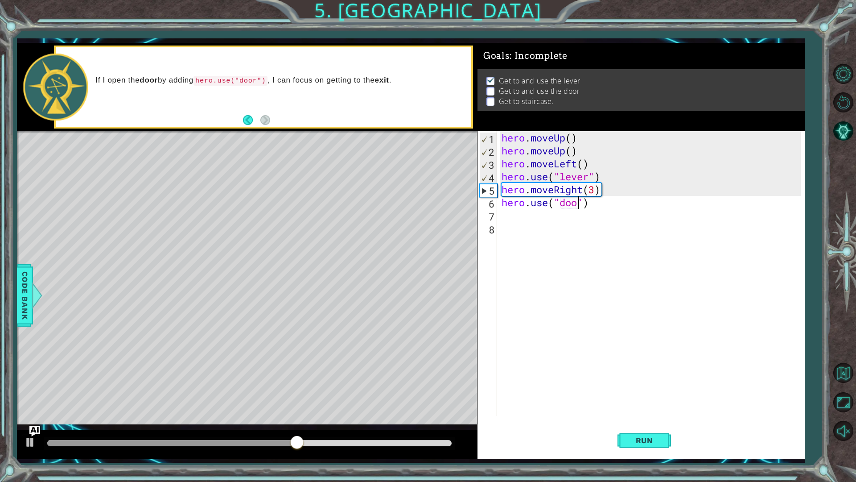
scroll to position [0, 4]
type textarea "hero.use("door")"
click at [640, 425] on span "Run" at bounding box center [644, 440] width 35 height 9
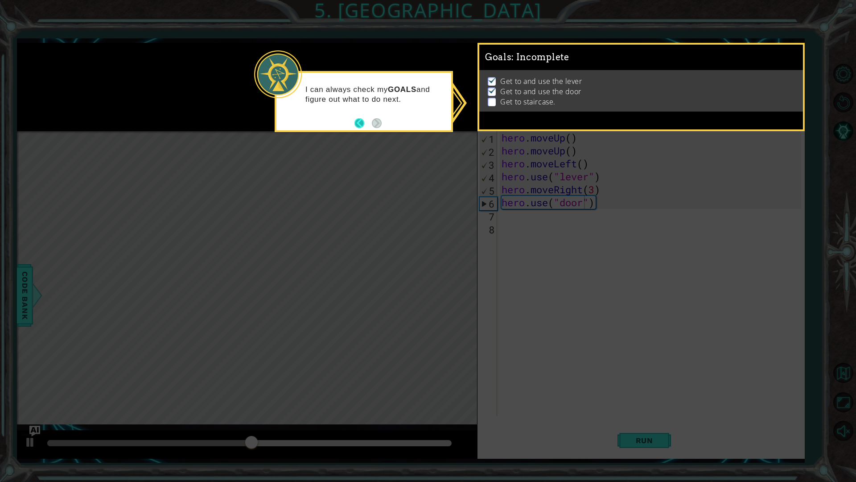
click at [366, 125] on button "Back" at bounding box center [363, 123] width 17 height 10
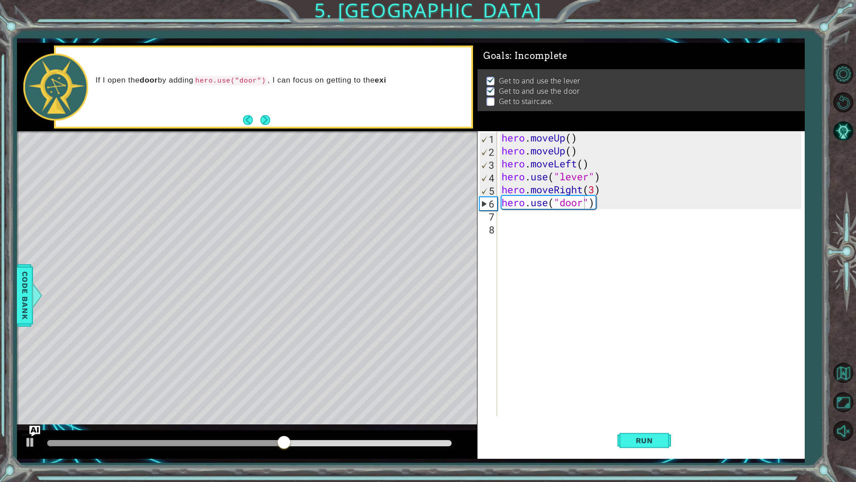
click at [266, 118] on button "Next" at bounding box center [265, 120] width 10 height 10
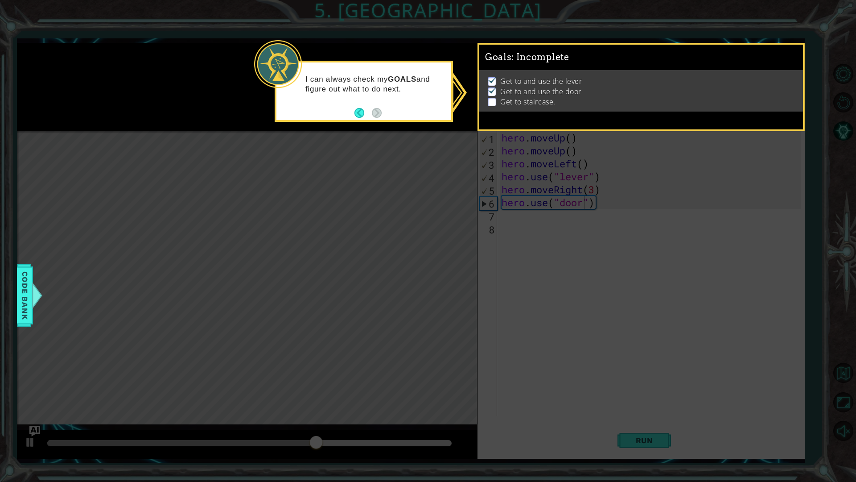
click at [491, 89] on img at bounding box center [492, 90] width 9 height 7
click at [483, 118] on div "Goals : Incomplete Get to and use the lever Get to and use the door Get to stai…" at bounding box center [641, 87] width 327 height 89
click at [360, 117] on button "Back" at bounding box center [363, 113] width 17 height 10
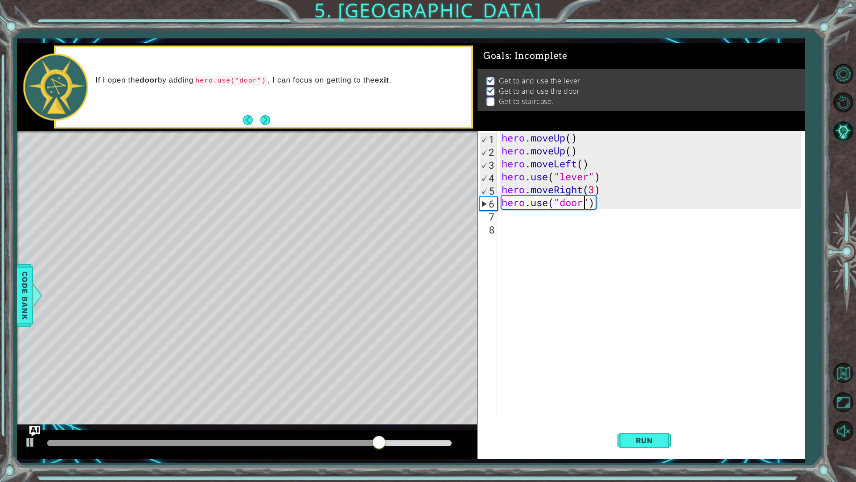
click at [507, 222] on div "hero . moveUp ( ) hero . moveUp ( ) hero . moveLeft ( ) hero . use ( "lever" ) …" at bounding box center [653, 286] width 306 height 310
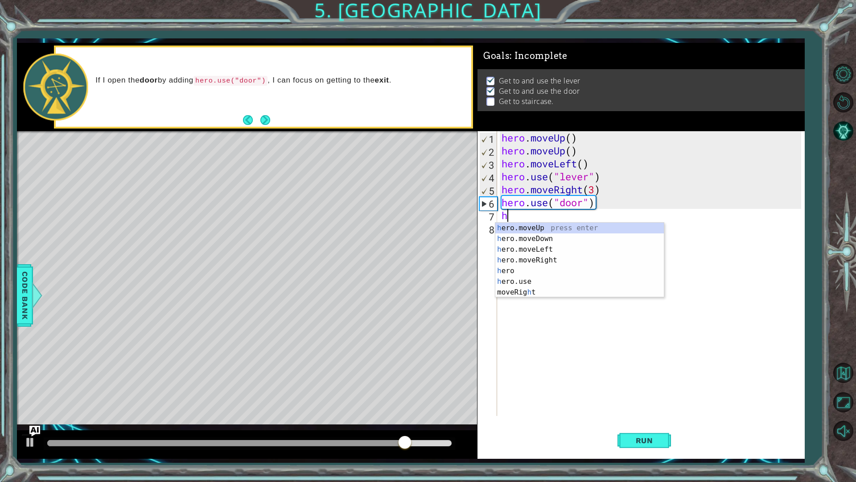
type textarea "he"
click at [547, 228] on div "he ro.moveUp press enter he ro.moveDown press enter he ro.moveLeft press enter …" at bounding box center [579, 266] width 169 height 86
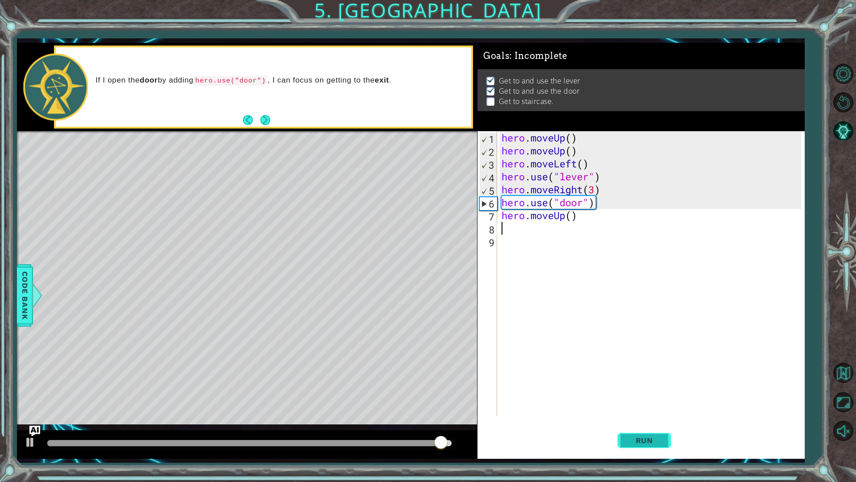
click at [630, 425] on span "Run" at bounding box center [644, 440] width 35 height 9
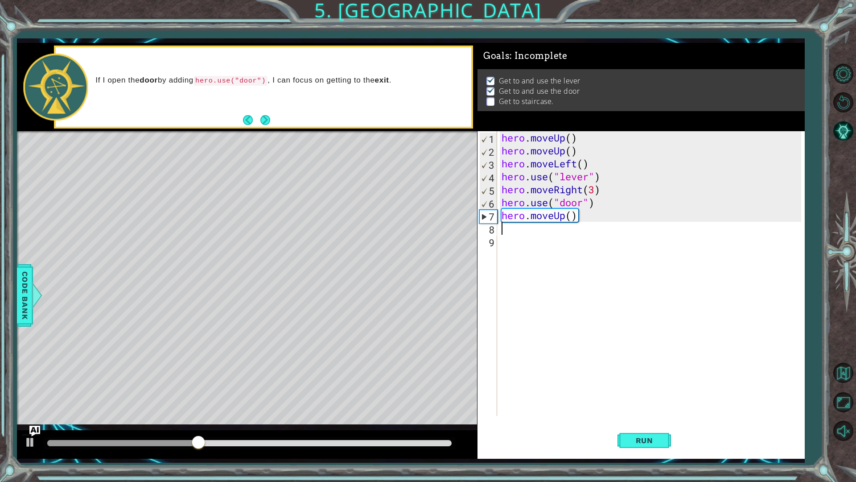
click at [572, 213] on div "hero . moveUp ( ) hero . moveUp ( ) hero . moveLeft ( ) hero . use ( "lever" ) …" at bounding box center [653, 286] width 306 height 310
type textarea "hero.moveUp(2)"
click at [571, 250] on div "hero . moveUp ( ) hero . moveUp ( ) hero . moveLeft ( ) hero . use ( "lever" ) …" at bounding box center [653, 286] width 306 height 310
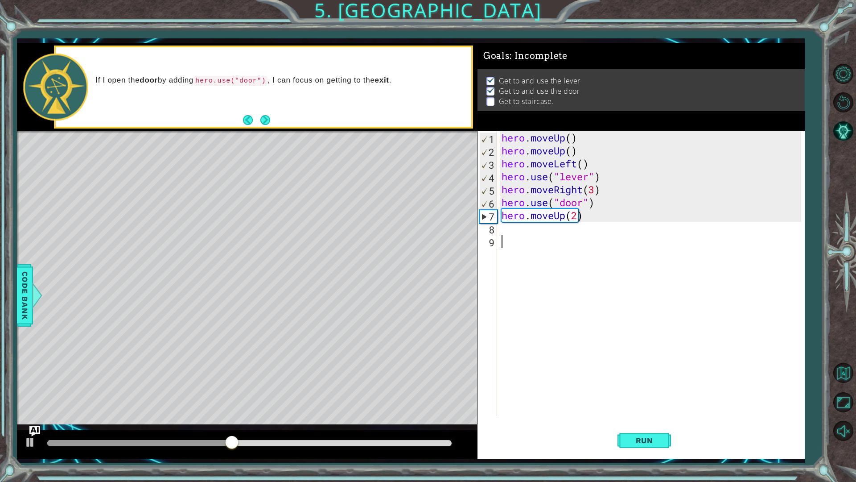
click at [563, 238] on div "hero . moveUp ( ) hero . moveUp ( ) hero . moveLeft ( ) hero . use ( "lever" ) …" at bounding box center [653, 286] width 306 height 310
click at [505, 213] on div "hero . moveUp ( ) hero . moveUp ( ) hero . moveLeft ( ) hero . use ( "lever" ) …" at bounding box center [653, 286] width 306 height 310
type textarea "hero.moveUp(2)"
click at [508, 226] on div "hero . moveUp ( ) hero . moveUp ( ) hero . moveLeft ( ) hero . use ( "lever" ) …" at bounding box center [653, 286] width 306 height 310
type textarea "h"
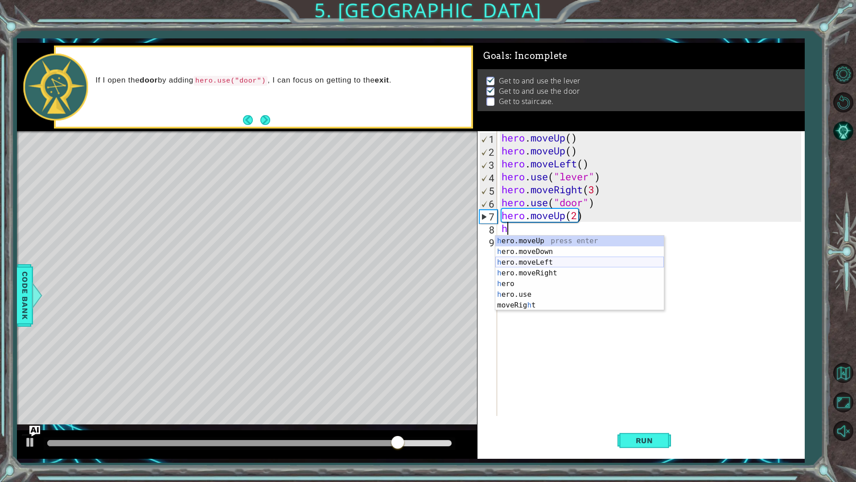
click at [540, 261] on div "h ero.moveUp press enter h ero.moveDown press enter h ero.moveLeft press enter …" at bounding box center [579, 283] width 169 height 96
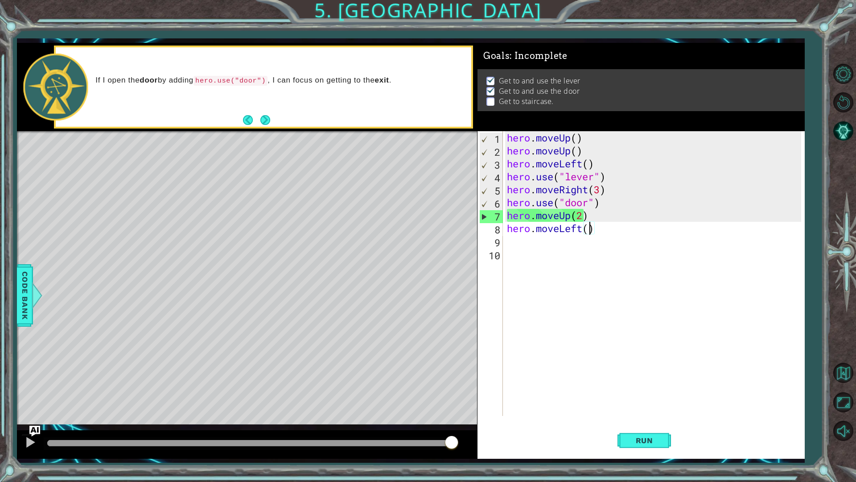
click at [588, 227] on div "hero . moveUp ( ) hero . moveUp ( ) hero . moveLeft ( ) hero . use ( "lever" ) …" at bounding box center [655, 286] width 301 height 310
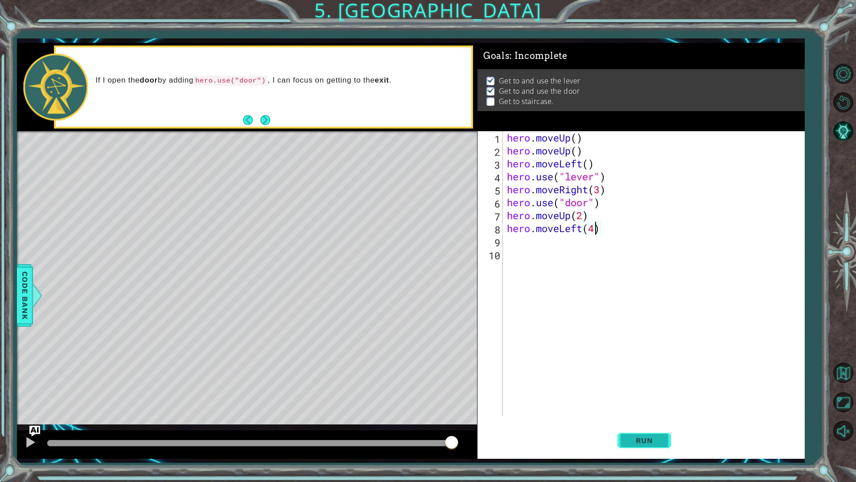
type textarea "hero.moveLeft(4)"
click at [649, 425] on span "Run" at bounding box center [644, 440] width 35 height 9
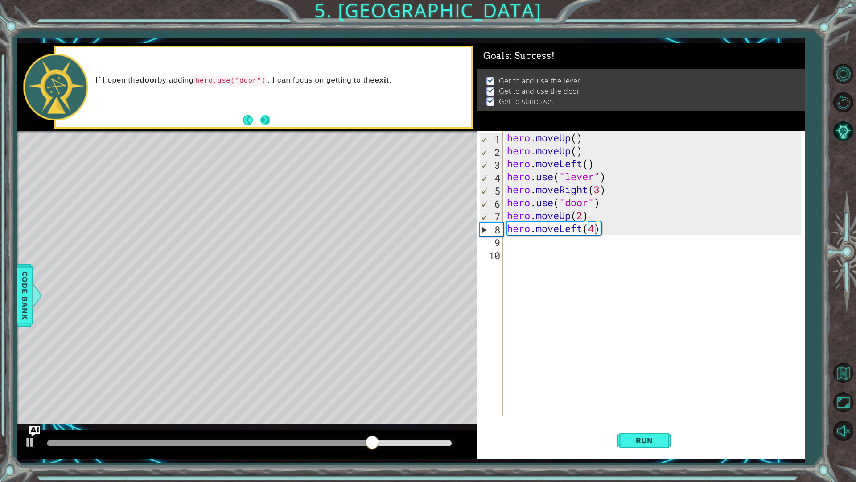
click at [272, 125] on div "If I open the door by adding hero.use("door") , I can focus on getting to the e…" at bounding box center [264, 87] width 416 height 80
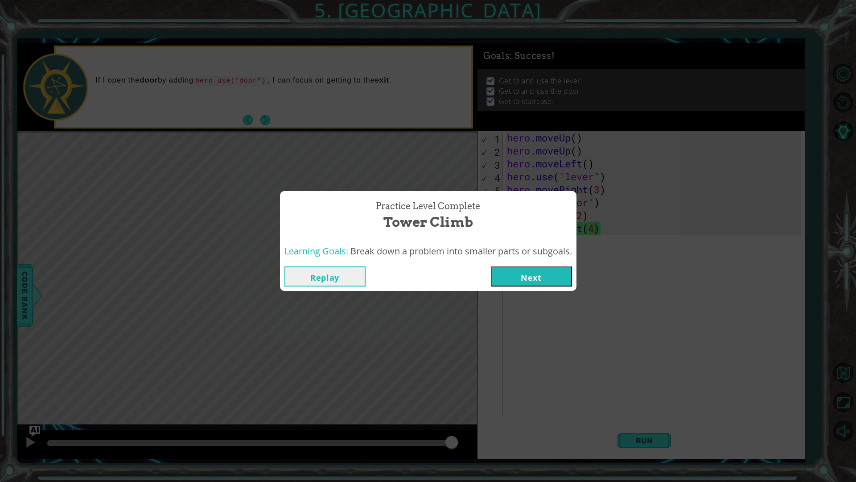
click at [522, 278] on button "Next" at bounding box center [531, 276] width 81 height 20
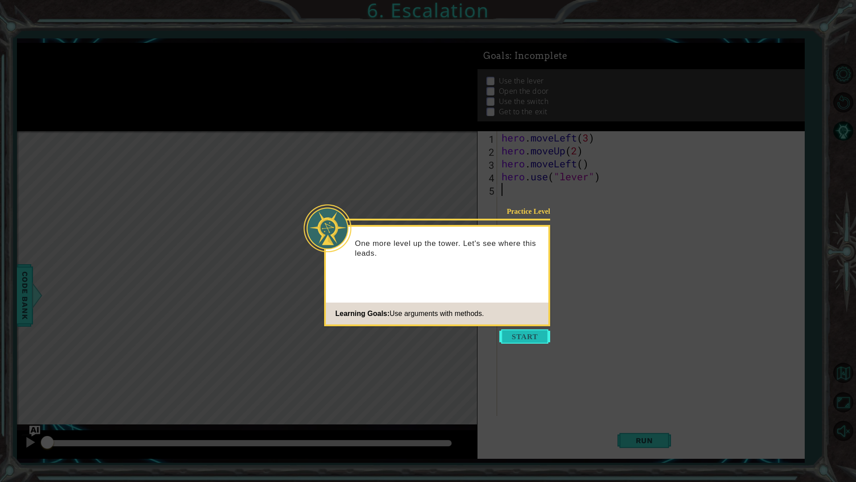
click at [520, 332] on button "Start" at bounding box center [524, 336] width 51 height 14
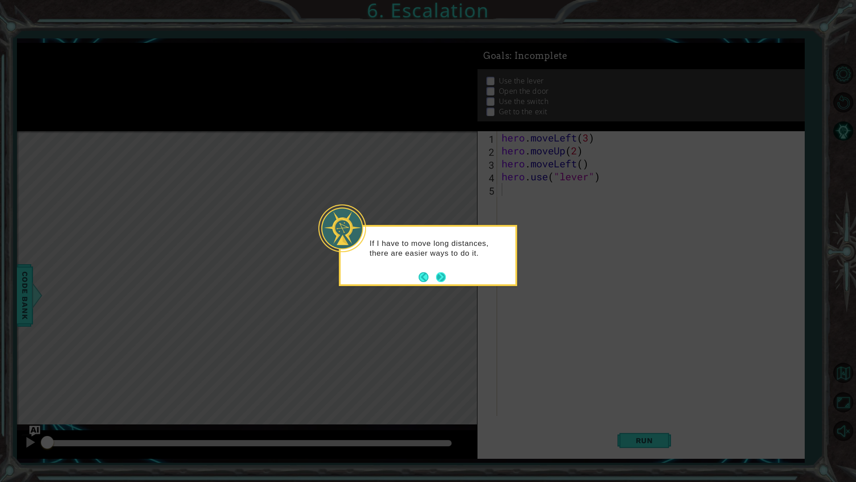
click at [442, 276] on button "Next" at bounding box center [441, 277] width 10 height 10
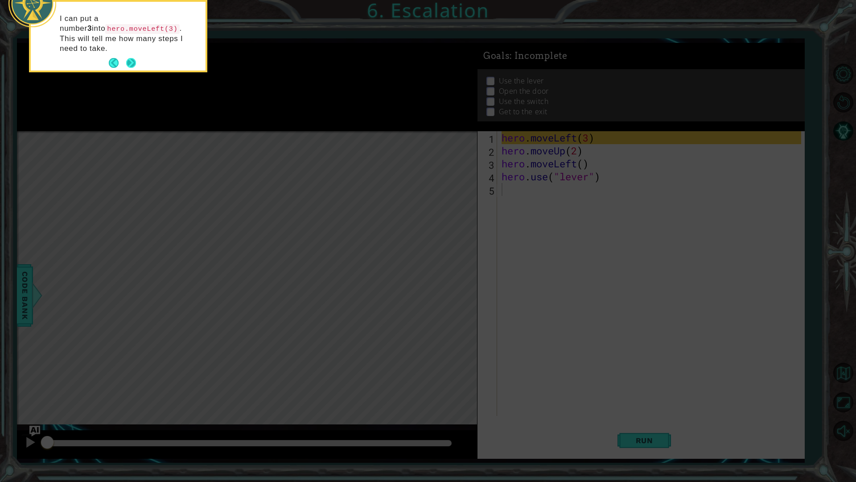
click at [128, 58] on button "Next" at bounding box center [131, 63] width 10 height 10
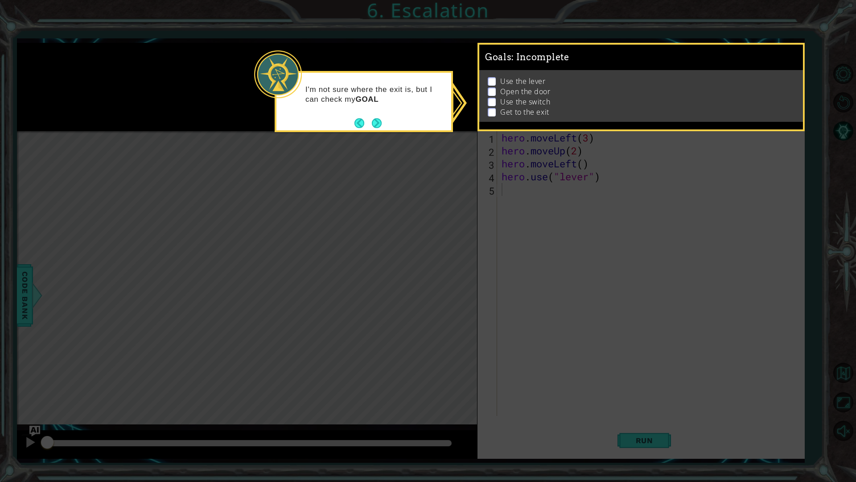
click at [405, 120] on div "I'm not sure where the exit is, but I can check my GOAL" at bounding box center [363, 98] width 175 height 45
click at [379, 127] on button "Next" at bounding box center [377, 124] width 10 height 10
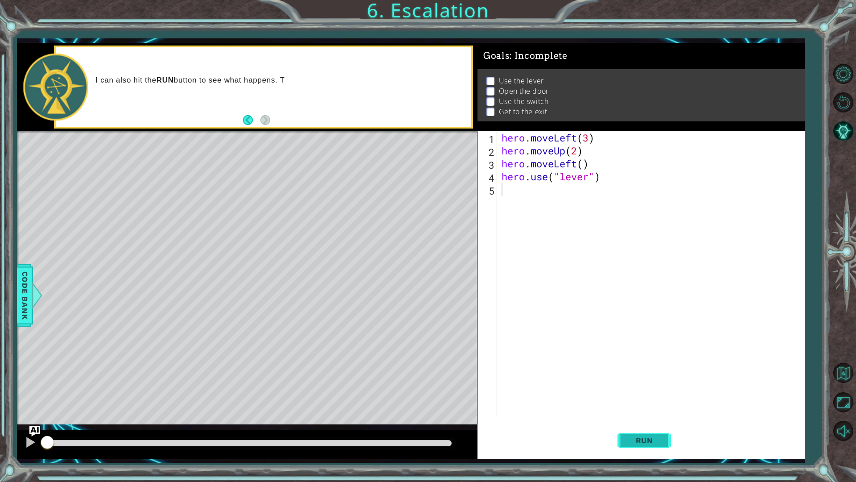
click at [642, 425] on button "Run" at bounding box center [645, 440] width 54 height 33
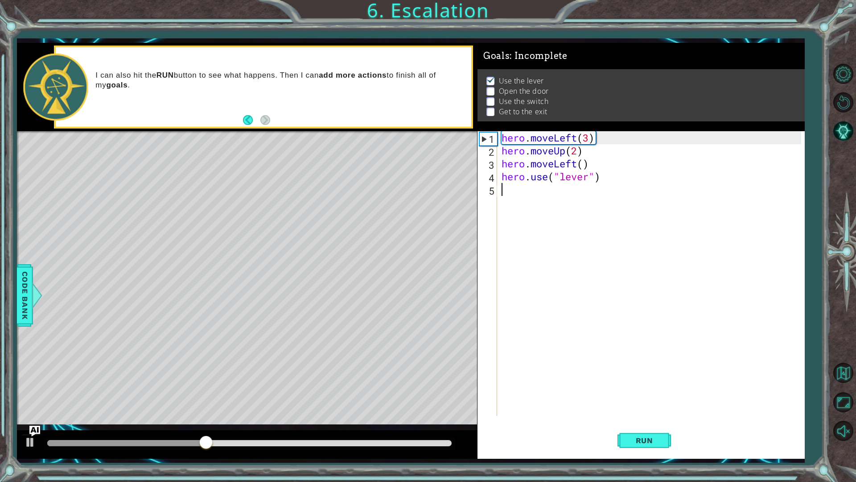
click at [521, 199] on div "hero . moveLeft ( 3 ) hero . moveUp ( 2 ) hero . moveLeft ( ) hero . use ( "lev…" at bounding box center [653, 286] width 306 height 310
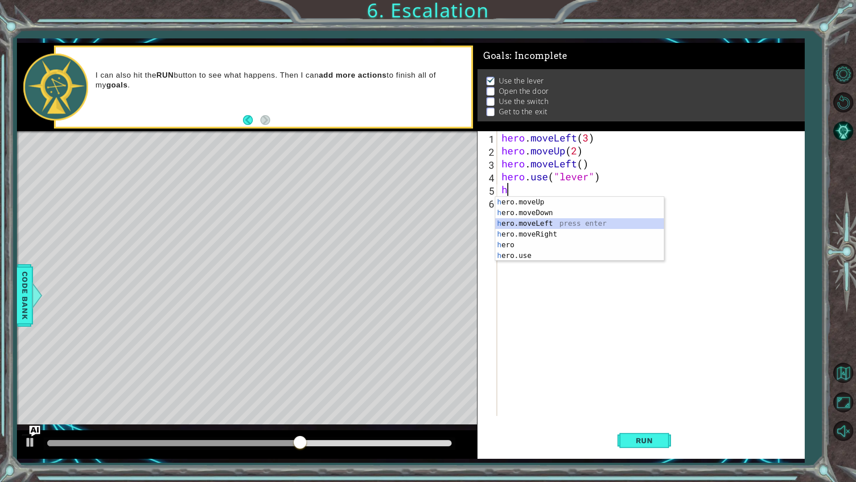
click at [524, 219] on div "h ero.moveUp press enter h ero.moveDown press enter h ero.moveLeft press enter …" at bounding box center [579, 240] width 169 height 86
type textarea "hero.moveLeft(1)"
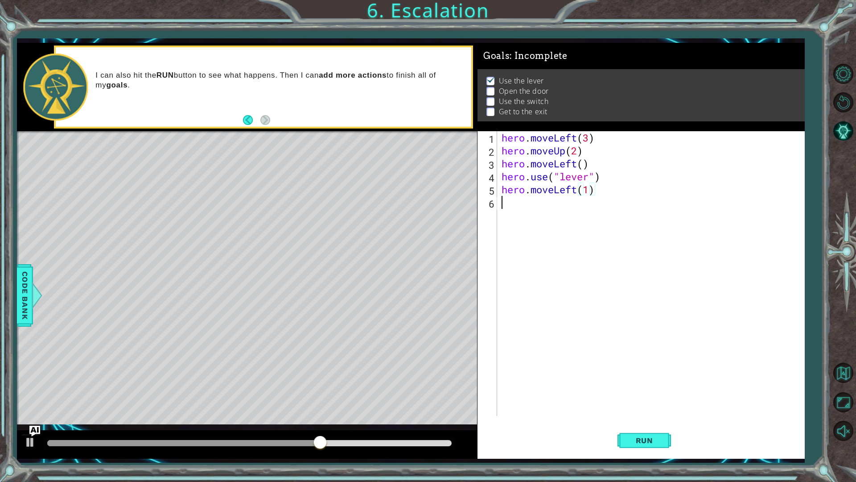
click at [565, 214] on div "hero . moveLeft ( 3 ) hero . moveUp ( 2 ) hero . moveLeft ( ) hero . use ( "lev…" at bounding box center [653, 286] width 306 height 310
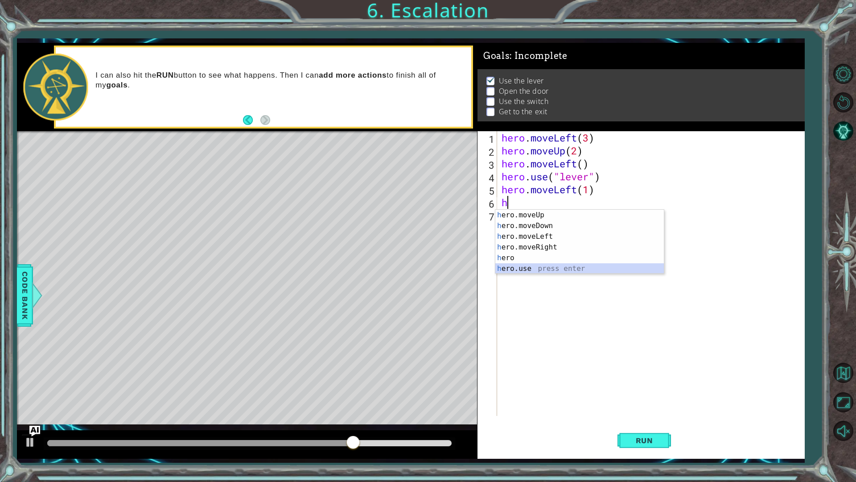
click at [550, 267] on div "h ero.moveUp press enter h ero.moveDown press enter h ero.moveLeft press enter …" at bounding box center [579, 253] width 169 height 86
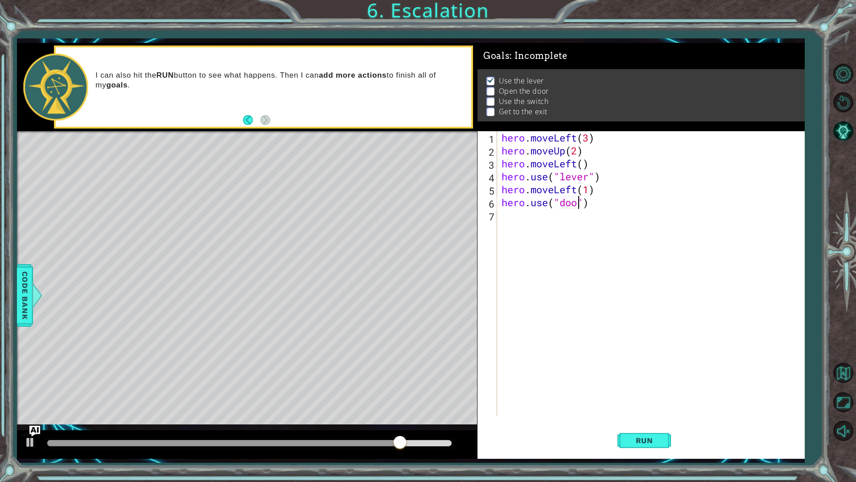
scroll to position [0, 4]
type textarea "hero.use("door")"
click at [648, 425] on button "Run" at bounding box center [645, 440] width 54 height 33
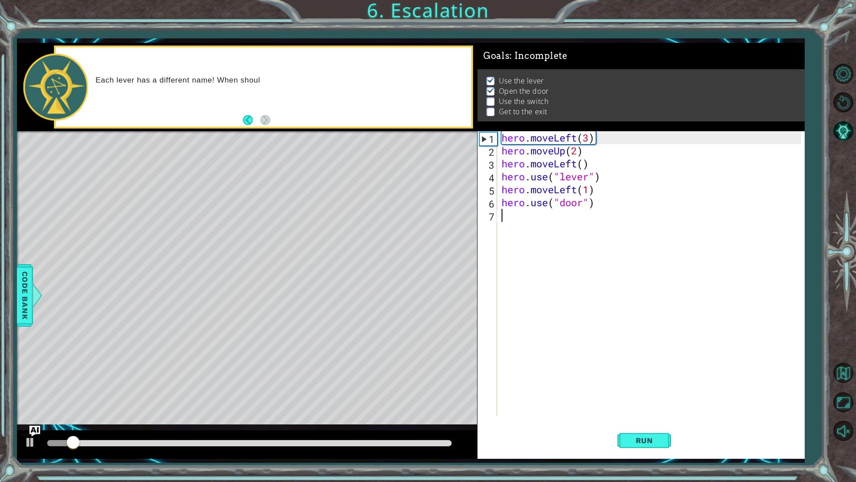
click at [511, 225] on div "hero . moveLeft ( 3 ) hero . moveUp ( 2 ) hero . moveLeft ( ) hero . use ( "lev…" at bounding box center [653, 286] width 306 height 310
type textarea "d"
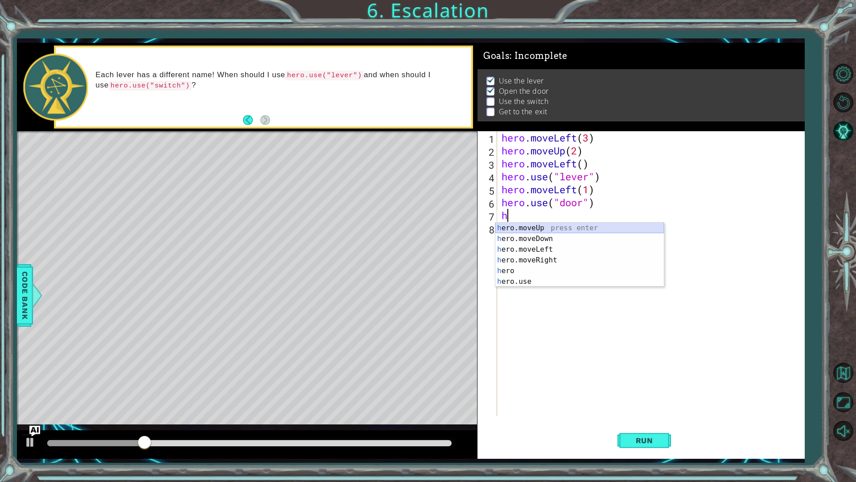
click at [523, 226] on div "h ero.moveUp press enter h ero.moveDown press enter h ero.moveLeft press enter …" at bounding box center [579, 266] width 169 height 86
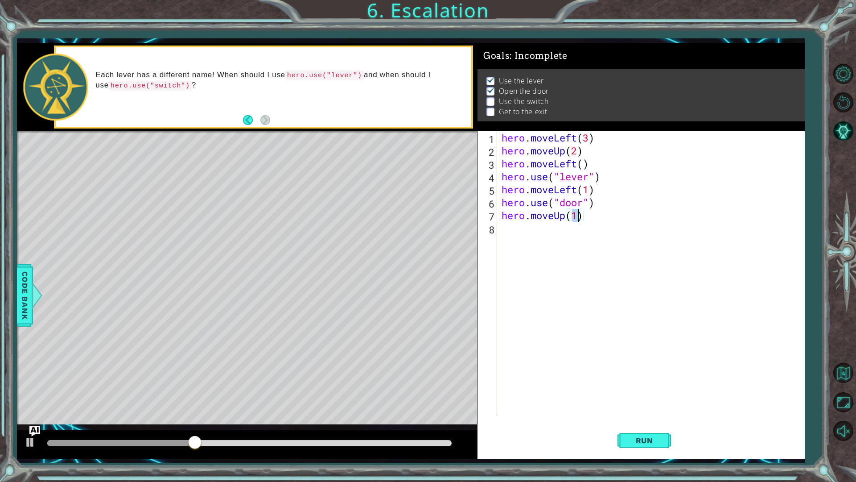
type textarea "hero.moveUp(2)"
click at [549, 236] on div "hero . moveLeft ( 3 ) hero . moveUp ( 2 ) hero . moveLeft ( ) hero . use ( "lev…" at bounding box center [653, 286] width 306 height 310
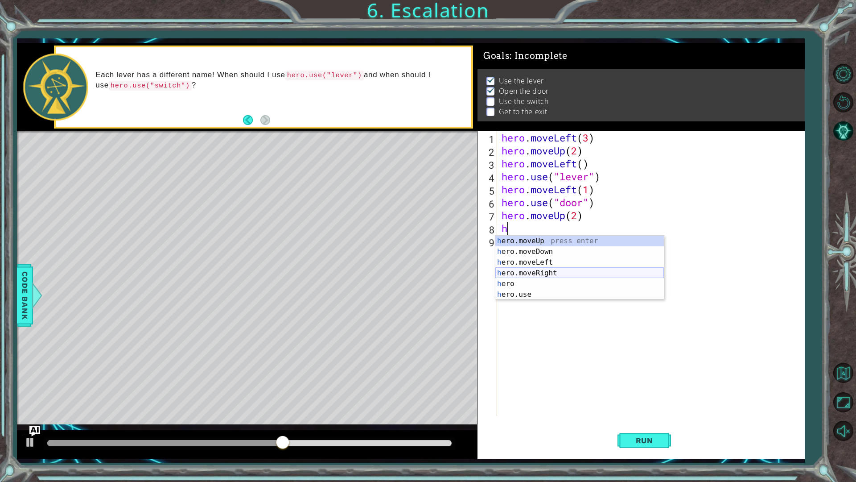
click at [552, 270] on div "h ero.moveUp press enter h ero.moveDown press enter h ero.moveLeft press enter …" at bounding box center [579, 278] width 169 height 86
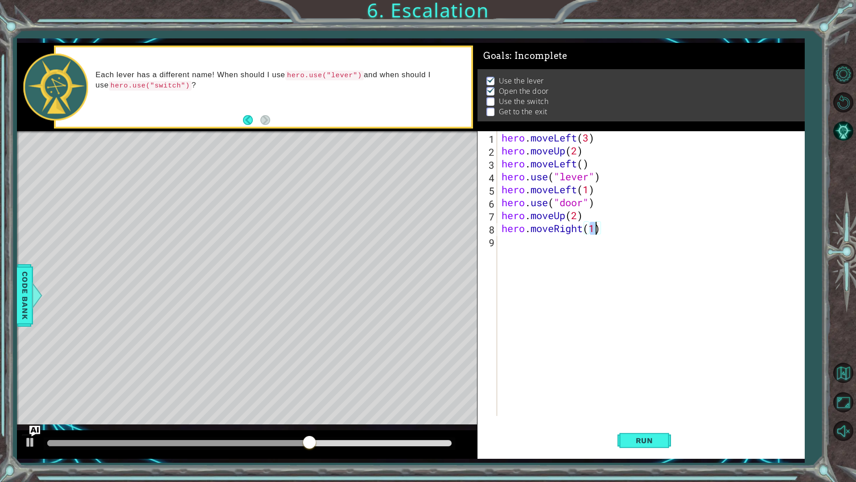
type textarea "hero.moveRight(2)"
click at [567, 246] on div "hero . moveLeft ( 3 ) hero . moveUp ( 2 ) hero . moveLeft ( ) hero . use ( "lev…" at bounding box center [653, 286] width 306 height 310
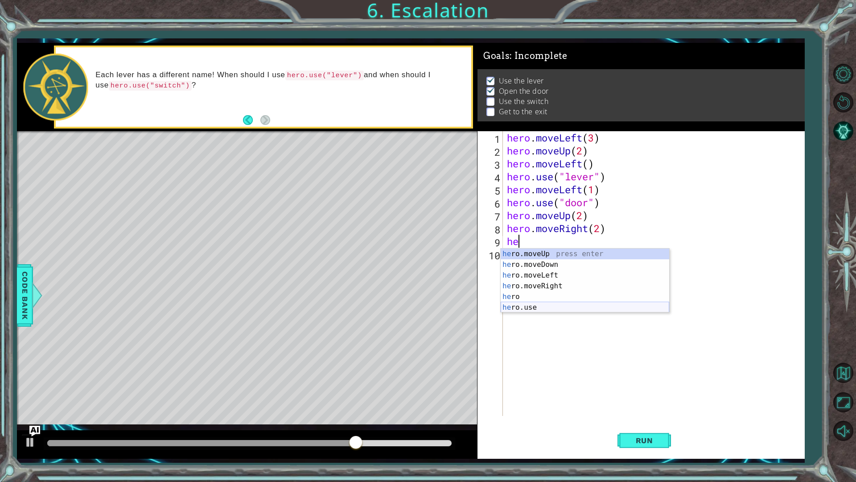
click at [550, 305] on div "he ro.moveUp press enter he ro.moveDown press enter he ro.moveLeft press enter …" at bounding box center [585, 291] width 169 height 86
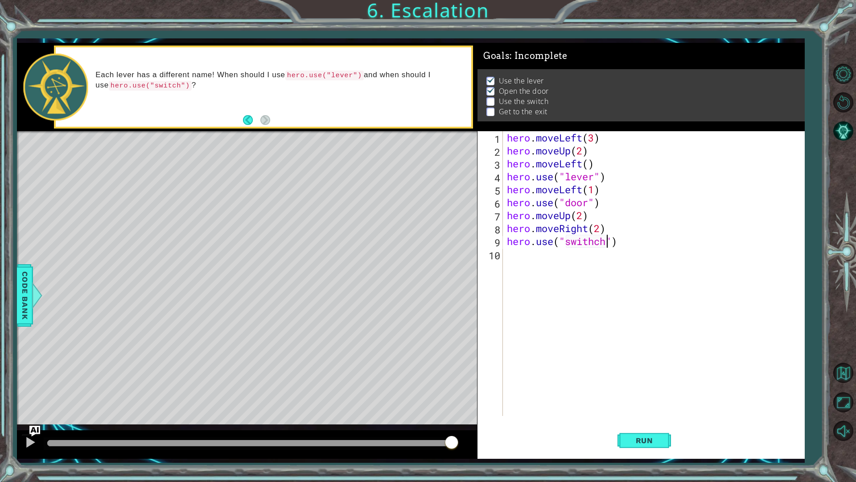
scroll to position [0, 4]
type textarea "hero.use("switch")"
click at [669, 425] on button "Run" at bounding box center [645, 440] width 54 height 33
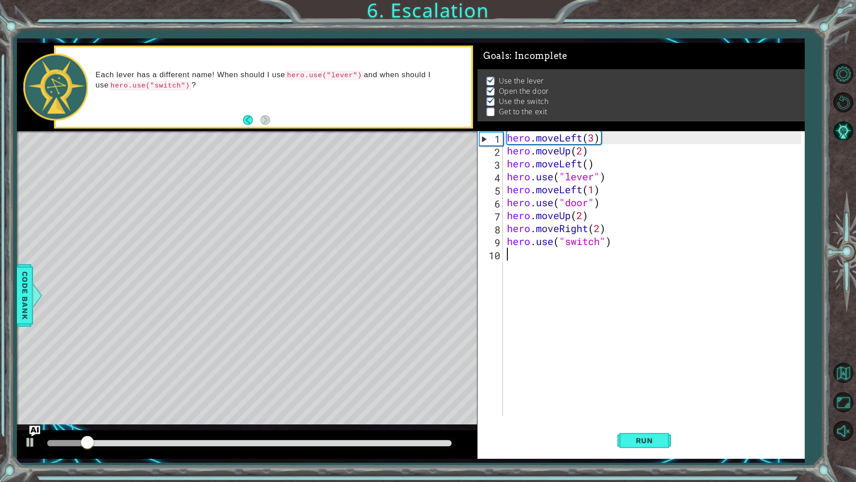
click at [554, 262] on div "hero . moveLeft ( 3 ) hero . moveUp ( 2 ) hero . moveLeft ( ) hero . use ( "lev…" at bounding box center [655, 286] width 301 height 310
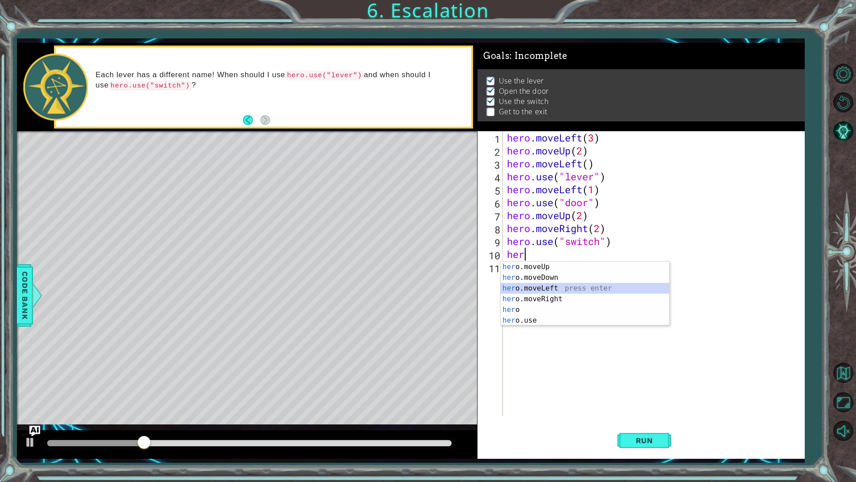
click at [549, 291] on div "her o.moveUp press enter her o.moveDown press enter her o.moveLeft press enter …" at bounding box center [585, 304] width 169 height 86
type textarea "hero.moveLeft(1)"
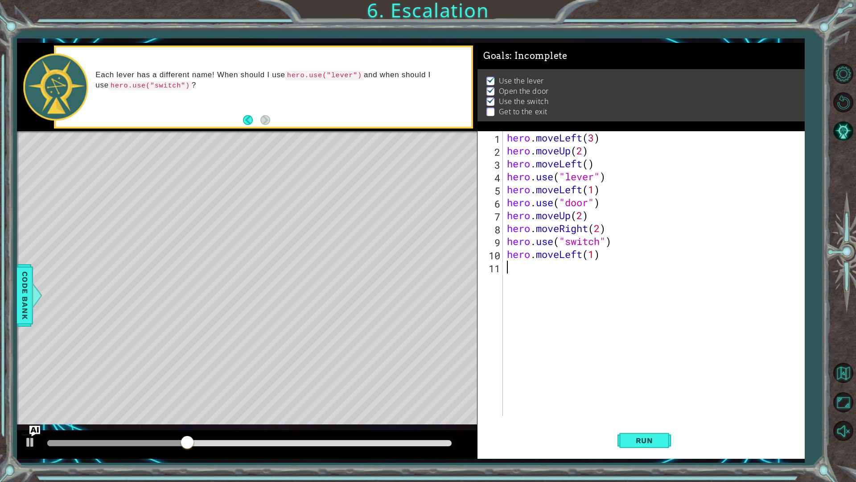
click at [543, 277] on div "hero . moveLeft ( 3 ) hero . moveUp ( 2 ) hero . moveLeft ( ) hero . use ( "lev…" at bounding box center [655, 286] width 301 height 310
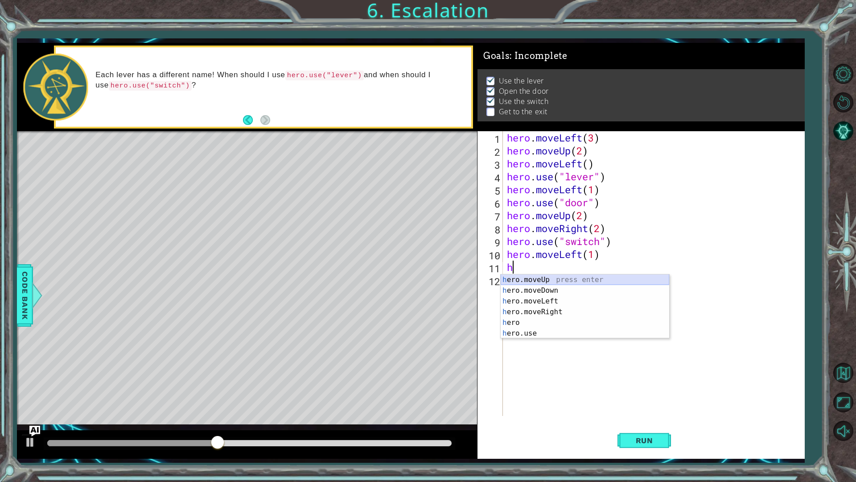
drag, startPoint x: 554, startPoint y: 276, endPoint x: 554, endPoint y: 285, distance: 9.4
click at [554, 276] on div "h ero.moveUp press enter h ero.moveDown press enter h ero.moveLeft press enter …" at bounding box center [585, 317] width 169 height 86
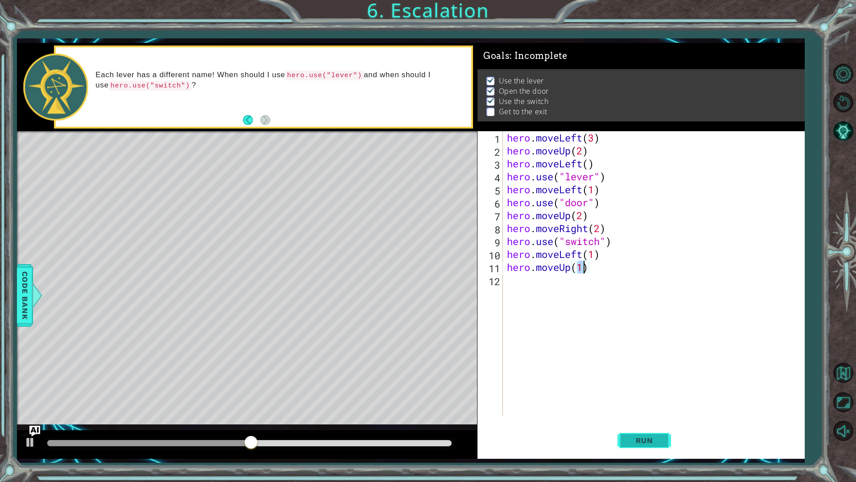
type textarea "hero.moveUp(1)"
click at [653, 425] on span "Run" at bounding box center [644, 440] width 35 height 9
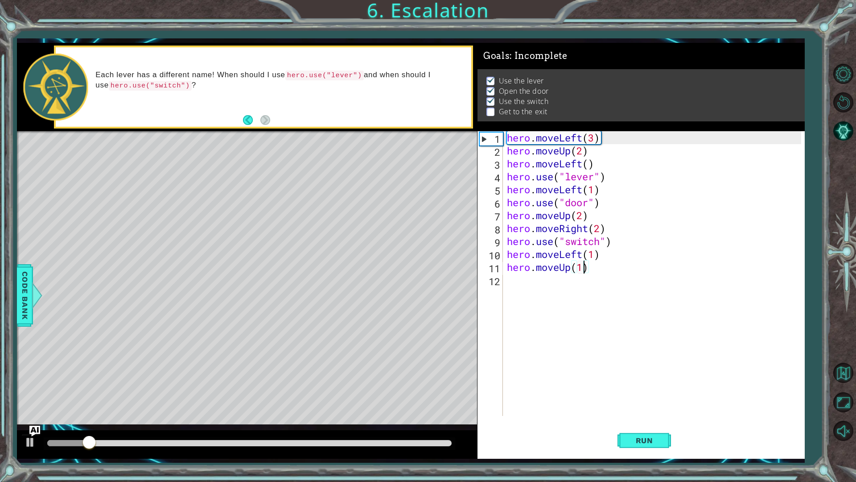
click at [599, 274] on div "hero . moveLeft ( 3 ) hero . moveUp ( 2 ) hero . moveLeft ( ) hero . use ( "lev…" at bounding box center [655, 286] width 301 height 310
click at [567, 267] on div "hero . moveLeft ( 3 ) hero . moveUp ( 2 ) hero . moveLeft ( ) hero . use ( "lev…" at bounding box center [655, 286] width 301 height 310
click at [569, 267] on div "hero . moveLeft ( 3 ) hero . moveUp ( 2 ) hero . moveLeft ( ) hero . use ( "lev…" at bounding box center [655, 286] width 301 height 310
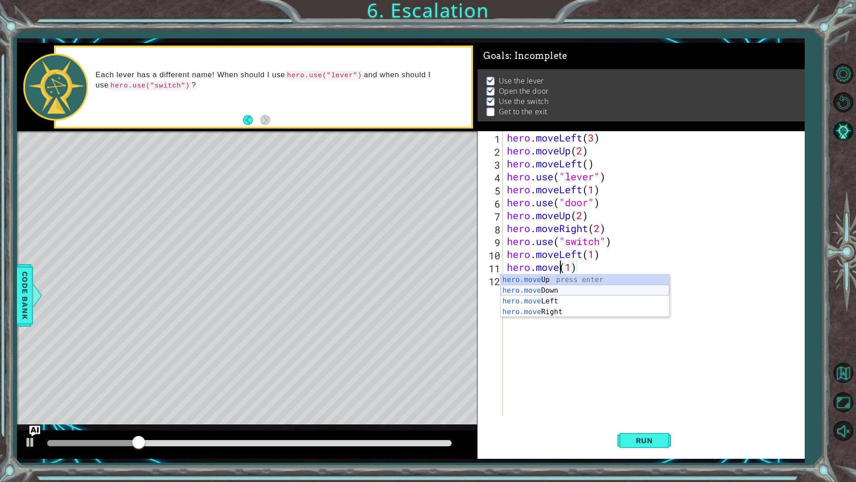
click at [569, 294] on div "hero.move Up press enter hero.move Down press enter hero.move Left press enter …" at bounding box center [585, 306] width 169 height 64
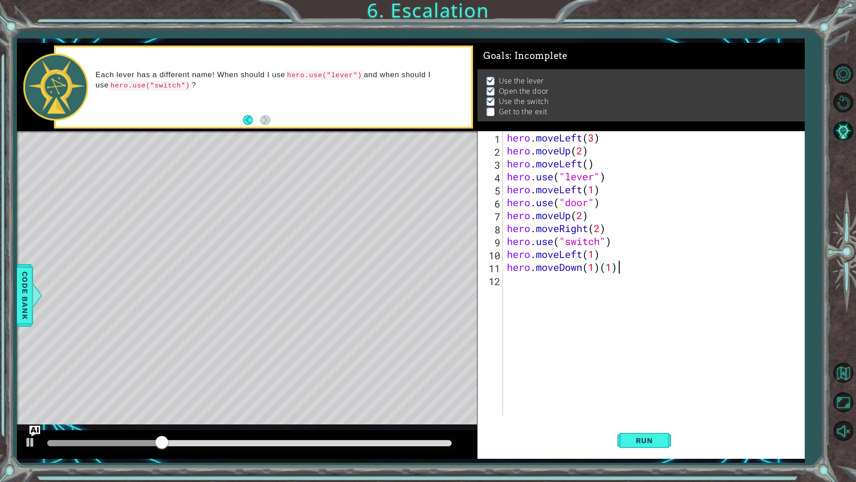
click at [643, 270] on div "hero . moveLeft ( 3 ) hero . moveUp ( 2 ) hero . moveLeft ( ) hero . use ( "lev…" at bounding box center [655, 286] width 301 height 310
click at [654, 425] on span "Run" at bounding box center [644, 440] width 35 height 9
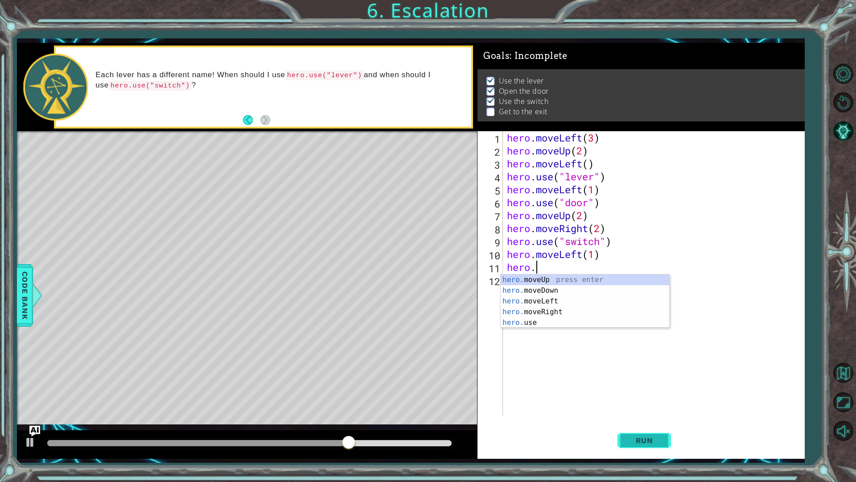
type textarea "h"
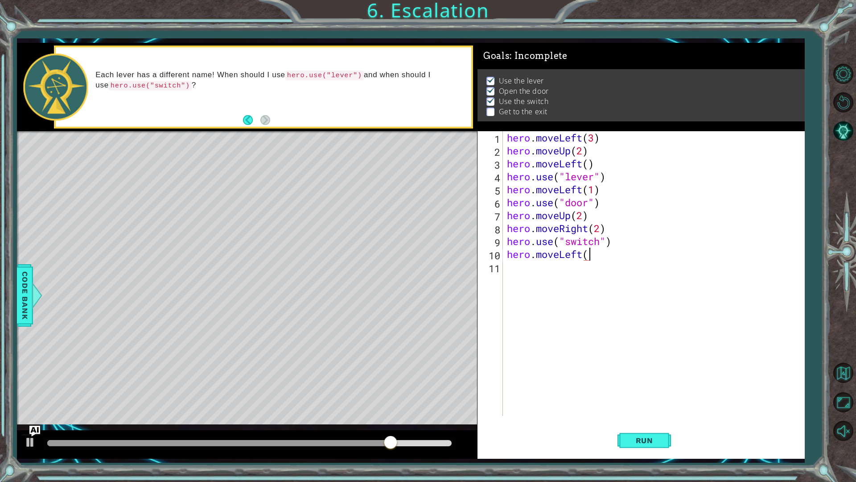
scroll to position [0, 4]
click at [643, 425] on span "Run" at bounding box center [644, 440] width 35 height 9
drag, startPoint x: 105, startPoint y: 441, endPoint x: 379, endPoint y: 456, distance: 275.1
click at [377, 425] on div at bounding box center [247, 444] width 460 height 29
click at [595, 257] on div "hero . moveLeft ( 3 ) hero . moveUp ( 2 ) hero . moveLeft ( ) hero . use ( "lev…" at bounding box center [655, 286] width 301 height 310
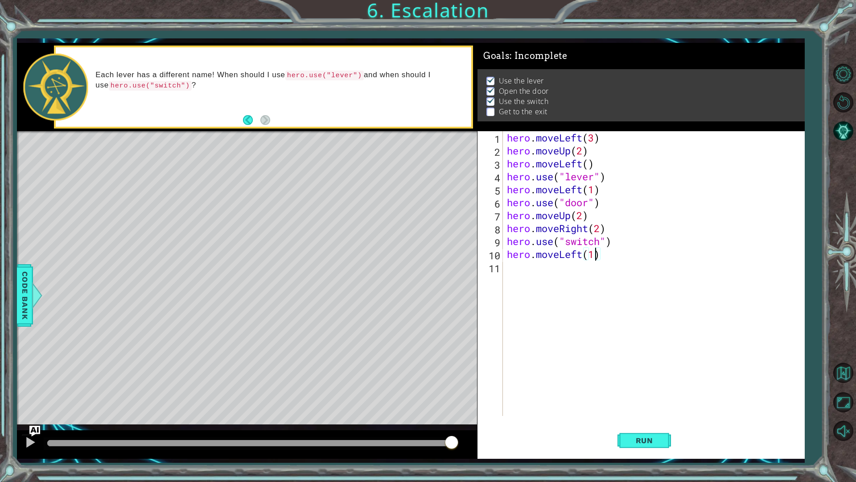
click at [580, 254] on div "hero . moveLeft ( 3 ) hero . moveUp ( 2 ) hero . moveLeft ( ) hero . use ( "lev…" at bounding box center [655, 286] width 301 height 310
click at [581, 255] on div "hero . moveLeft ( 3 ) hero . moveUp ( 2 ) hero . moveLeft ( ) hero . use ( "lev…" at bounding box center [655, 286] width 301 height 310
click at [580, 254] on div "hero . moveLeft ( 3 ) hero . moveUp ( 2 ) hero . moveLeft ( ) hero . use ( "lev…" at bounding box center [653, 273] width 296 height 284
click at [578, 253] on div "hero . moveLeft ( 3 ) hero . moveUp ( 2 ) hero . moveLeft ( ) hero . use ( "lev…" at bounding box center [655, 286] width 301 height 310
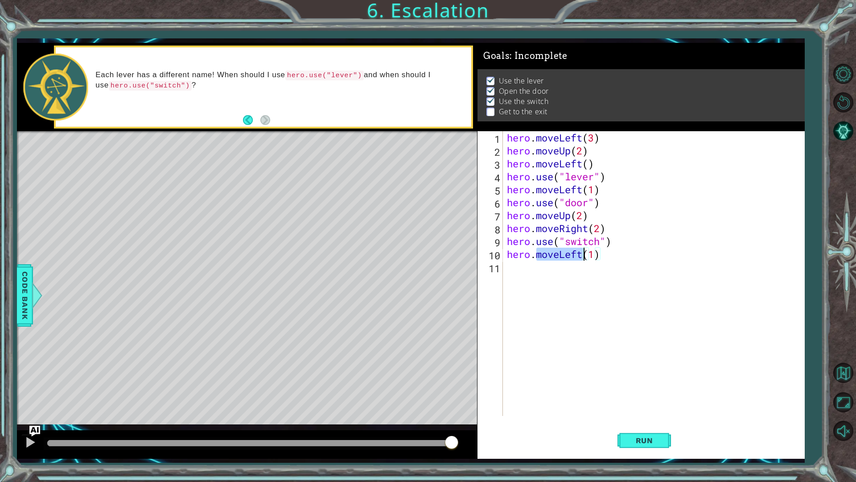
click at [578, 253] on div "hero . moveLeft ( 3 ) hero . moveUp ( 2 ) hero . moveLeft ( ) hero . use ( "lev…" at bounding box center [655, 286] width 301 height 310
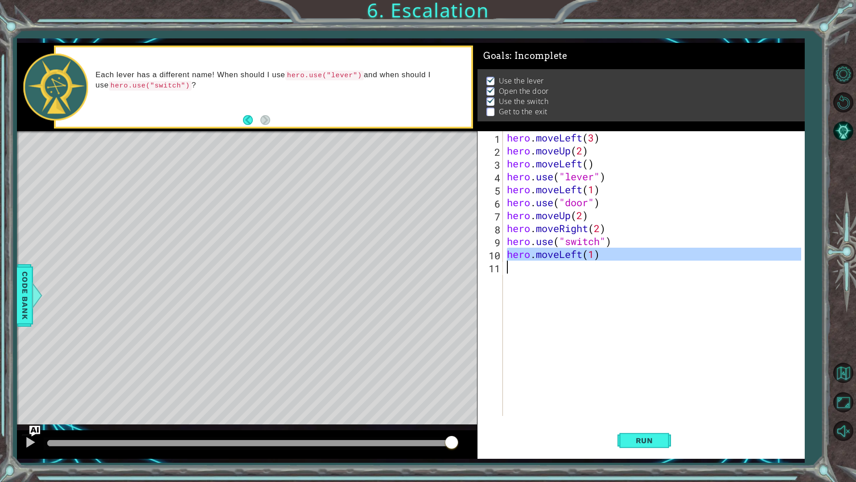
click at [576, 253] on div "hero . moveLeft ( 3 ) hero . moveUp ( 2 ) hero . moveLeft ( ) hero . use ( "lev…" at bounding box center [653, 273] width 296 height 284
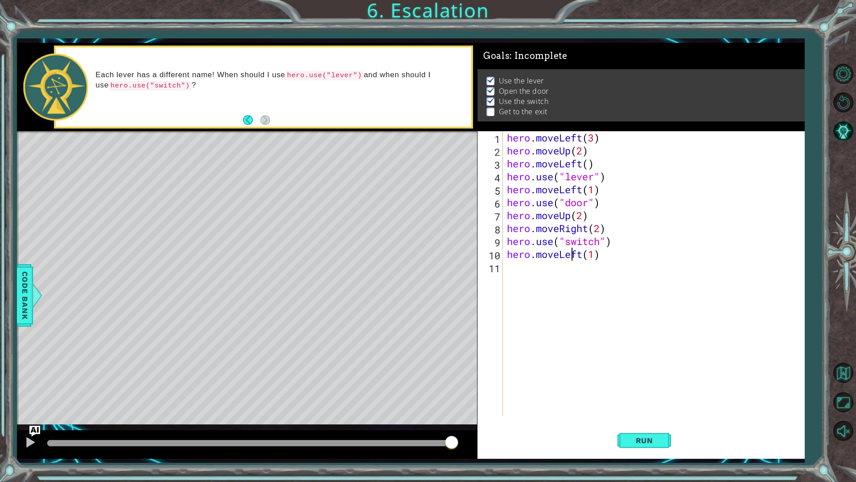
click at [571, 253] on div "hero . moveLeft ( 3 ) hero . moveUp ( 2 ) hero . moveLeft ( ) hero . use ( "lev…" at bounding box center [655, 286] width 301 height 310
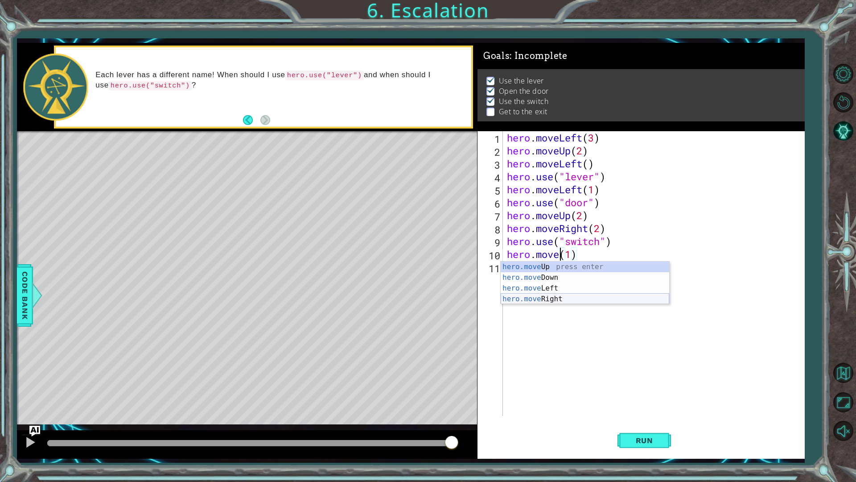
click at [561, 295] on div "hero.move Up press enter hero.move Down press enter hero.move Left press enter …" at bounding box center [585, 293] width 169 height 64
type textarea "hero.moveRight(1)(1)"
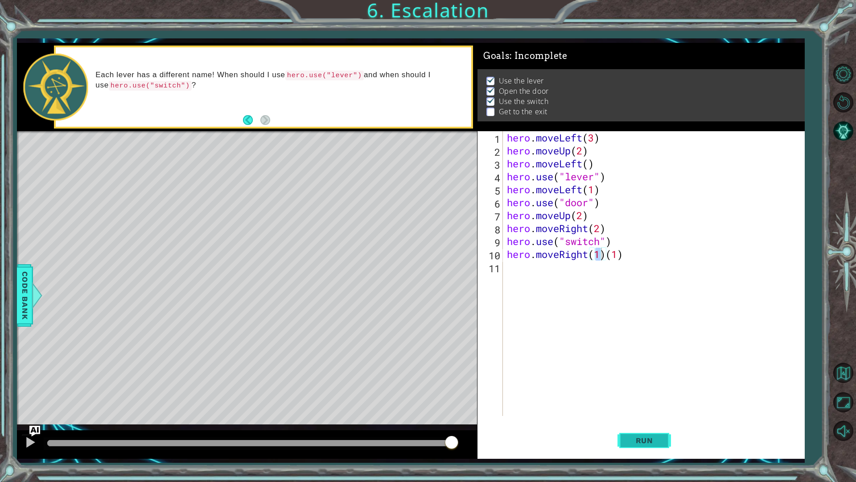
click at [635, 425] on button "Run" at bounding box center [645, 440] width 54 height 33
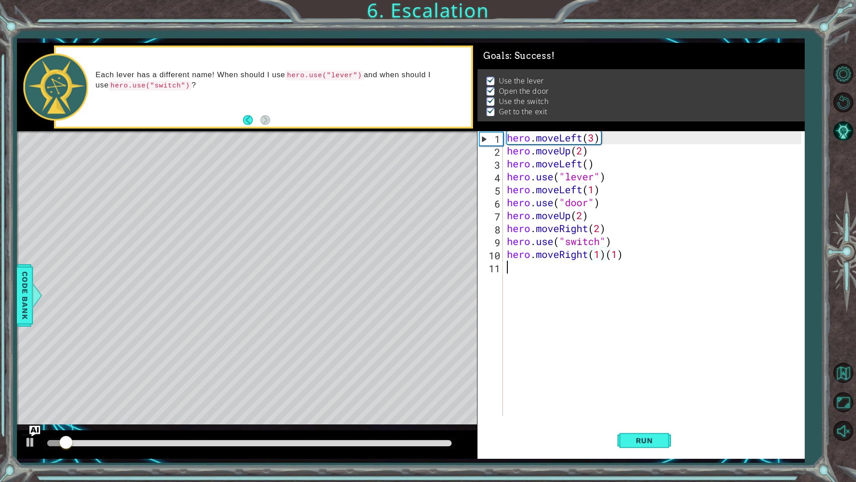
click at [654, 265] on div "hero . moveLeft ( 3 ) hero . moveUp ( 2 ) hero . moveLeft ( ) hero . use ( "lev…" at bounding box center [655, 286] width 301 height 310
click at [626, 257] on div "hero . moveLeft ( 3 ) hero . moveUp ( 2 ) hero . moveLeft ( ) hero . use ( "lev…" at bounding box center [655, 286] width 301 height 310
type textarea "hero.moveRight(1)"
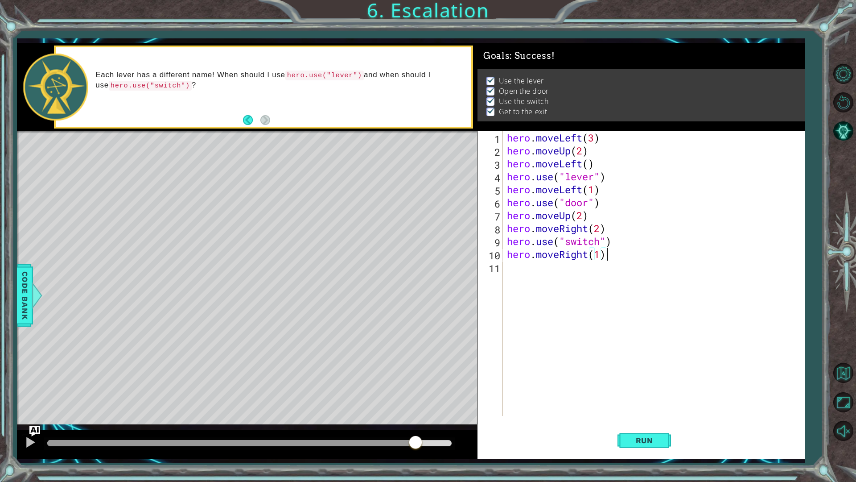
drag, startPoint x: 177, startPoint y: 445, endPoint x: 415, endPoint y: 462, distance: 238.8
click at [415, 425] on div "1 ההההההההההההההההההההההההההההההההההההההההההההההההההההההההההההההההההההההההההההה…" at bounding box center [428, 241] width 856 height 482
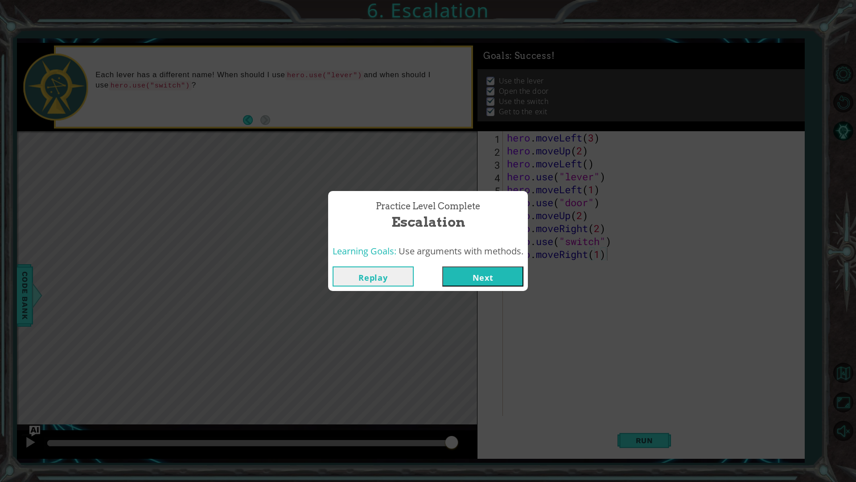
click at [479, 274] on button "Next" at bounding box center [482, 276] width 81 height 20
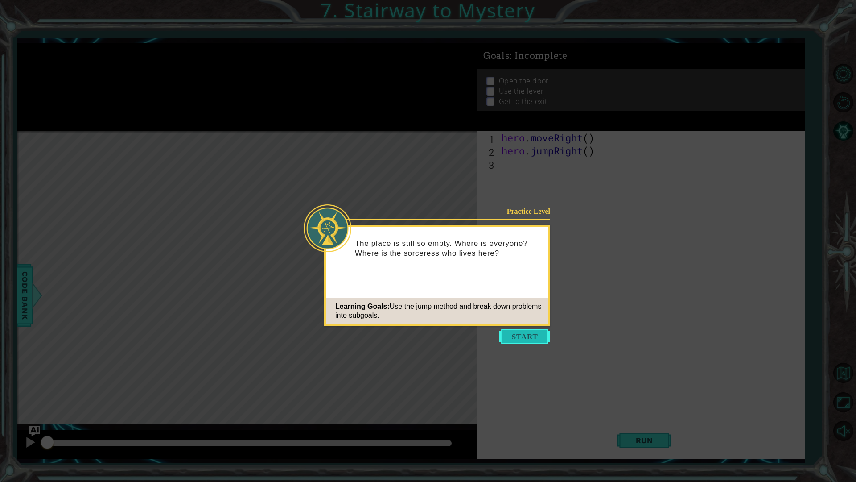
click at [503, 337] on button "Start" at bounding box center [524, 336] width 51 height 14
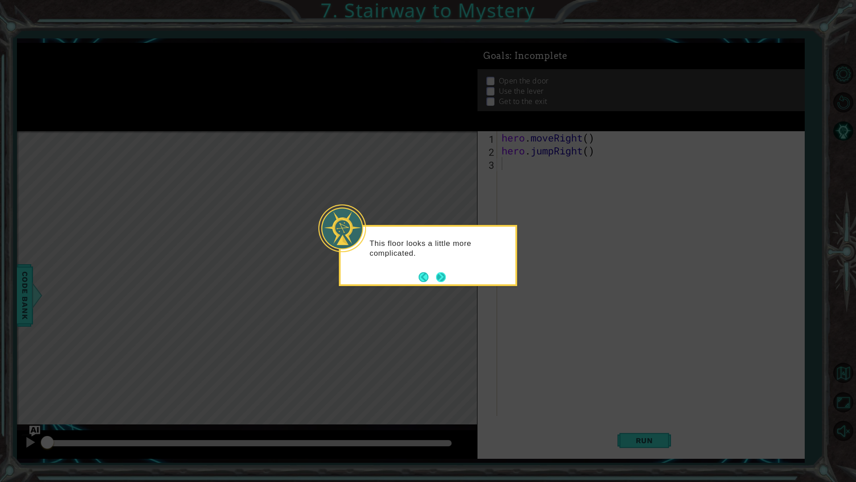
click at [437, 278] on button "Next" at bounding box center [441, 277] width 10 height 10
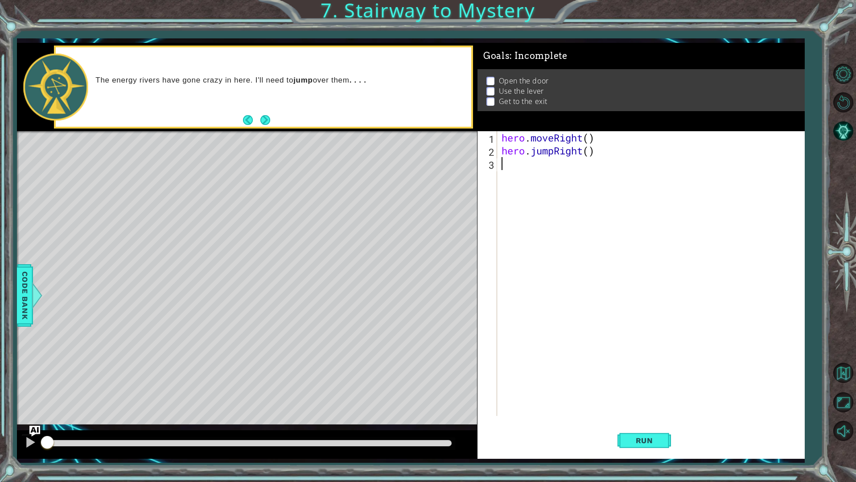
click at [266, 115] on button "Next" at bounding box center [265, 120] width 10 height 10
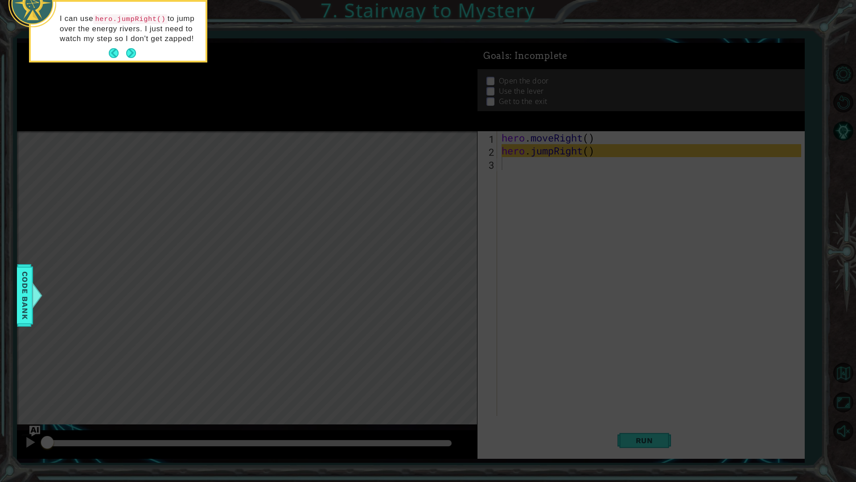
click at [133, 64] on icon at bounding box center [428, 78] width 856 height 808
click at [131, 55] on button "Next" at bounding box center [131, 53] width 10 height 10
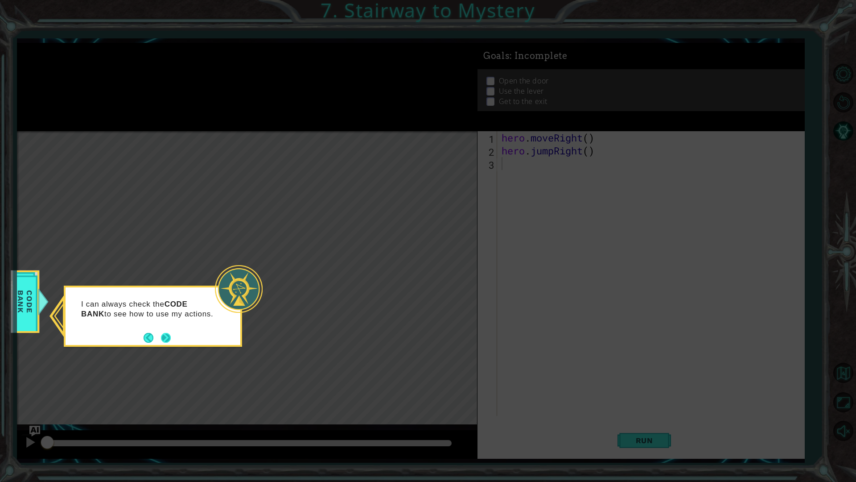
click at [167, 332] on footer at bounding box center [157, 337] width 27 height 13
click at [168, 338] on button "Next" at bounding box center [166, 338] width 10 height 10
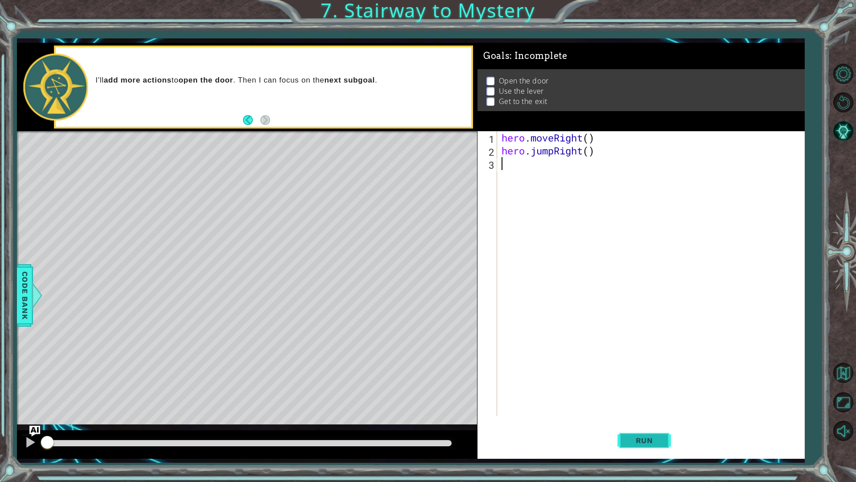
click at [638, 425] on button "Run" at bounding box center [645, 440] width 54 height 33
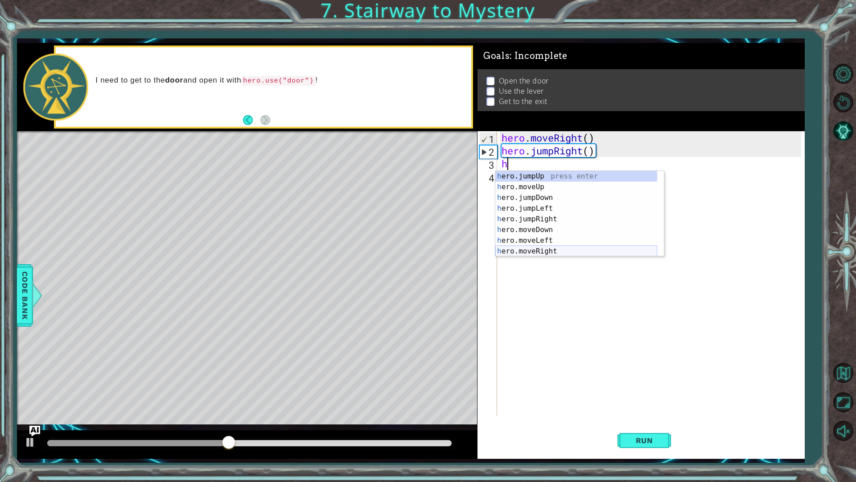
click at [553, 250] on div "h ero.jumpUp press enter h ero.moveUp press enter h ero.jumpDown press enter h …" at bounding box center [576, 224] width 162 height 107
type textarea "hero.moveRight(1)"
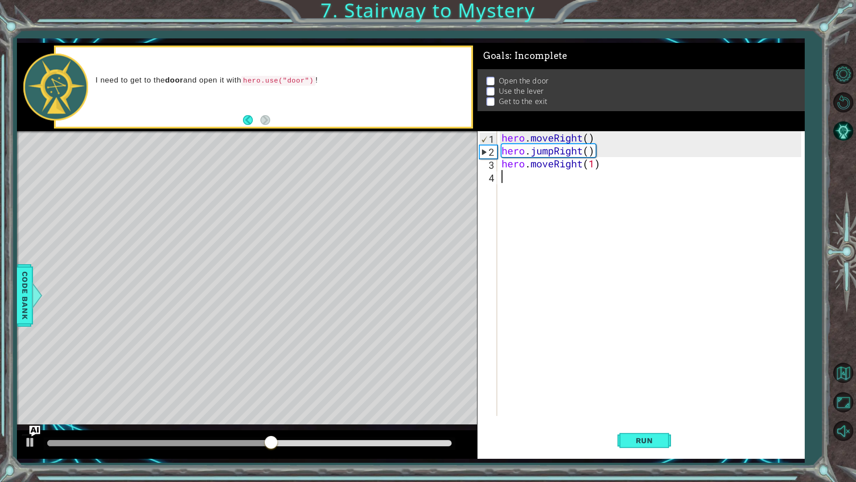
click at [544, 187] on div "hero . moveRight ( ) hero . jumpRight ( ) hero . moveRight ( 1 )" at bounding box center [653, 286] width 306 height 310
click at [593, 162] on div "hero . moveRight ( ) hero . jumpRight ( ) hero . moveRight ( 1 )" at bounding box center [653, 286] width 306 height 310
type textarea "hero.moveRight(2)"
click at [555, 198] on div "hero . moveRight ( ) hero . jumpRight ( ) hero . moveRight ( 2 )" at bounding box center [653, 286] width 306 height 310
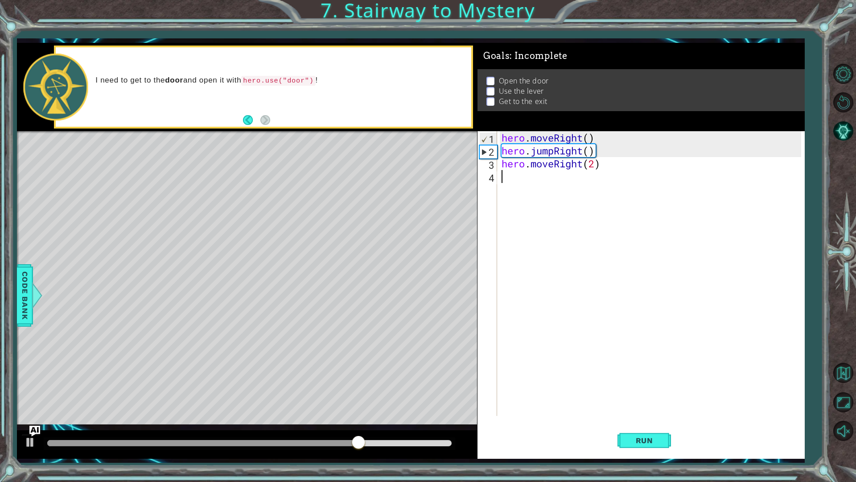
scroll to position [0, 0]
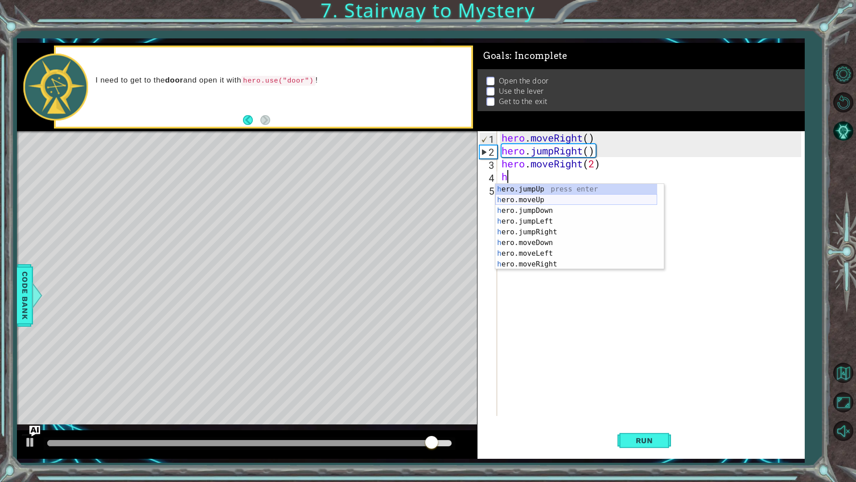
click at [557, 202] on div "h ero.jumpUp press enter h ero.moveUp press enter h ero.jumpDown press enter h …" at bounding box center [576, 237] width 162 height 107
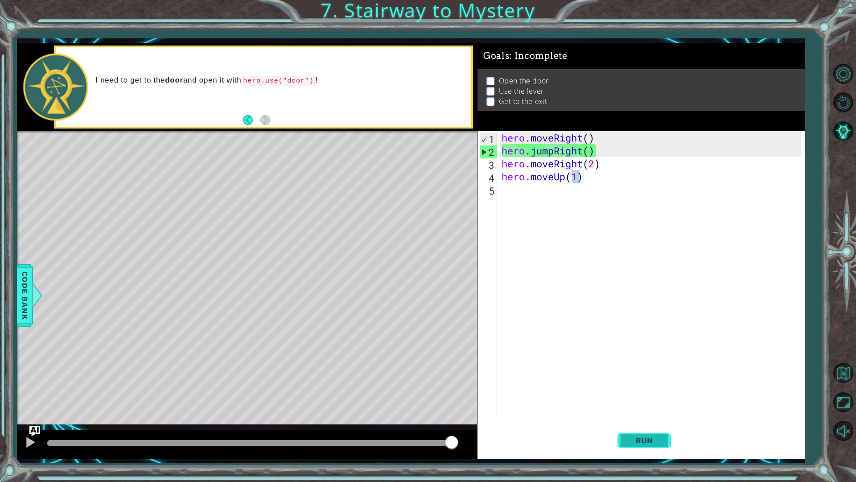
click at [628, 425] on button "Run" at bounding box center [645, 440] width 54 height 33
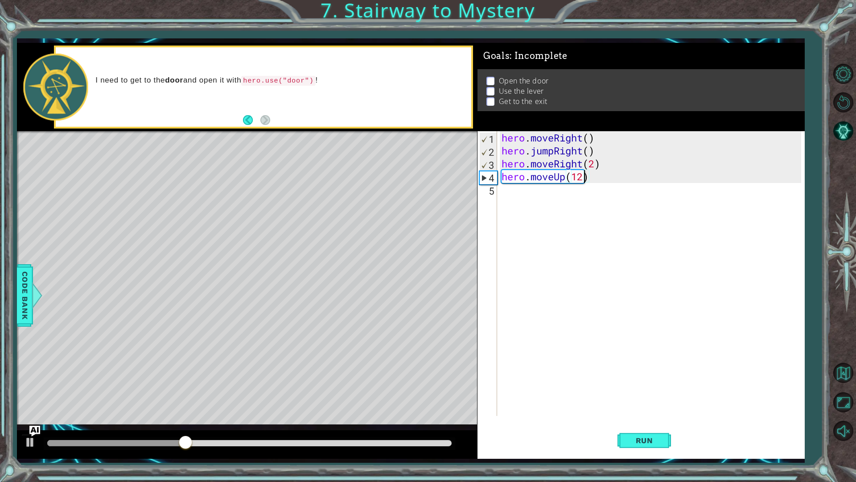
scroll to position [0, 4]
click at [651, 425] on button "Run" at bounding box center [645, 440] width 54 height 33
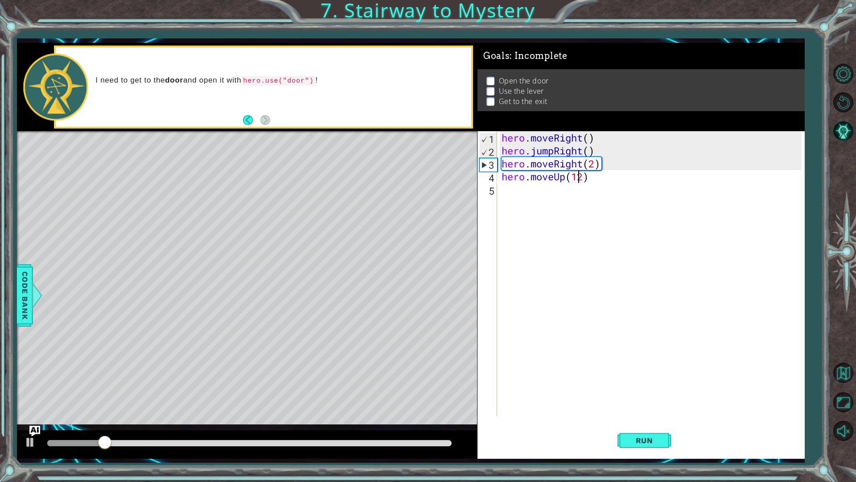
scroll to position [0, 3]
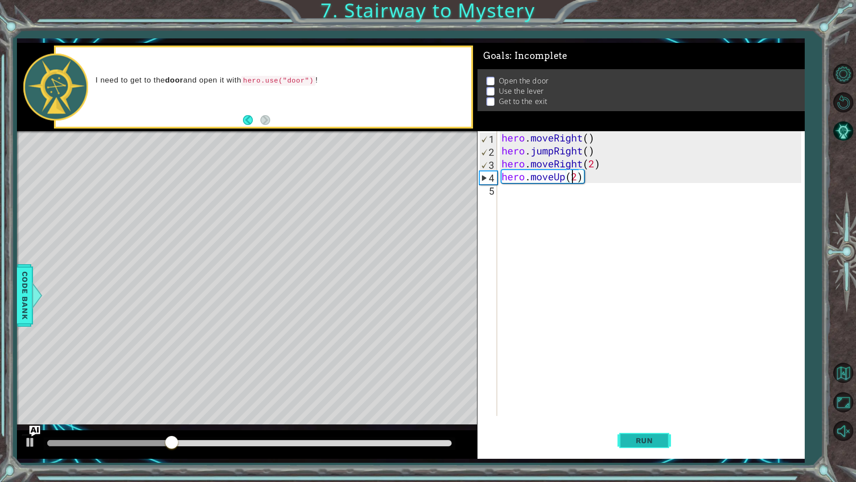
click at [639, 425] on span "Run" at bounding box center [644, 440] width 35 height 9
type textarea "hero.moveUp()"
click at [516, 207] on div "hero . moveRight ( ) hero . jumpRight ( ) hero . moveRight ( 2 ) hero . moveUp …" at bounding box center [653, 286] width 306 height 310
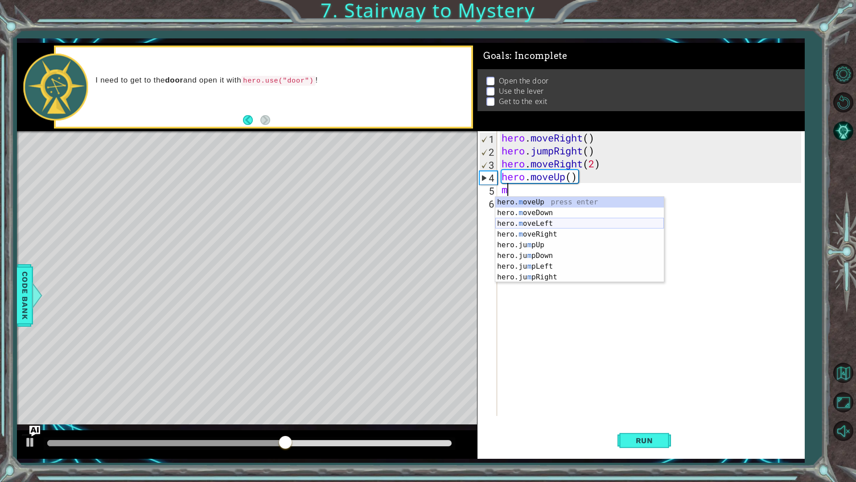
click at [544, 223] on div "hero. m oveUp press enter hero. m oveDown press enter hero. m oveLeft press ent…" at bounding box center [579, 250] width 169 height 107
type textarea "hero.moveLeft(1)"
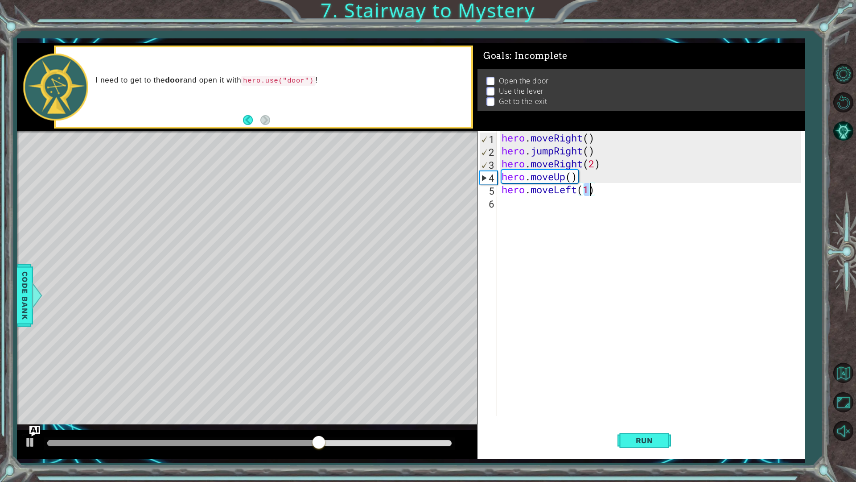
click at [529, 210] on div "hero . moveRight ( ) hero . jumpRight ( ) hero . moveRight ( 2 ) hero . moveUp …" at bounding box center [653, 286] width 306 height 310
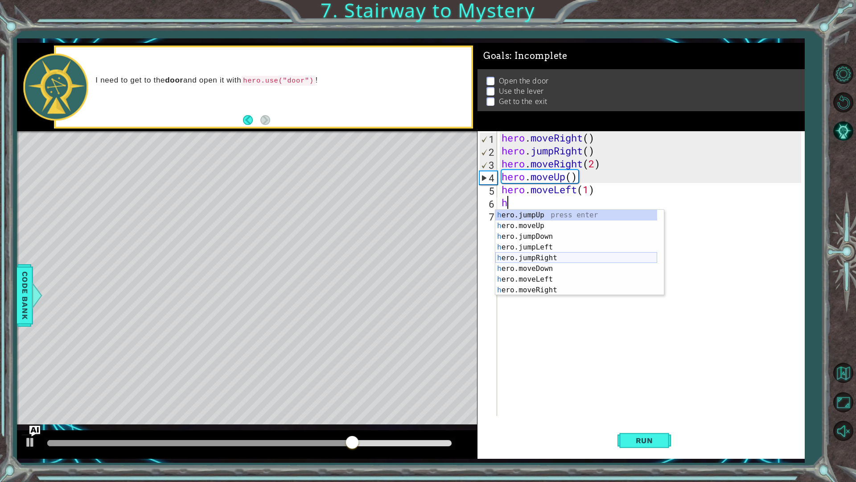
scroll to position [11, 0]
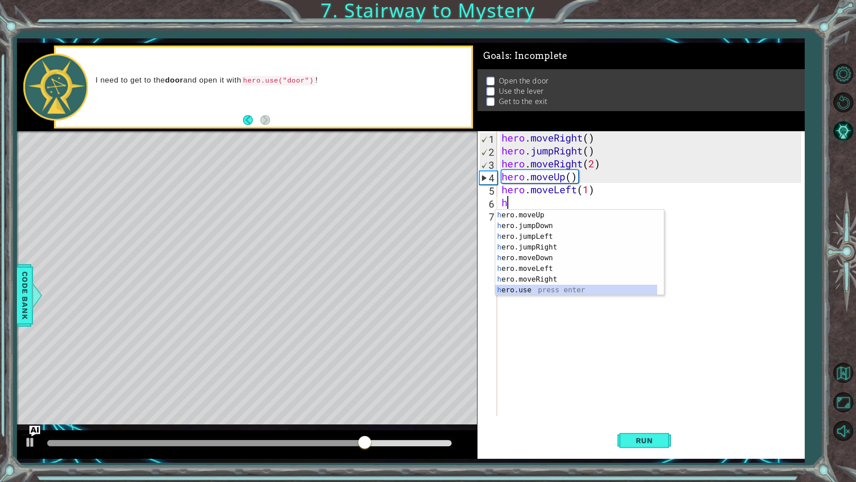
click at [547, 289] on div "h ero.moveUp press enter h ero.jumpDown press enter h ero.jumpLeft press enter …" at bounding box center [576, 263] width 162 height 107
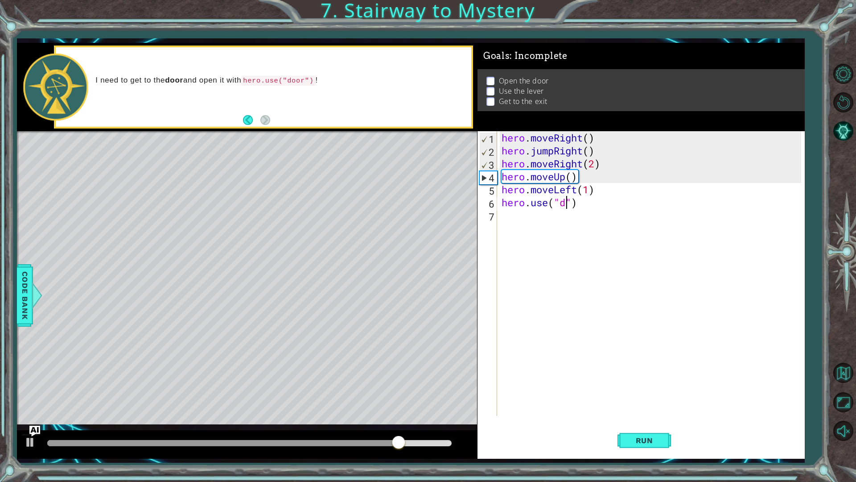
scroll to position [0, 3]
type textarea "hero.use("door")"
click at [549, 250] on div "hero . moveRight ( ) hero . jumpRight ( ) hero . moveRight ( 2 ) hero . moveUp …" at bounding box center [653, 286] width 306 height 310
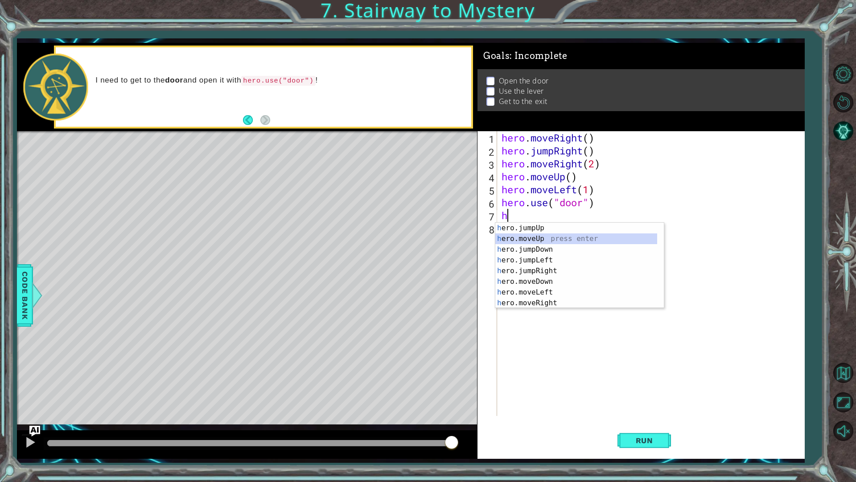
click at [533, 243] on div "h ero.jumpUp press enter h ero.moveUp press enter h ero.jumpDown press enter h …" at bounding box center [576, 276] width 162 height 107
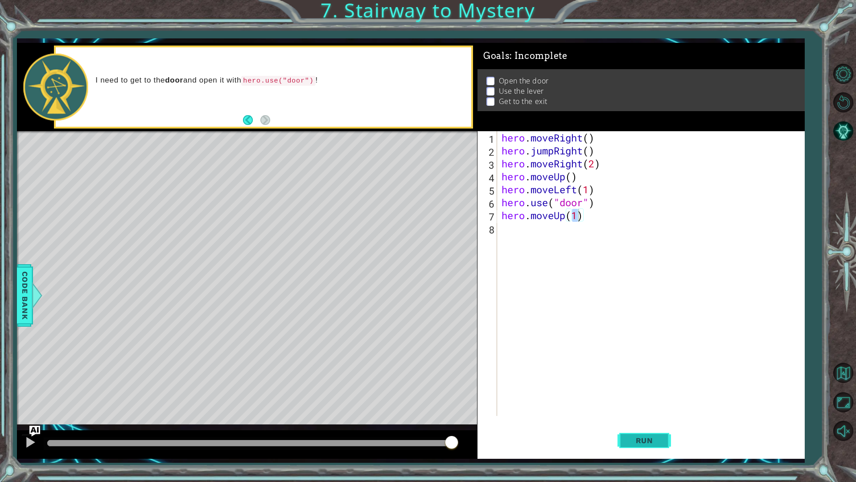
click at [645, 425] on span "Run" at bounding box center [644, 440] width 35 height 9
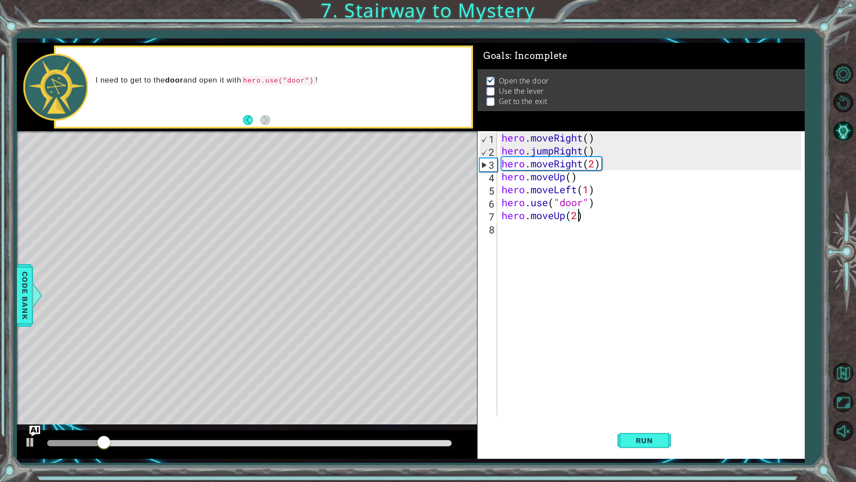
scroll to position [0, 3]
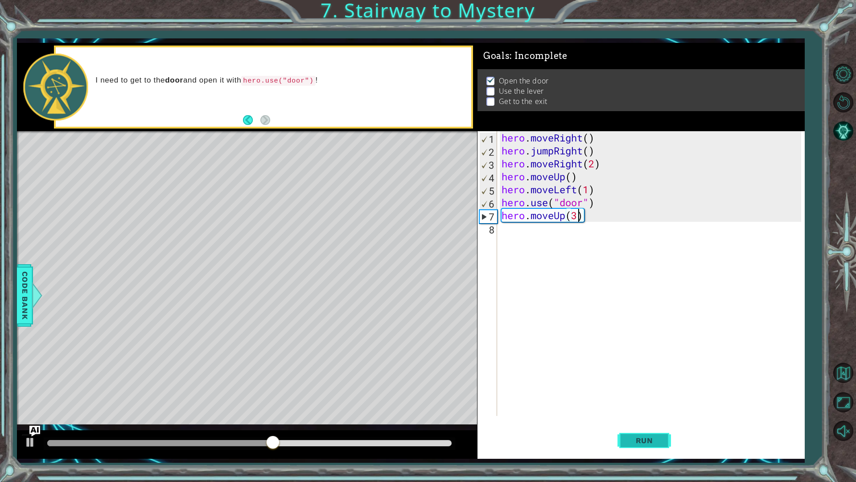
type textarea "hero.moveUp(3)"
click at [639, 425] on span "Run" at bounding box center [644, 440] width 35 height 9
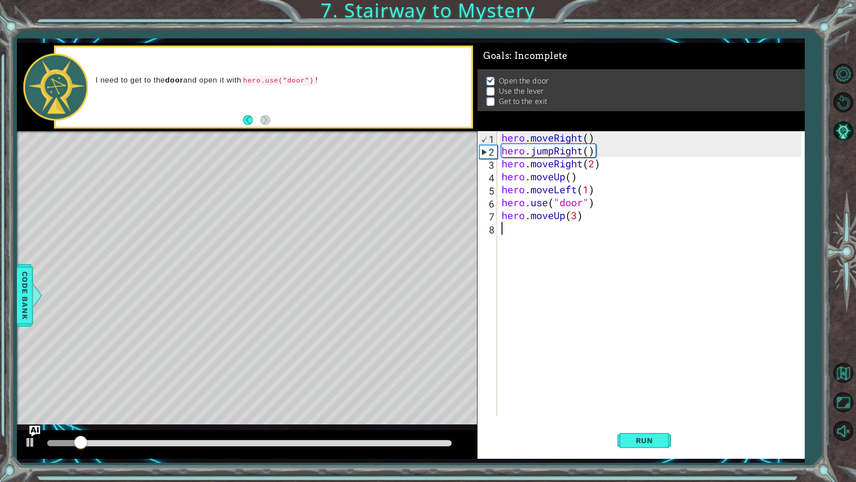
click at [579, 252] on div "hero . moveRight ( ) hero . jumpRight ( ) hero . moveRight ( 2 ) hero . moveUp …" at bounding box center [653, 286] width 306 height 310
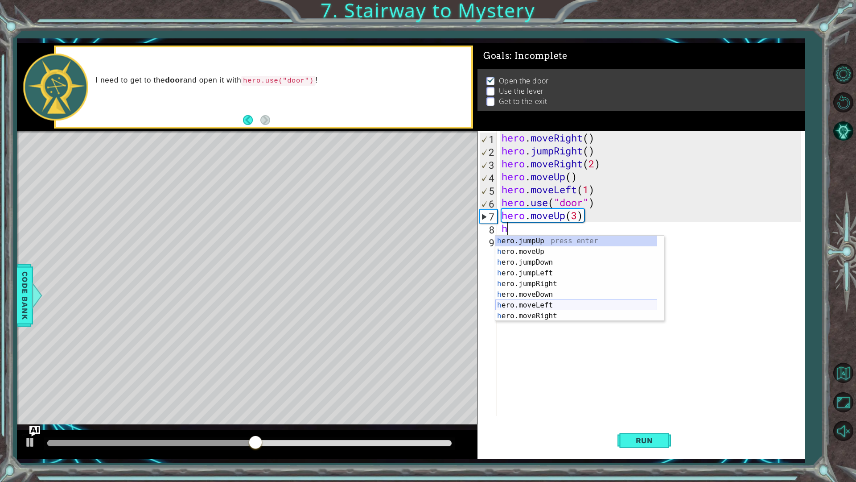
click at [566, 308] on div "h ero.jumpUp press enter h ero.moveUp press enter h ero.jumpDown press enter h …" at bounding box center [576, 288] width 162 height 107
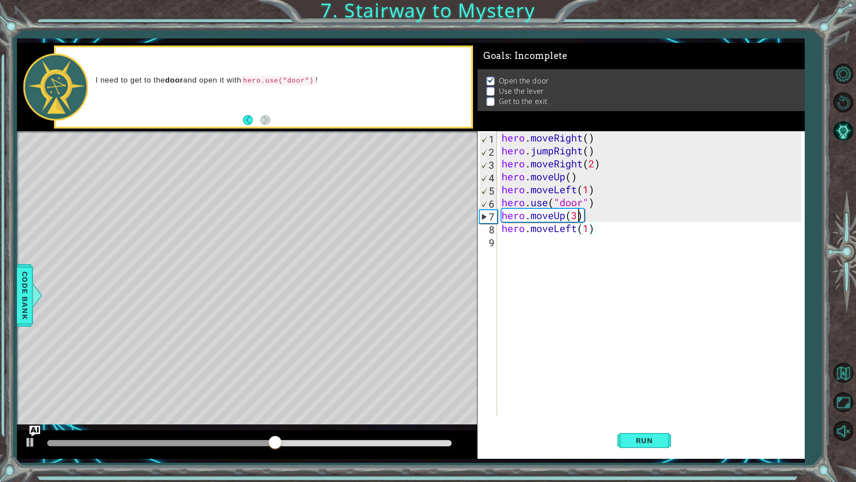
click at [576, 214] on div "hero . moveRight ( ) hero . jumpRight ( ) hero . moveRight ( 2 ) hero . moveUp …" at bounding box center [653, 286] width 306 height 310
type textarea "hero.moveUp(2)"
click at [536, 249] on div "hero . moveRight ( ) hero . jumpRight ( ) hero . moveRight ( 2 ) hero . moveUp …" at bounding box center [653, 286] width 306 height 310
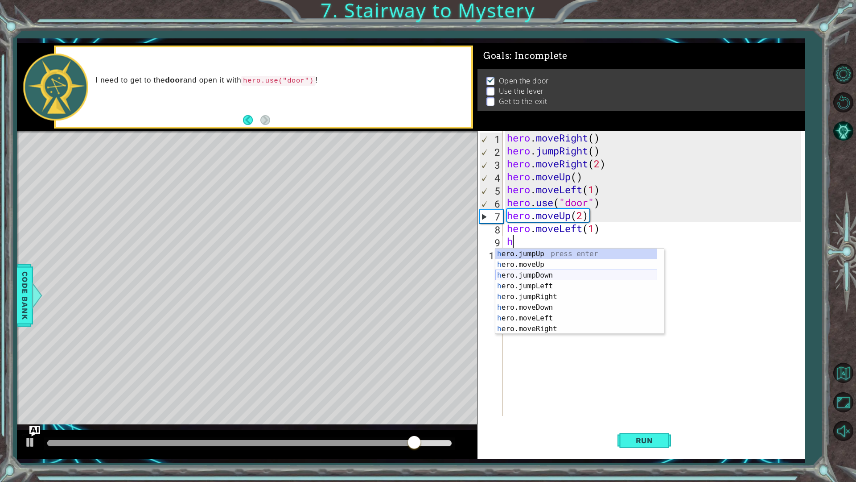
scroll to position [11, 0]
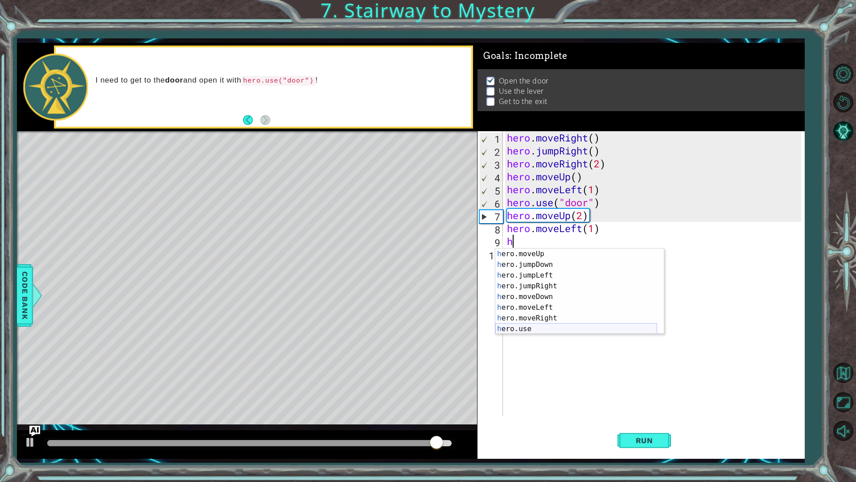
click at [546, 329] on div "h ero.moveUp press enter h ero.jumpDown press enter h ero.jumpLeft press enter …" at bounding box center [576, 301] width 162 height 107
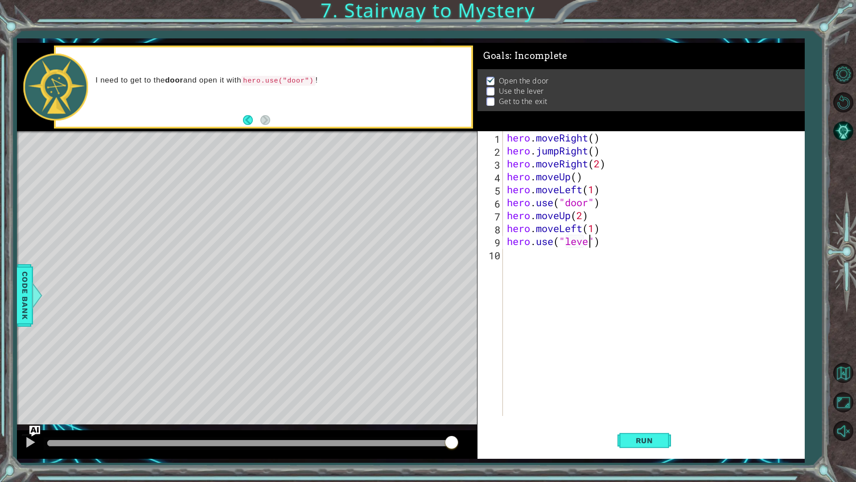
type textarea "hero.use("lever")"
click at [643, 425] on button "Run" at bounding box center [645, 440] width 54 height 33
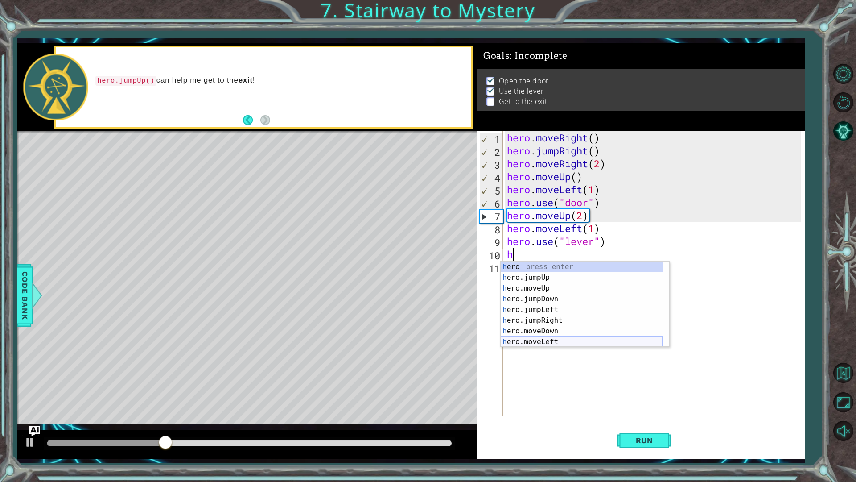
click at [561, 340] on div "h ero press enter h ero.jumpUp press enter h ero.moveUp press enter h ero.jumpD…" at bounding box center [582, 314] width 162 height 107
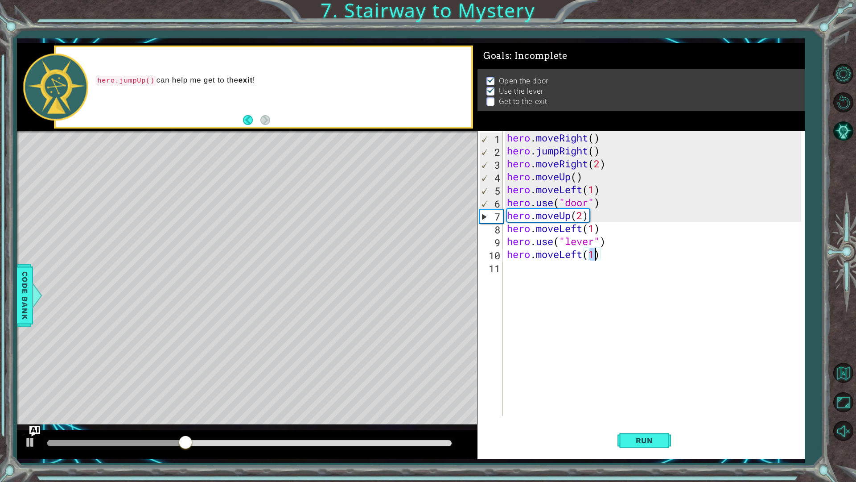
scroll to position [0, 4]
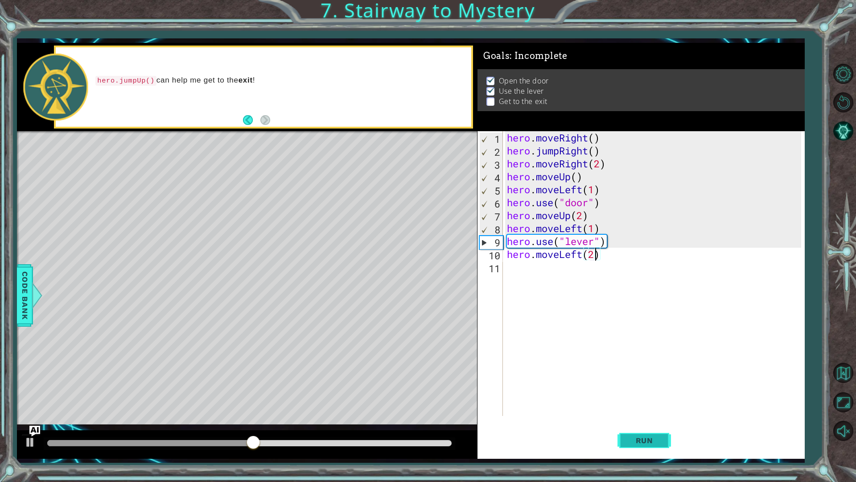
type textarea "hero.moveLeft(2)"
click at [651, 425] on button "Run" at bounding box center [645, 440] width 54 height 33
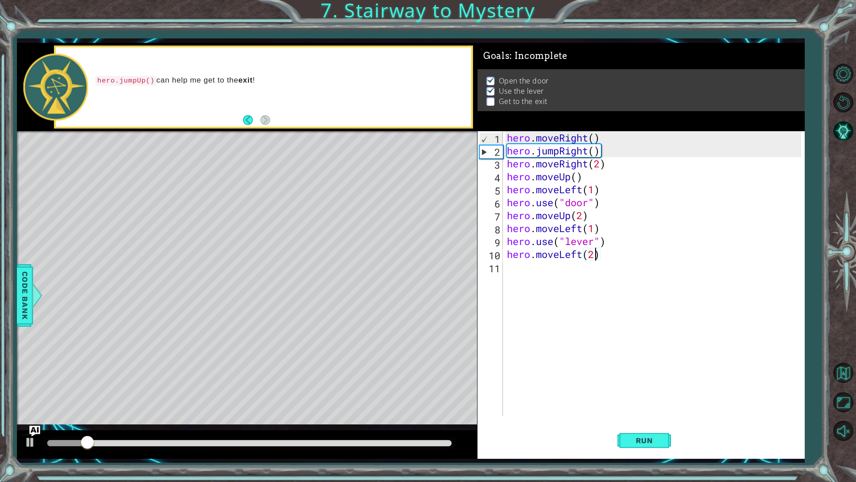
click at [526, 282] on div "hero . moveRight ( ) hero . jumpRight ( ) hero . moveRight ( 2 ) hero . moveUp …" at bounding box center [655, 286] width 301 height 310
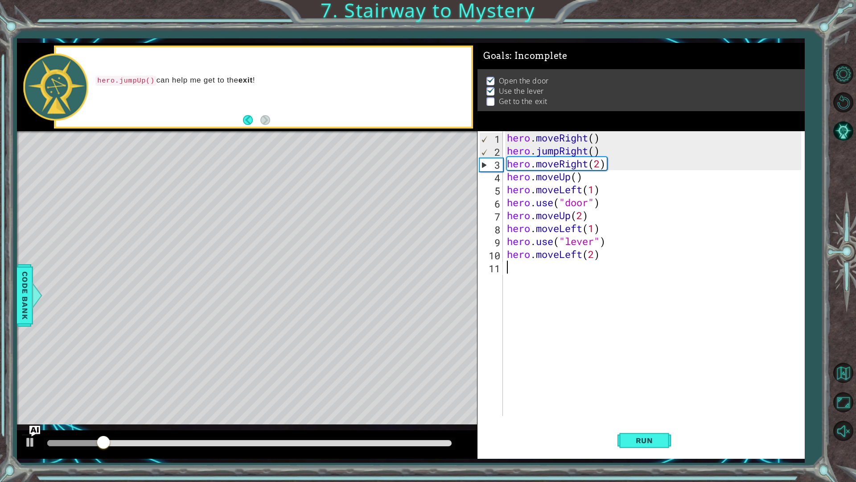
type textarea "h"
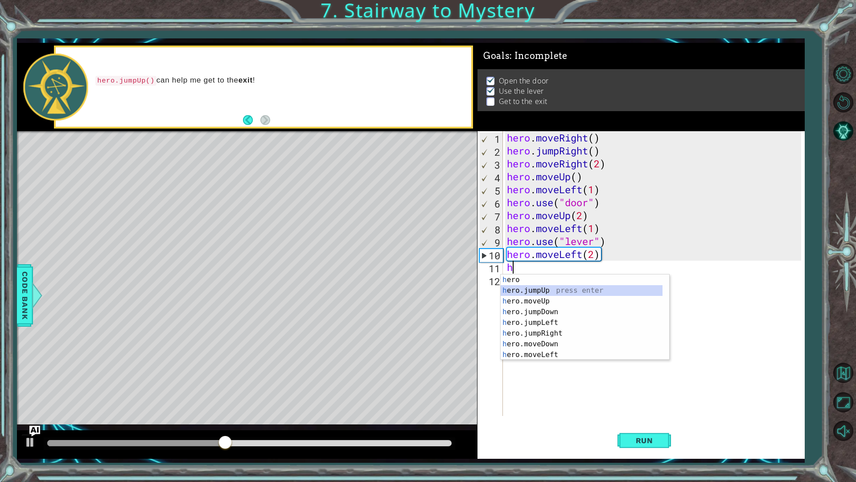
click at [542, 293] on div "h ero press enter h ero.jumpUp press enter h ero.moveUp press enter h ero.jumpD…" at bounding box center [582, 327] width 162 height 107
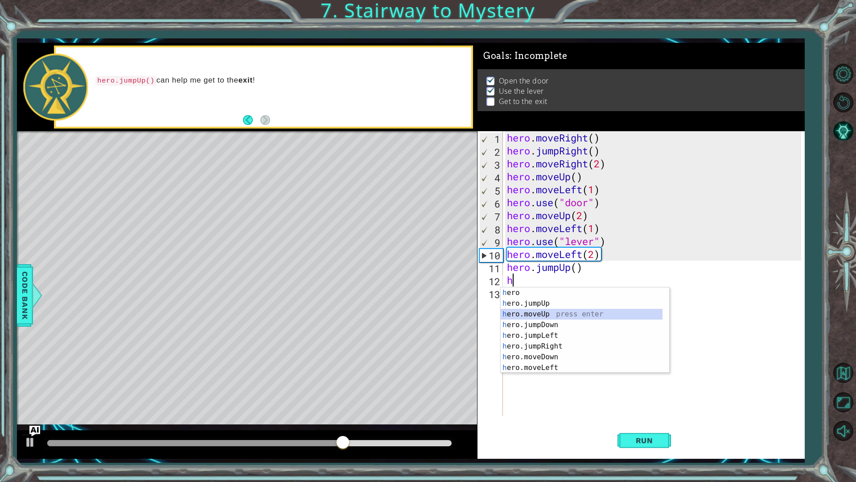
click at [553, 312] on div "h ero press enter h ero.jumpUp press enter h ero.moveUp press enter h ero.jumpD…" at bounding box center [582, 340] width 162 height 107
type textarea "hero.moveUp(1)"
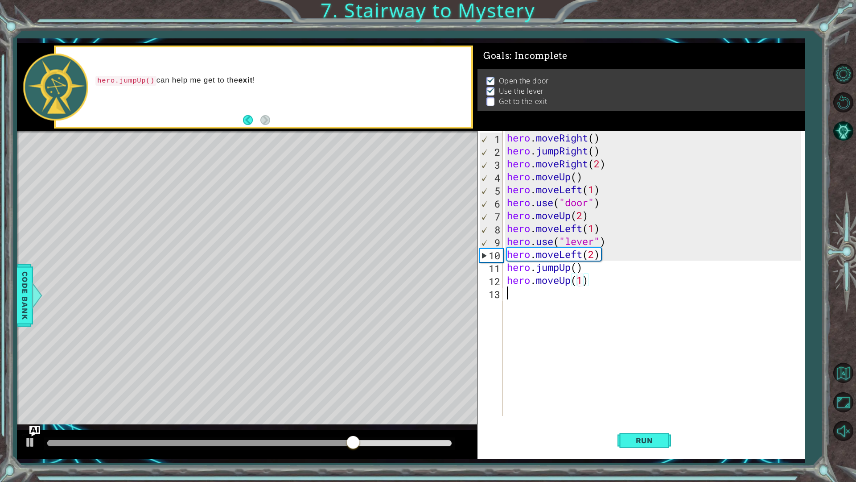
click at [552, 305] on div "hero . moveRight ( ) hero . jumpRight ( ) hero . moveRight ( 2 ) hero . moveUp …" at bounding box center [655, 286] width 301 height 310
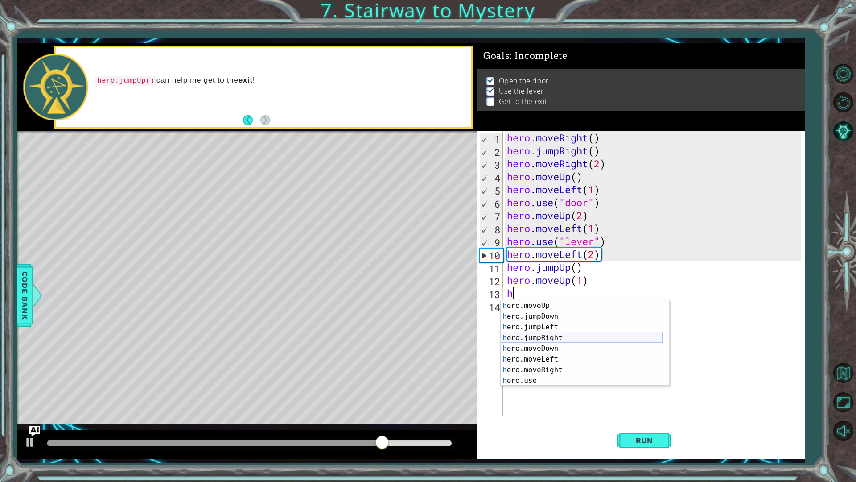
scroll to position [21, 0]
click at [566, 369] on div "h ero.moveUp press enter h ero.jumpDown press enter h ero.jumpLeft press enter …" at bounding box center [582, 353] width 162 height 107
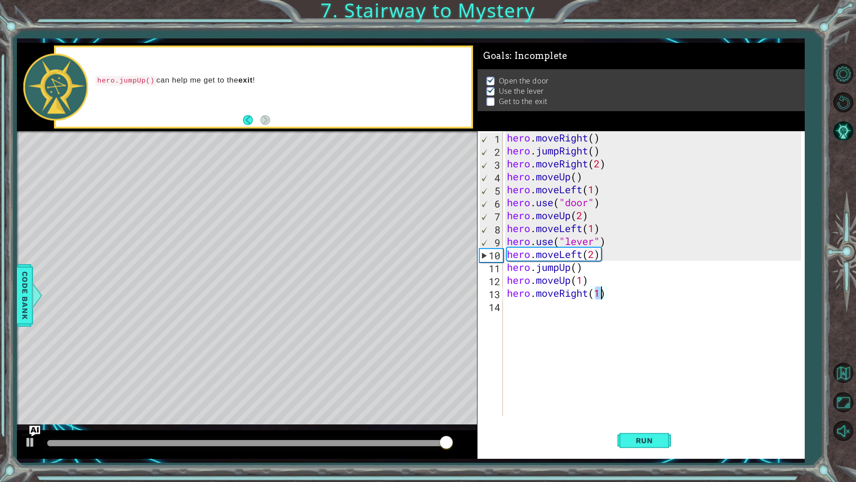
scroll to position [0, 4]
type textarea "hero.moveRight(2)"
click at [635, 425] on button "Run" at bounding box center [645, 440] width 54 height 33
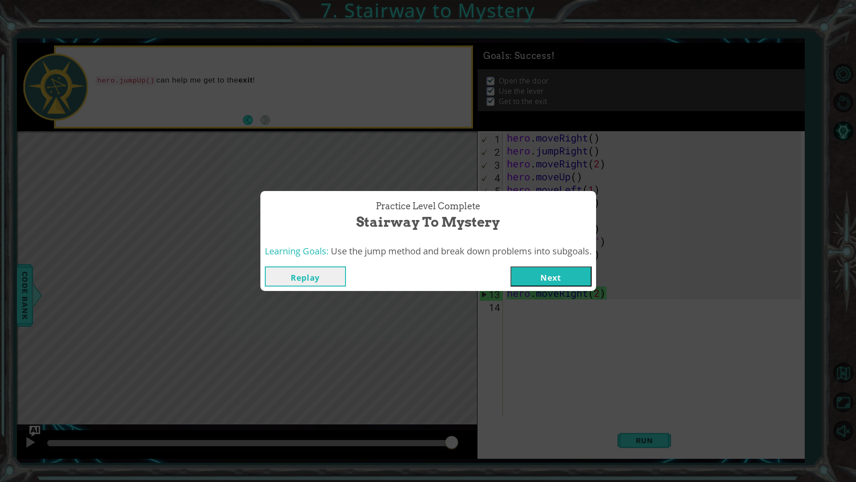
click at [555, 281] on button "Next" at bounding box center [551, 276] width 81 height 20
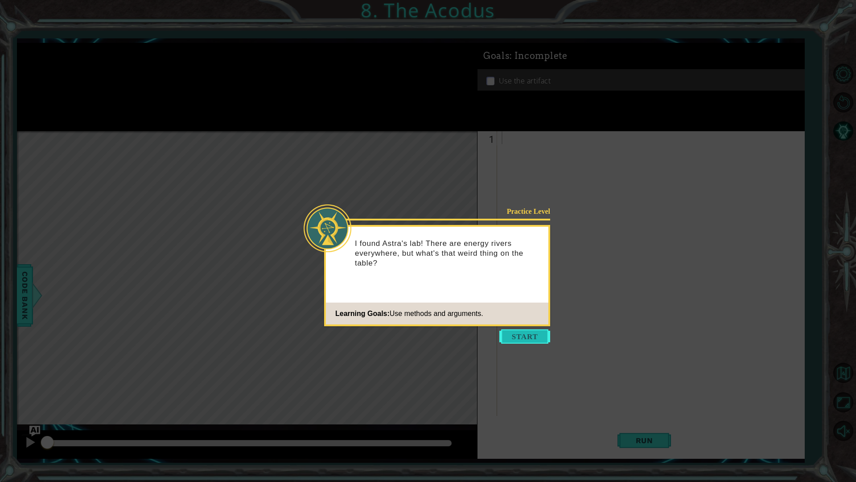
click at [529, 336] on button "Start" at bounding box center [524, 336] width 51 height 14
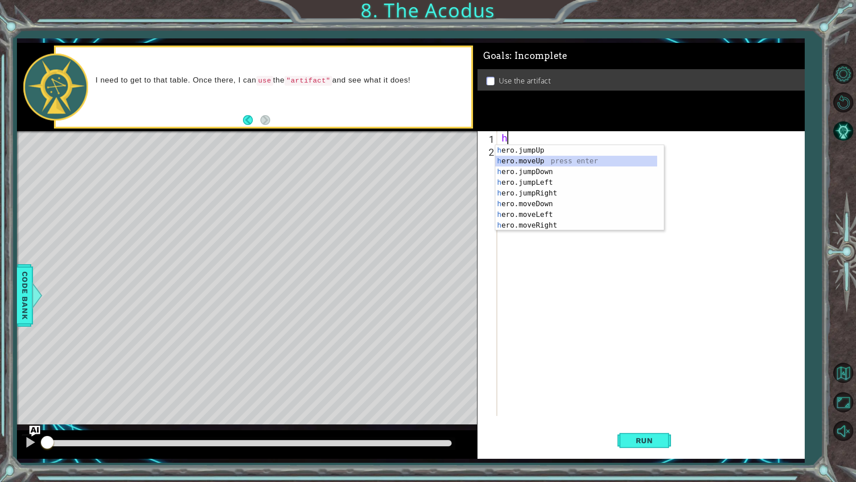
click at [547, 164] on div "h ero.jumpUp press enter h ero.moveUp press enter h ero.jumpDown press enter h …" at bounding box center [576, 198] width 162 height 107
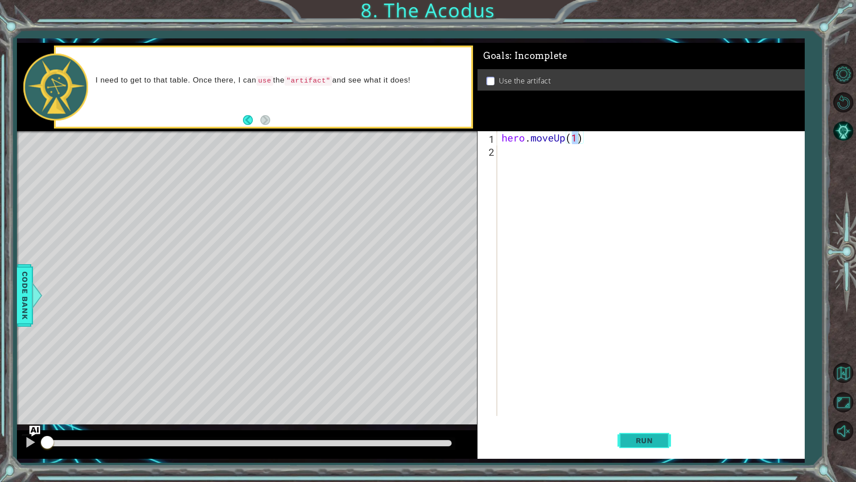
click at [634, 425] on button "Run" at bounding box center [645, 440] width 54 height 33
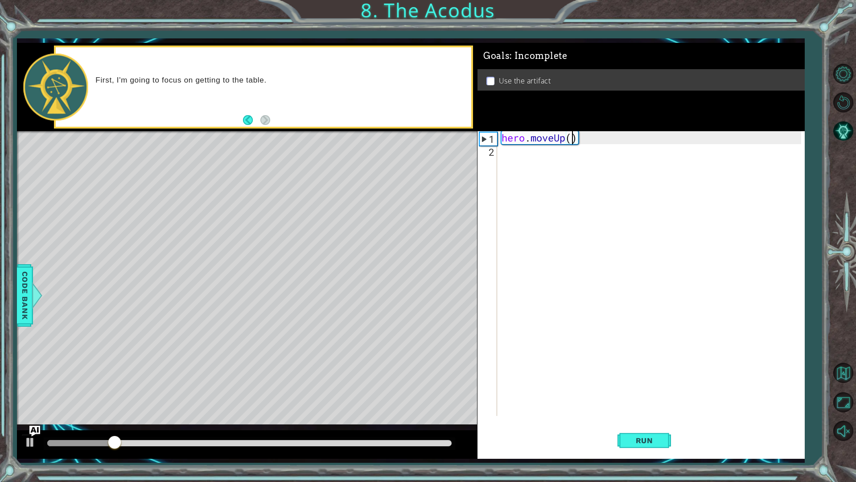
type textarea "hero.moveUp(2)"
click at [516, 162] on div "hero . moveUp ( 2 )" at bounding box center [653, 286] width 306 height 310
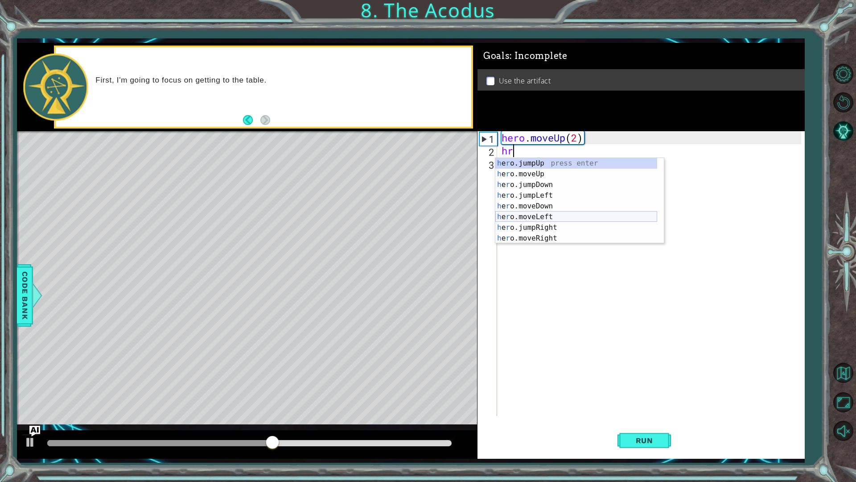
click at [532, 212] on div "h e r o.jumpUp press enter h e r o.moveUp press enter h e r o.jumpDown press en…" at bounding box center [576, 211] width 162 height 107
type textarea "hero.moveLeft(1)"
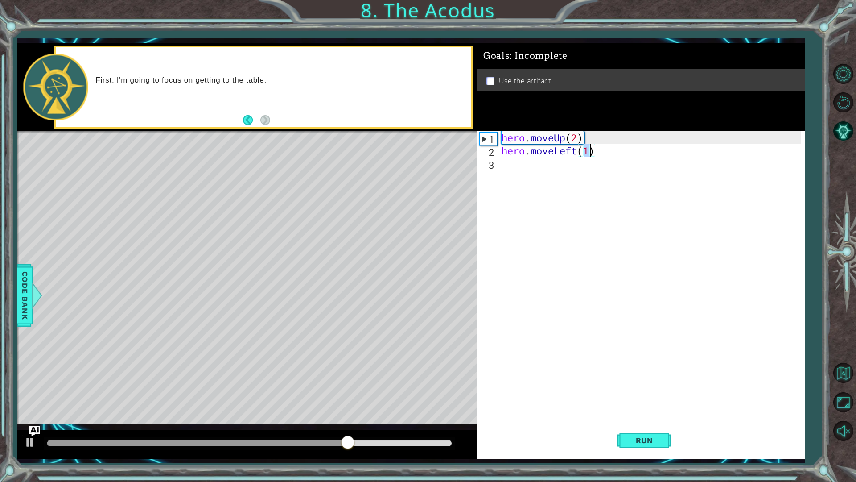
click at [521, 178] on div "hero . moveUp ( 2 ) hero . moveLeft ( 1 )" at bounding box center [653, 286] width 306 height 310
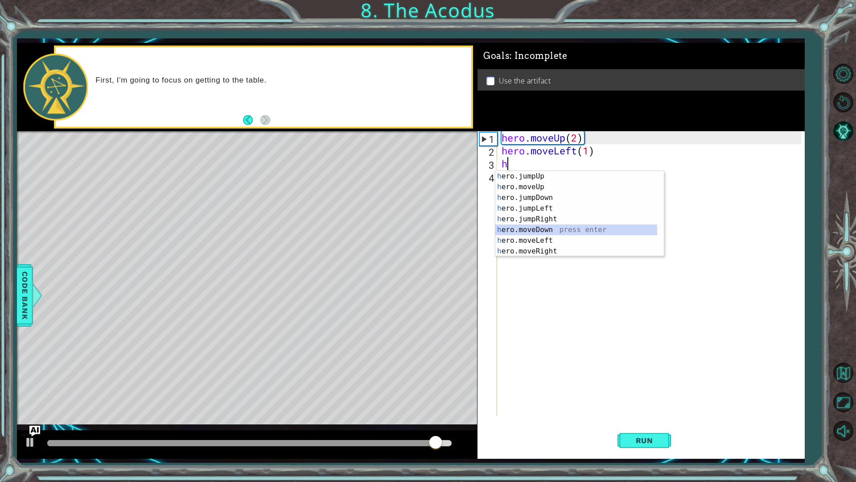
click at [557, 234] on div "h ero.jumpUp press enter h ero.moveUp press enter h ero.jumpDown press enter h …" at bounding box center [576, 224] width 162 height 107
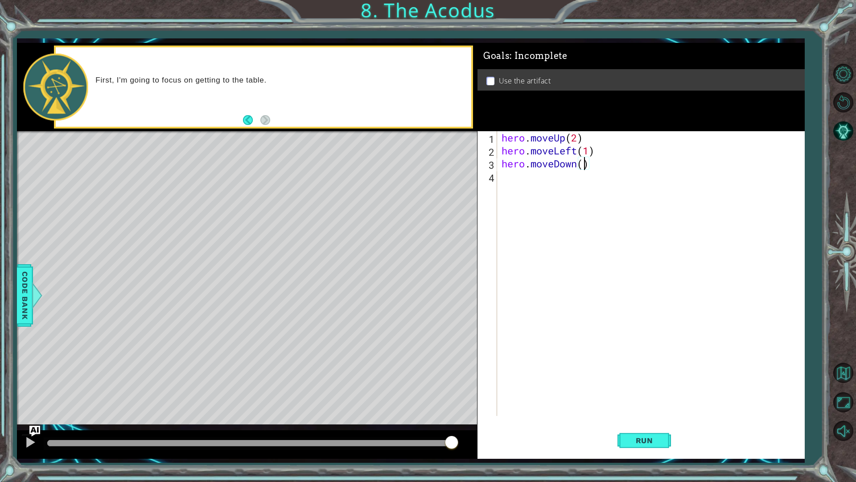
type textarea "hero.moveDown(3)"
click at [506, 186] on div "hero . moveUp ( 2 ) hero . moveLeft ( 1 ) hero . moveDown ( 3 )" at bounding box center [653, 286] width 306 height 310
type textarea "h"
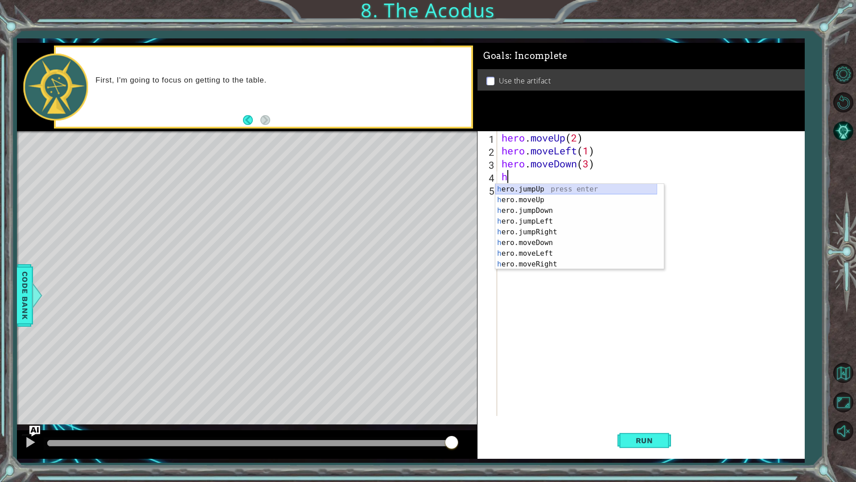
click at [516, 189] on div "h ero.jumpUp press enter h ero.moveUp press enter h ero.jumpDown press enter h …" at bounding box center [576, 237] width 162 height 107
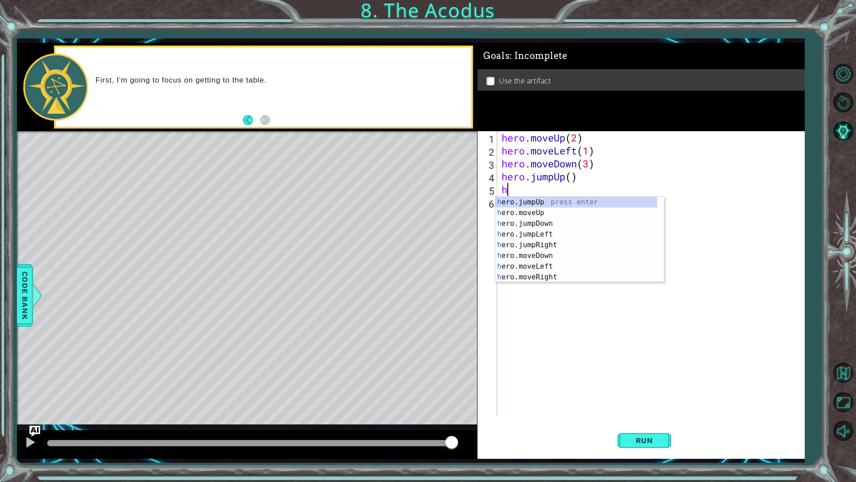
click at [563, 183] on div "hero . moveUp ( 2 ) hero . moveLeft ( 1 ) hero . moveDown ( 3 ) hero . jumpUp (…" at bounding box center [653, 286] width 306 height 310
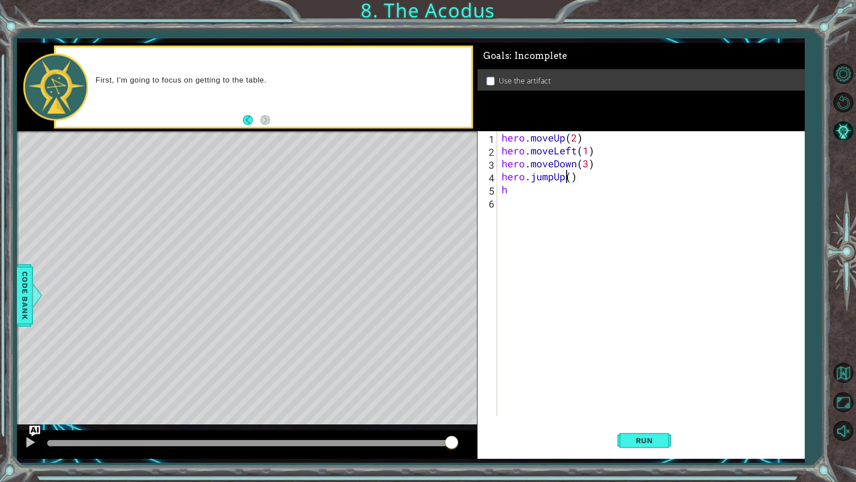
click at [565, 182] on div "hero . moveUp ( 2 ) hero . moveLeft ( 1 ) hero . moveDown ( 3 ) hero . jumpUp (…" at bounding box center [653, 286] width 306 height 310
click at [557, 212] on div "hero.jump Up press enter hero.jump Down press enter hero.jump Left press enter …" at bounding box center [579, 216] width 169 height 64
click at [529, 196] on div "hero . moveUp ( 2 ) hero . moveLeft ( 1 ) hero . moveDown ( 3 ) hero . jumpLeft…" at bounding box center [653, 286] width 306 height 310
type textarea "h"
click at [639, 425] on span "Run" at bounding box center [644, 440] width 35 height 9
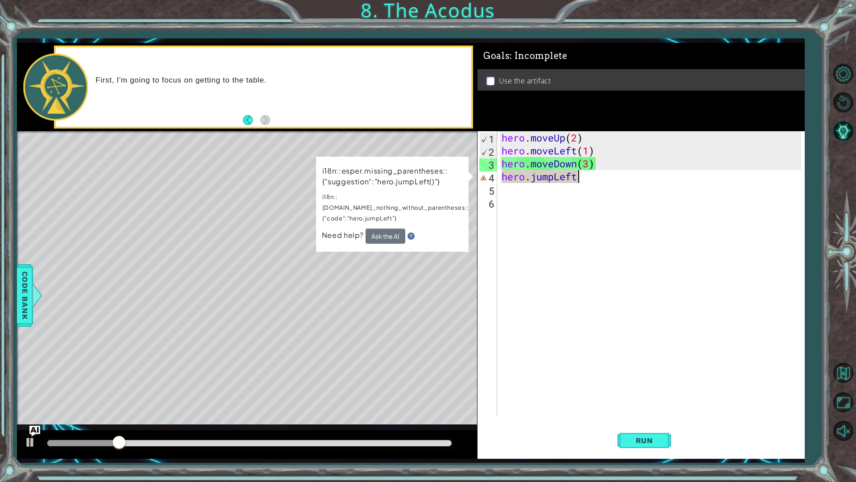
click at [580, 177] on div "hero . moveUp ( 2 ) hero . moveLeft ( 1 ) hero . moveDown ( 3 ) hero . jumpLeft" at bounding box center [653, 286] width 306 height 310
click at [590, 167] on div "hero . moveUp ( 2 ) hero . moveLeft ( 1 ) hero . moveDown ( 3 ) hero . jumpLeft" at bounding box center [653, 286] width 306 height 310
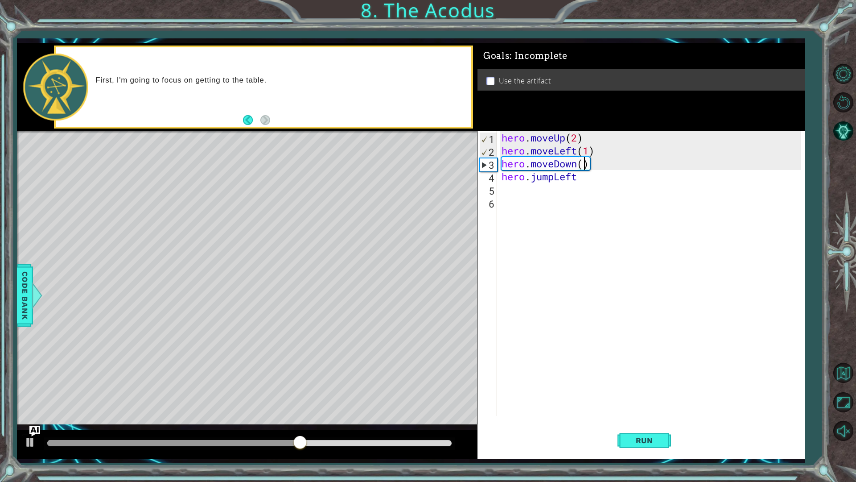
scroll to position [0, 4]
click at [629, 425] on span "Run" at bounding box center [644, 440] width 35 height 9
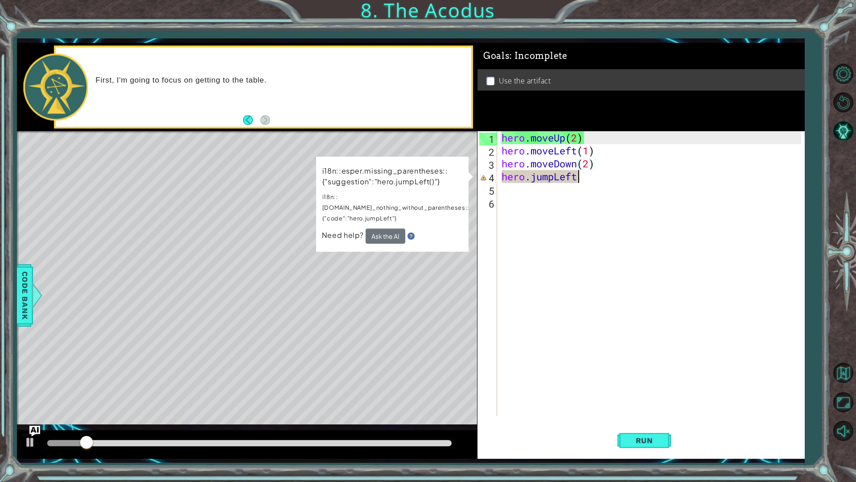
click at [581, 174] on div "hero . moveUp ( 2 ) hero . moveLeft ( 1 ) hero . moveDown ( 2 ) hero . jumpLeft" at bounding box center [653, 286] width 306 height 310
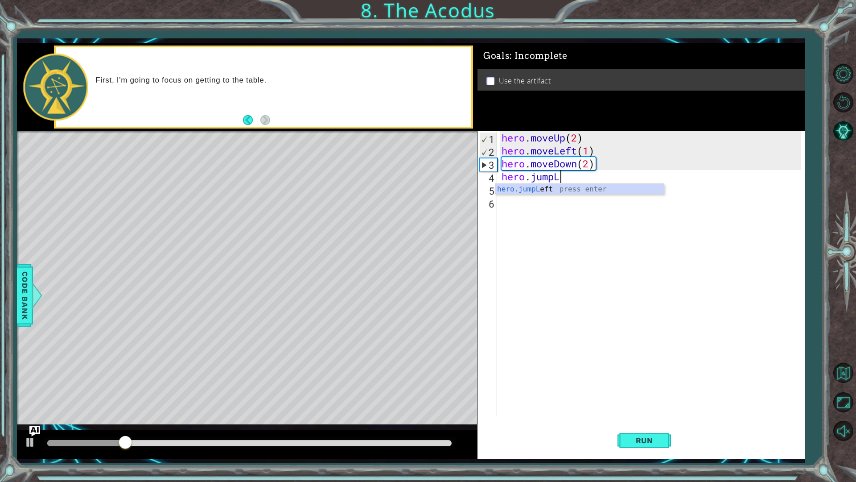
type textarea "hero.jump"
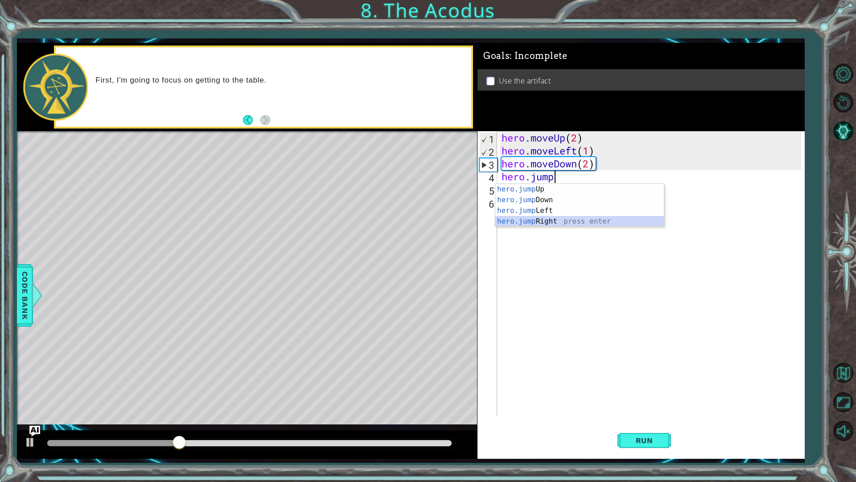
click at [531, 218] on div "hero.jump Up press enter hero.jump Down press enter hero.jump Left press enter …" at bounding box center [579, 216] width 169 height 64
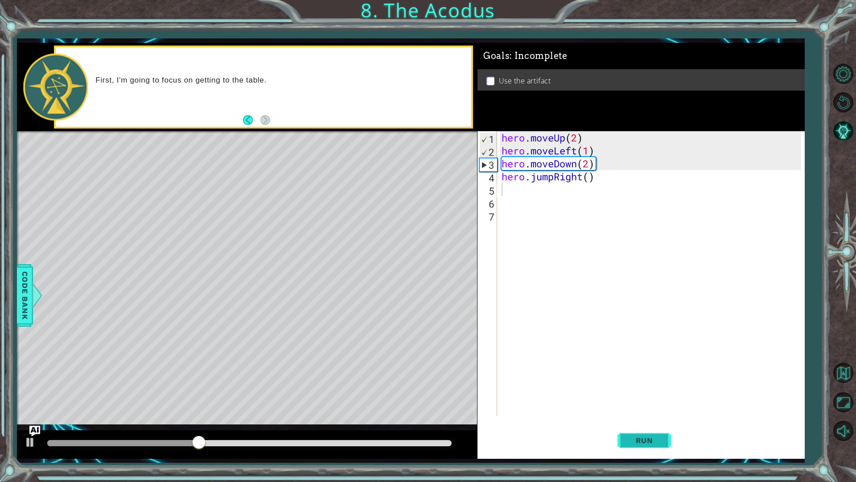
click at [657, 425] on span "Run" at bounding box center [644, 440] width 35 height 9
click at [499, 175] on div "1 2 3 4 5 6 7 hero . moveUp ( 2 ) hero . moveLeft ( 1 ) hero . moveDown ( 2 ) h…" at bounding box center [640, 273] width 324 height 284
click at [500, 175] on div "hero . moveUp ( 2 ) hero . moveLeft ( 1 ) hero . moveDown ( 2 ) hero . jumpRigh…" at bounding box center [651, 273] width 302 height 284
type textarea "hero.jumpRight()"
click at [504, 175] on div "hero . moveUp ( 2 ) hero . moveLeft ( 1 ) hero . moveDown ( 2 ) hero . jumpRigh…" at bounding box center [653, 286] width 306 height 310
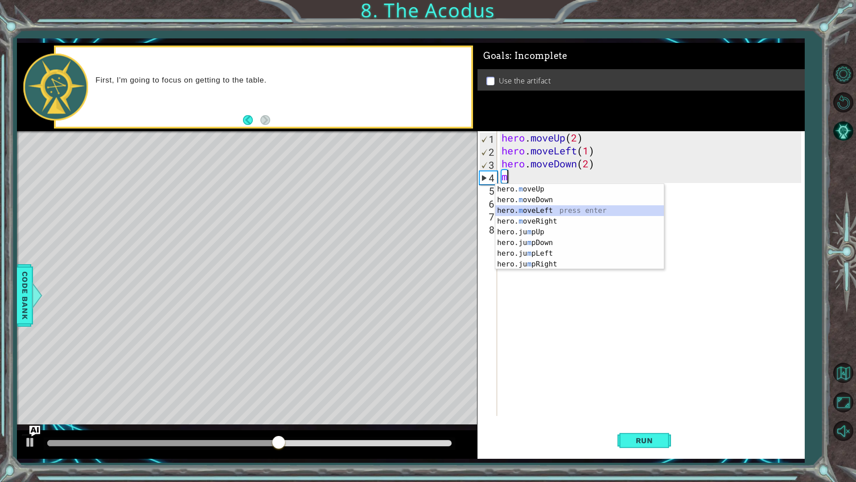
click at [557, 213] on div "hero. m oveUp press enter hero. m oveDown press enter hero. m oveLeft press ent…" at bounding box center [579, 237] width 169 height 107
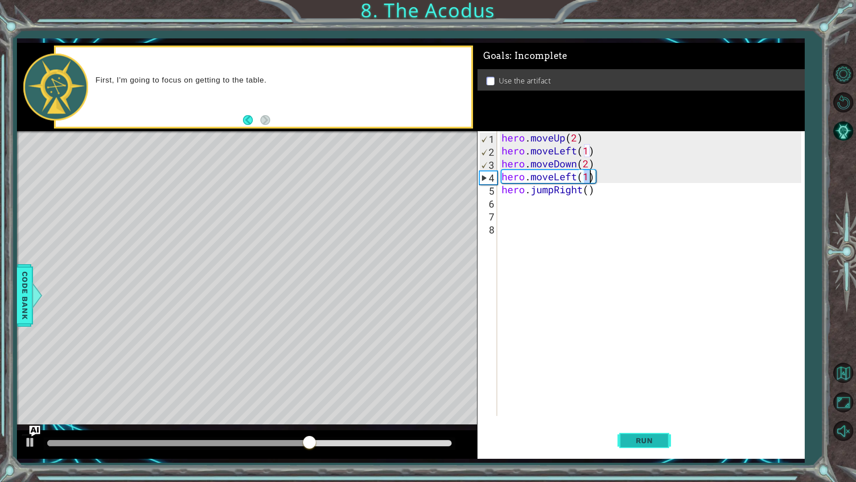
click at [644, 425] on button "Run" at bounding box center [645, 440] width 54 height 33
click at [580, 187] on div "hero . moveUp ( 2 ) hero . moveLeft ( 1 ) hero . moveDown ( 2 ) hero . moveLeft…" at bounding box center [653, 286] width 306 height 310
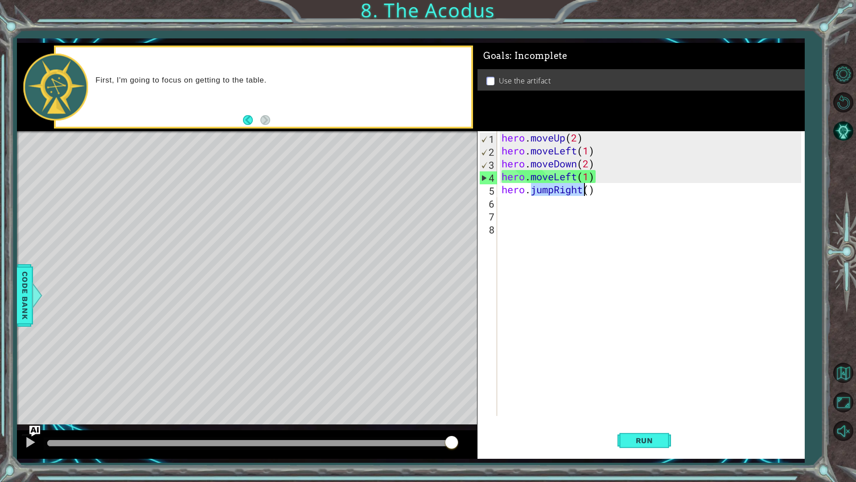
click at [580, 187] on div "hero . moveUp ( 2 ) hero . moveLeft ( 1 ) hero . moveDown ( 2 ) hero . moveLeft…" at bounding box center [653, 286] width 306 height 310
click at [580, 187] on div "hero . moveUp ( 2 ) hero . moveLeft ( 1 ) hero . moveDown ( 2 ) hero . moveLeft…" at bounding box center [651, 273] width 302 height 284
click at [590, 181] on div "hero . moveUp ( 2 ) hero . moveLeft ( 1 ) hero . moveDown ( 2 ) hero . moveLeft…" at bounding box center [653, 286] width 306 height 310
click at [598, 183] on div "hero . moveUp ( 2 ) hero . moveLeft ( 1 ) hero . moveDown ( 2 ) hero . moveLeft…" at bounding box center [653, 286] width 306 height 310
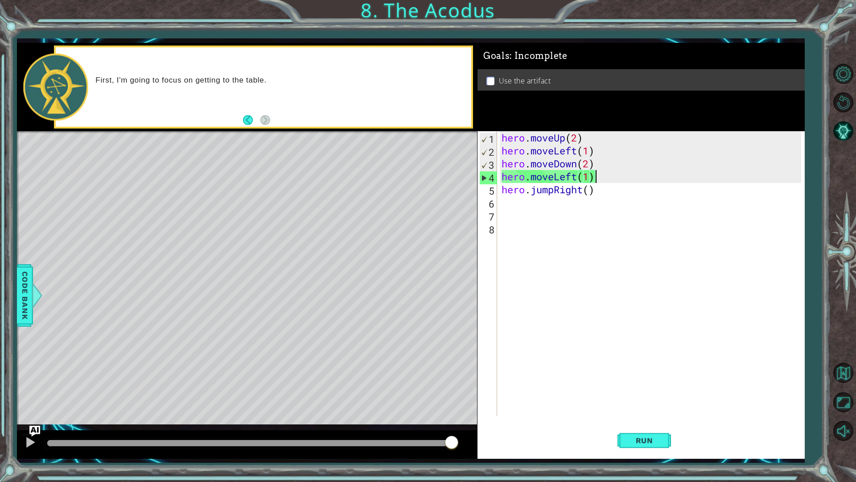
click at [598, 181] on div "hero . moveUp ( 2 ) hero . moveLeft ( 1 ) hero . moveDown ( 2 ) hero . moveLeft…" at bounding box center [653, 286] width 306 height 310
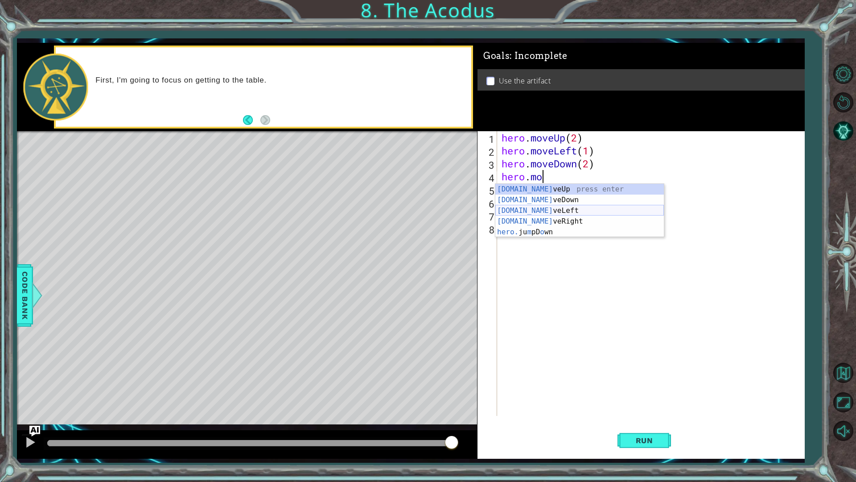
type textarea "hero.m"
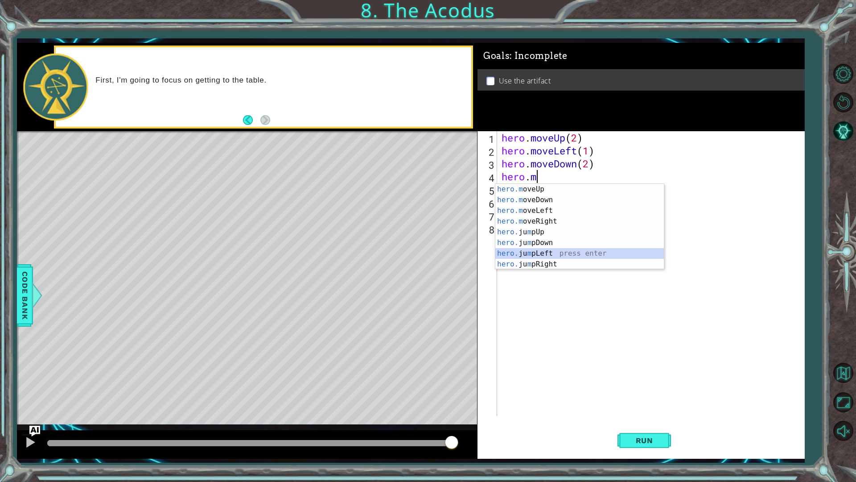
click at [563, 252] on div "hero.m oveUp press enter hero.m oveDown press enter hero.m oveLeft press enter …" at bounding box center [579, 237] width 169 height 107
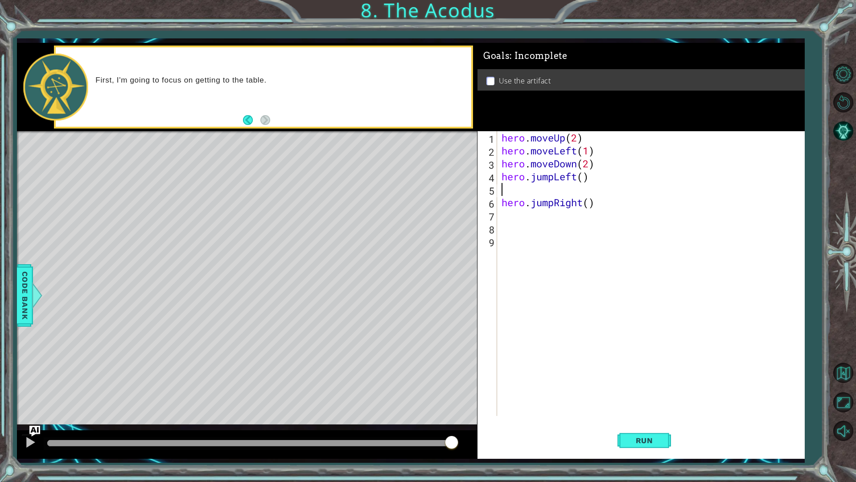
click at [605, 214] on div "hero . moveUp ( 2 ) hero . moveLeft ( 1 ) hero . moveDown ( 2 ) hero . jumpLeft…" at bounding box center [653, 286] width 306 height 310
click at [605, 211] on div "hero . moveUp ( 2 ) hero . moveLeft ( 1 ) hero . moveDown ( 2 ) hero . jumpLeft…" at bounding box center [653, 286] width 306 height 310
click at [605, 207] on div "hero . moveUp ( 2 ) hero . moveLeft ( 1 ) hero . moveDown ( 2 ) hero . jumpLeft…" at bounding box center [653, 286] width 306 height 310
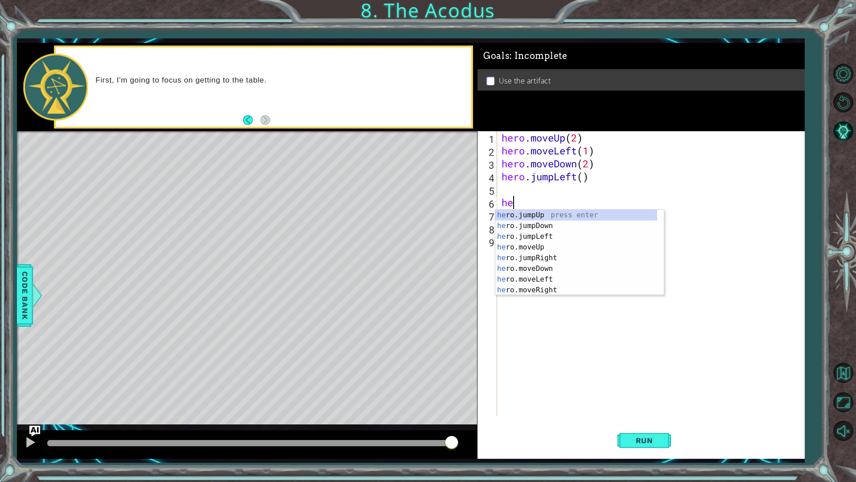
type textarea "h"
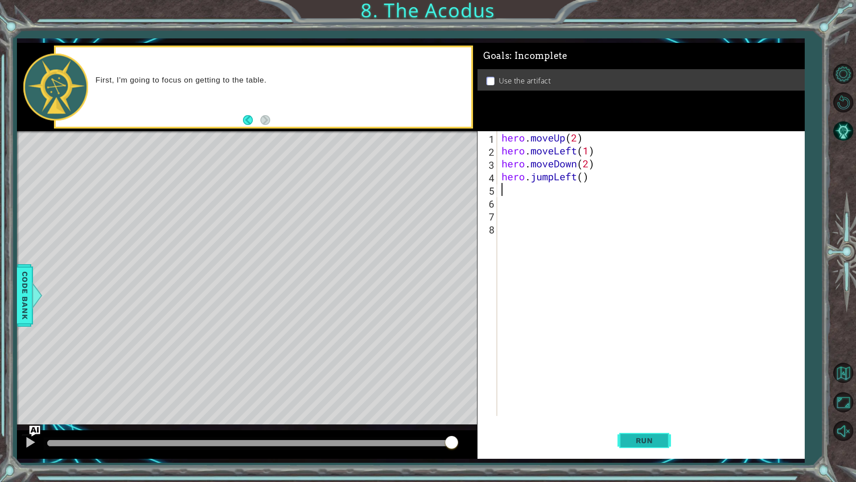
type textarea "hero.jumpLeft()"
click at [633, 425] on span "Run" at bounding box center [644, 440] width 35 height 9
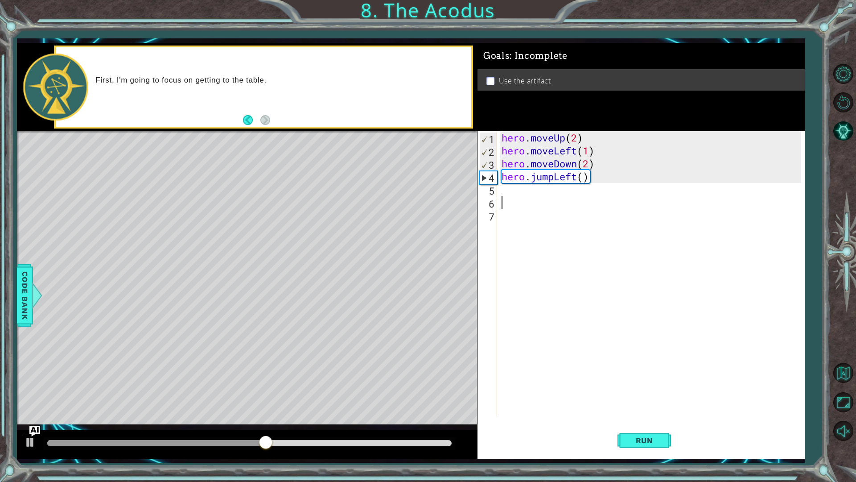
click at [512, 199] on div "hero . moveUp ( 2 ) hero . moveLeft ( 1 ) hero . moveDown ( 2 ) hero . jumpLeft…" at bounding box center [653, 286] width 306 height 310
click at [507, 192] on div "hero . moveUp ( 2 ) hero . moveLeft ( 1 ) hero . moveDown ( 2 ) hero . jumpLeft…" at bounding box center [653, 286] width 306 height 310
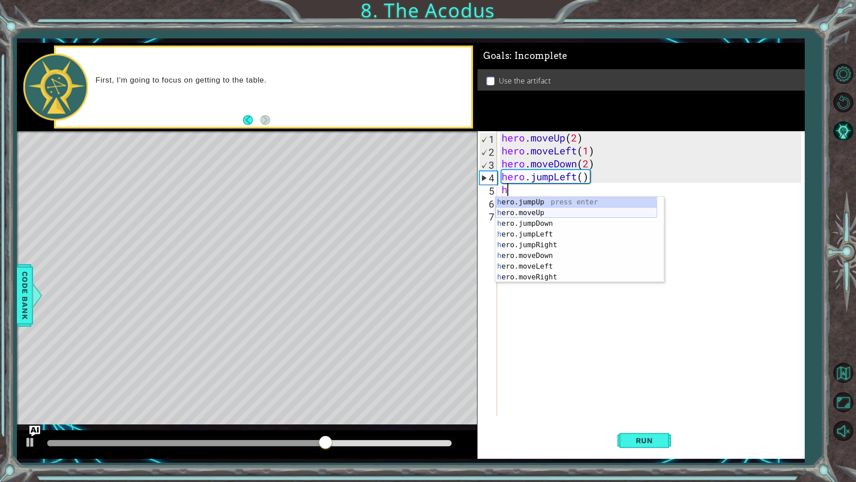
click at [546, 210] on div "h ero.jumpUp press enter h ero.moveUp press enter h ero.jumpDown press enter h …" at bounding box center [576, 250] width 162 height 107
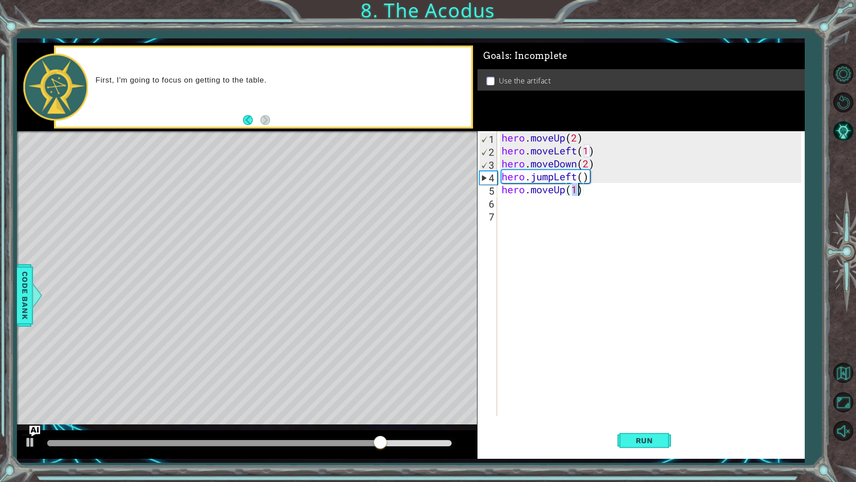
type textarea "hero.moveUp(2)"
click at [574, 210] on div "hero . moveUp ( 2 ) hero . moveLeft ( 1 ) hero . moveDown ( 2 ) hero . jumpLeft…" at bounding box center [653, 286] width 306 height 310
click at [562, 204] on div "hero . moveUp ( 2 ) hero . moveLeft ( 1 ) hero . moveDown ( 2 ) hero . jumpLeft…" at bounding box center [653, 286] width 306 height 310
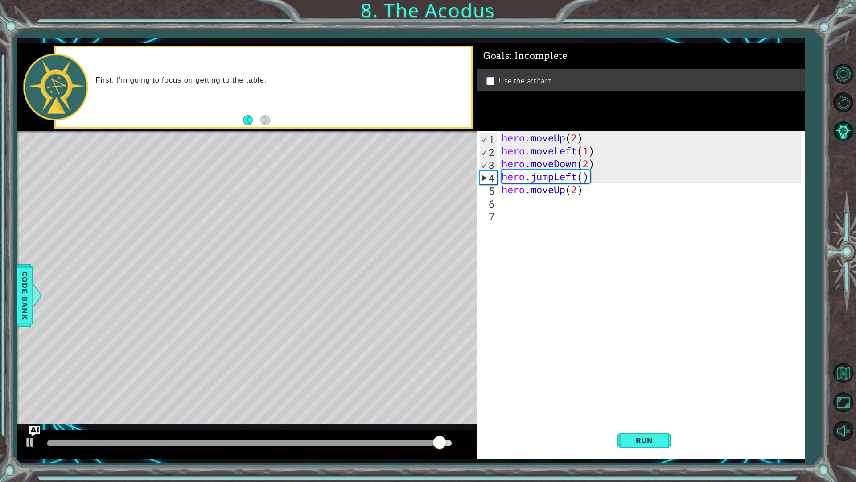
type textarea "h"
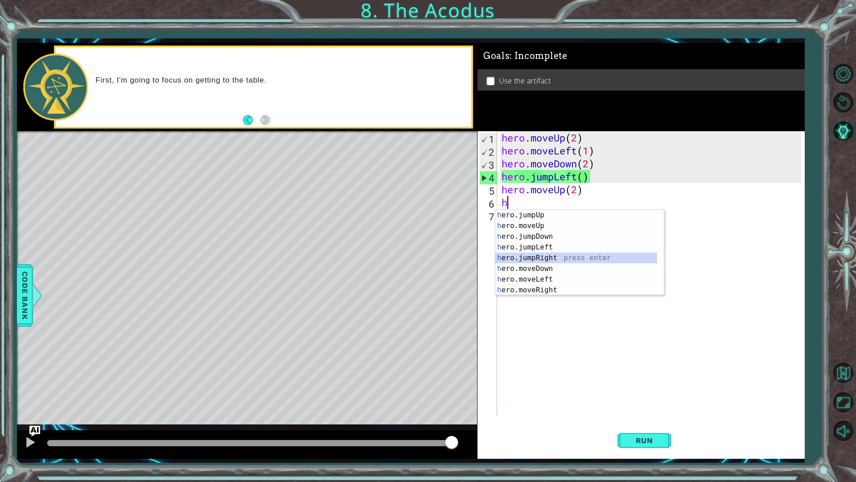
click at [565, 253] on div "h ero.jumpUp press enter h ero.moveUp press enter h ero.jumpDown press enter h …" at bounding box center [576, 263] width 162 height 107
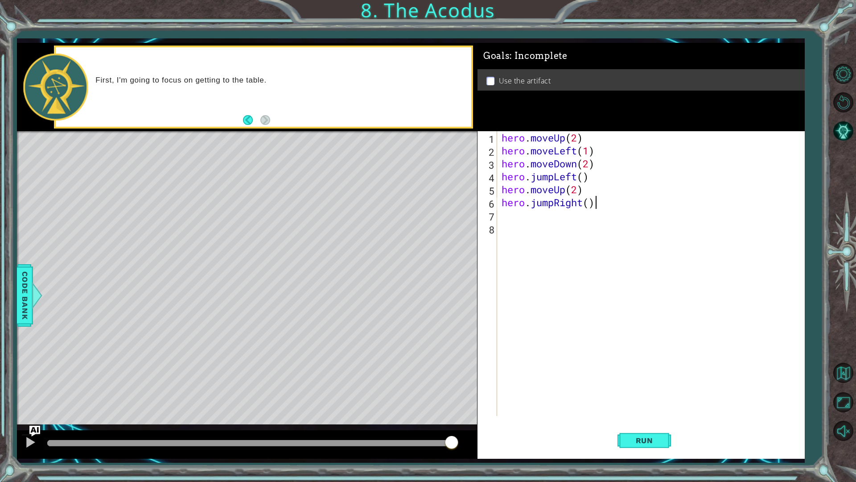
click at [605, 206] on div "hero . moveUp ( 2 ) hero . moveLeft ( 1 ) hero . moveDown ( 2 ) hero . jumpLeft…" at bounding box center [653, 286] width 306 height 310
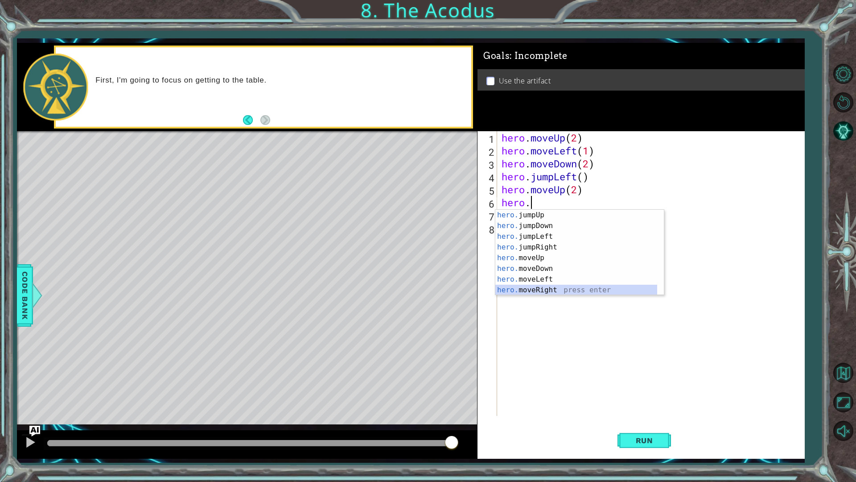
click at [561, 290] on div "hero. jumpUp press enter hero. jumpDown press enter hero. jumpLeft press enter …" at bounding box center [576, 263] width 162 height 107
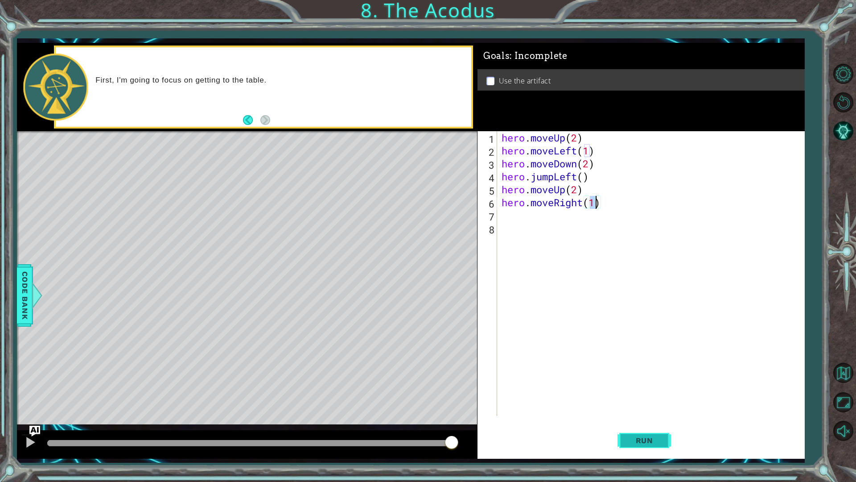
type textarea "hero.moveRight(1)"
click at [631, 425] on button "Run" at bounding box center [645, 440] width 54 height 33
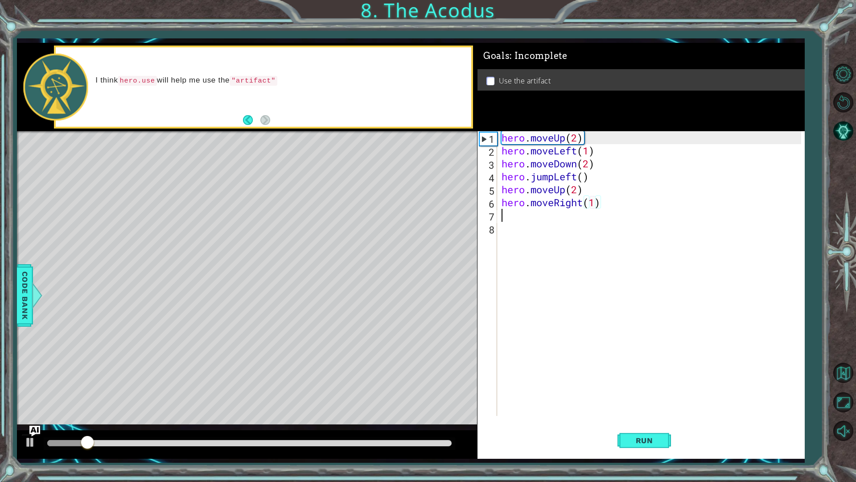
click at [535, 221] on div "hero . moveUp ( 2 ) hero . moveLeft ( 1 ) hero . moveDown ( 2 ) hero . jumpLeft…" at bounding box center [653, 286] width 306 height 310
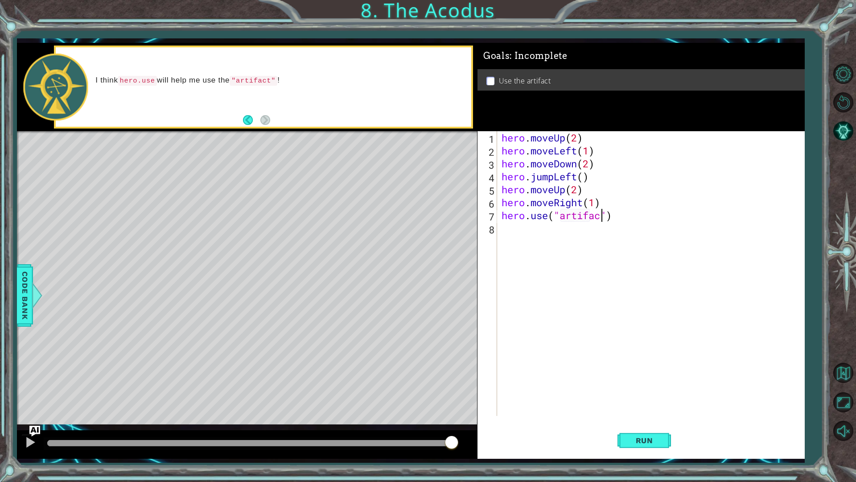
scroll to position [0, 4]
type textarea "hero.use("artifact")"
drag, startPoint x: 634, startPoint y: 444, endPoint x: 632, endPoint y: 451, distance: 7.5
click at [632, 425] on span "Run" at bounding box center [644, 440] width 35 height 9
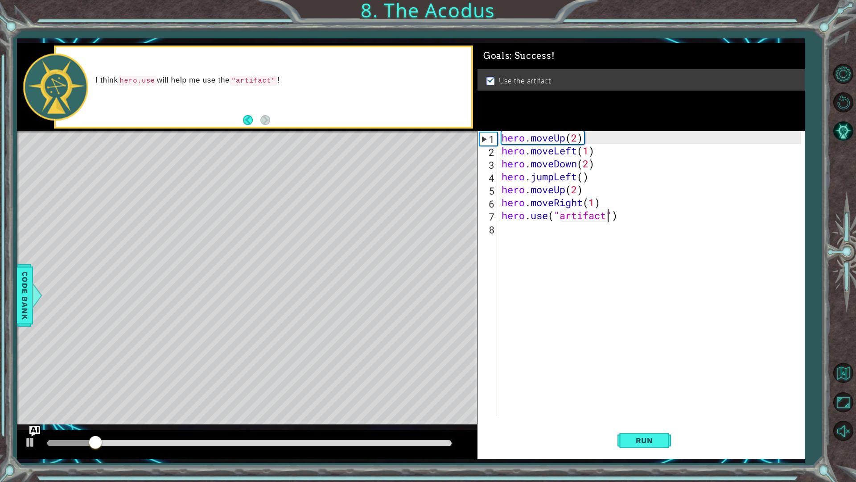
click at [403, 425] on div at bounding box center [249, 443] width 404 height 6
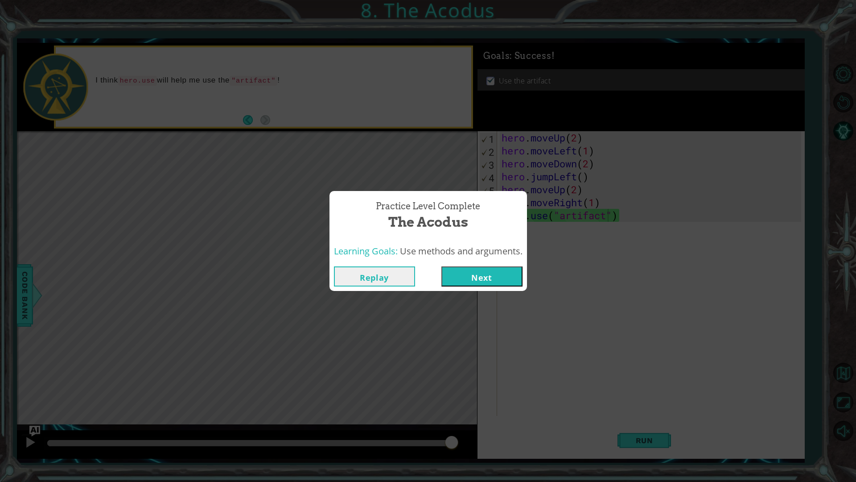
click at [479, 281] on button "Next" at bounding box center [481, 276] width 81 height 20
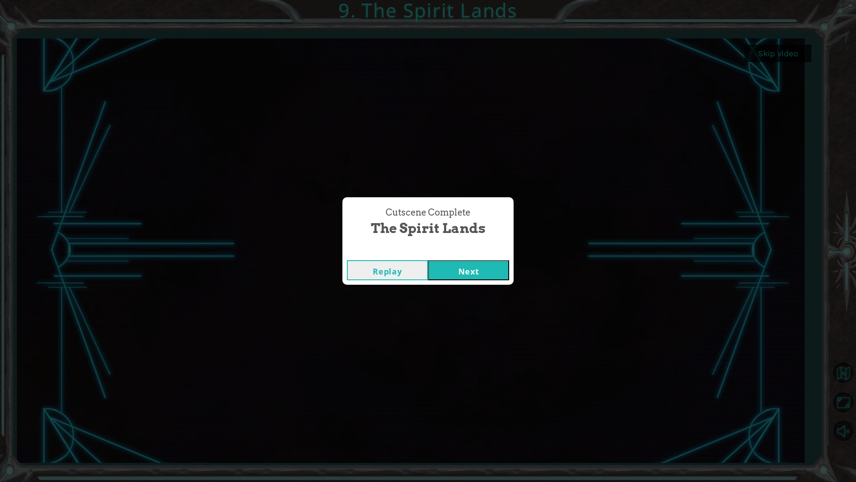
click button "Next" at bounding box center [468, 270] width 81 height 20
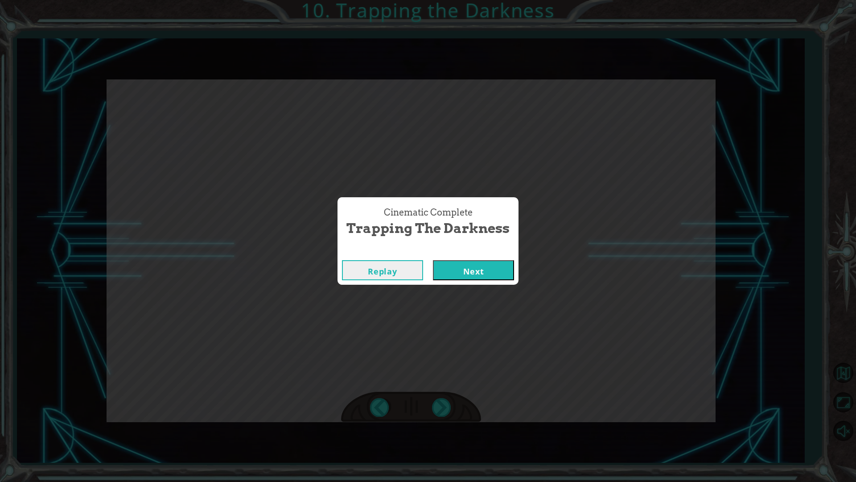
click at [433, 260] on button "Next" at bounding box center [473, 270] width 81 height 20
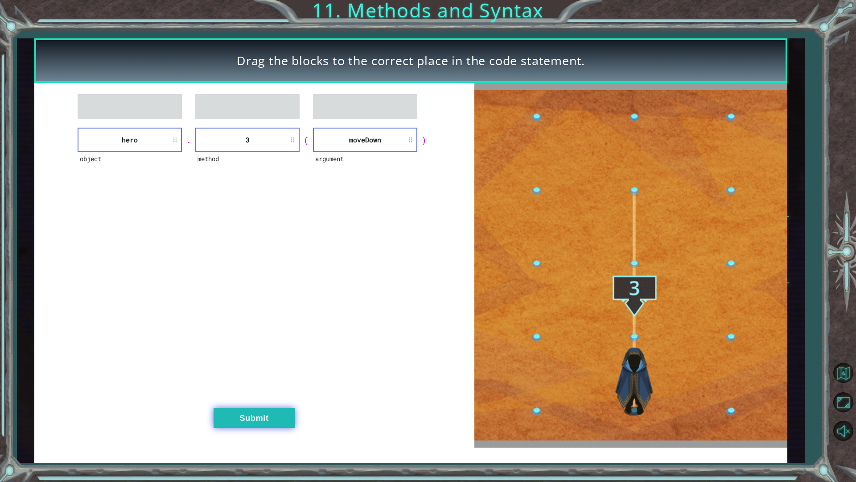
click at [284, 414] on button "Submit" at bounding box center [254, 418] width 81 height 20
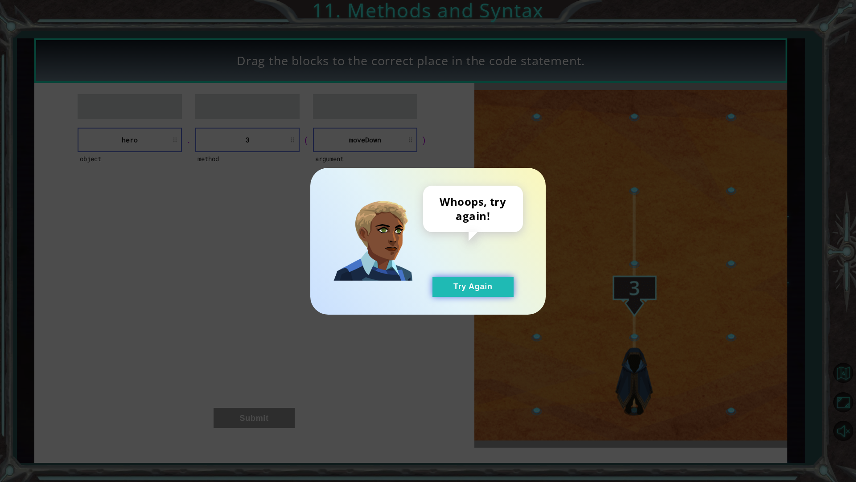
click at [462, 287] on button "Try Again" at bounding box center [473, 286] width 81 height 20
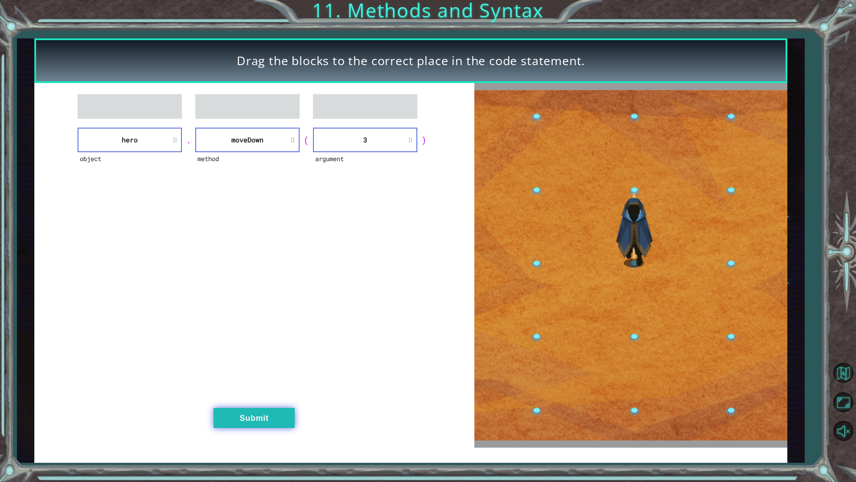
click at [249, 414] on button "Submit" at bounding box center [254, 418] width 81 height 20
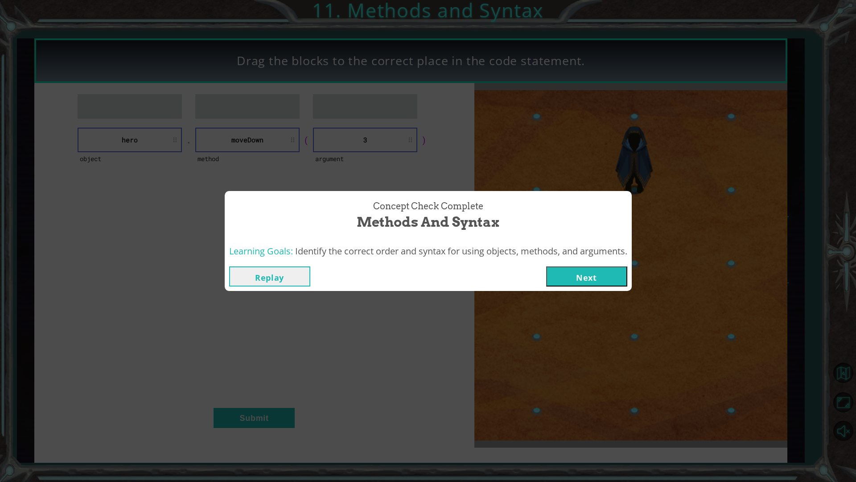
click at [576, 273] on button "Next" at bounding box center [586, 276] width 81 height 20
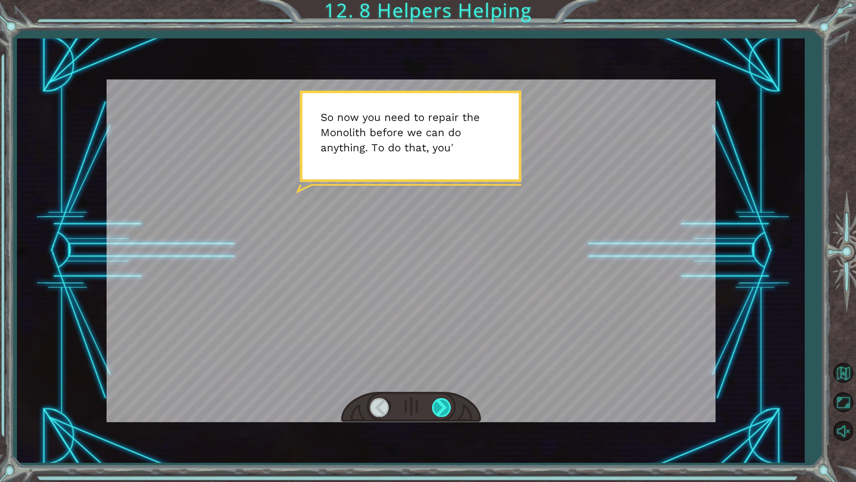
drag, startPoint x: 442, startPoint y: 414, endPoint x: 443, endPoint y: 409, distance: 5.1
click at [442, 414] on div at bounding box center [442, 407] width 20 height 18
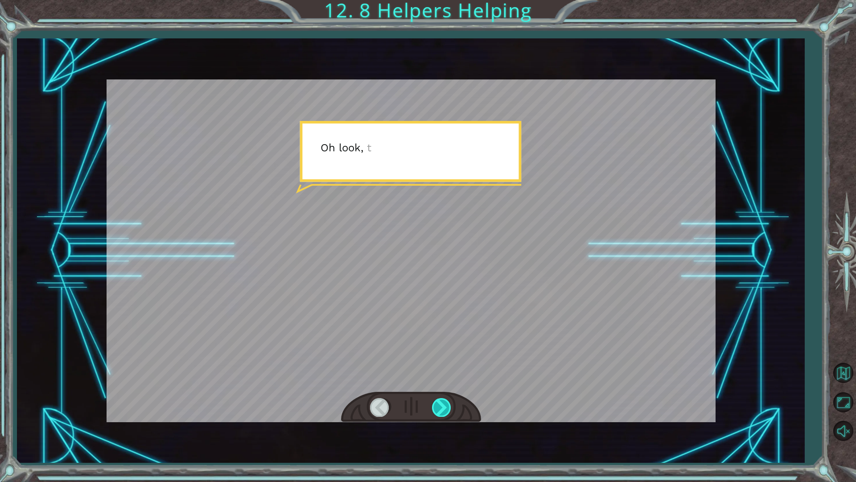
click at [440, 411] on div at bounding box center [442, 407] width 20 height 18
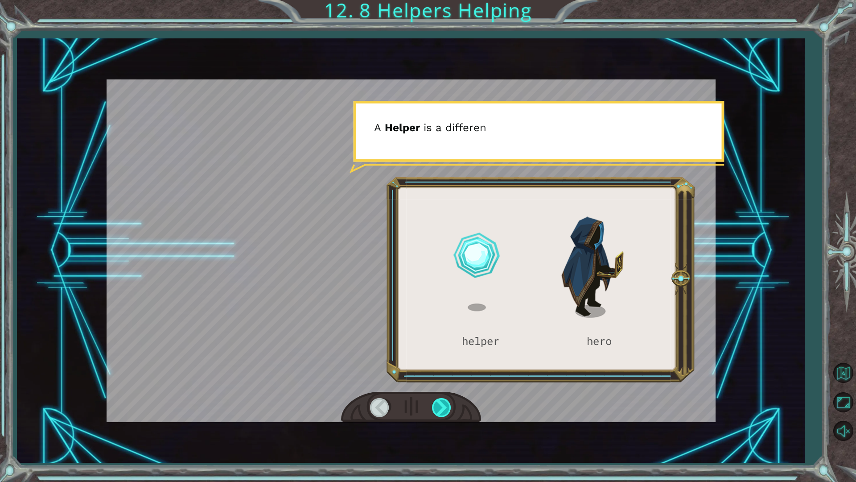
click at [440, 410] on div at bounding box center [442, 407] width 20 height 18
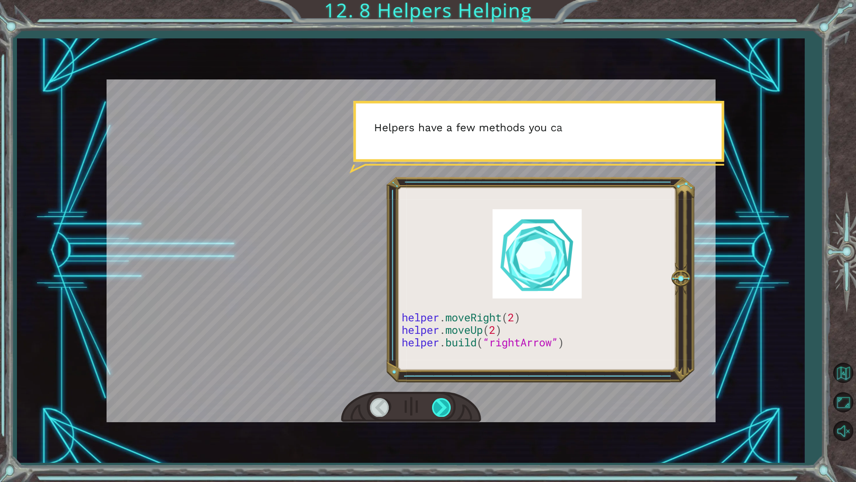
click at [440, 410] on div at bounding box center [442, 407] width 20 height 18
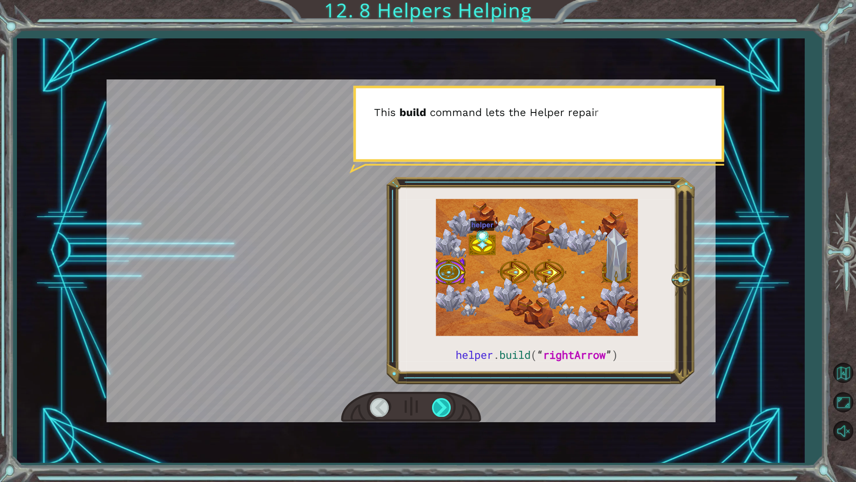
click at [440, 408] on div at bounding box center [442, 407] width 20 height 18
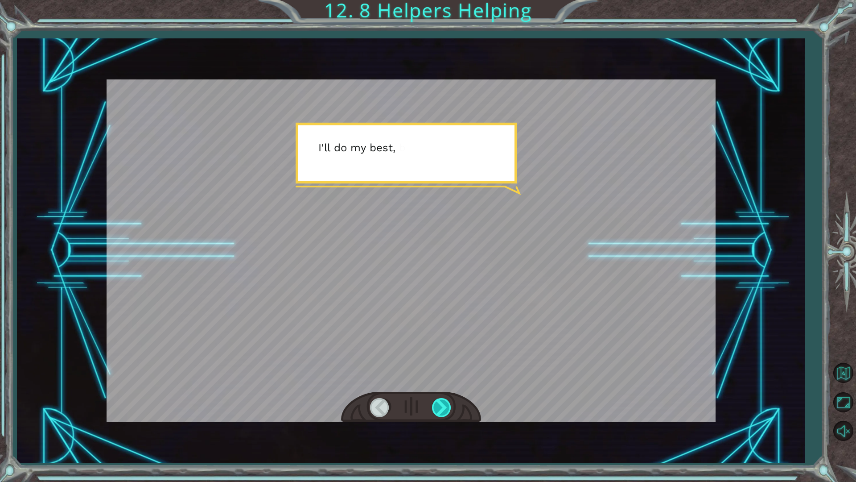
click at [439, 408] on div at bounding box center [442, 407] width 20 height 18
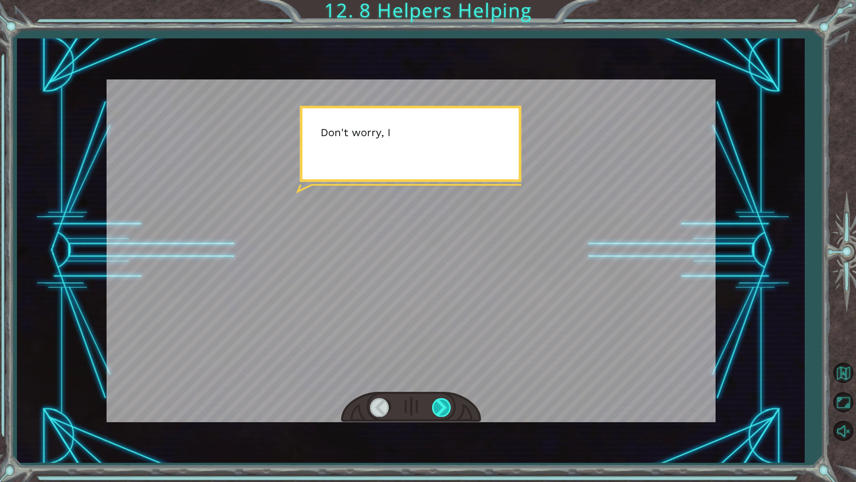
click at [437, 406] on div at bounding box center [442, 407] width 20 height 18
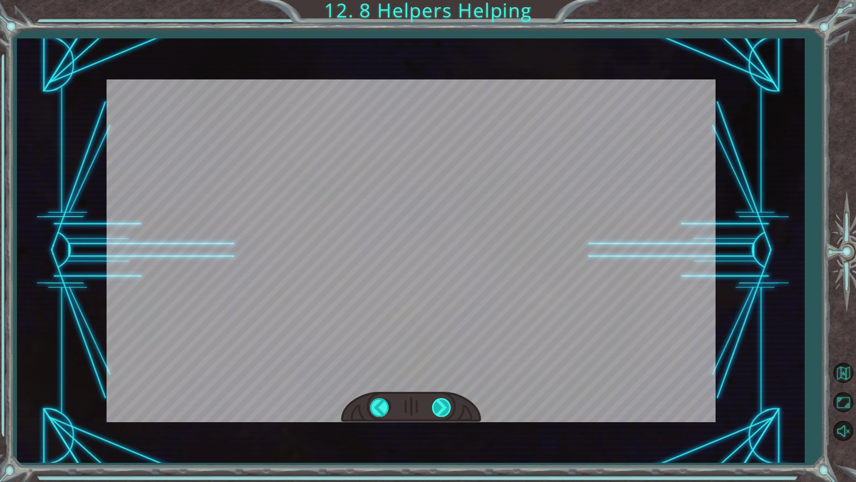
click at [437, 406] on div at bounding box center [442, 407] width 20 height 18
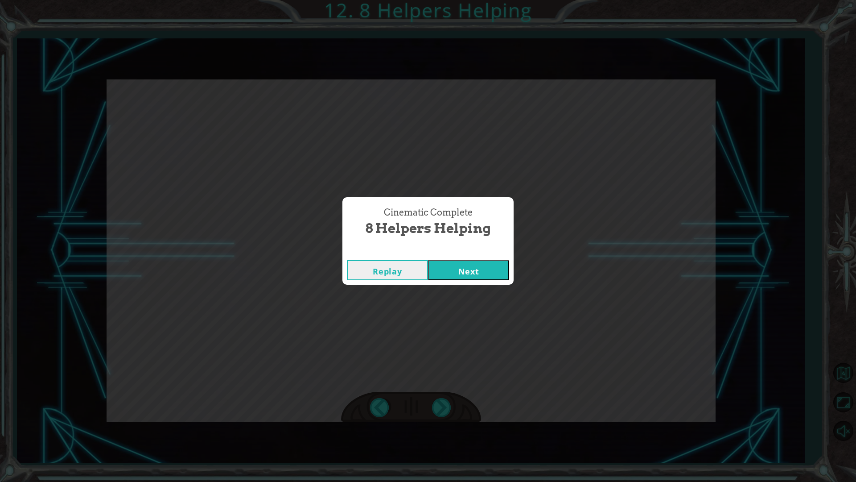
click at [469, 275] on button "Next" at bounding box center [468, 270] width 81 height 20
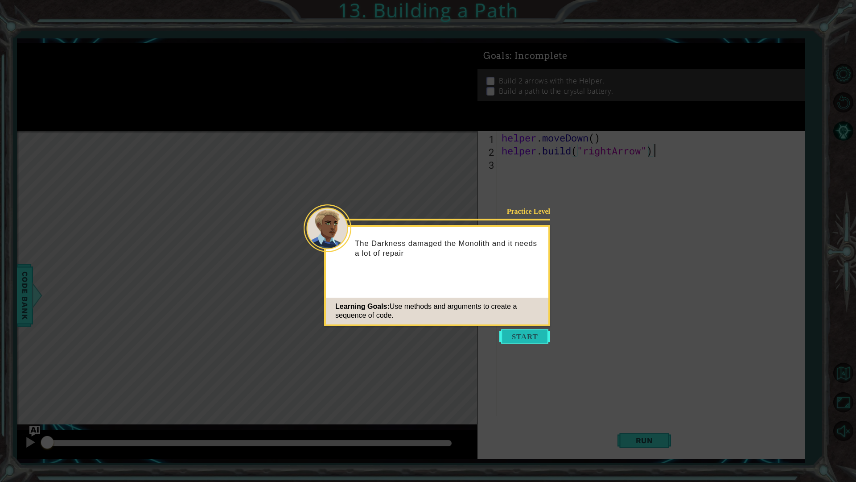
click at [519, 332] on button "Start" at bounding box center [524, 336] width 51 height 14
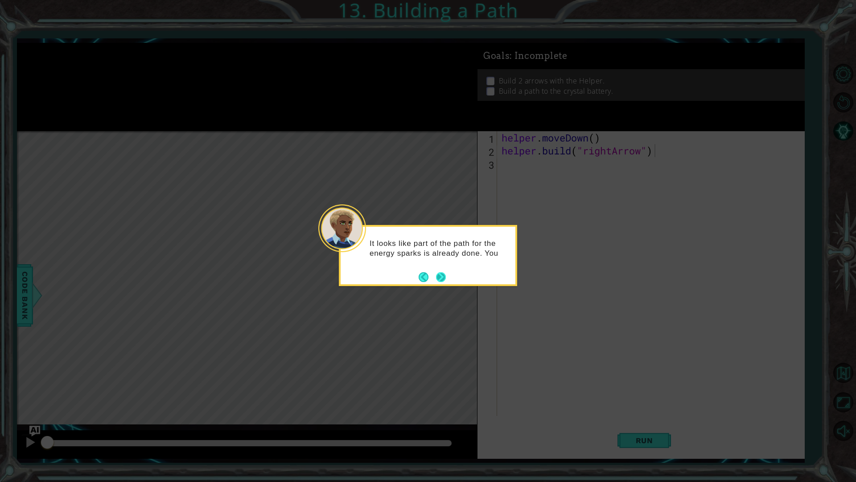
click at [437, 274] on button "Next" at bounding box center [441, 277] width 10 height 10
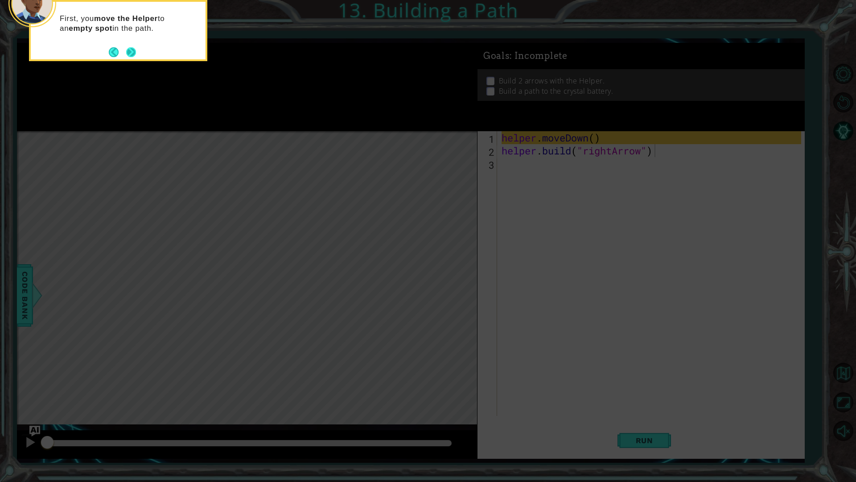
click at [128, 46] on footer at bounding box center [122, 51] width 27 height 13
click at [128, 49] on button "Next" at bounding box center [131, 52] width 10 height 10
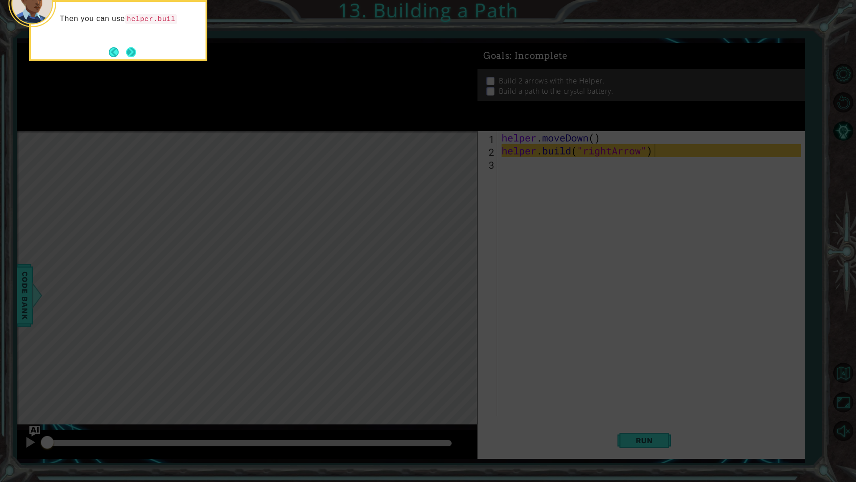
click at [136, 55] on button "Next" at bounding box center [131, 52] width 10 height 10
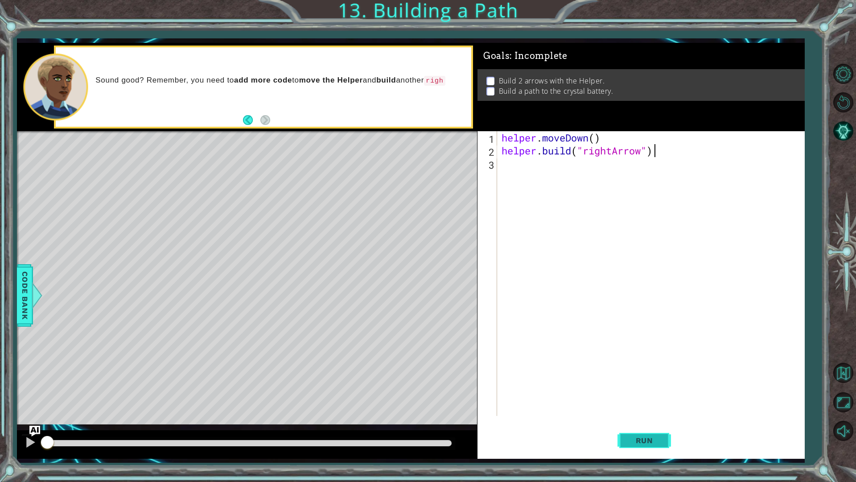
click at [635, 425] on span "Run" at bounding box center [644, 440] width 35 height 9
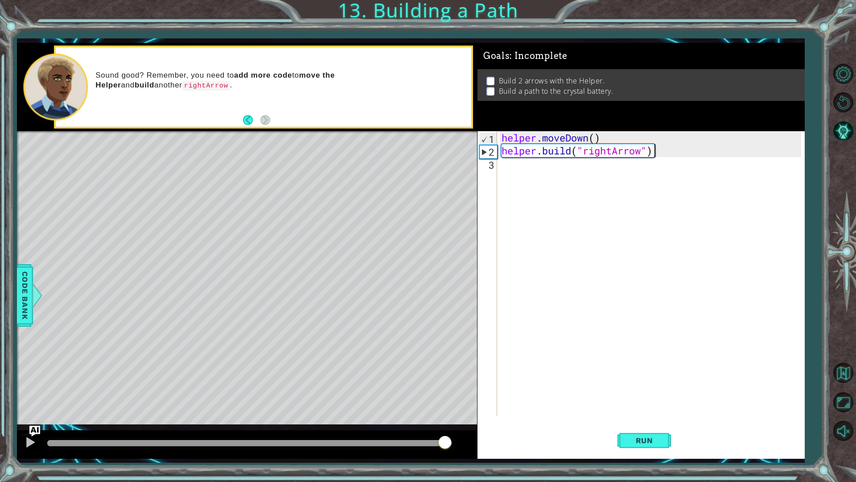
drag, startPoint x: 316, startPoint y: 446, endPoint x: 510, endPoint y: 219, distance: 298.3
click at [489, 283] on div "1 ההההההההההההההההההההההההההההההההההההההההההההההההההההההההההההההההההההההההההההה…" at bounding box center [411, 251] width 788 height 416
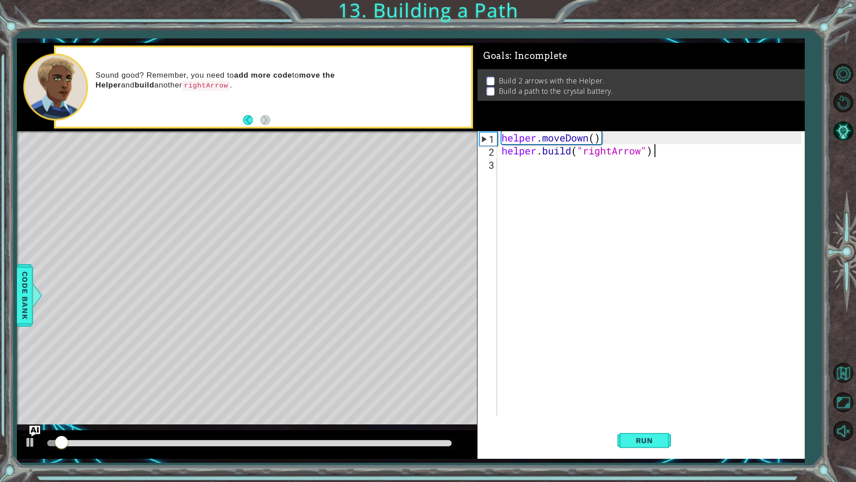
click at [526, 181] on div "helper . moveDown ( ) helper . build ( "rightArrow" )" at bounding box center [653, 286] width 306 height 310
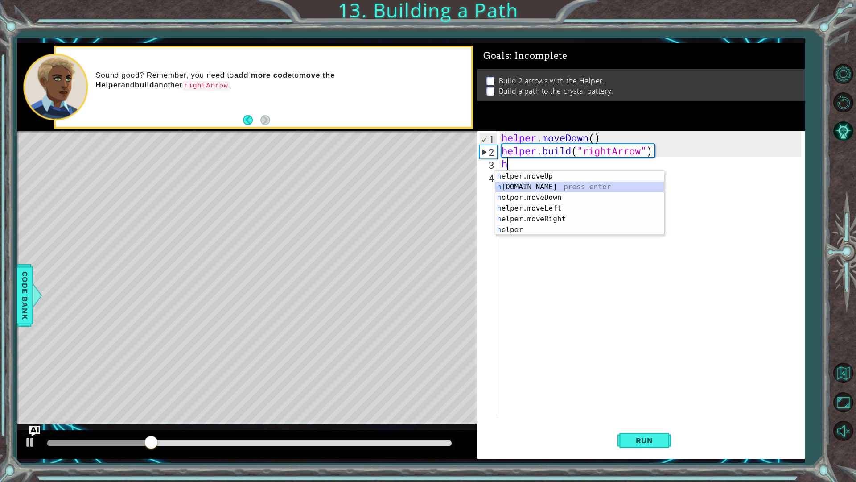
click at [536, 186] on div "h elper.moveUp press enter h [DOMAIN_NAME] press enter h elper.moveDown press e…" at bounding box center [579, 214] width 169 height 86
type textarea "[DOMAIN_NAME]("rightArrow")"
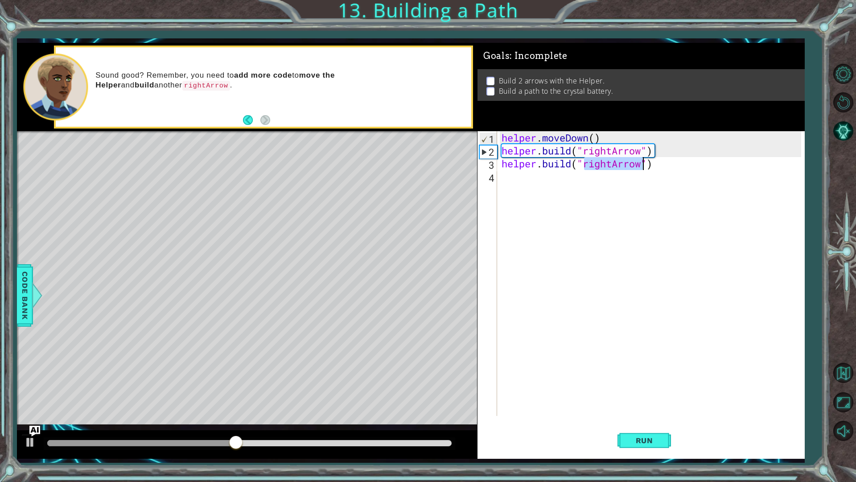
drag, startPoint x: 668, startPoint y: 178, endPoint x: 669, endPoint y: 172, distance: 6.8
click at [668, 177] on div "helper . moveDown ( ) helper . build ( "rightArrow" ) helper . build ( "rightAr…" at bounding box center [653, 286] width 306 height 310
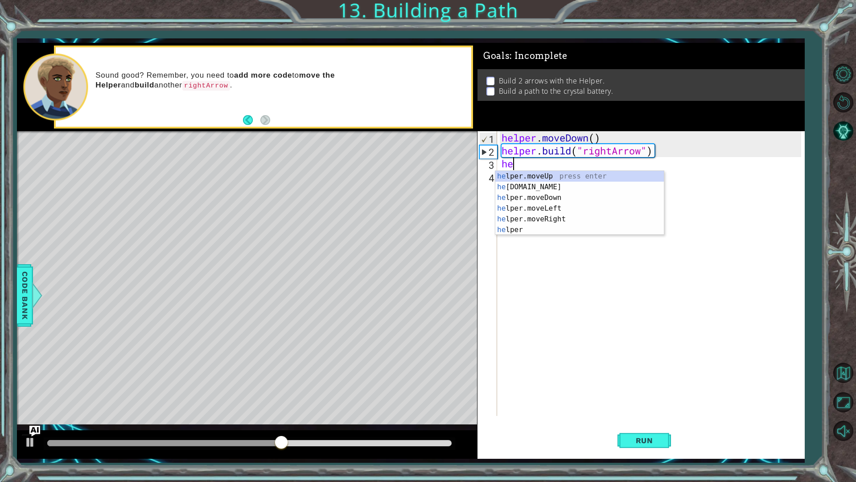
type textarea "h"
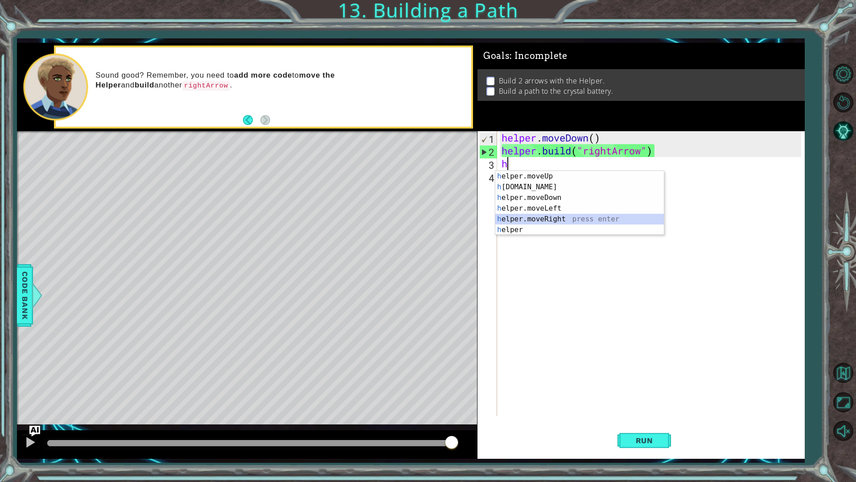
click at [543, 218] on div "h elper.moveUp press enter h [DOMAIN_NAME] press enter h elper.moveDown press e…" at bounding box center [579, 214] width 169 height 86
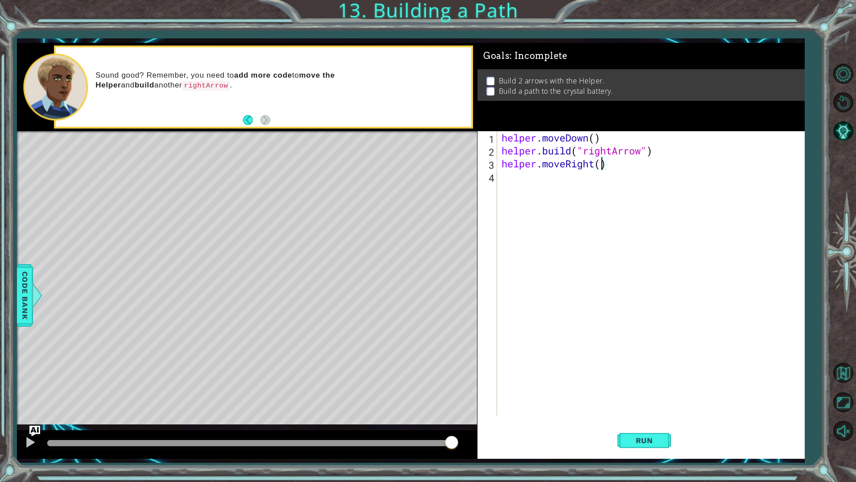
type textarea "helper.moveRight(4)"
click at [568, 191] on div "helper . moveDown ( ) helper . build ( "rightArrow" ) helper . moveRight ( 4 )" at bounding box center [653, 286] width 306 height 310
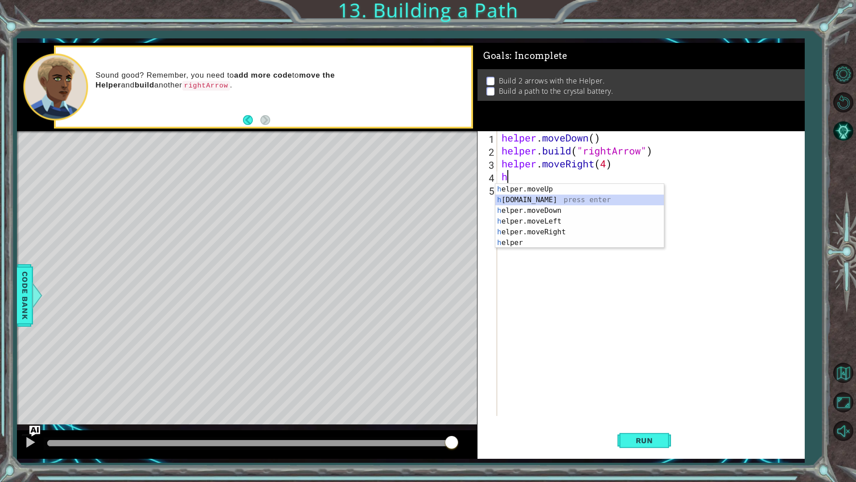
click at [550, 196] on div "h elper.moveUp press enter h [DOMAIN_NAME] press enter h elper.moveDown press e…" at bounding box center [579, 227] width 169 height 86
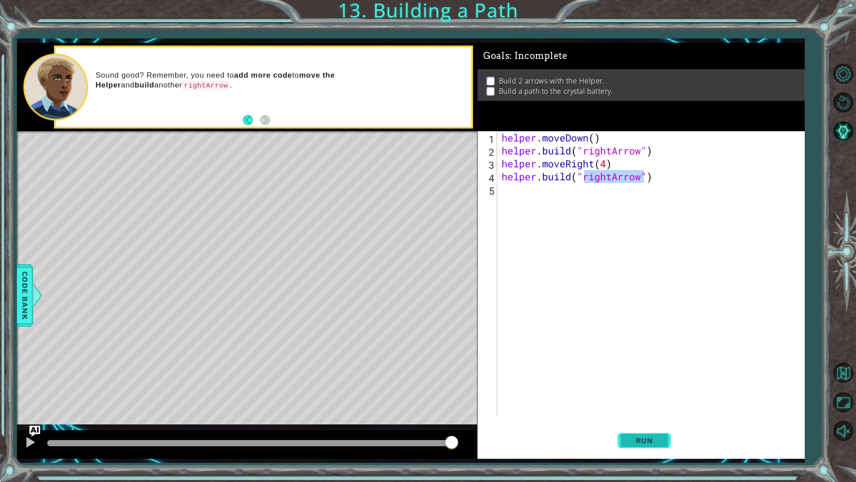
click at [657, 425] on button "Run" at bounding box center [645, 440] width 54 height 33
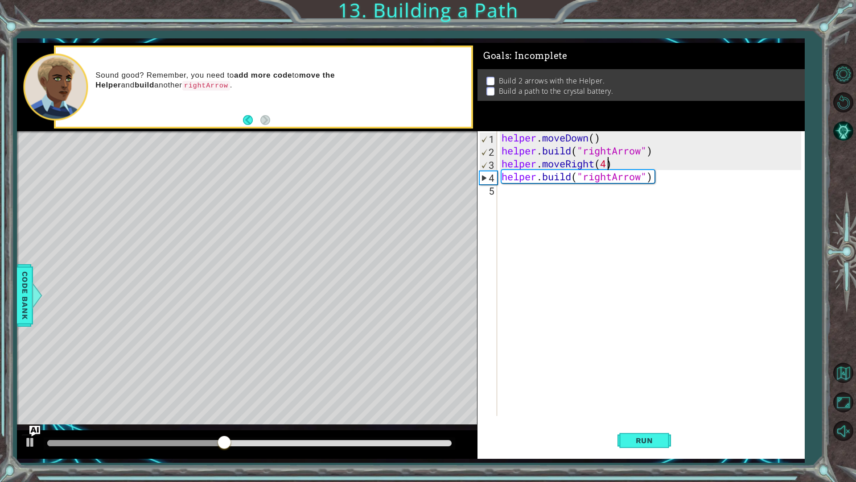
click at [605, 166] on div "helper . moveDown ( ) helper . build ( "rightArrow" ) helper . moveRight ( 4 ) …" at bounding box center [653, 286] width 306 height 310
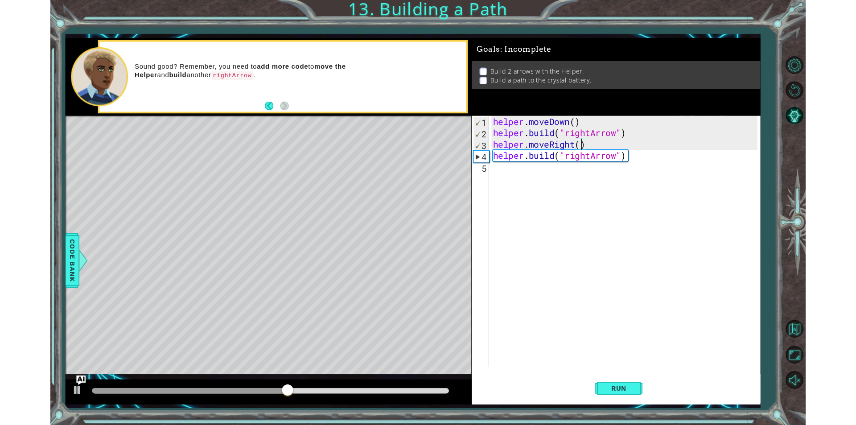
scroll to position [0, 4]
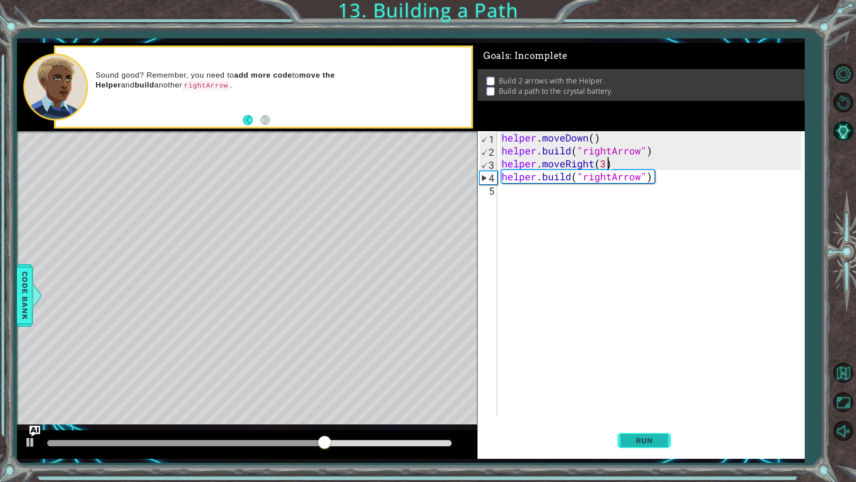
type textarea "helper.moveRight(3)"
click at [660, 425] on span "Run" at bounding box center [644, 440] width 35 height 9
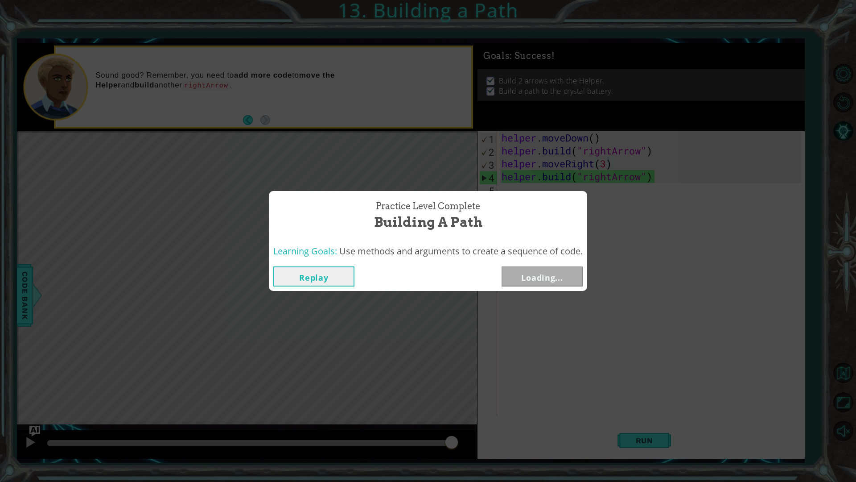
click at [508, 207] on div "Practice Level Complete Building a Path" at bounding box center [427, 215] width 309 height 41
click at [523, 271] on button "Next" at bounding box center [542, 276] width 81 height 20
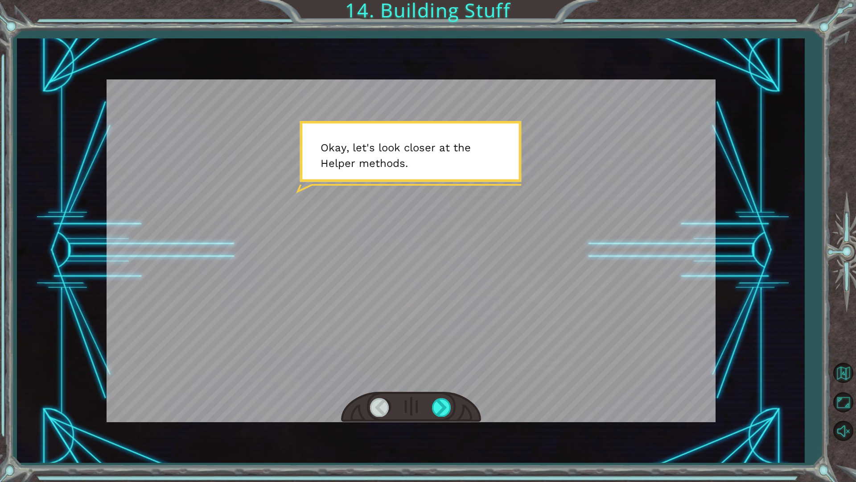
click at [453, 413] on div at bounding box center [411, 407] width 140 height 31
click at [433, 419] on div at bounding box center [411, 407] width 140 height 31
click at [449, 396] on div at bounding box center [411, 407] width 140 height 31
click at [442, 402] on div at bounding box center [442, 407] width 20 height 18
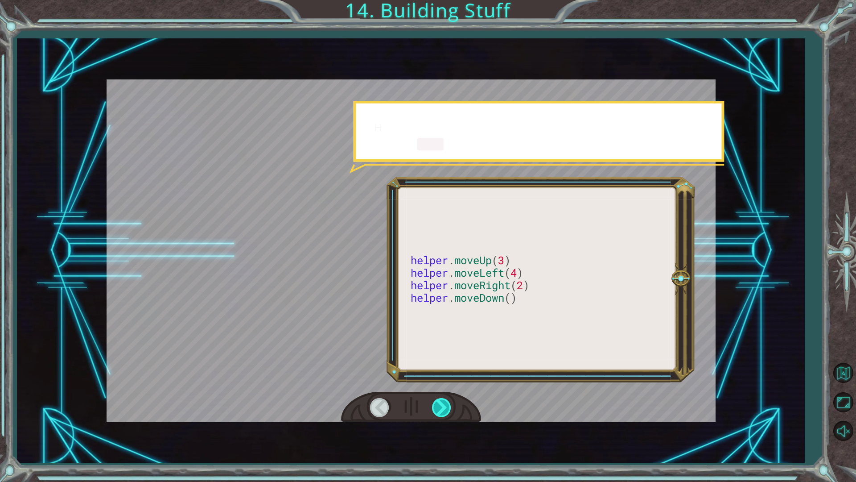
click at [442, 402] on div at bounding box center [442, 407] width 20 height 18
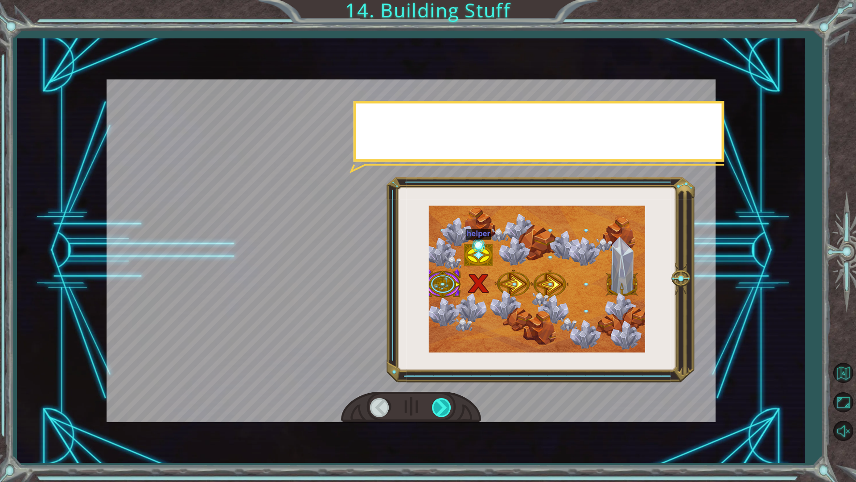
click at [442, 402] on div at bounding box center [442, 407] width 20 height 18
click at [443, 402] on div at bounding box center [442, 407] width 20 height 18
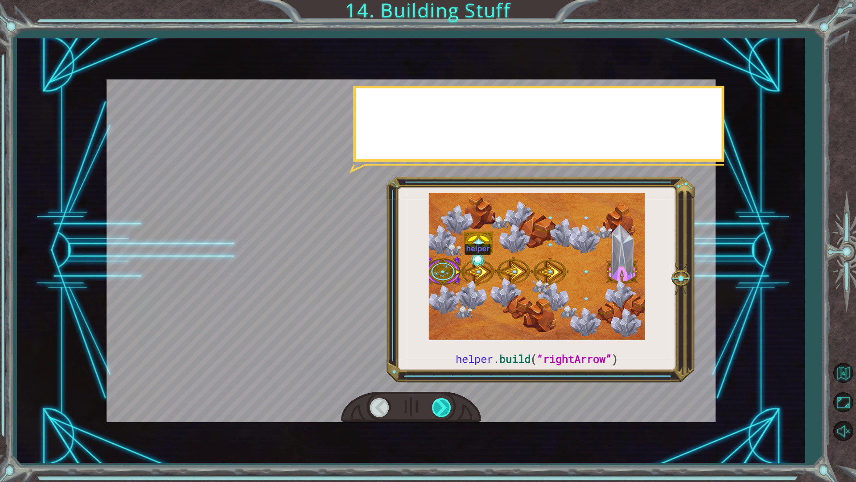
click at [443, 402] on div at bounding box center [442, 407] width 20 height 18
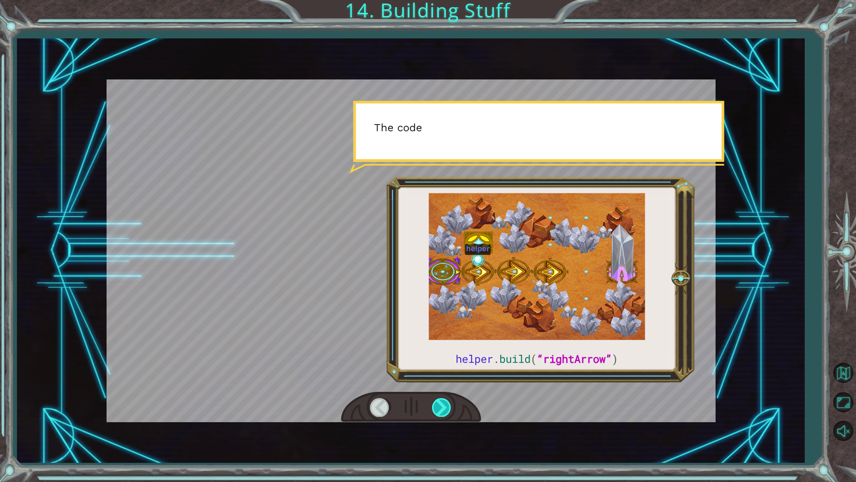
click at [443, 402] on div at bounding box center [442, 407] width 20 height 18
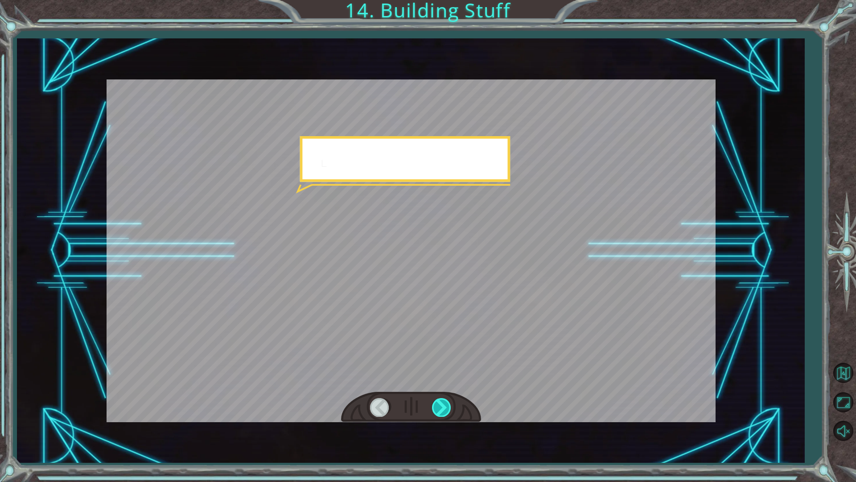
click at [443, 402] on div at bounding box center [442, 407] width 20 height 18
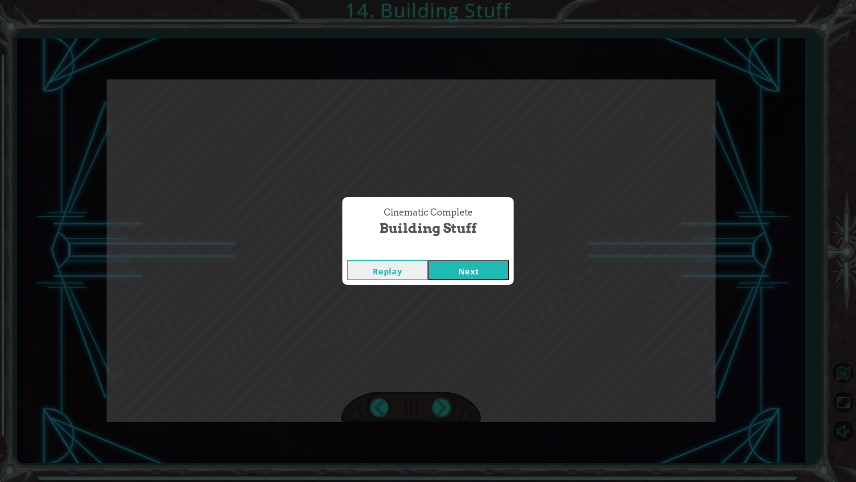
click at [455, 260] on div "Replay Next" at bounding box center [427, 270] width 171 height 29
click at [462, 276] on button "Next" at bounding box center [468, 270] width 81 height 20
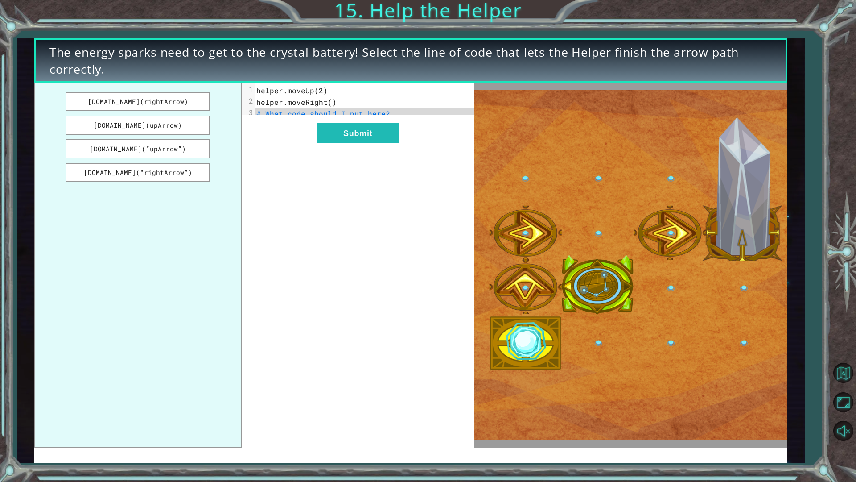
click at [422, 43] on div "The energy sparks need to get to the crystal battery! Select the line of code t…" at bounding box center [411, 60] width 754 height 45
